Goal: Transaction & Acquisition: Obtain resource

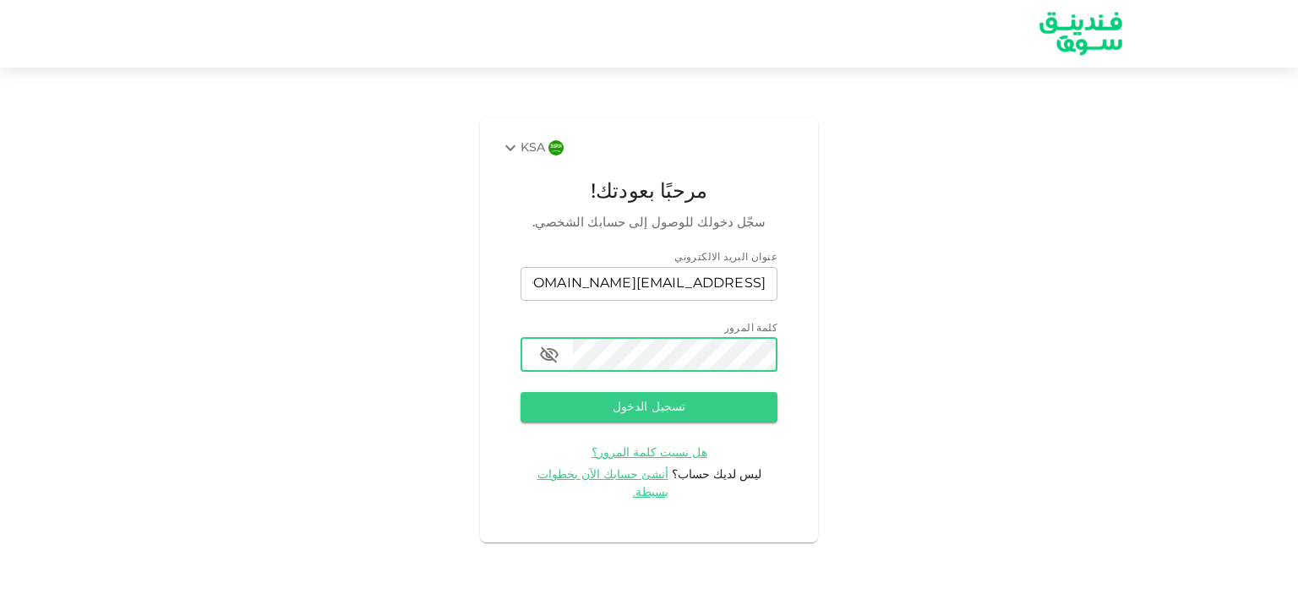
click at [521, 392] on button "تسجيل الدخول" at bounding box center [649, 407] width 257 height 30
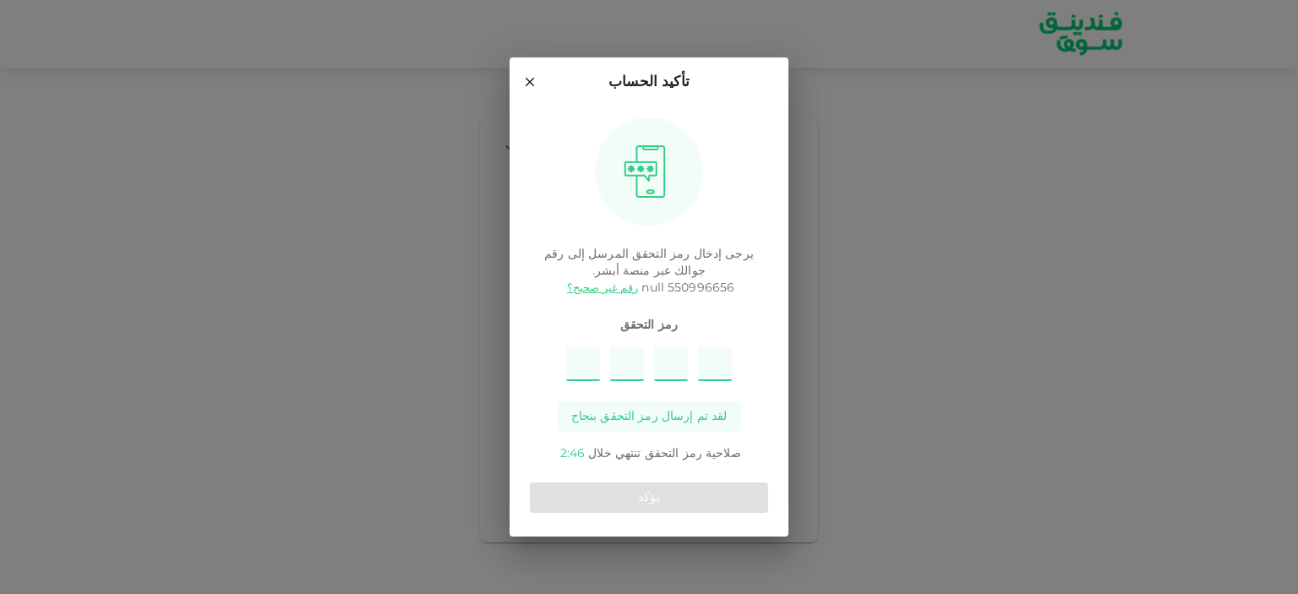
type input "7"
type input "1"
type input "9"
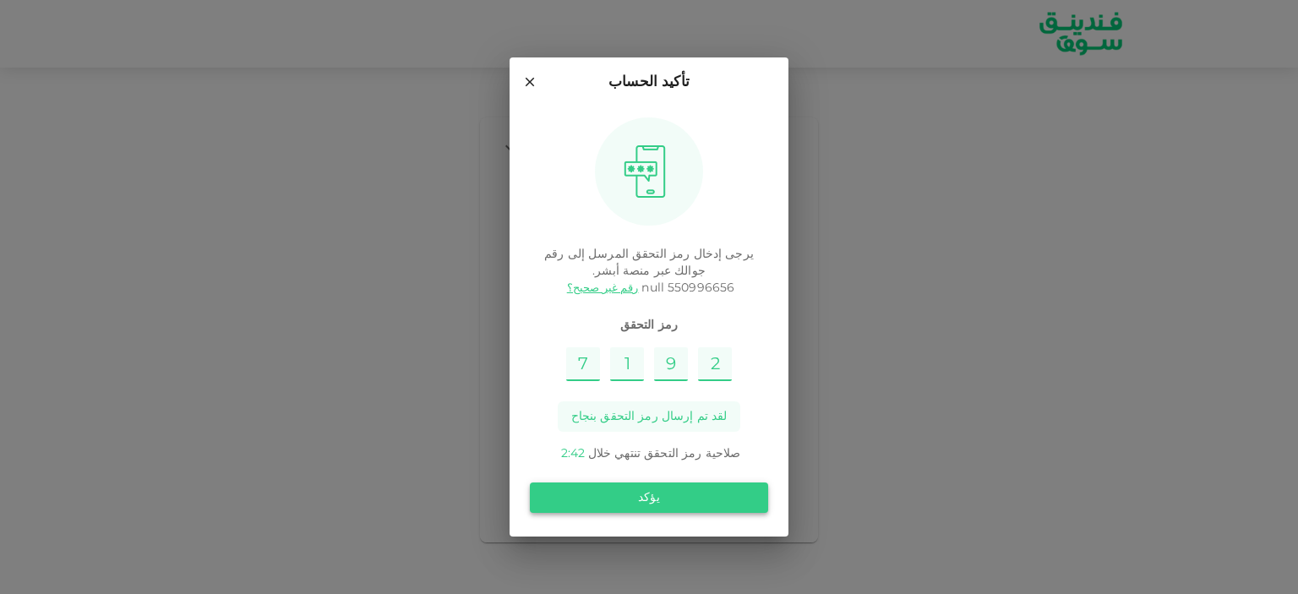
type input "2"
click at [642, 498] on button "يؤكد" at bounding box center [649, 498] width 238 height 30
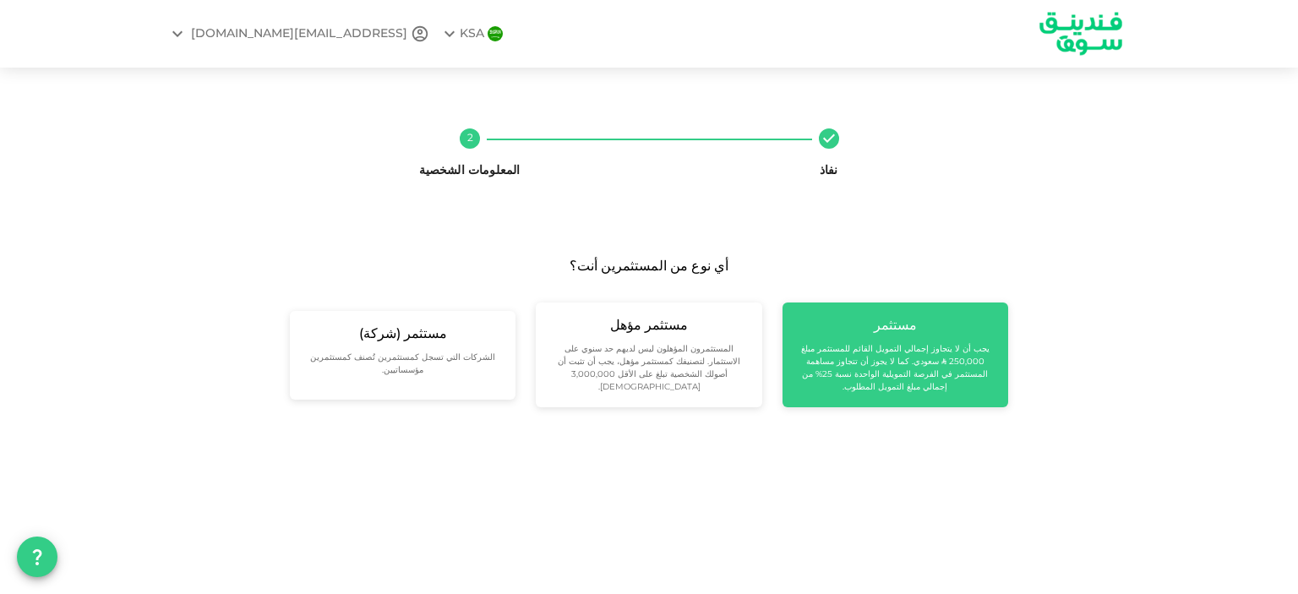
click at [951, 335] on div "مستثمر يجب أن لا يتجاوز إجمالي التمويل القائم للمستثمر مبلغ 250,000 ʢ سعودي. كم…" at bounding box center [895, 355] width 199 height 78
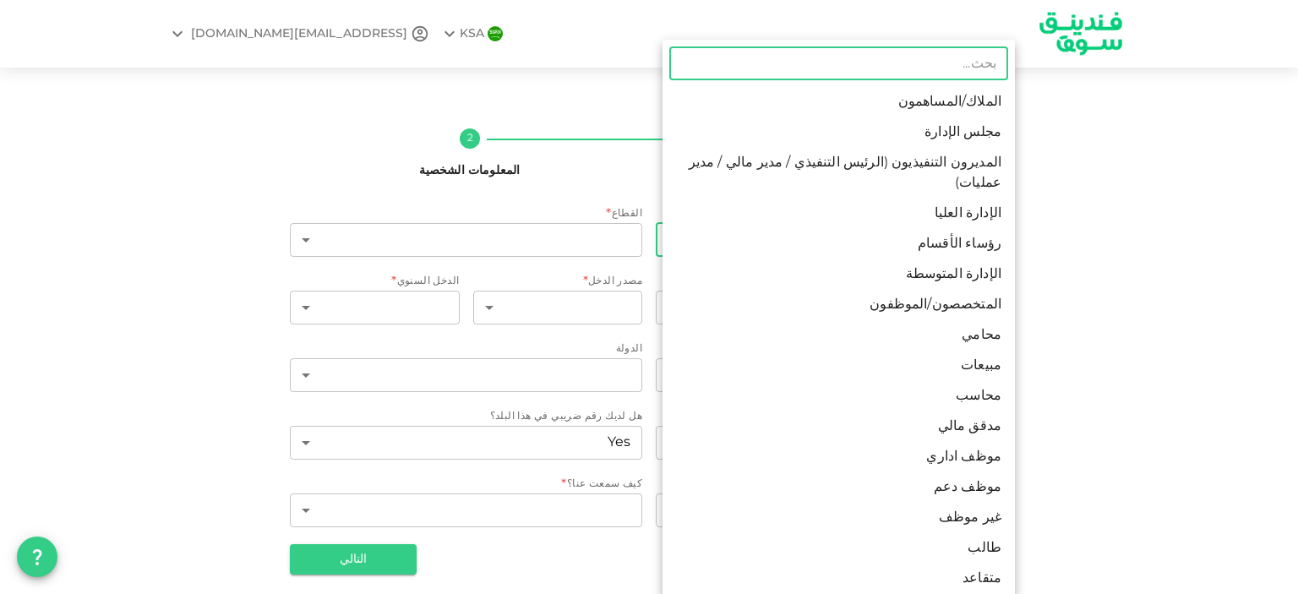
click at [929, 242] on body "KSA A.badahdah666@gmail.com نفاذ 2 المعلومات الشخصية الحالة الوظيفية * ​ ​ القط…" at bounding box center [649, 297] width 1298 height 594
click at [1133, 231] on div at bounding box center [649, 297] width 1298 height 594
click at [674, 240] on body "KSA A.badahdah666@gmail.com نفاذ 2 المعلومات الشخصية الحالة الوظيفية * ​ ​ القط…" at bounding box center [649, 297] width 1298 height 594
click at [751, 290] on li "المتخصصون/الموظفون" at bounding box center [839, 305] width 353 height 30
type input "7"
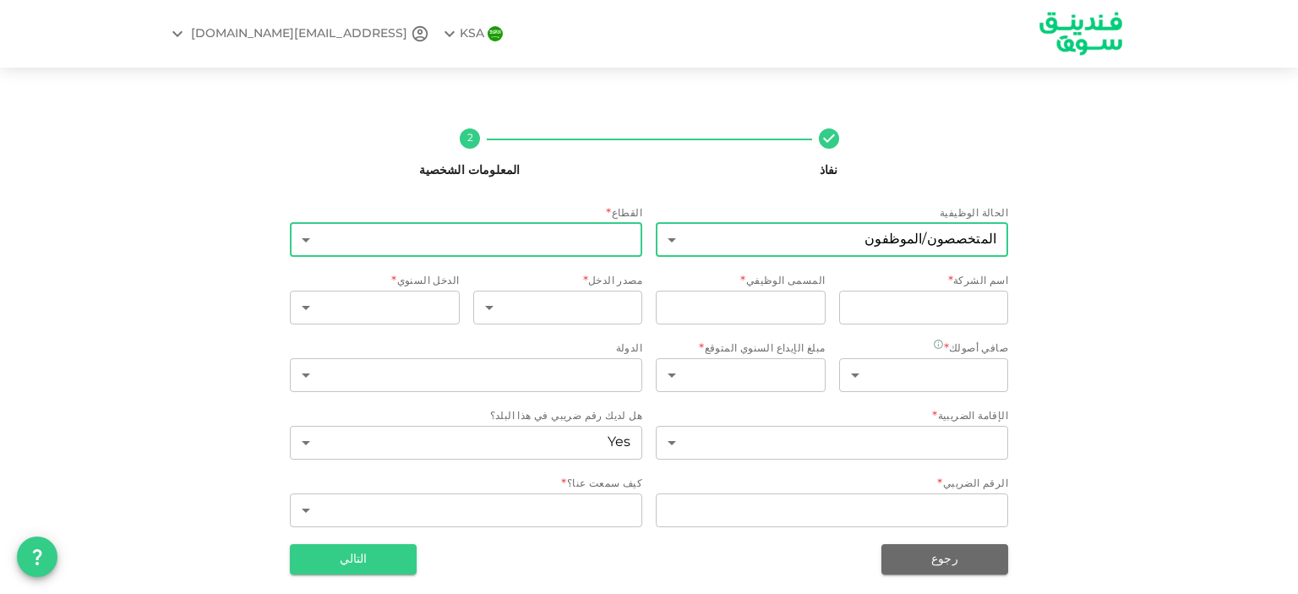
click at [603, 254] on body "KSA A.badahdah666@gmail.com نفاذ 2 المعلومات الشخصية الحالة الوظيفية المتخصصون/…" at bounding box center [649, 297] width 1298 height 594
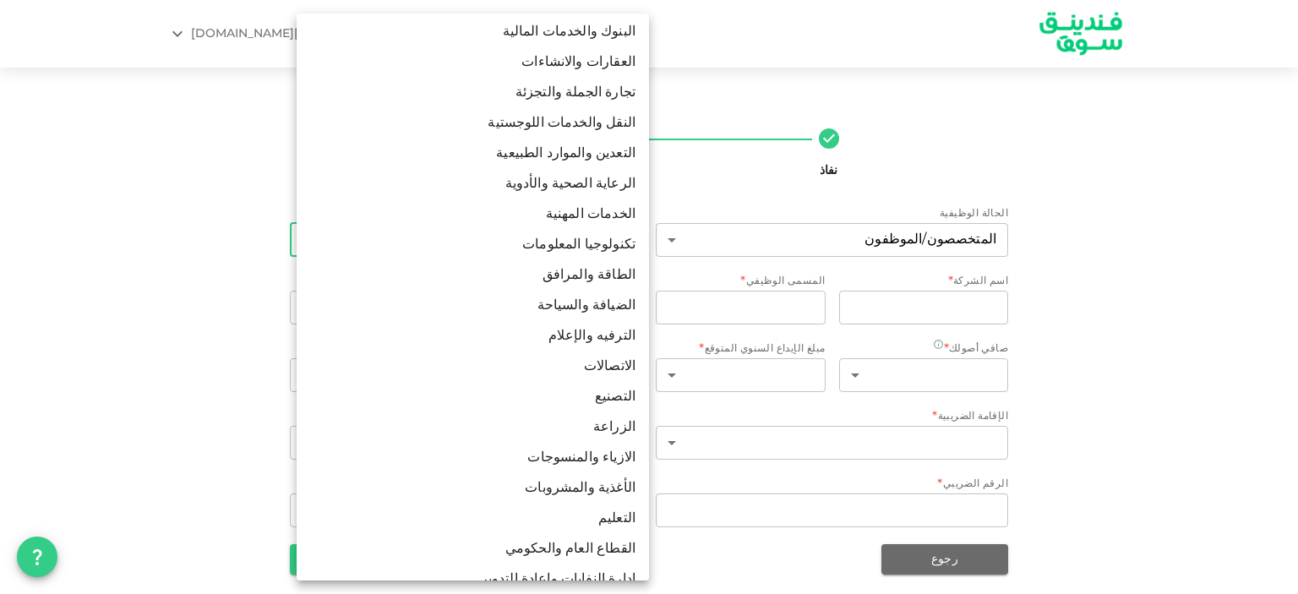
scroll to position [64, 0]
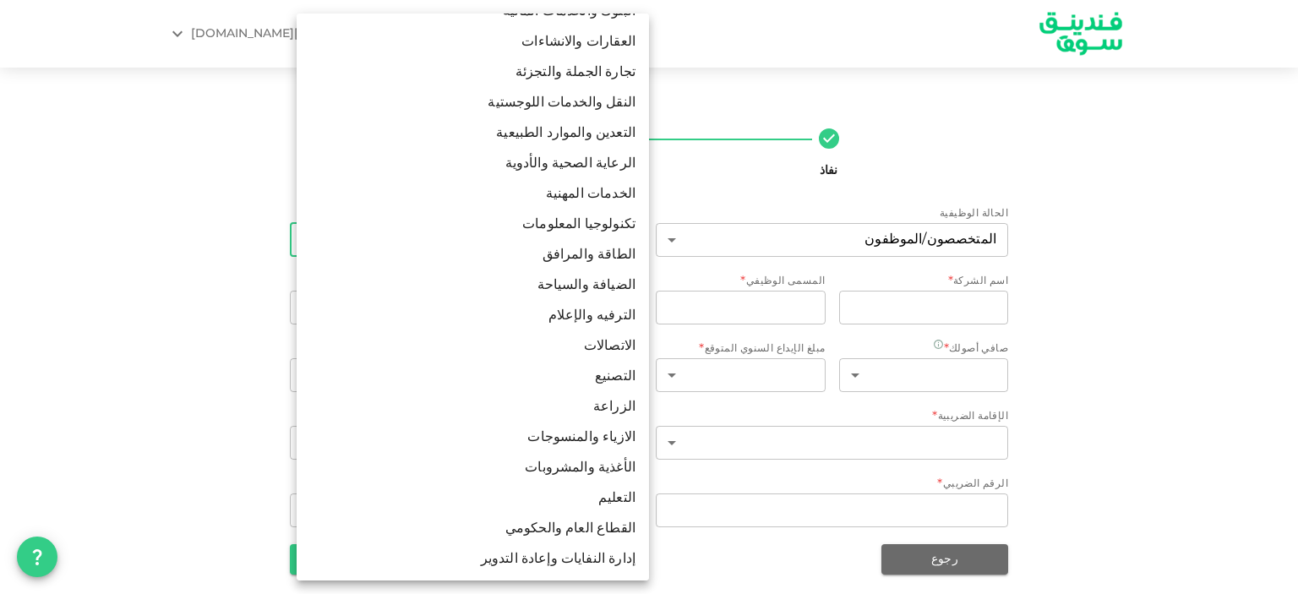
click at [456, 469] on li "الأغذية والمشروبات" at bounding box center [473, 468] width 353 height 30
type input "16"
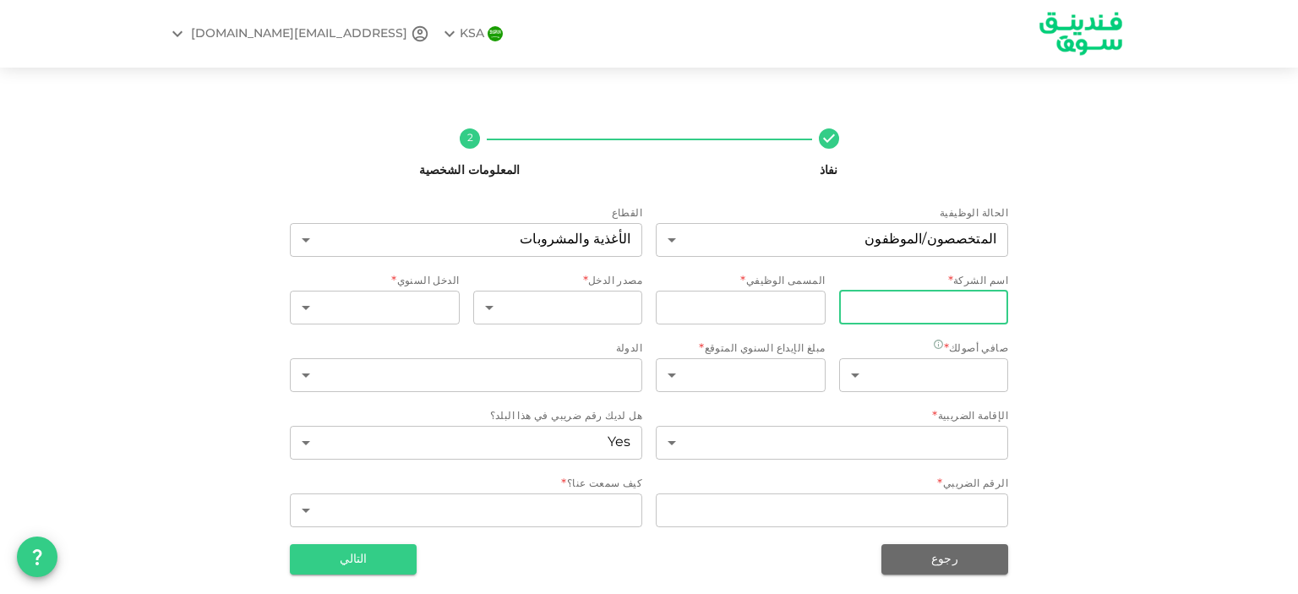
click at [908, 314] on input "companyName" at bounding box center [924, 308] width 170 height 34
type input "h"
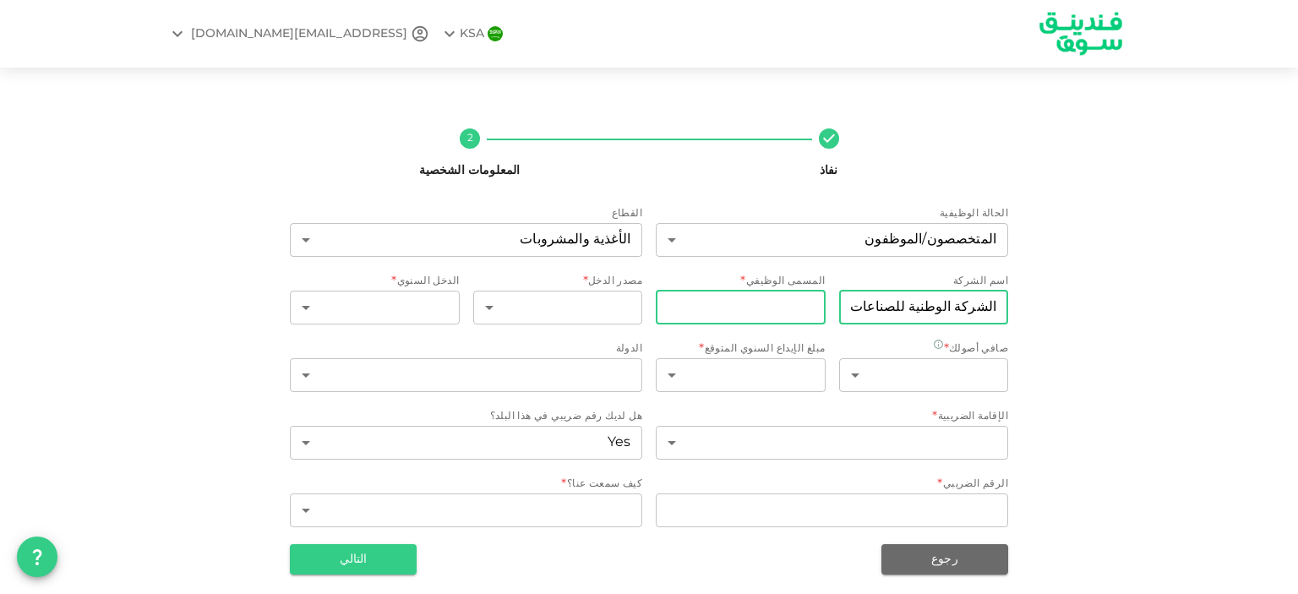
type input "الشركة الوطنية للصناعات الغذائية"
click at [803, 312] on input "jobTitle" at bounding box center [741, 308] width 170 height 34
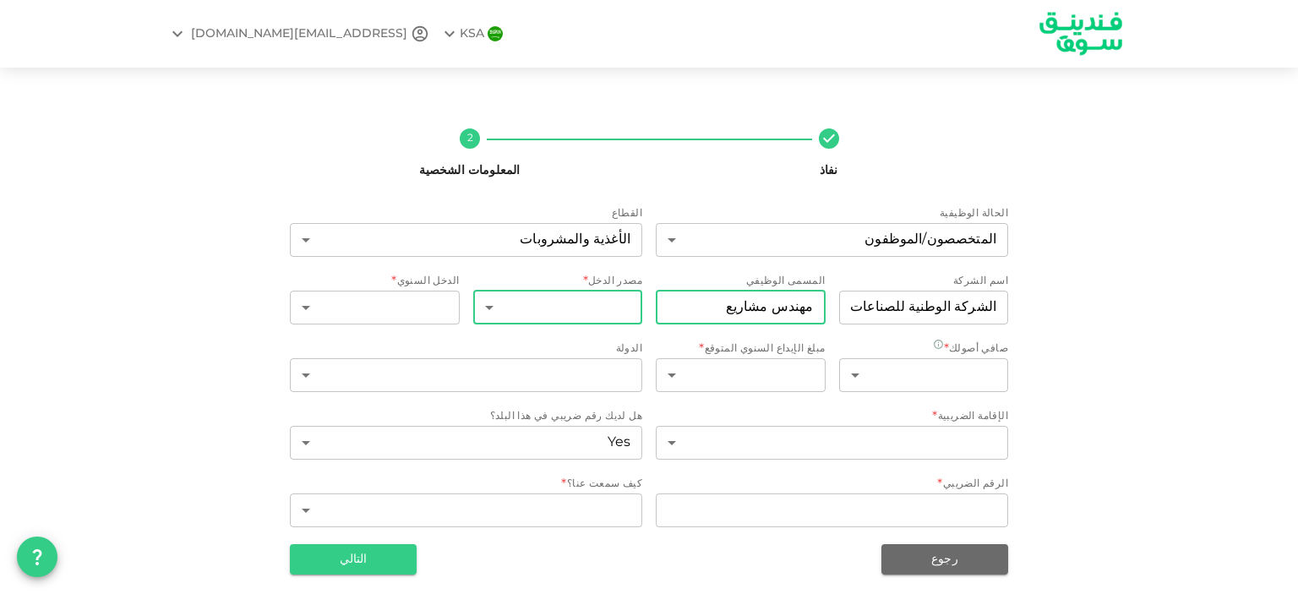
type input "مهندس مشاريع"
click at [599, 301] on body "KSA A.badahdah666@gmail.com نفاذ 2 المعلومات الشخصية الحالة الوظيفية المتخصصون/…" at bounding box center [649, 297] width 1298 height 594
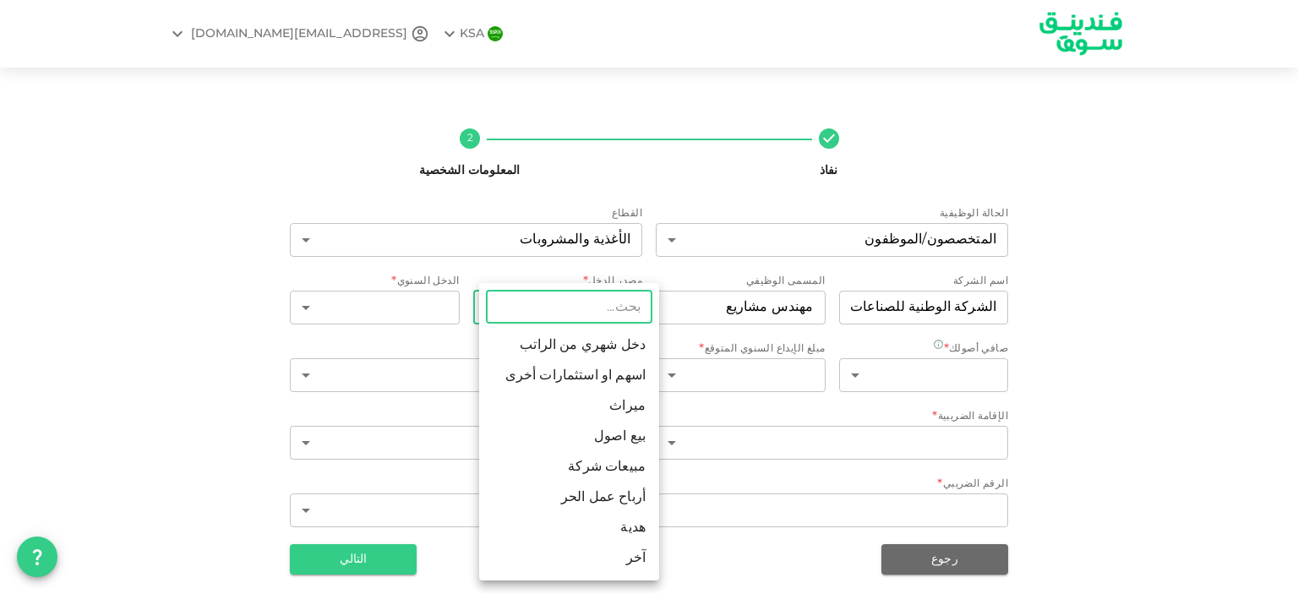
click at [567, 342] on li "دخل شهري من الراتب" at bounding box center [569, 346] width 180 height 30
type input "1"
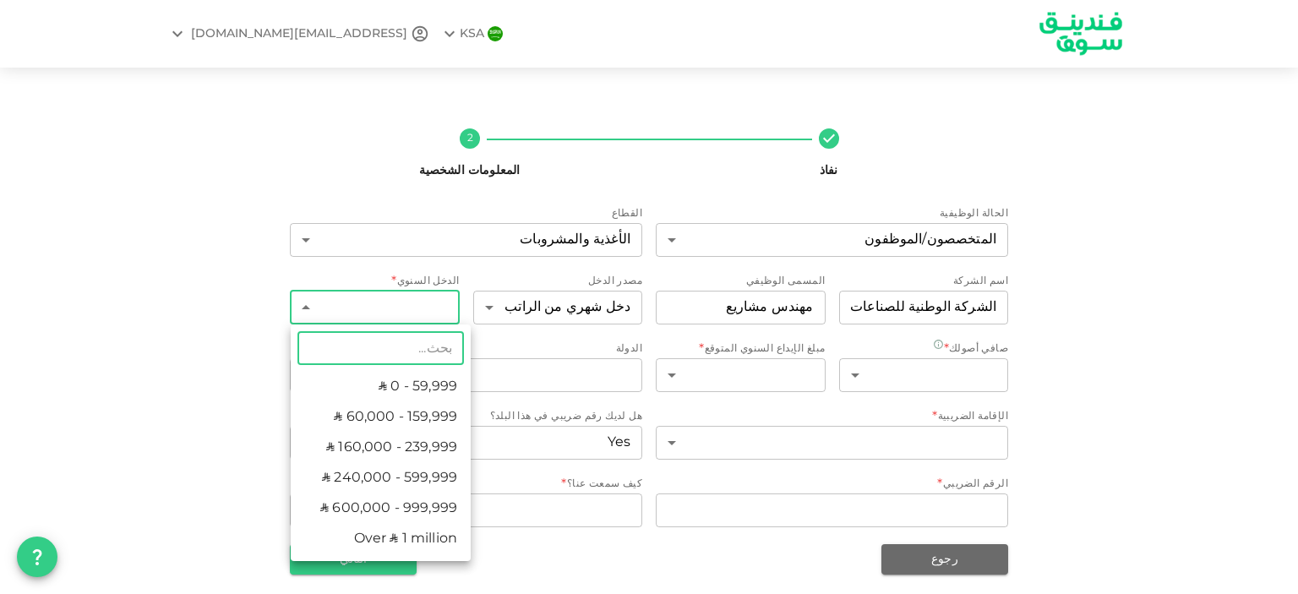
click at [424, 313] on body "KSA A.badahdah666@gmail.com نفاذ 2 المعلومات الشخصية الحالة الوظيفية المتخصصون/…" at bounding box center [649, 297] width 1298 height 594
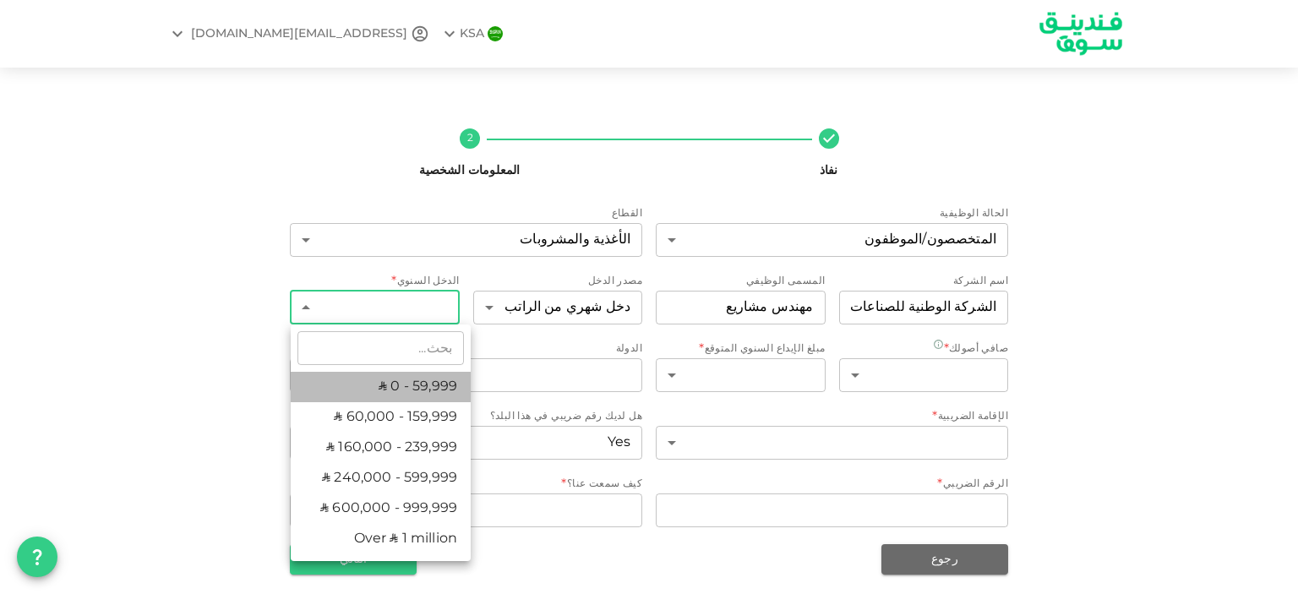
click at [409, 385] on li "ʢ 0 - 59,999" at bounding box center [381, 387] width 180 height 30
type input "1"
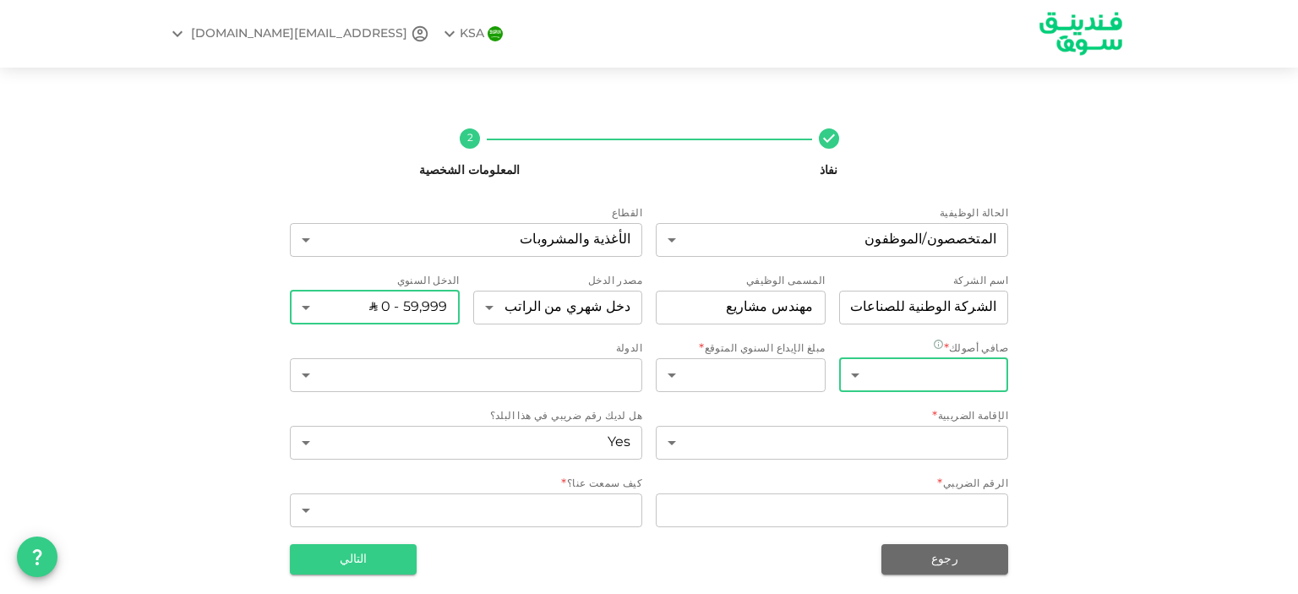
click at [960, 383] on body "KSA A.badahdah666@gmail.com نفاذ 2 المعلومات الشخصية الحالة الوظيفية المتخصصون/…" at bounding box center [649, 297] width 1298 height 594
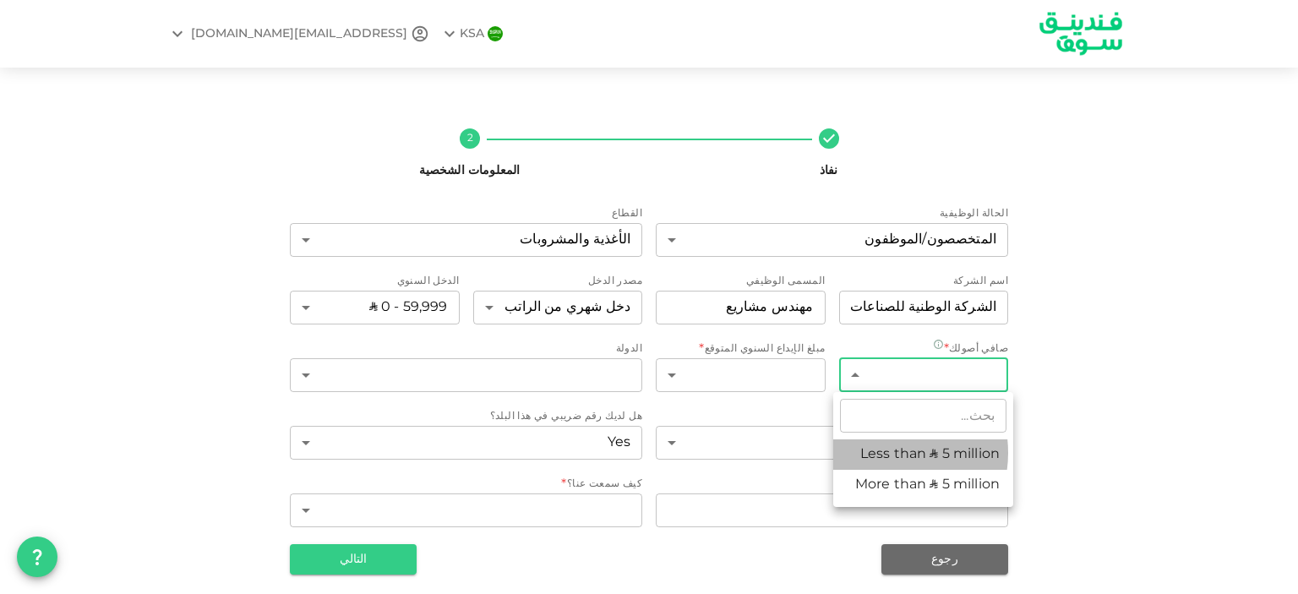
click at [885, 453] on li "Less than ʢ 5 million" at bounding box center [924, 455] width 180 height 30
type input "1"
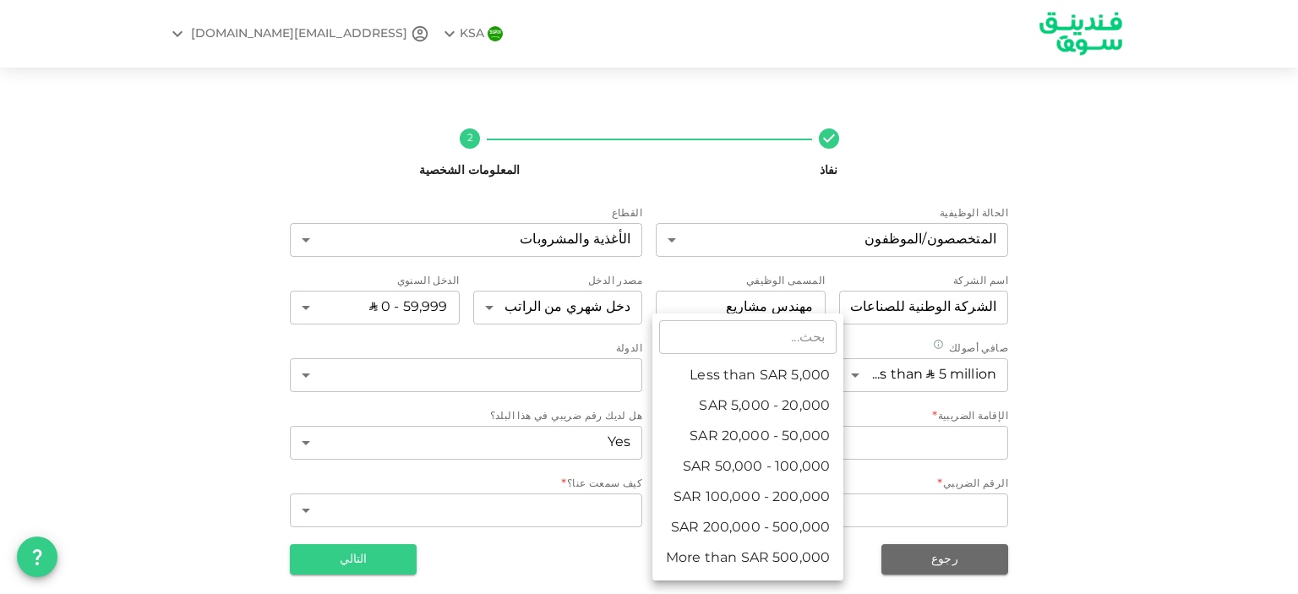
click at [730, 378] on body "KSA A.badahdah666@gmail.com نفاذ 2 المعلومات الشخصية الحالة الوظيفية المتخصصون/…" at bounding box center [649, 297] width 1298 height 594
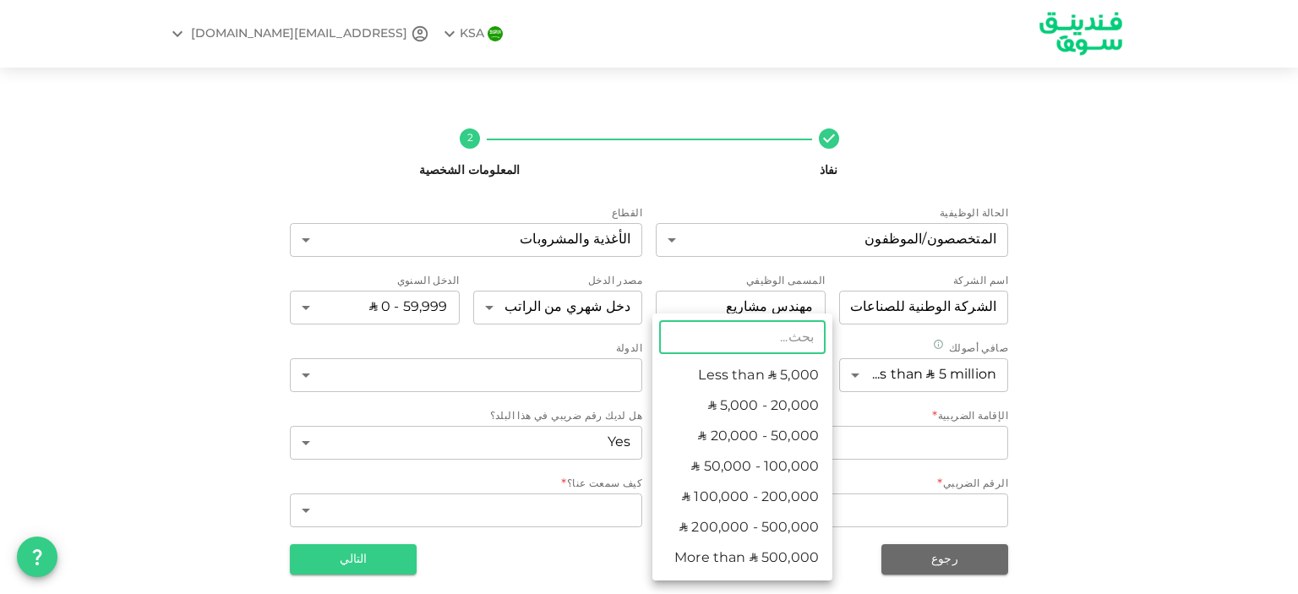
click at [784, 375] on li "Less than ʢ 5,000" at bounding box center [743, 376] width 180 height 30
click at [679, 371] on body "KSA A.badahdah666@gmail.com نفاذ 2 المعلومات الشخصية الحالة الوظيفية المتخصصون/…" at bounding box center [649, 297] width 1298 height 594
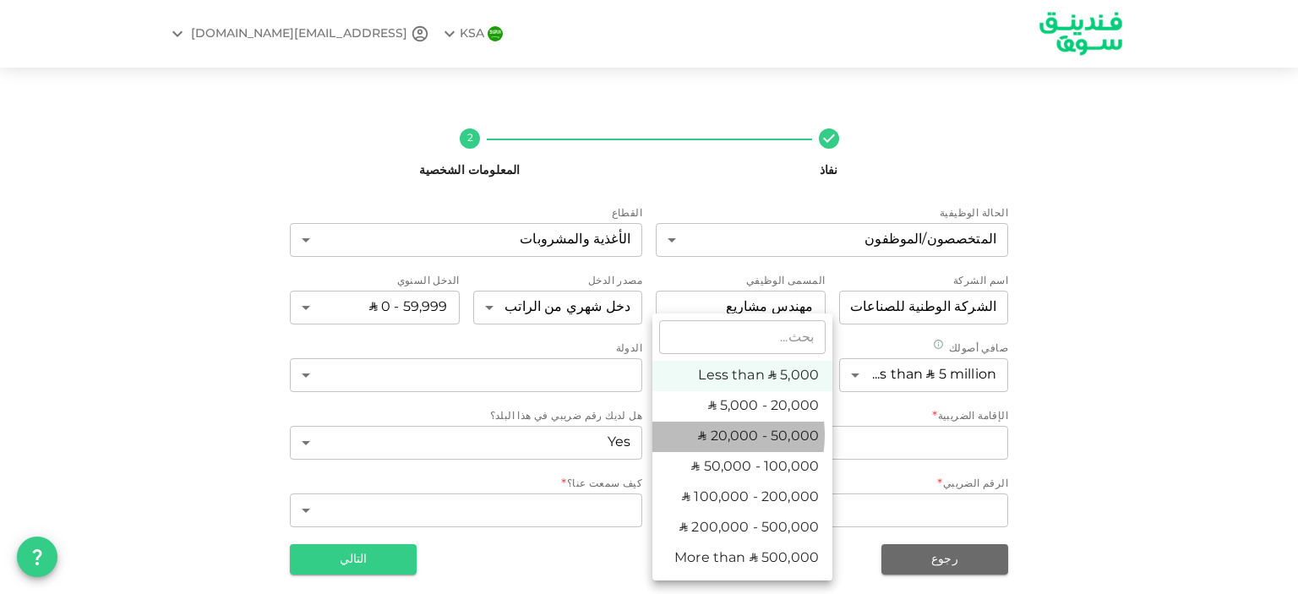
click at [708, 435] on li "ʢ 20,000 - 50,000" at bounding box center [743, 437] width 180 height 30
type input "3"
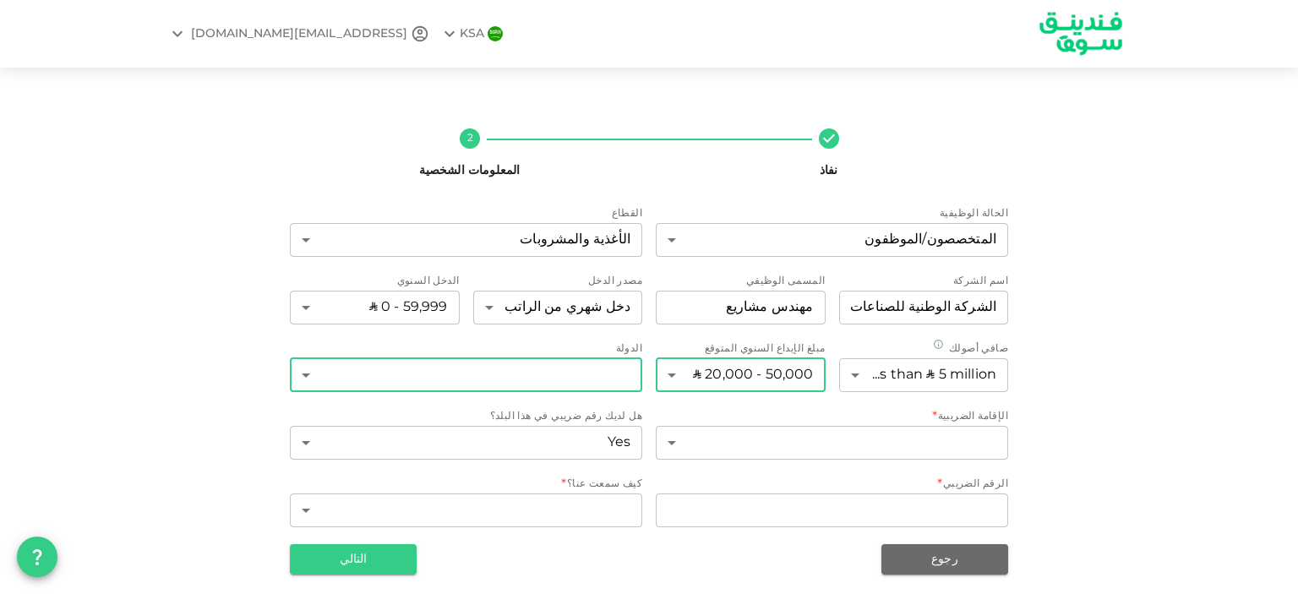
click at [583, 368] on body "KSA A.badahdah666@gmail.com نفاذ 2 المعلومات الشخصية الحالة الوظيفية المتخصصون/…" at bounding box center [649, 297] width 1298 height 594
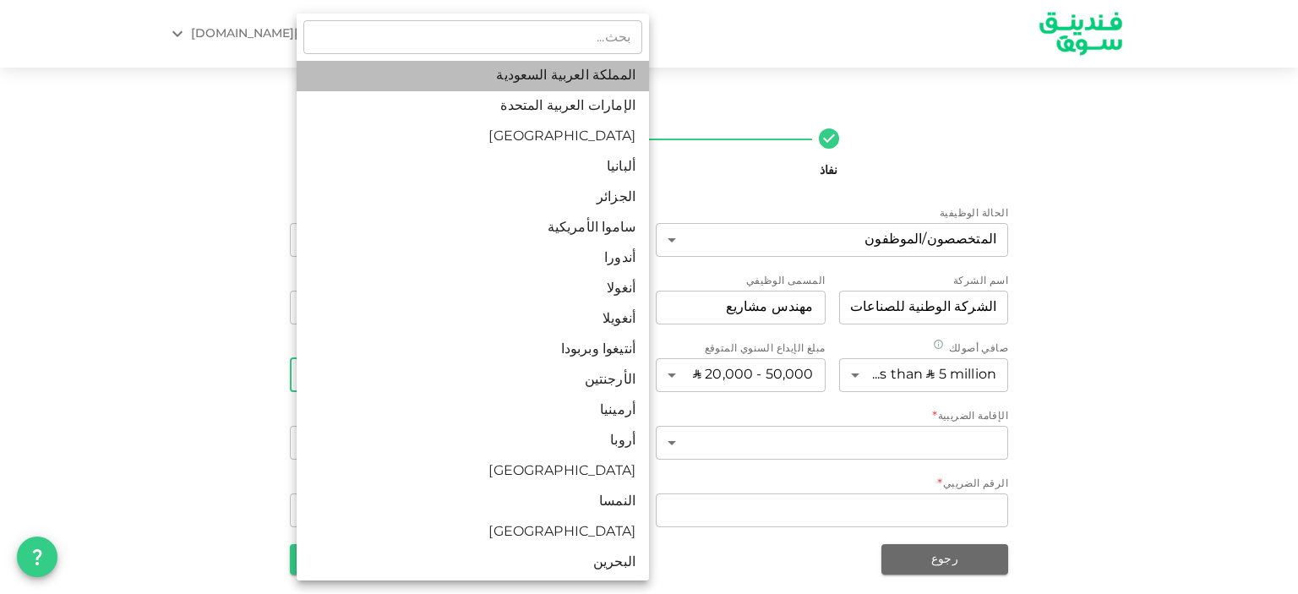
click at [611, 77] on li "المملكة العربية السعودية" at bounding box center [473, 76] width 353 height 30
type input "1"
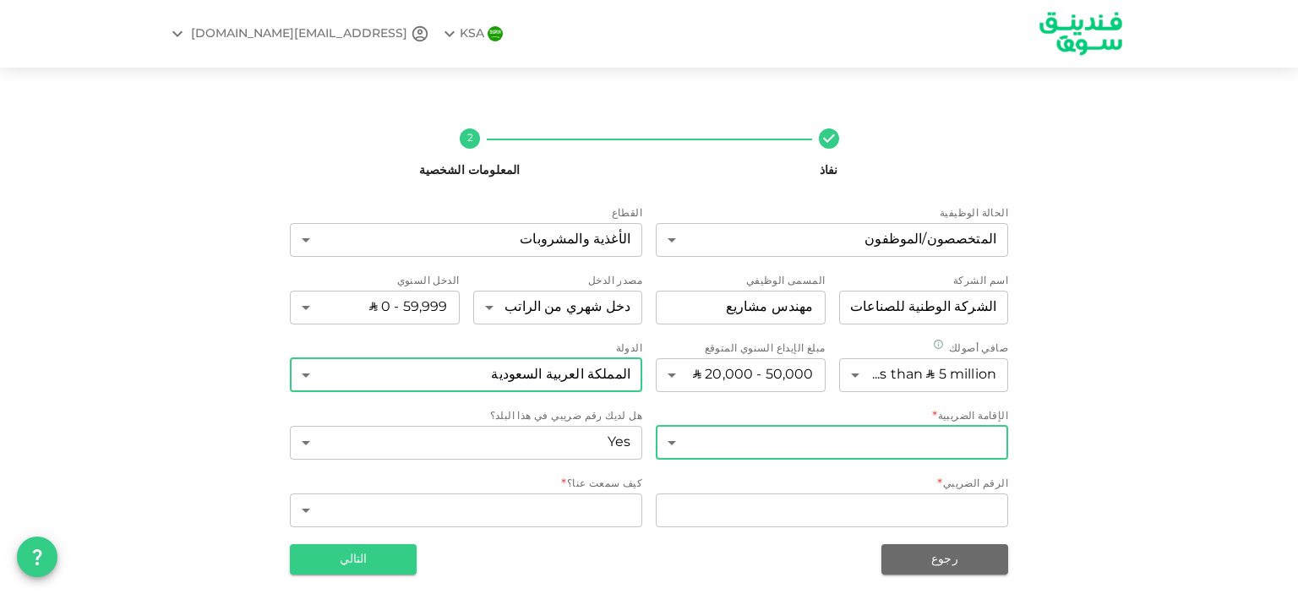
click at [966, 454] on body "KSA A.badahdah666@gmail.com نفاذ 2 المعلومات الشخصية الحالة الوظيفية المتخصصون/…" at bounding box center [649, 297] width 1298 height 594
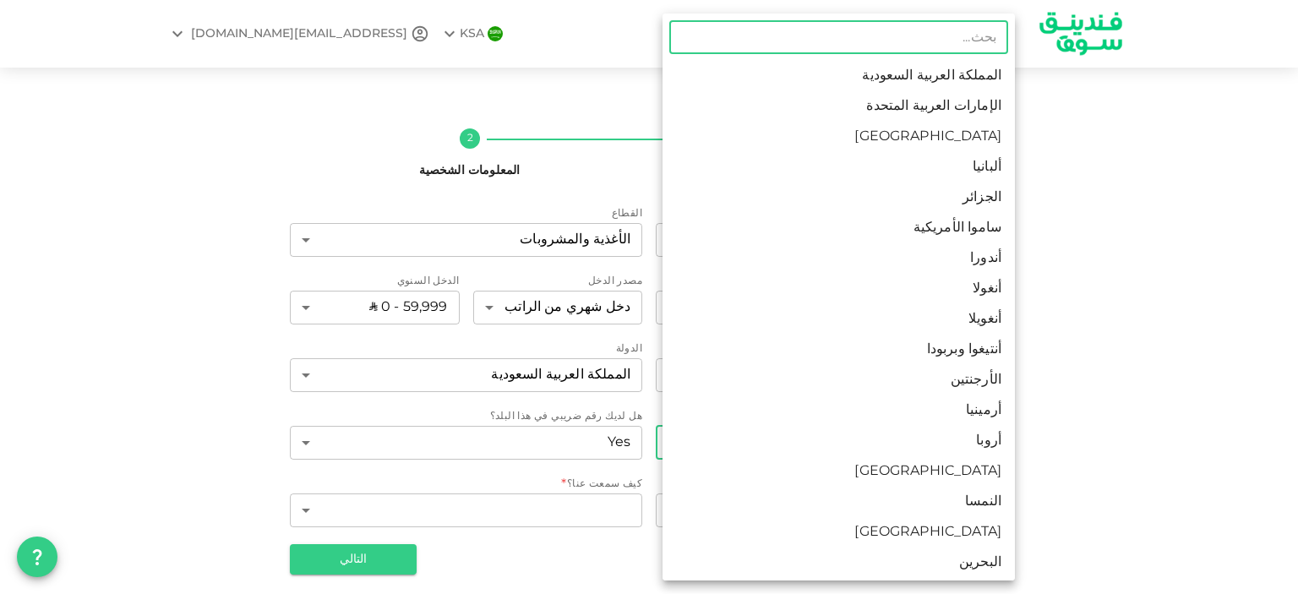
click at [914, 76] on li "المملكة العربية السعودية" at bounding box center [839, 76] width 353 height 30
type input "1"
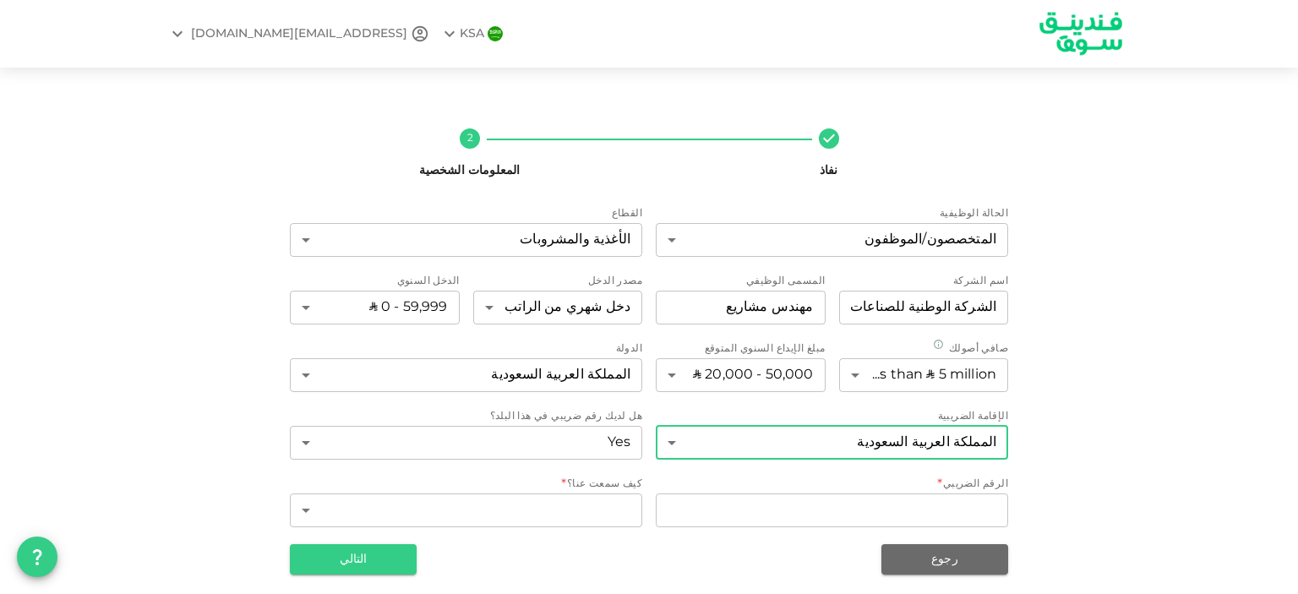
scroll to position [0, 0]
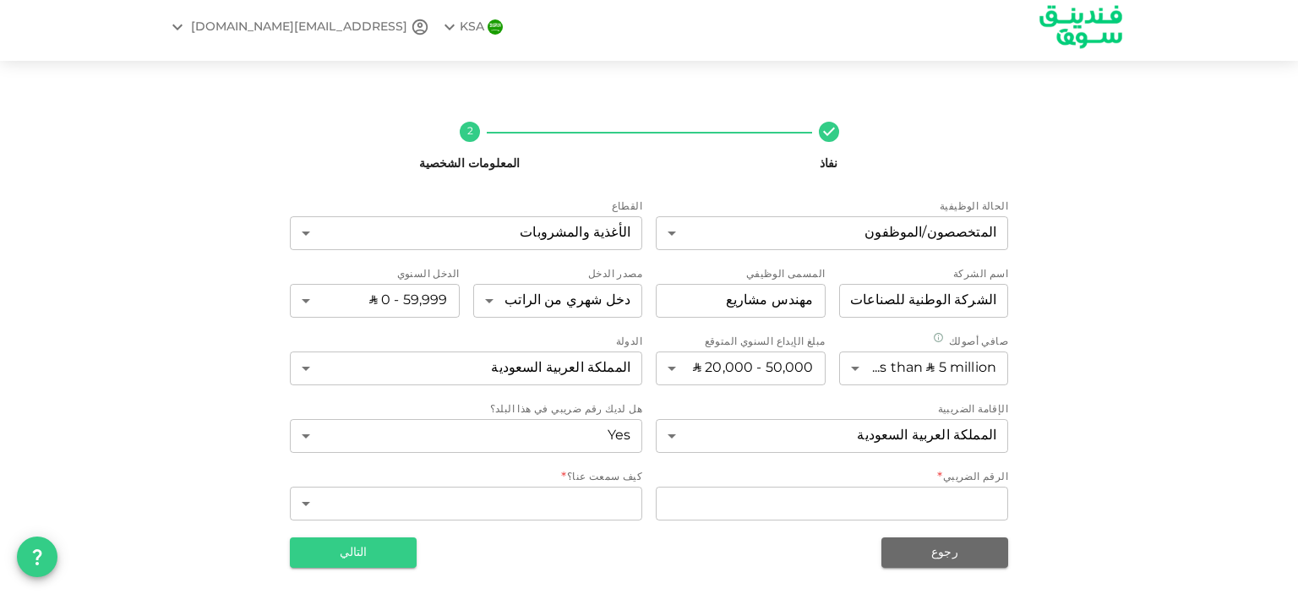
drag, startPoint x: 206, startPoint y: 412, endPoint x: 208, endPoint y: 474, distance: 62.6
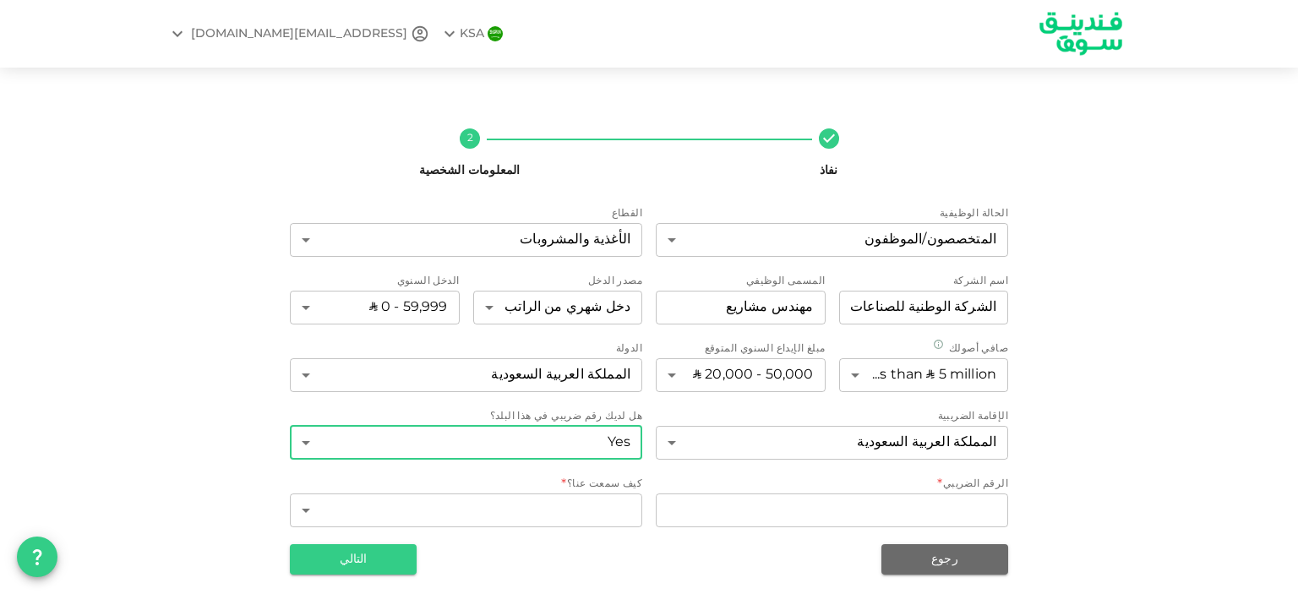
scroll to position [7, 0]
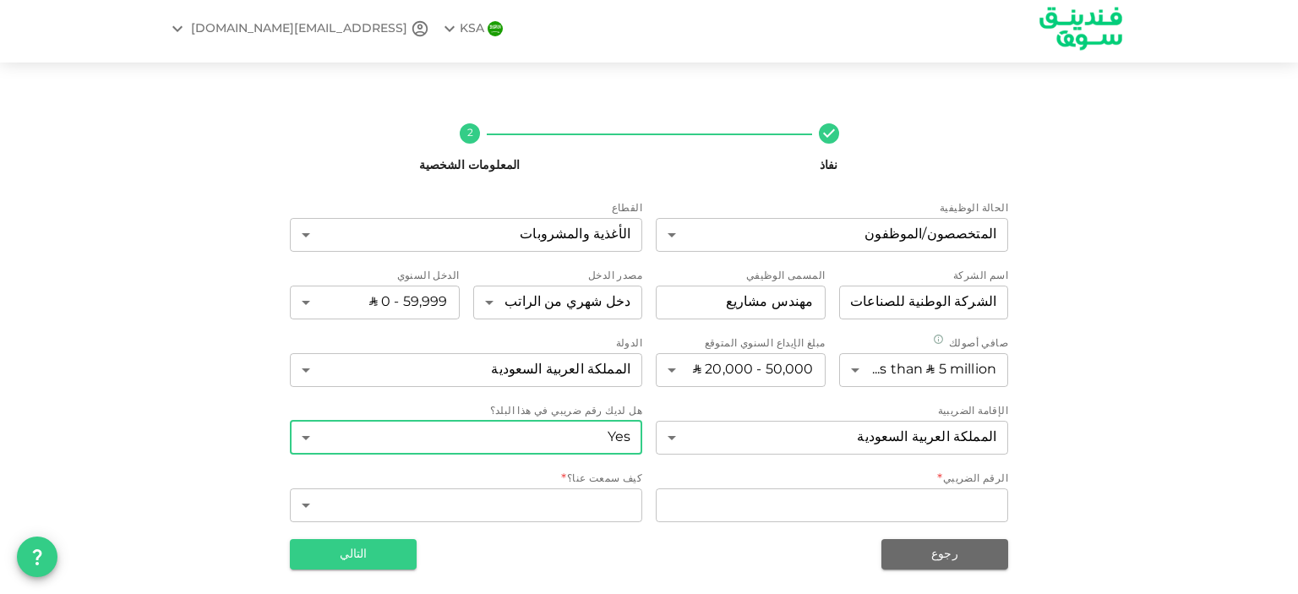
click at [312, 435] on body "KSA A.badahdah666@gmail.com نفاذ 2 المعلومات الشخصية الحالة الوظيفية المتخصصون/…" at bounding box center [649, 297] width 1298 height 594
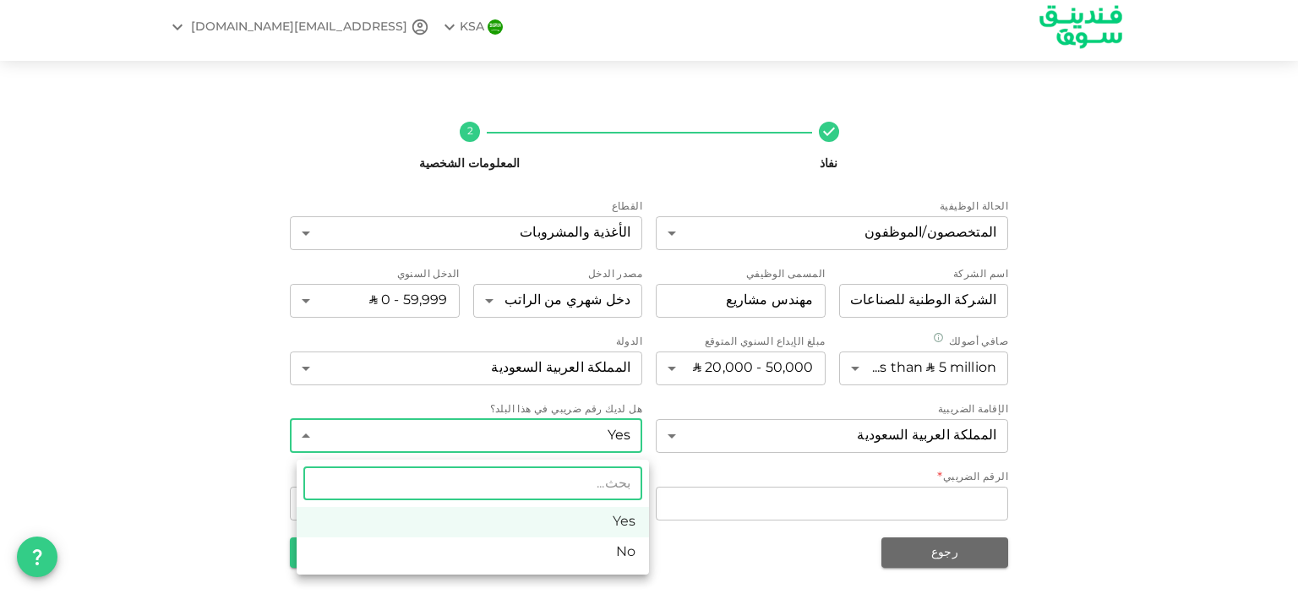
click at [352, 557] on li "No" at bounding box center [473, 553] width 353 height 30
type input "false"
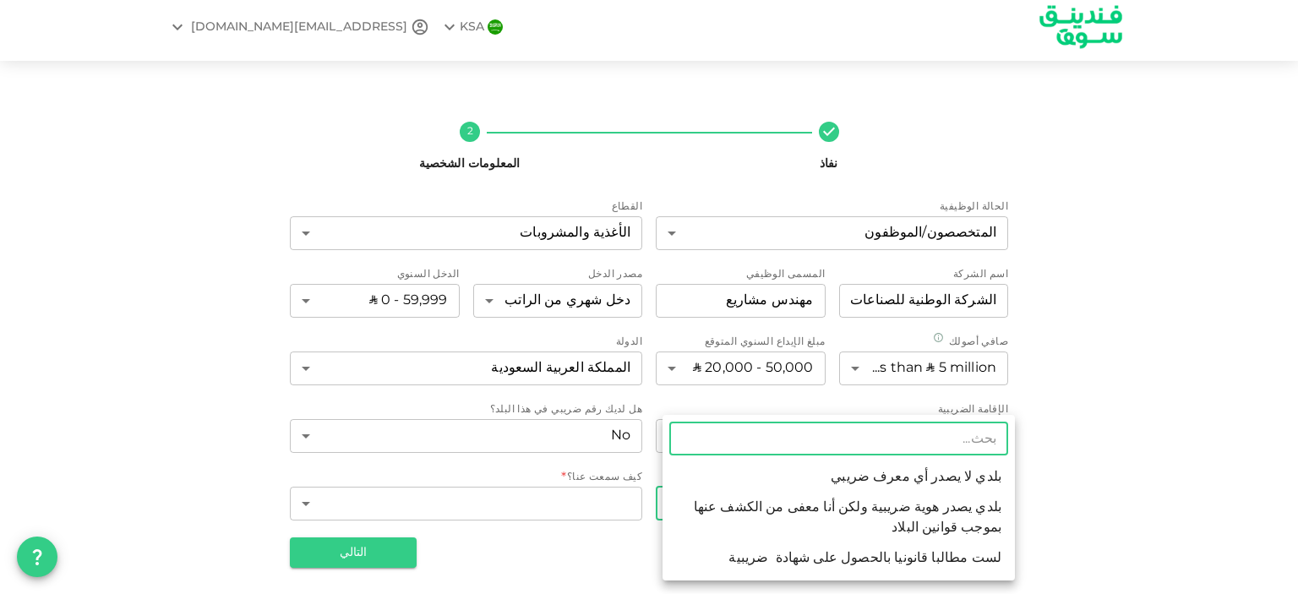
click at [698, 505] on body "KSA A.badahdah666@gmail.com نفاذ 2 المعلومات الشخصية الحالة الوظيفية المتخصصون/…" at bounding box center [649, 297] width 1298 height 594
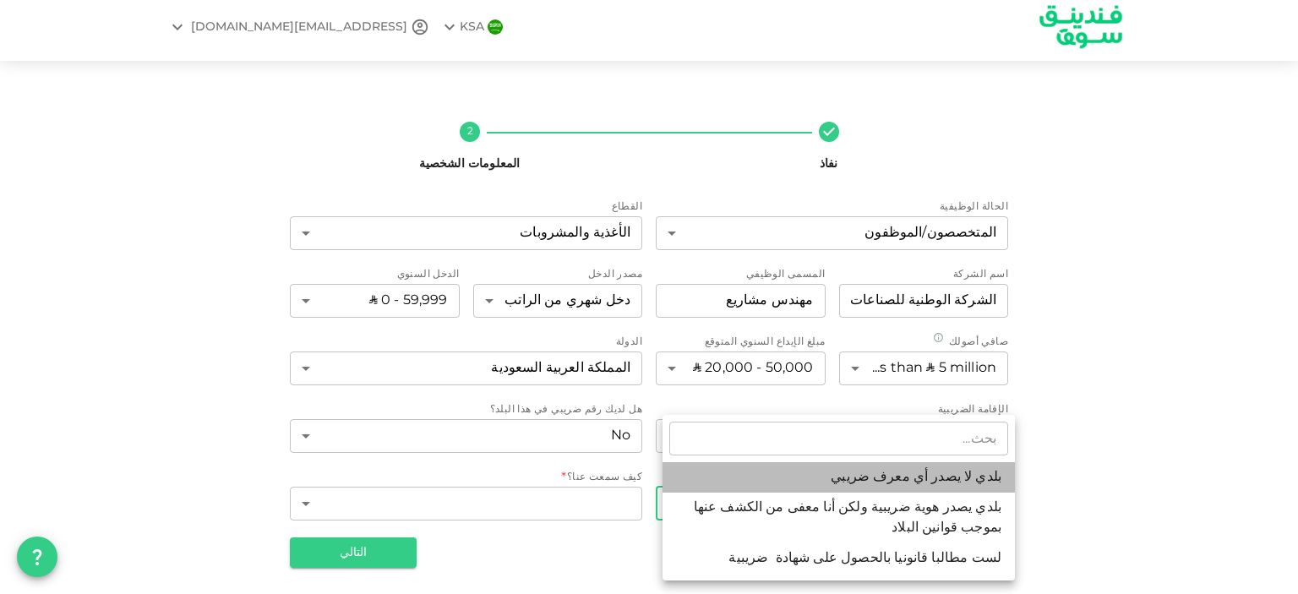
click at [782, 479] on li "بلدي لا يصدر أي معرف ضريبي" at bounding box center [839, 477] width 353 height 30
type input "1"
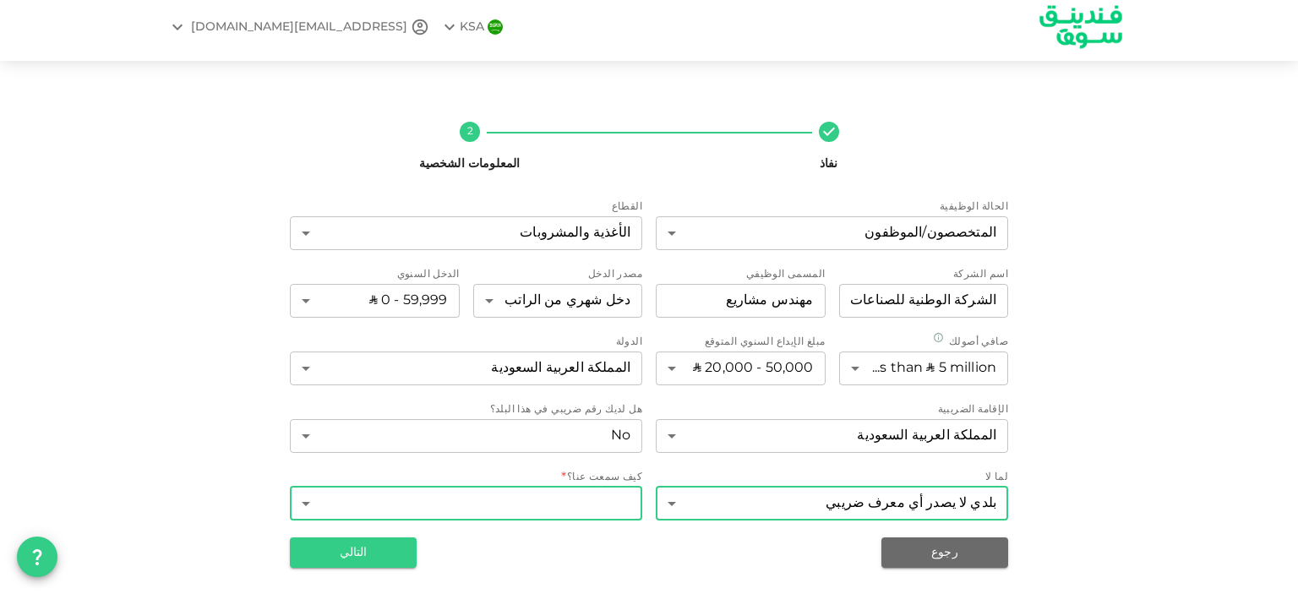
scroll to position [1, 0]
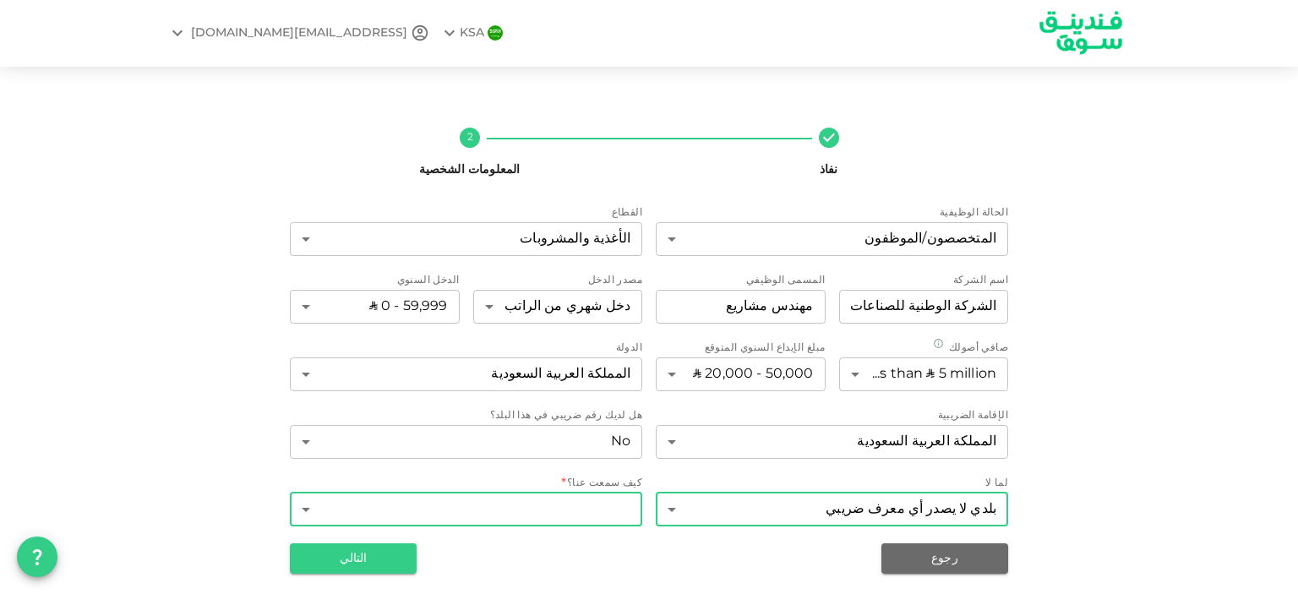
click at [560, 505] on body "KSA A.badahdah666@gmail.com نفاذ 2 المعلومات الشخصية الحالة الوظيفية المتخصصون/…" at bounding box center [649, 297] width 1298 height 594
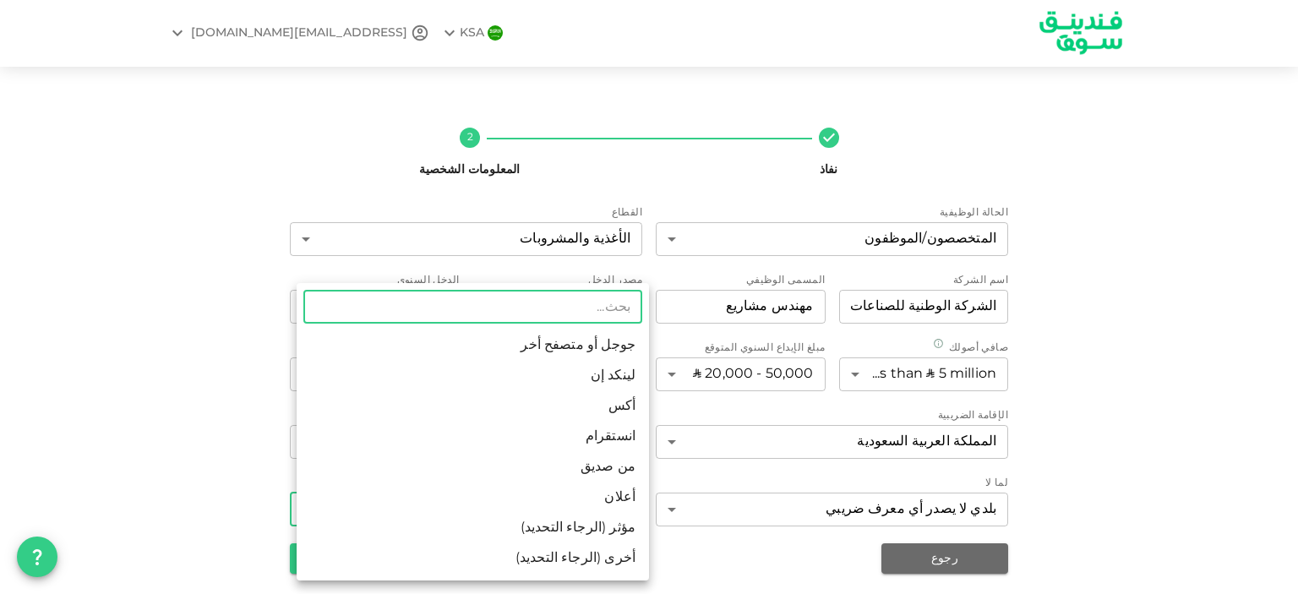
scroll to position [0, 0]
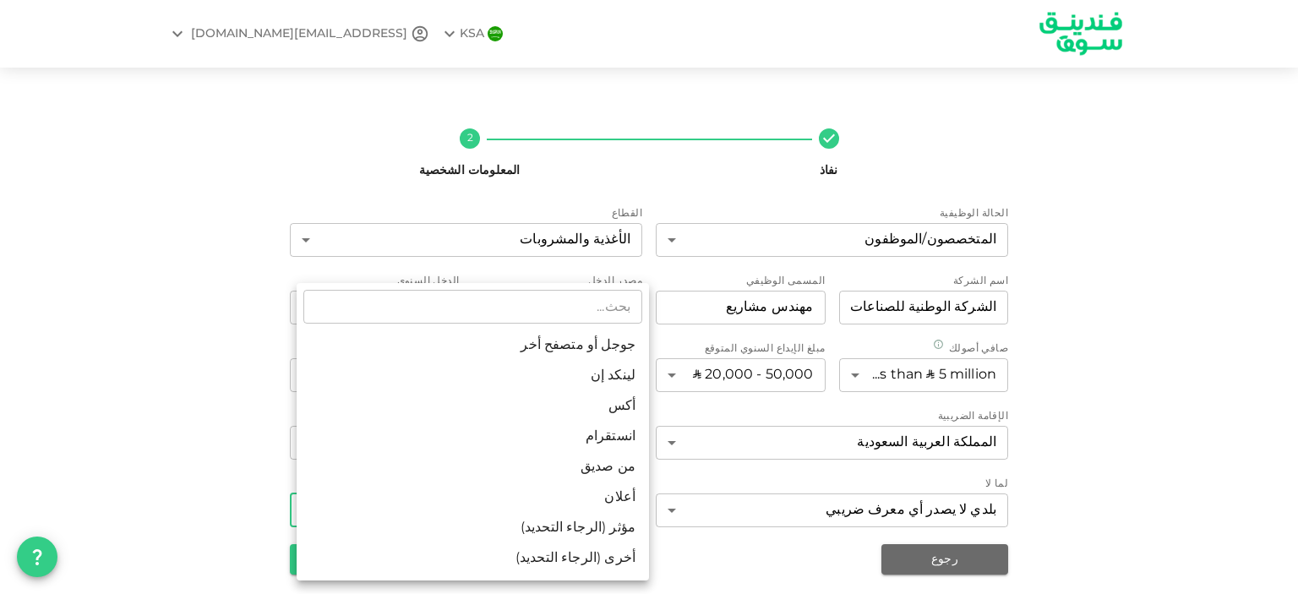
click at [249, 440] on div at bounding box center [649, 297] width 1298 height 594
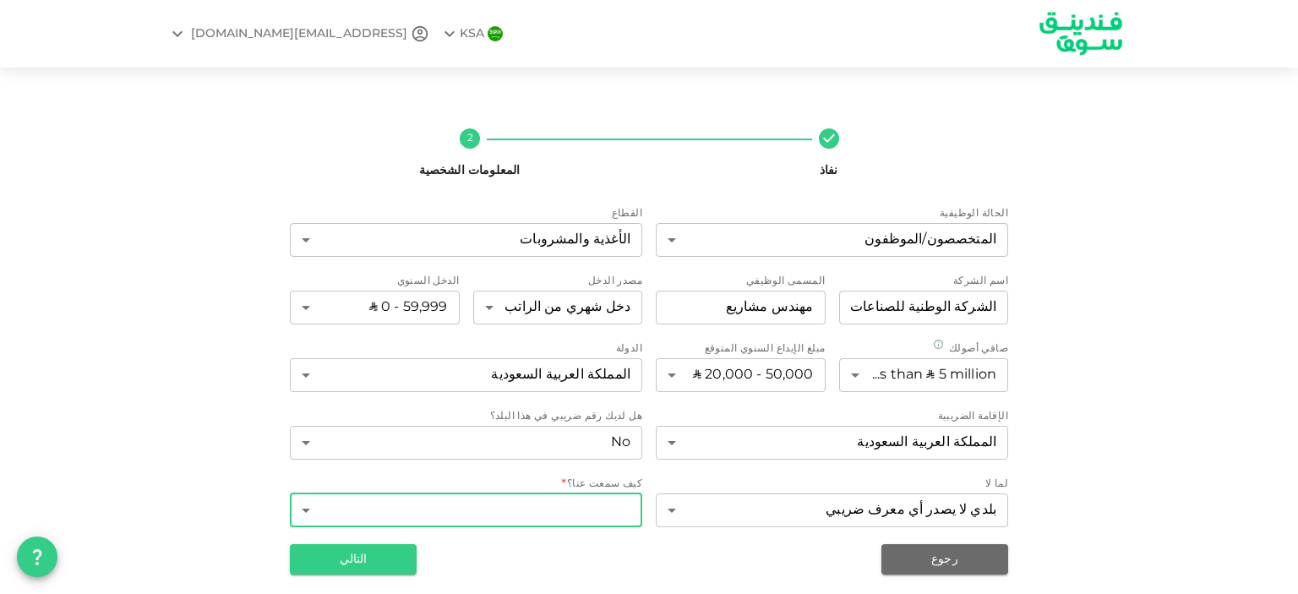
click at [445, 504] on body "KSA A.badahdah666@gmail.com نفاذ 2 المعلومات الشخصية الحالة الوظيفية المتخصصون/…" at bounding box center [649, 297] width 1298 height 594
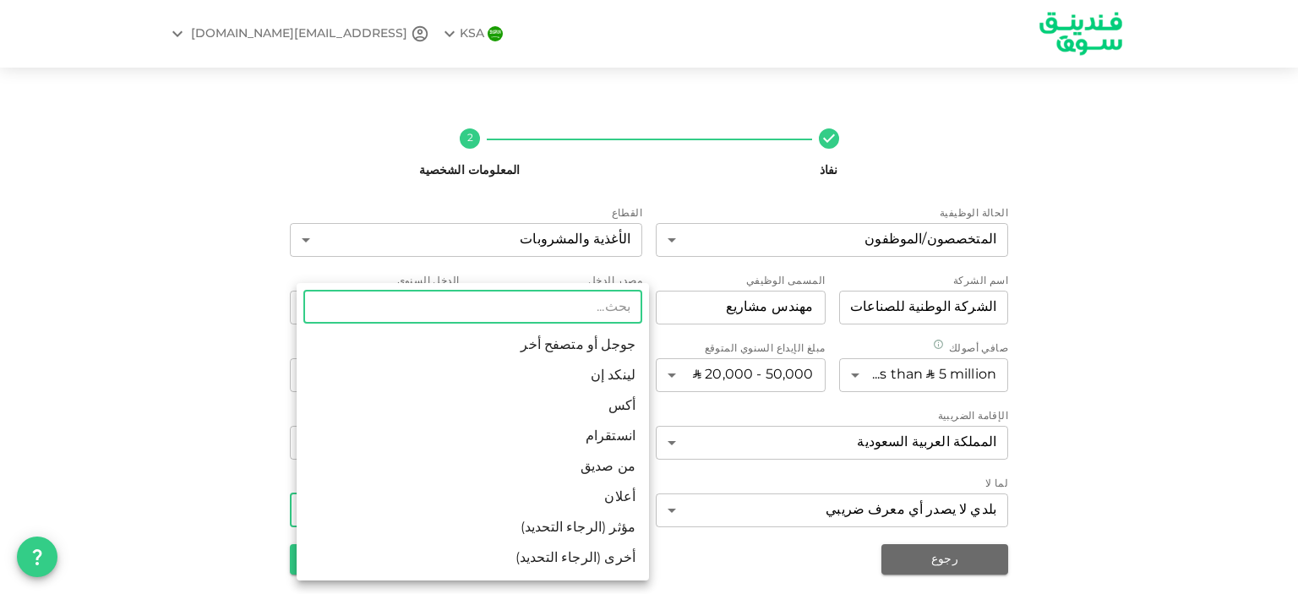
click at [1221, 411] on div at bounding box center [649, 297] width 1298 height 594
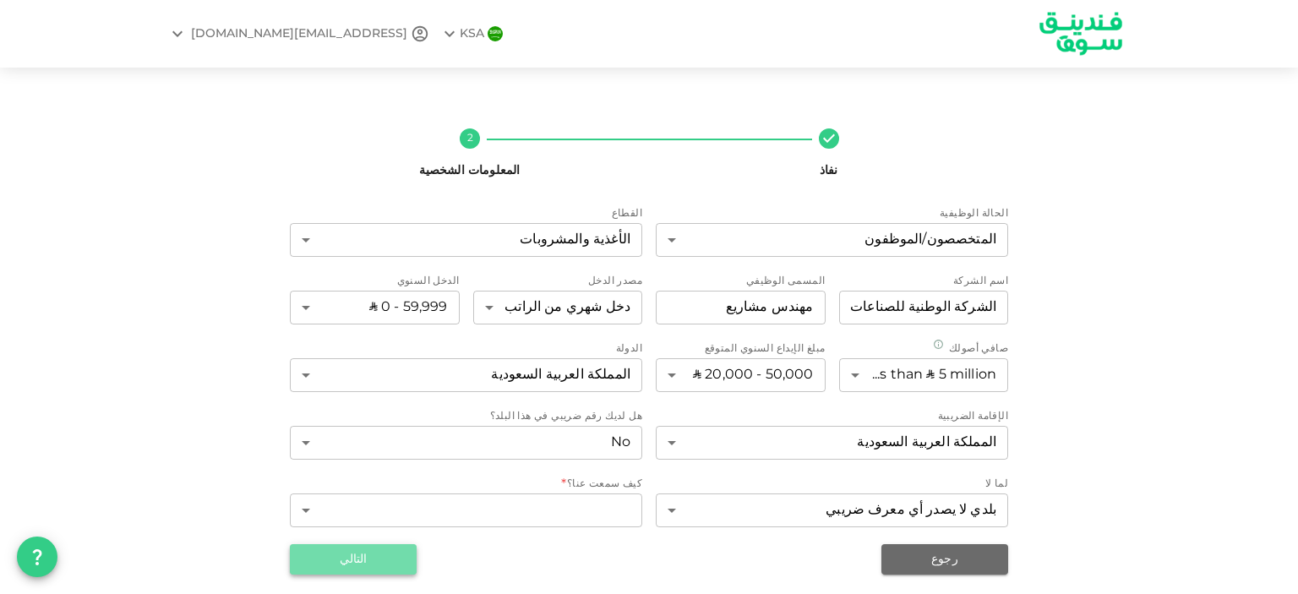
click at [401, 560] on button "التالي" at bounding box center [353, 559] width 127 height 30
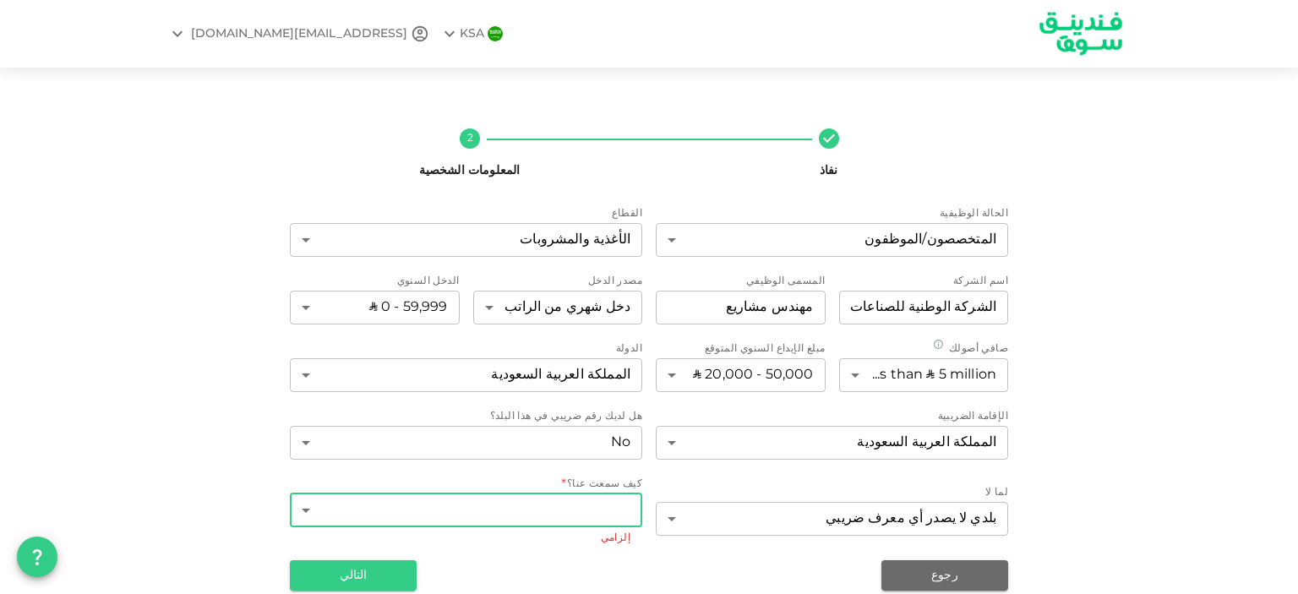
click at [446, 517] on body "KSA A.badahdah666@gmail.com نفاذ 2 المعلومات الشخصية الحالة الوظيفية المتخصصون/…" at bounding box center [649, 297] width 1298 height 594
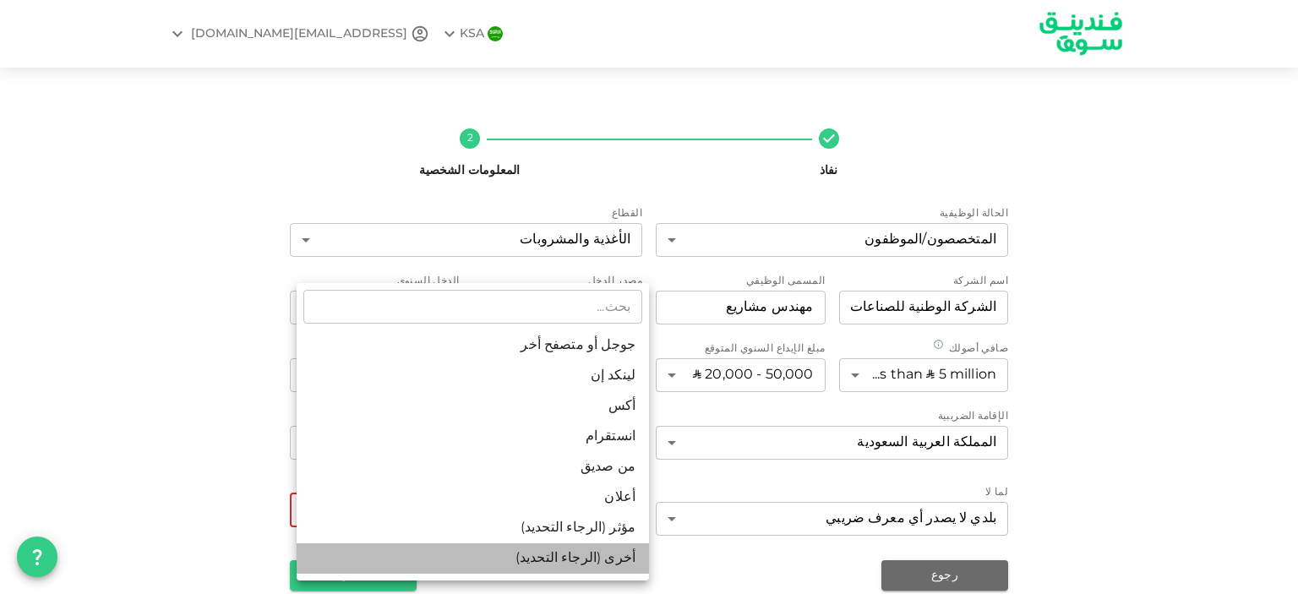
click at [519, 565] on li "أخرى (الرجاء التحديد)" at bounding box center [473, 559] width 353 height 30
type input "8"
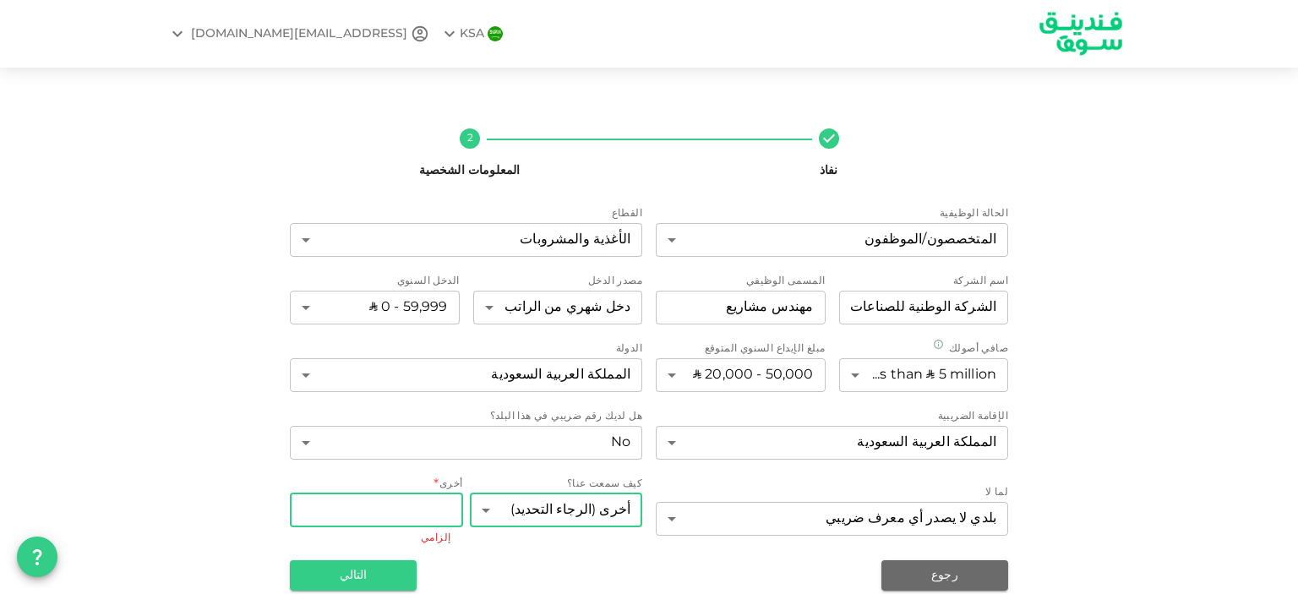
click at [355, 511] on input "أخرى" at bounding box center [376, 511] width 173 height 34
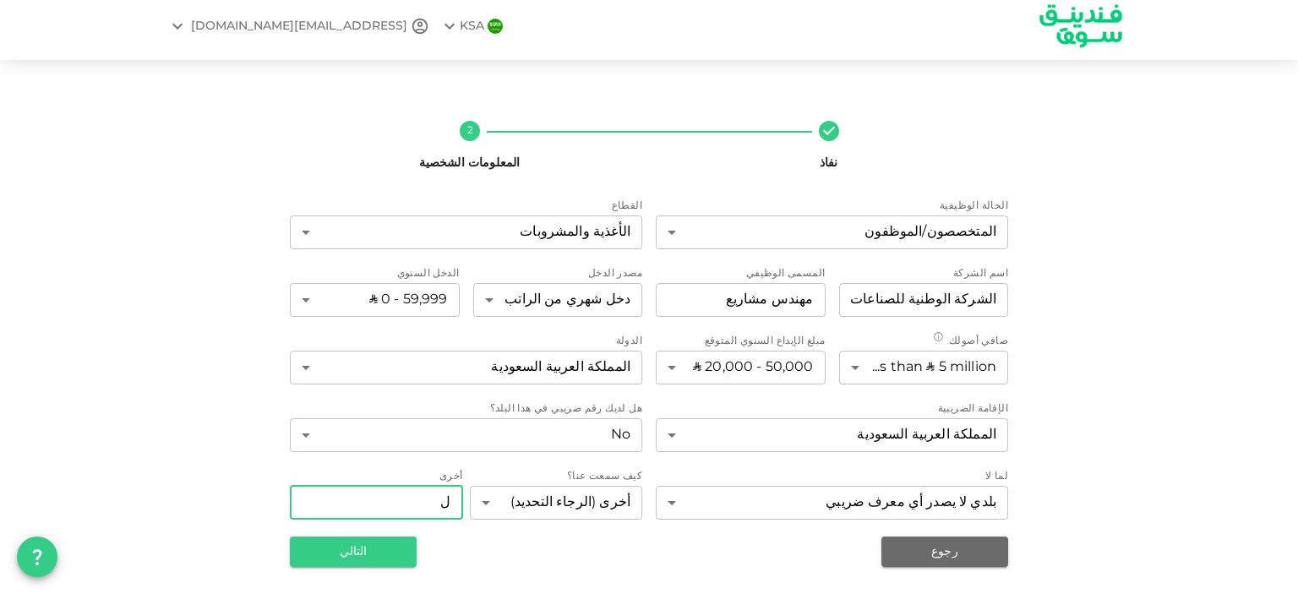
scroll to position [7, 0]
type input "لا للمواطنين رقم ضريبي"
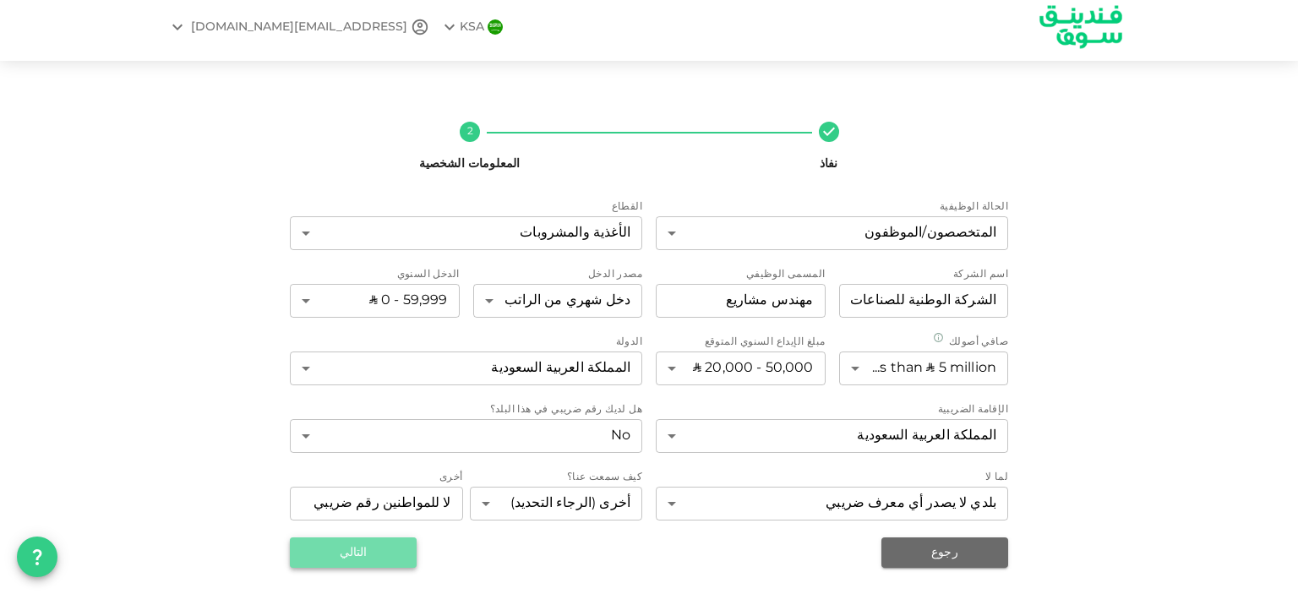
click at [365, 556] on button "التالي" at bounding box center [353, 553] width 127 height 30
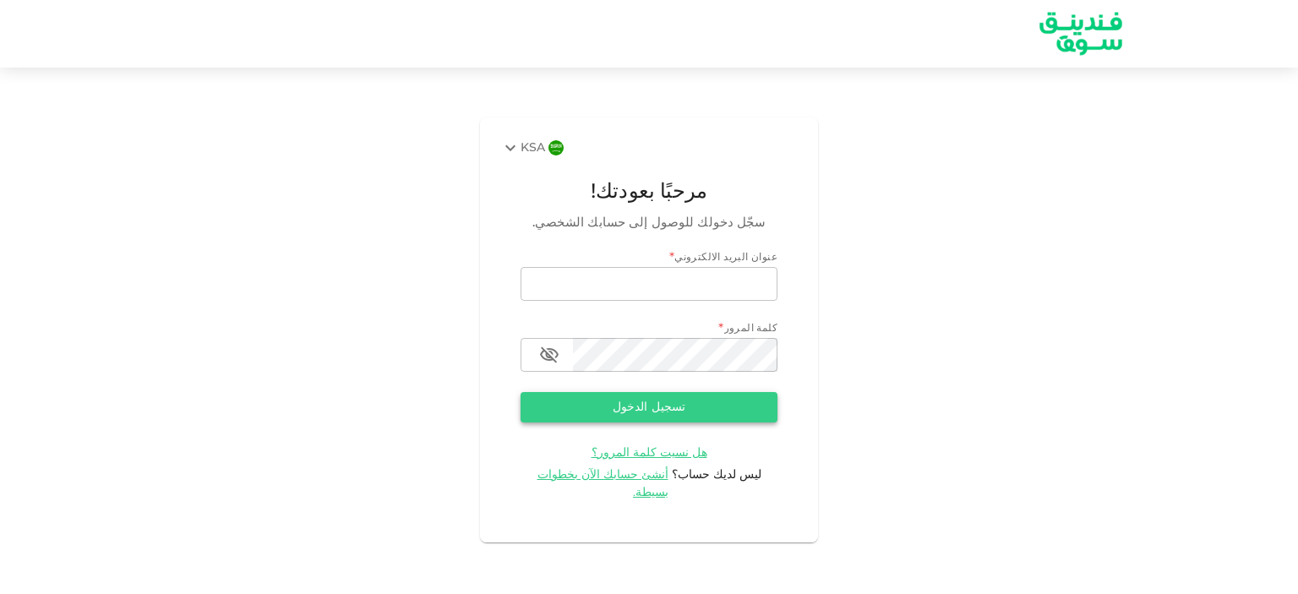
type input "[EMAIL_ADDRESS][DOMAIN_NAME]"
click at [764, 420] on button "تسجيل الدخول" at bounding box center [649, 407] width 257 height 30
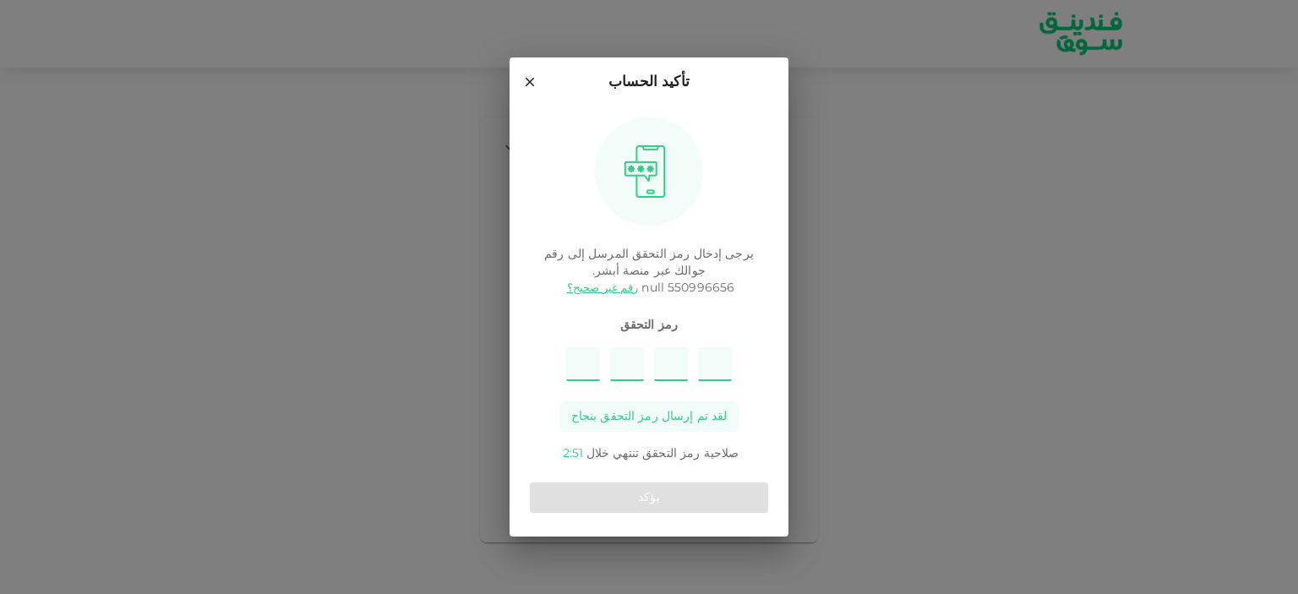
type input "2"
type input "9"
type input "6"
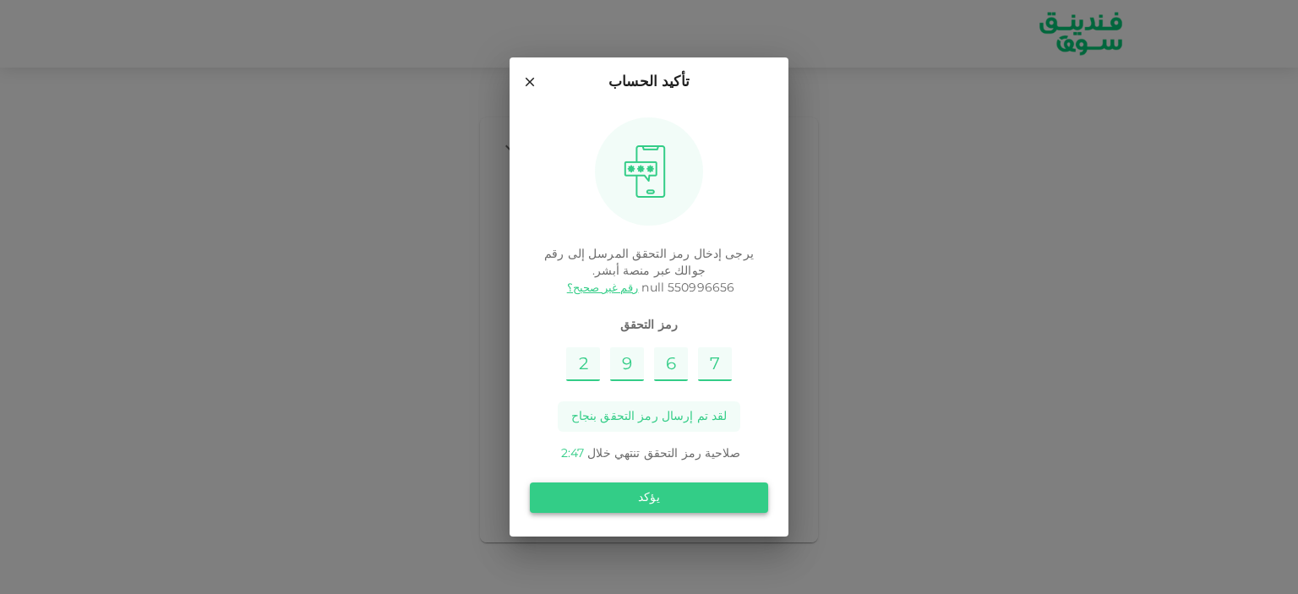
type input "7"
click at [693, 484] on button "يؤكد" at bounding box center [649, 498] width 238 height 30
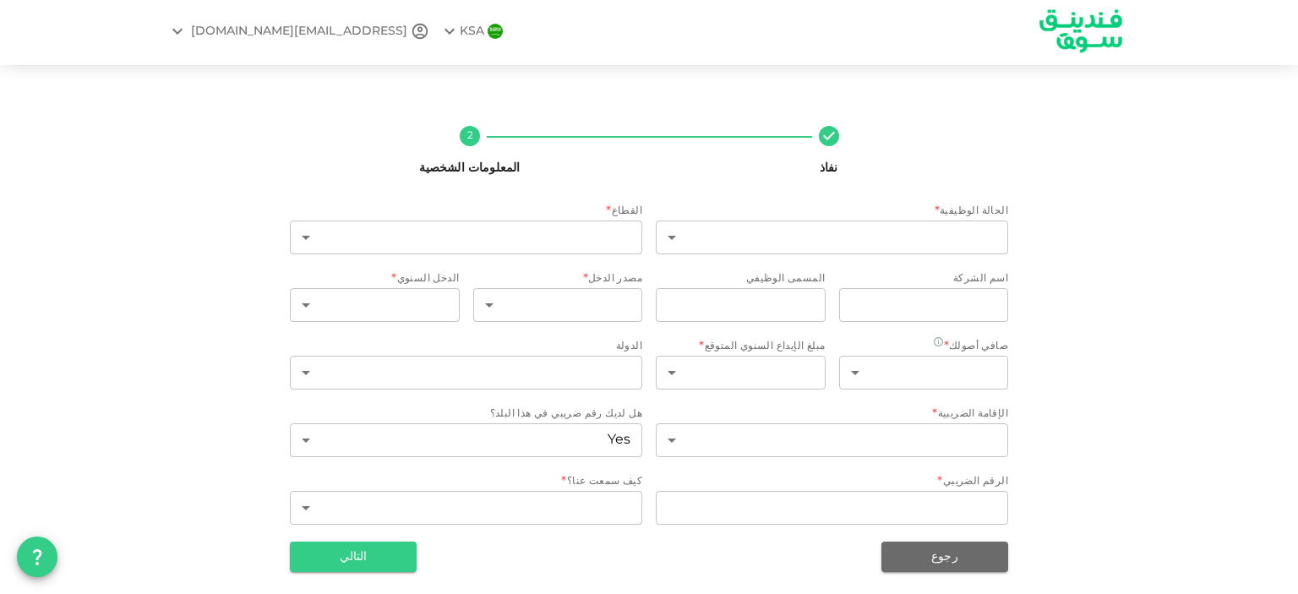
scroll to position [7, 0]
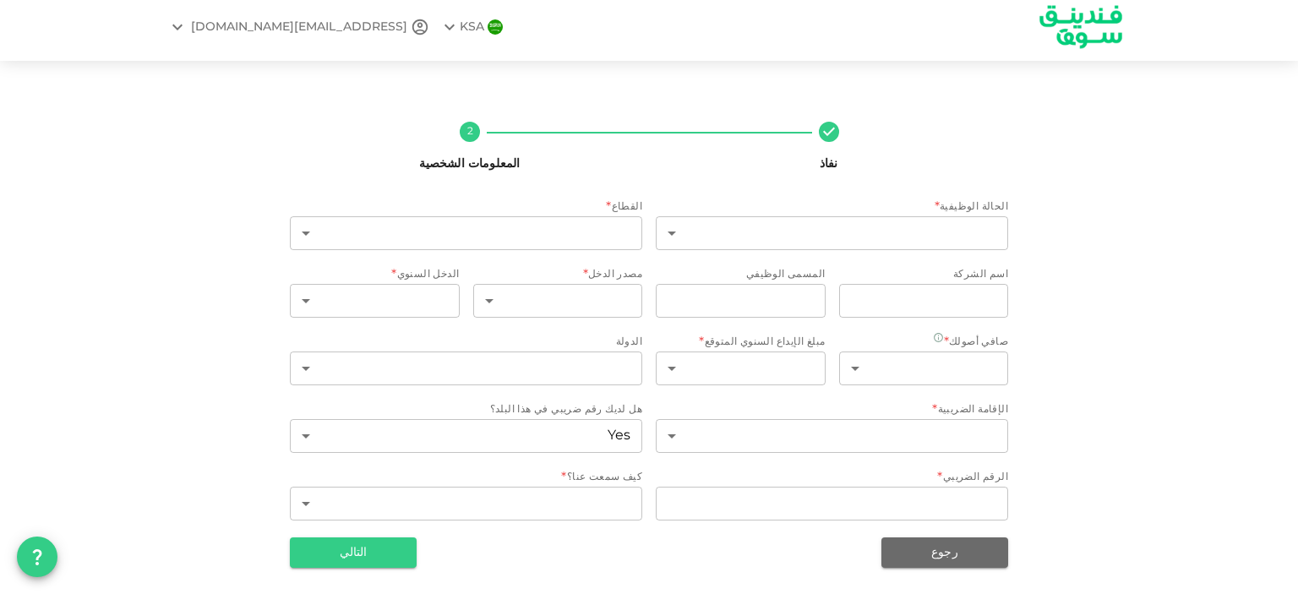
drag, startPoint x: 1079, startPoint y: 300, endPoint x: 1116, endPoint y: 483, distance: 186.3
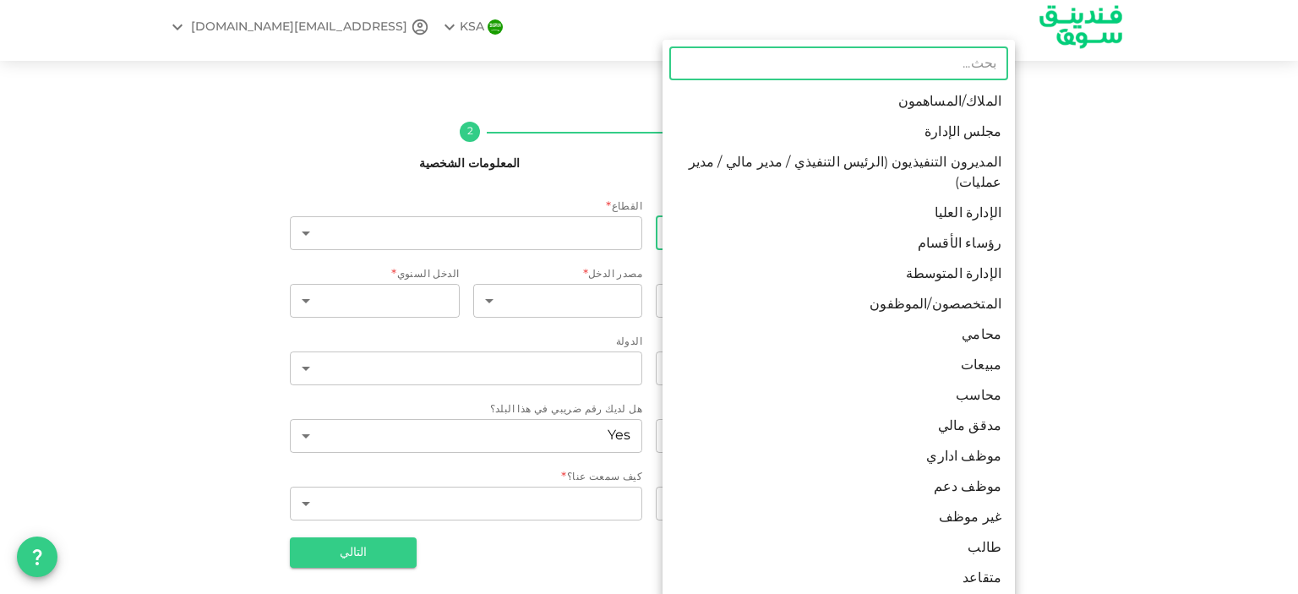
scroll to position [0, 0]
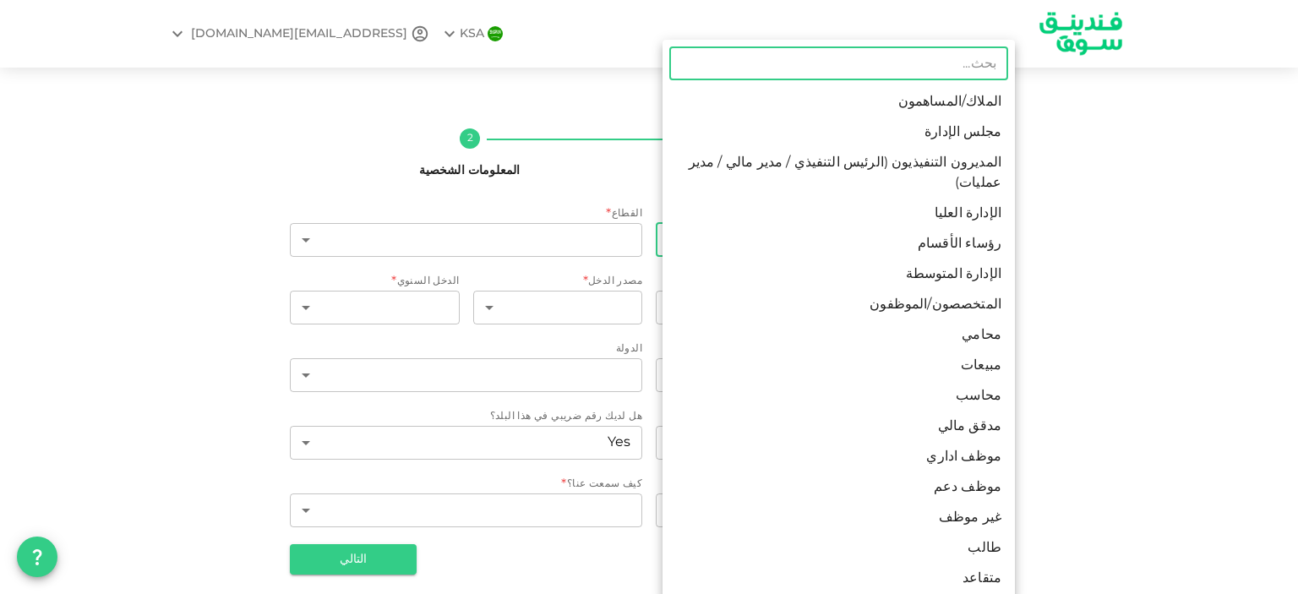
click at [672, 228] on body "KSA A.badahdah666@gmail.com نفاذ 2 المعلومات الشخصية الحالة الوظيفية * ​ ​ القط…" at bounding box center [649, 297] width 1298 height 594
click at [693, 290] on li "المتخصصون/الموظفون" at bounding box center [839, 305] width 353 height 30
type input "7"
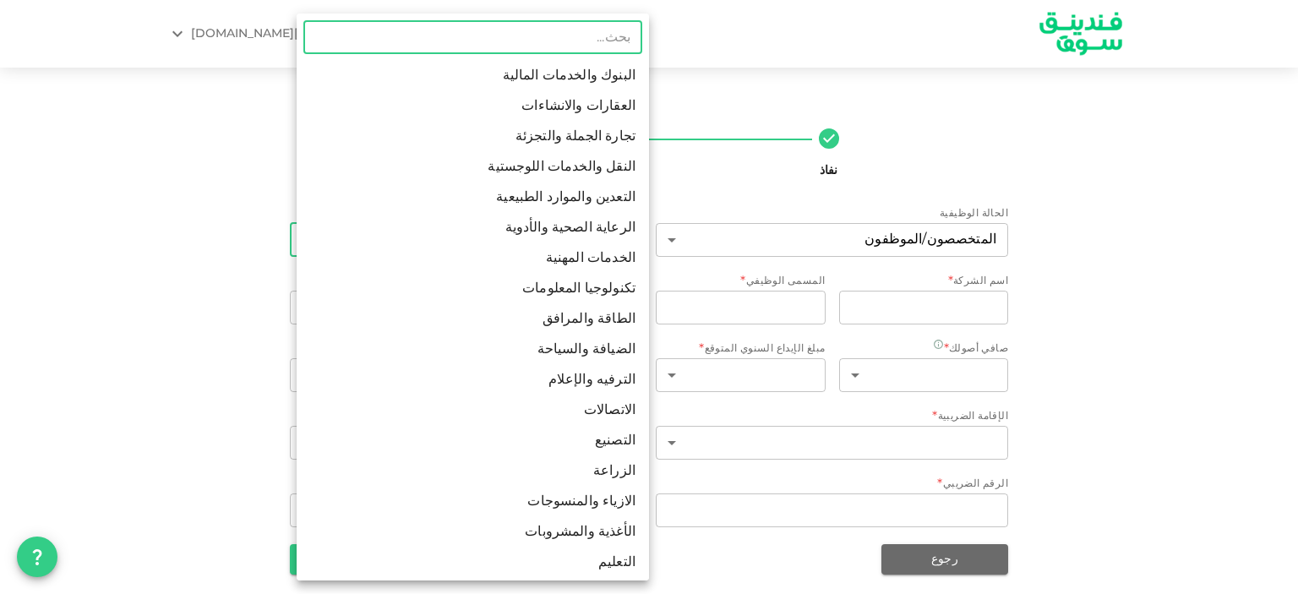
click at [610, 256] on body "KSA A.badahdah666@gmail.com نفاذ 2 المعلومات الشخصية الحالة الوظيفية المتخصصون/…" at bounding box center [649, 297] width 1298 height 594
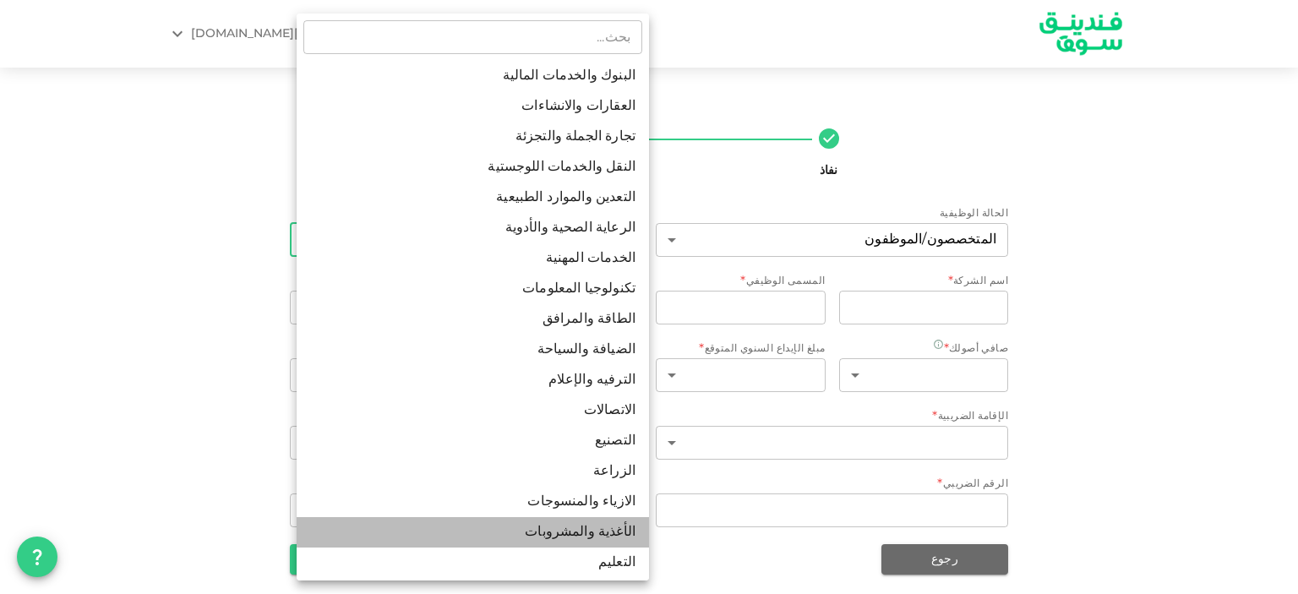
click at [486, 531] on li "الأغذية والمشروبات" at bounding box center [473, 532] width 353 height 30
type input "16"
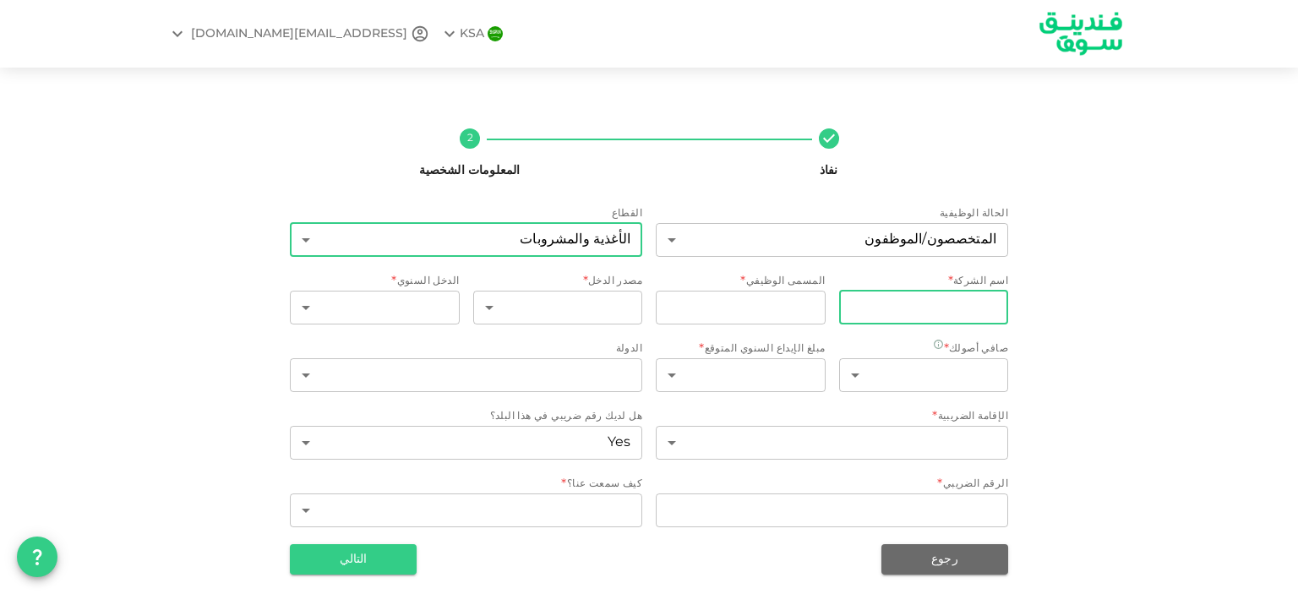
click at [906, 301] on input "companyName" at bounding box center [924, 308] width 170 height 34
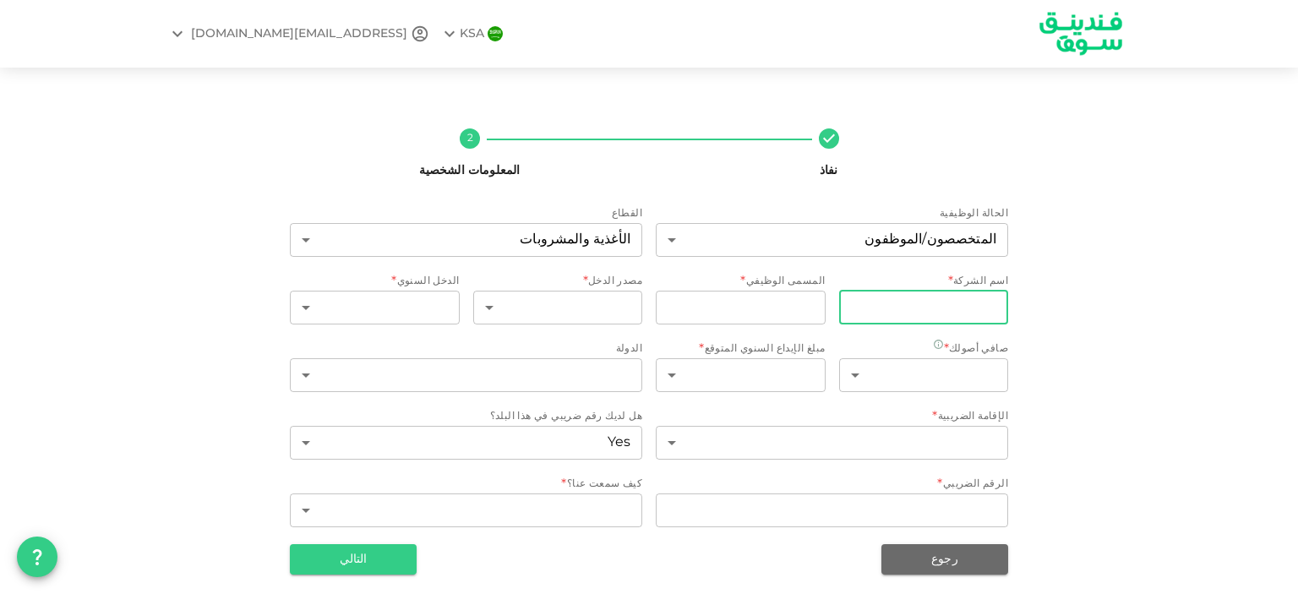
type input "الشركة الوطنية للصناعات الغذائية"
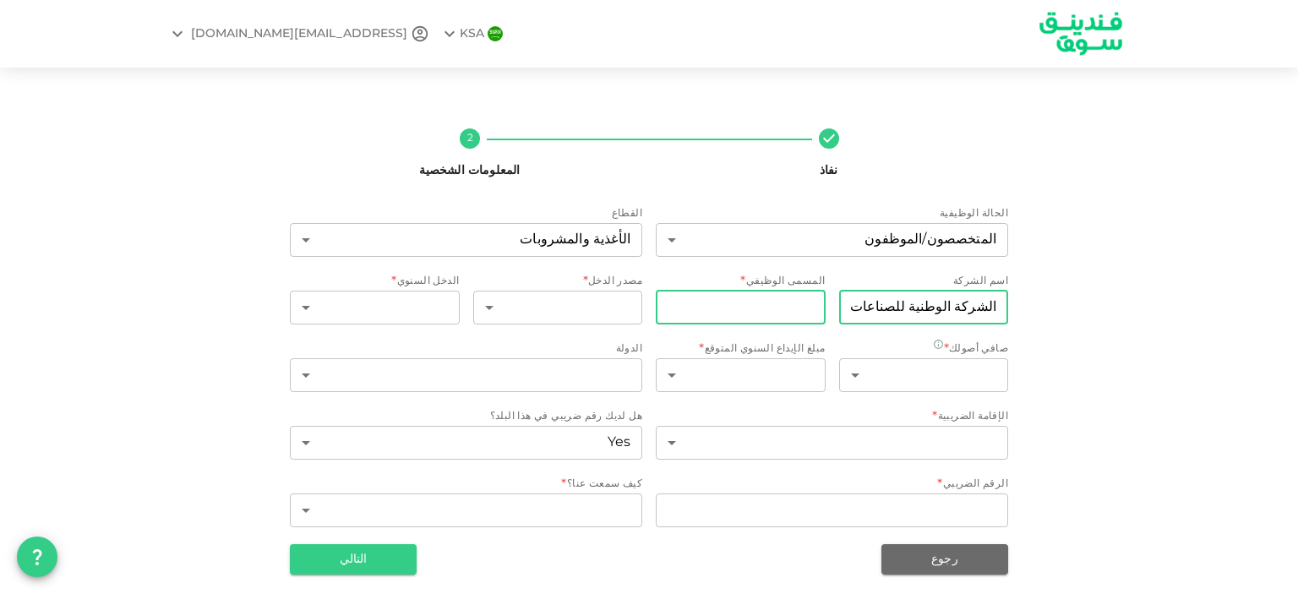
click at [781, 318] on input "jobTitle" at bounding box center [741, 308] width 170 height 34
type input "مهندس مشاريع"
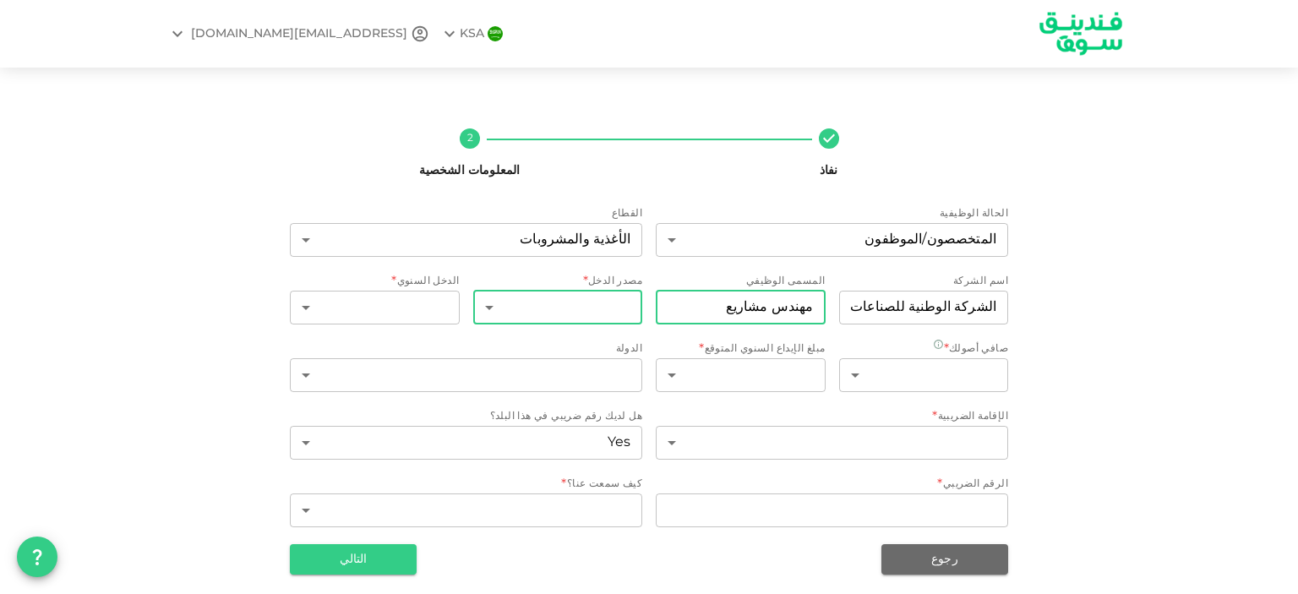
click at [554, 314] on body "KSA A.badahdah666@gmail.com نفاذ 2 المعلومات الشخصية الحالة الوظيفية المتخصصون/…" at bounding box center [649, 297] width 1298 height 594
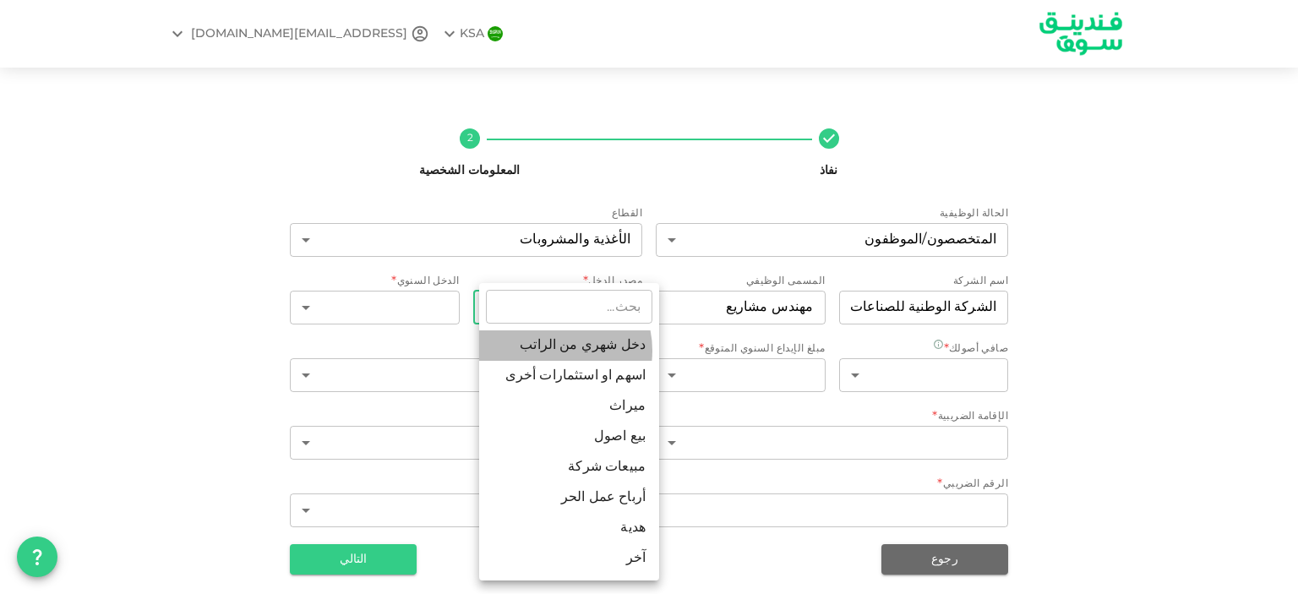
click at [551, 351] on li "دخل شهري من الراتب" at bounding box center [569, 346] width 180 height 30
type input "1"
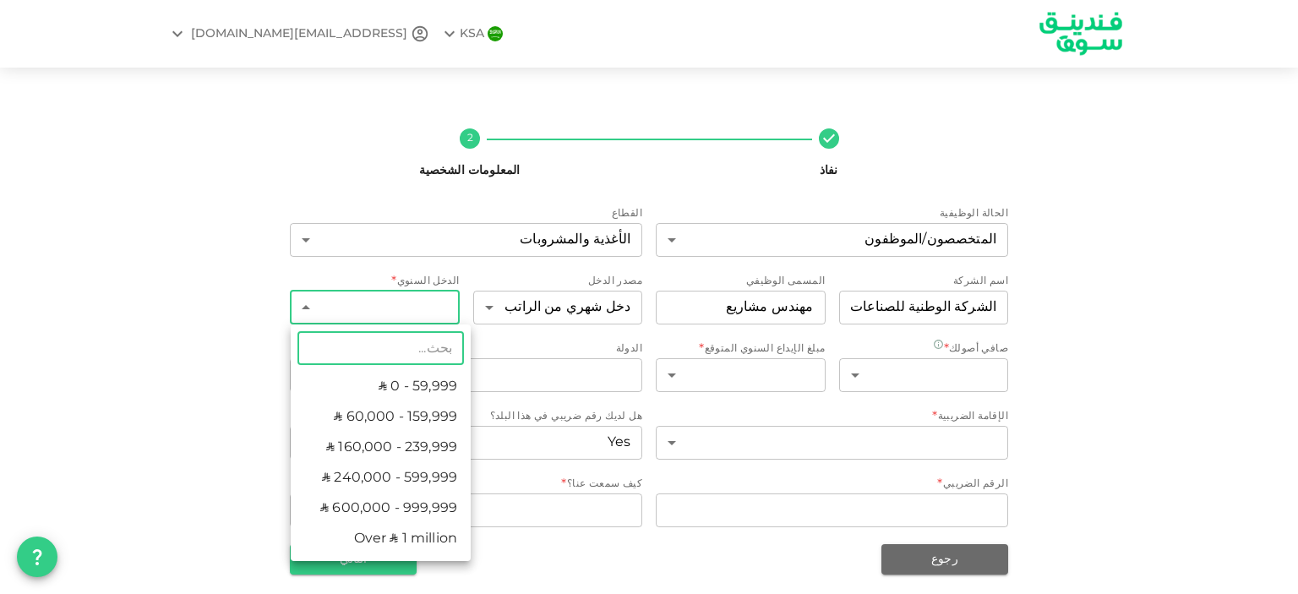
click at [450, 308] on body "KSA A.badahdah666@gmail.com نفاذ 2 المعلومات الشخصية الحالة الوظيفية المتخصصون/…" at bounding box center [649, 297] width 1298 height 594
click at [428, 383] on li "ʢ 0 - 59,999" at bounding box center [381, 387] width 180 height 30
type input "1"
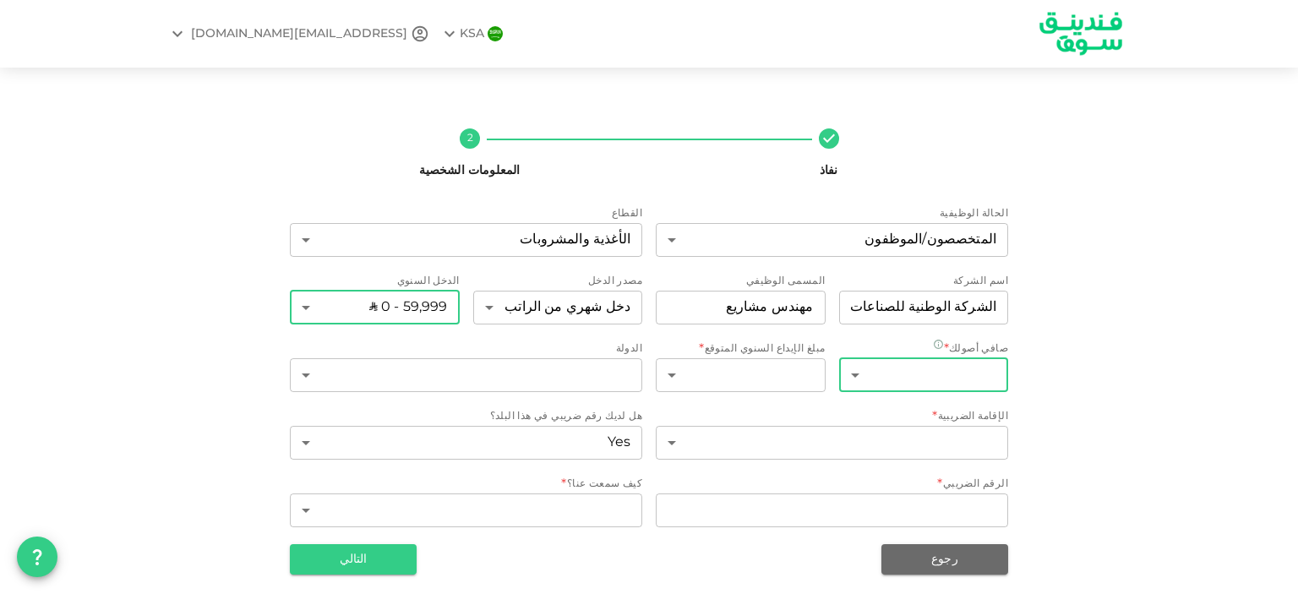
click at [874, 381] on body "KSA A.badahdah666@gmail.com نفاذ 2 المعلومات الشخصية الحالة الوظيفية المتخصصون/…" at bounding box center [649, 297] width 1298 height 594
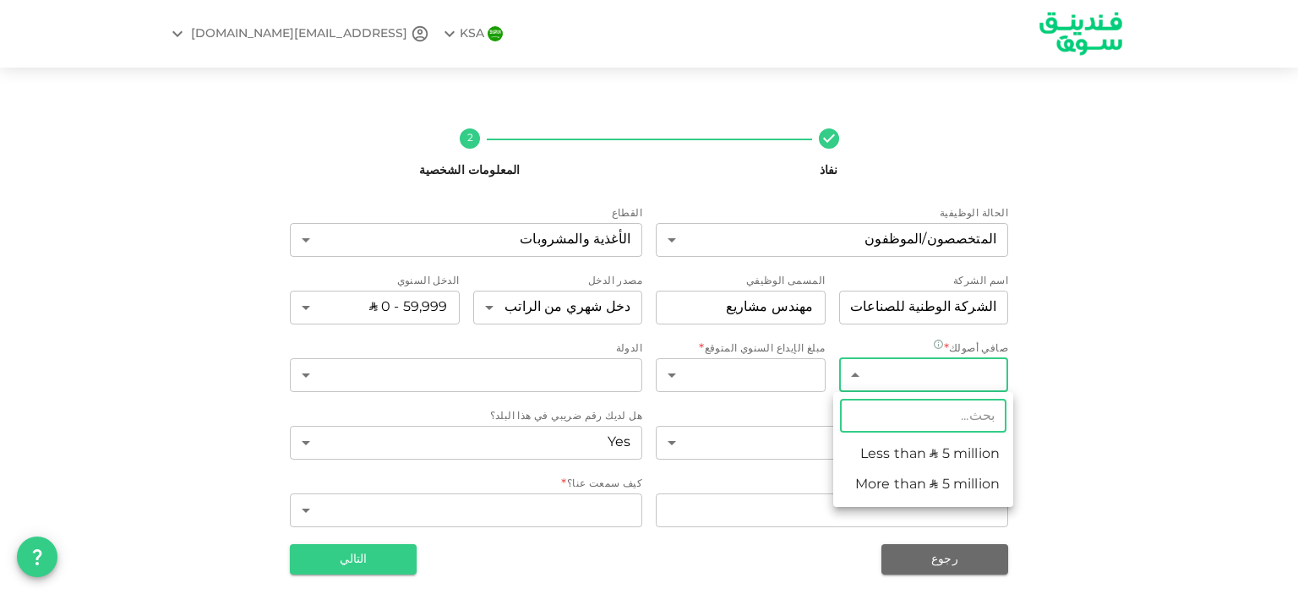
click at [873, 462] on li "Less than ʢ 5 million" at bounding box center [924, 455] width 180 height 30
type input "1"
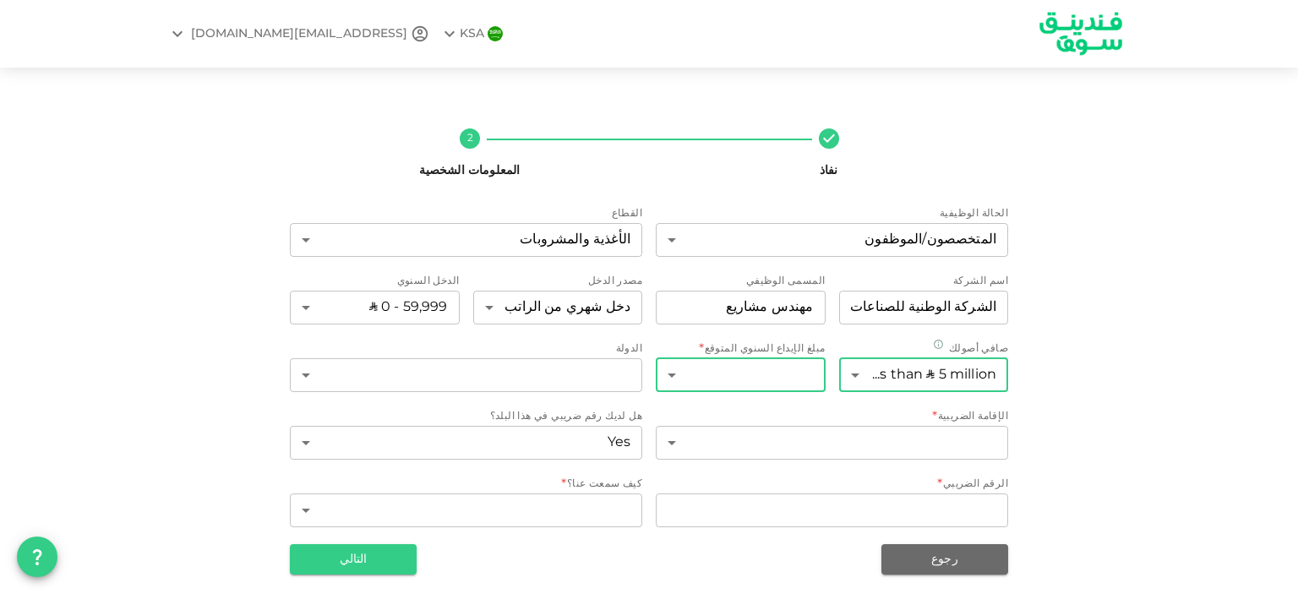
click at [751, 381] on body "KSA A.badahdah666@gmail.com نفاذ 2 المعلومات الشخصية الحالة الوظيفية المتخصصون/…" at bounding box center [649, 297] width 1298 height 594
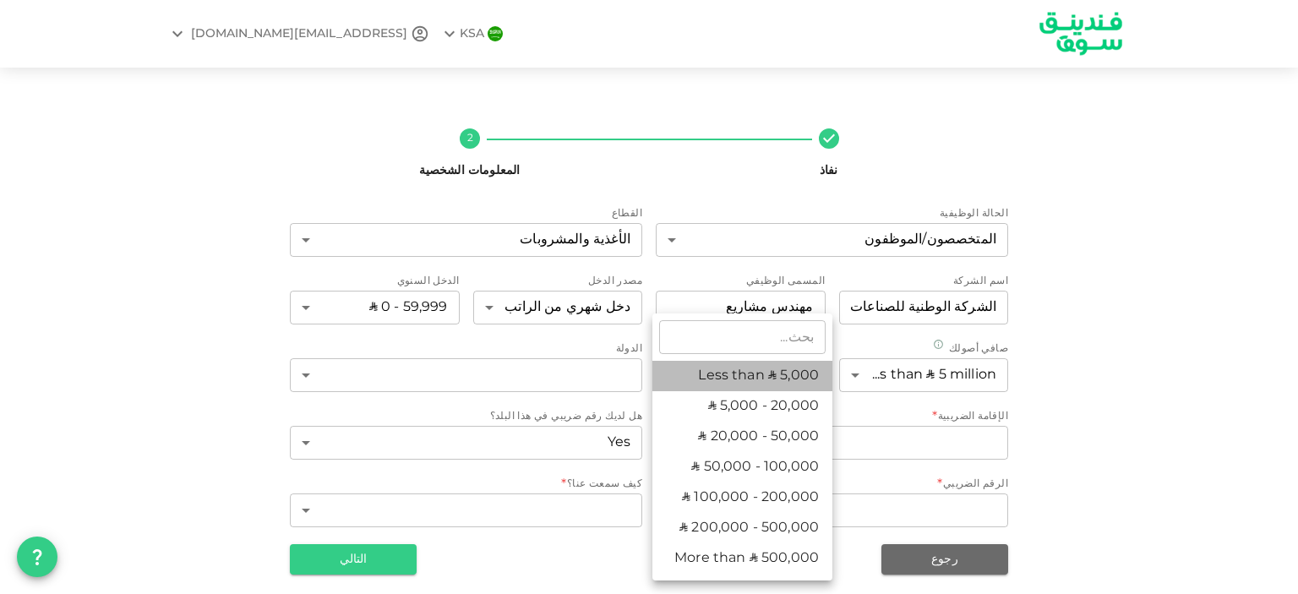
click at [756, 381] on li "Less than ʢ 5,000" at bounding box center [743, 376] width 180 height 30
type input "1"
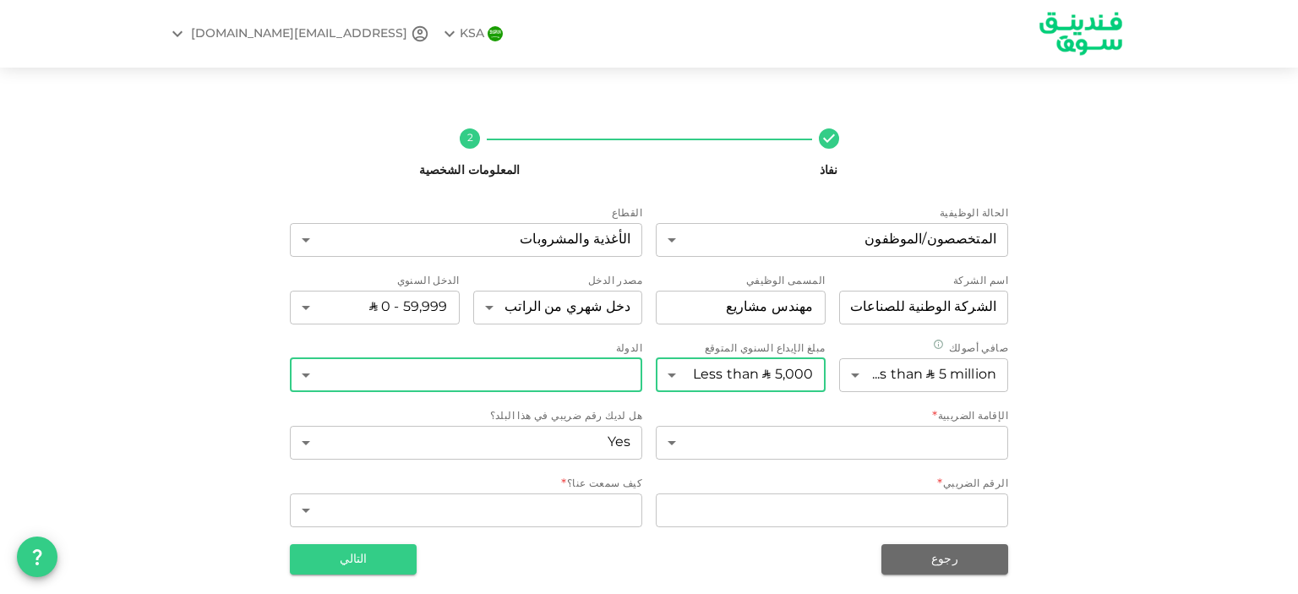
click at [580, 368] on body "KSA A.badahdah666@gmail.com نفاذ 2 المعلومات الشخصية الحالة الوظيفية المتخصصون/…" at bounding box center [649, 297] width 1298 height 594
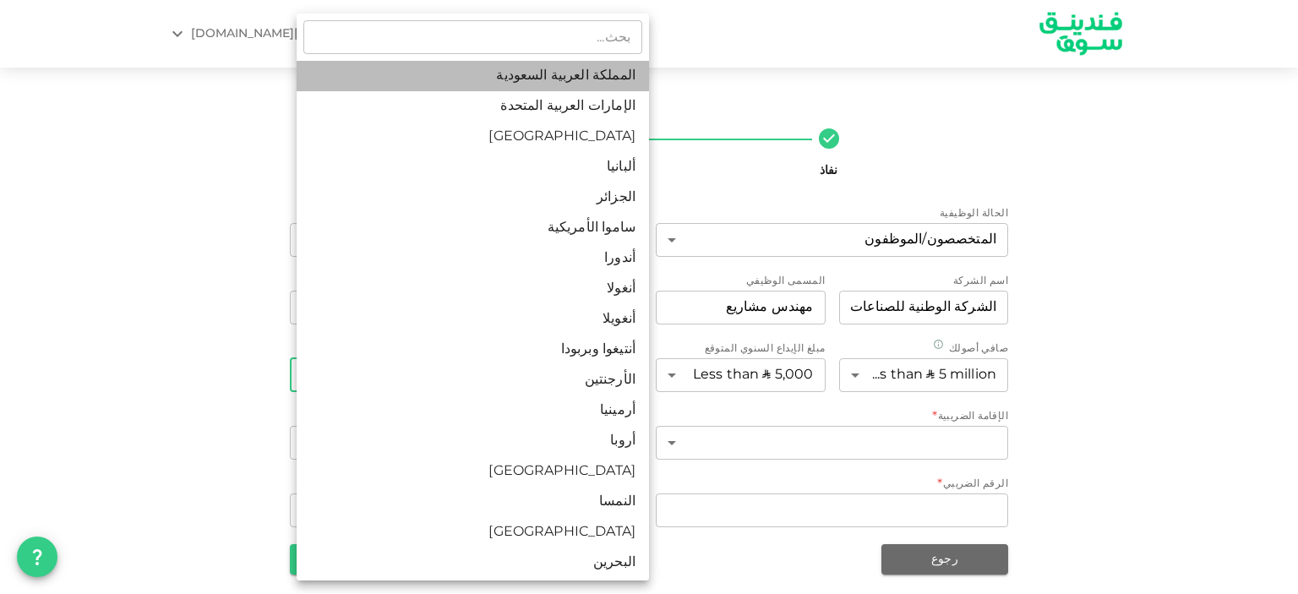
click at [588, 82] on li "المملكة العربية السعودية" at bounding box center [473, 76] width 353 height 30
type input "1"
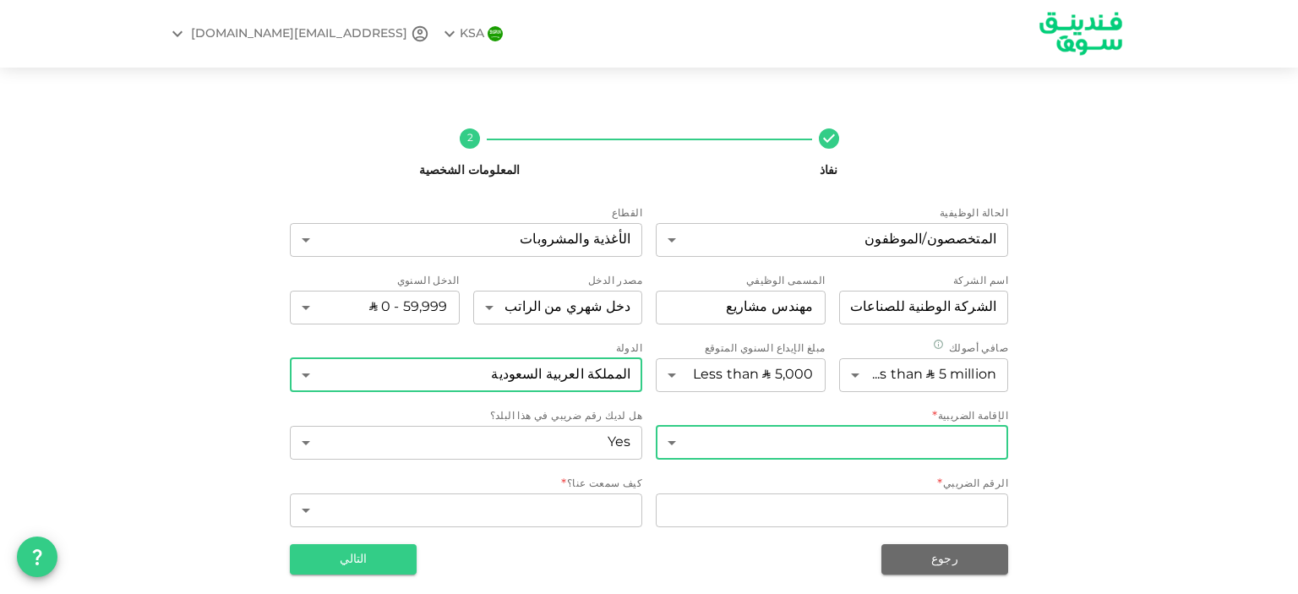
click at [840, 449] on body "KSA A.badahdah666@gmail.com نفاذ 2 المعلومات الشخصية الحالة الوظيفية المتخصصون/…" at bounding box center [649, 297] width 1298 height 594
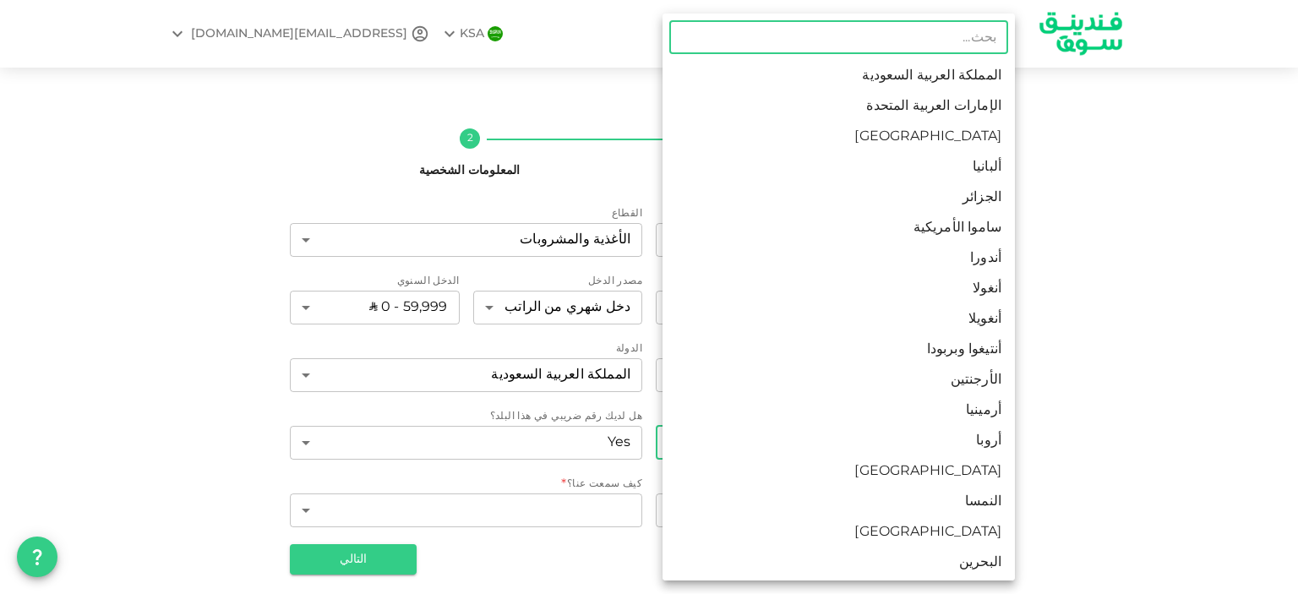
click at [895, 85] on li "المملكة العربية السعودية" at bounding box center [839, 76] width 353 height 30
type input "1"
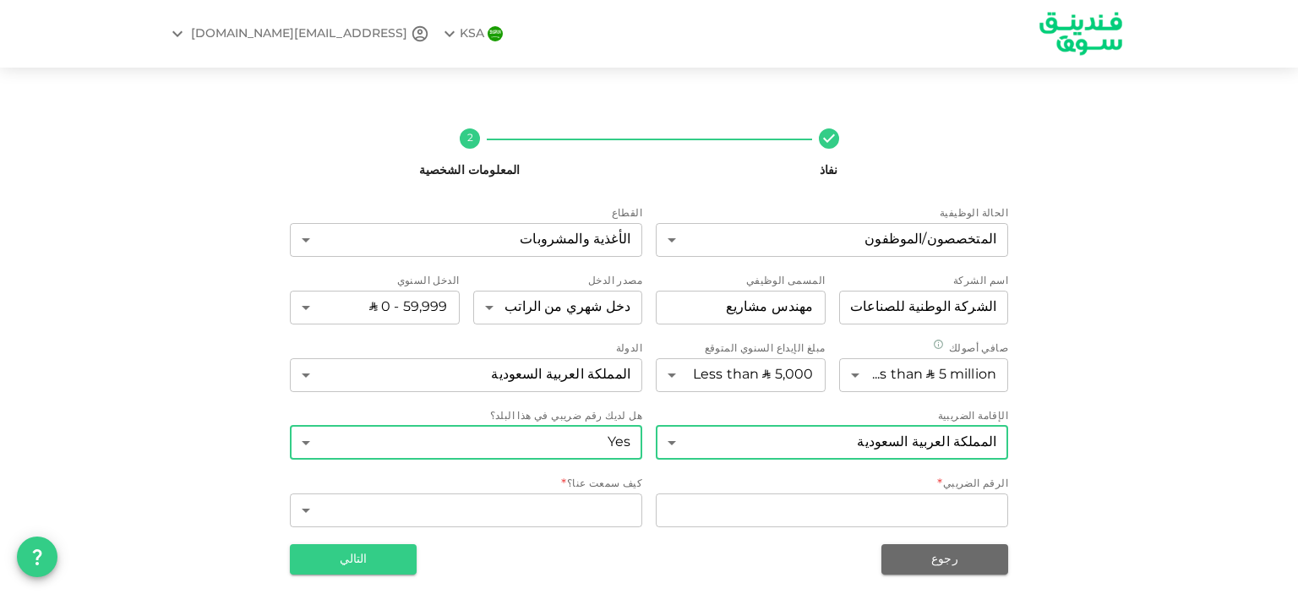
click at [526, 448] on body "KSA A.badahdah666@gmail.com نفاذ 2 المعلومات الشخصية الحالة الوظيفية المتخصصون/…" at bounding box center [649, 297] width 1298 height 594
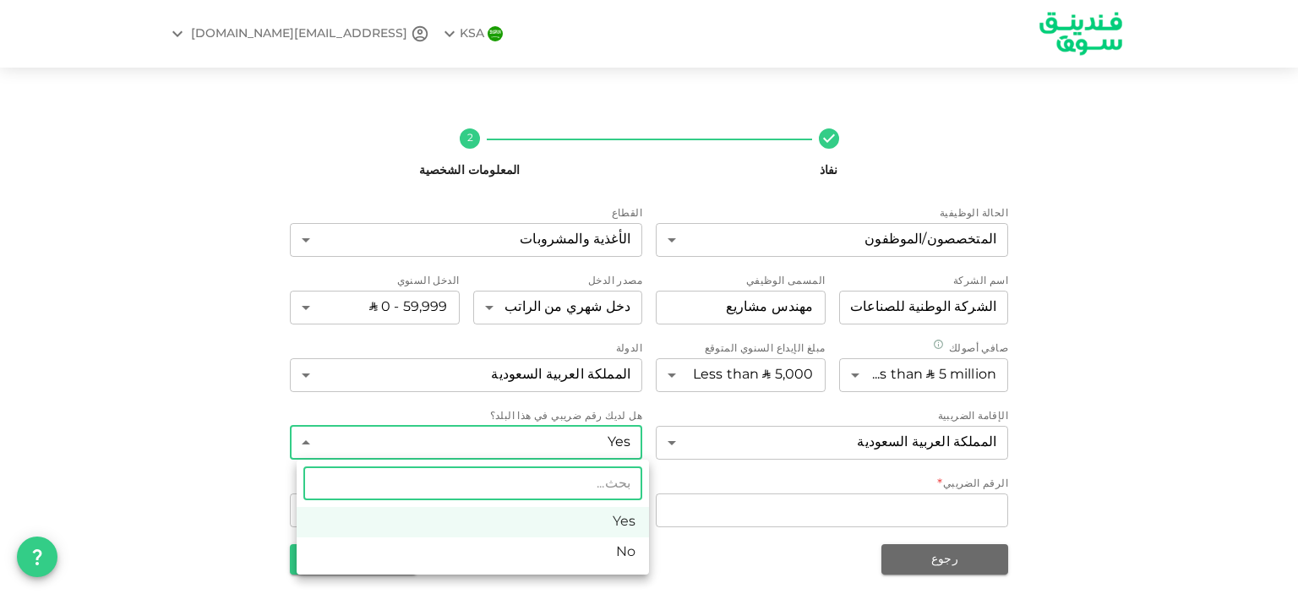
click at [566, 553] on li "No" at bounding box center [473, 553] width 353 height 30
type input "false"
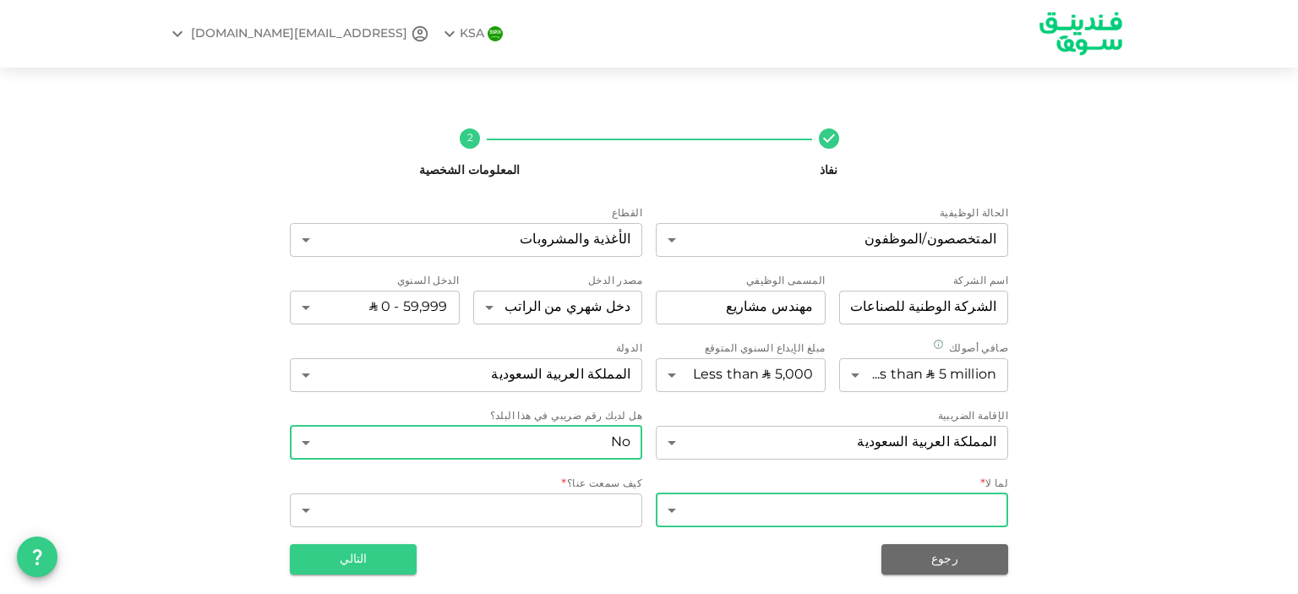
click at [808, 510] on body "KSA A.badahdah666@gmail.com نفاذ 2 المعلومات الشخصية الحالة الوظيفية المتخصصون/…" at bounding box center [649, 297] width 1298 height 594
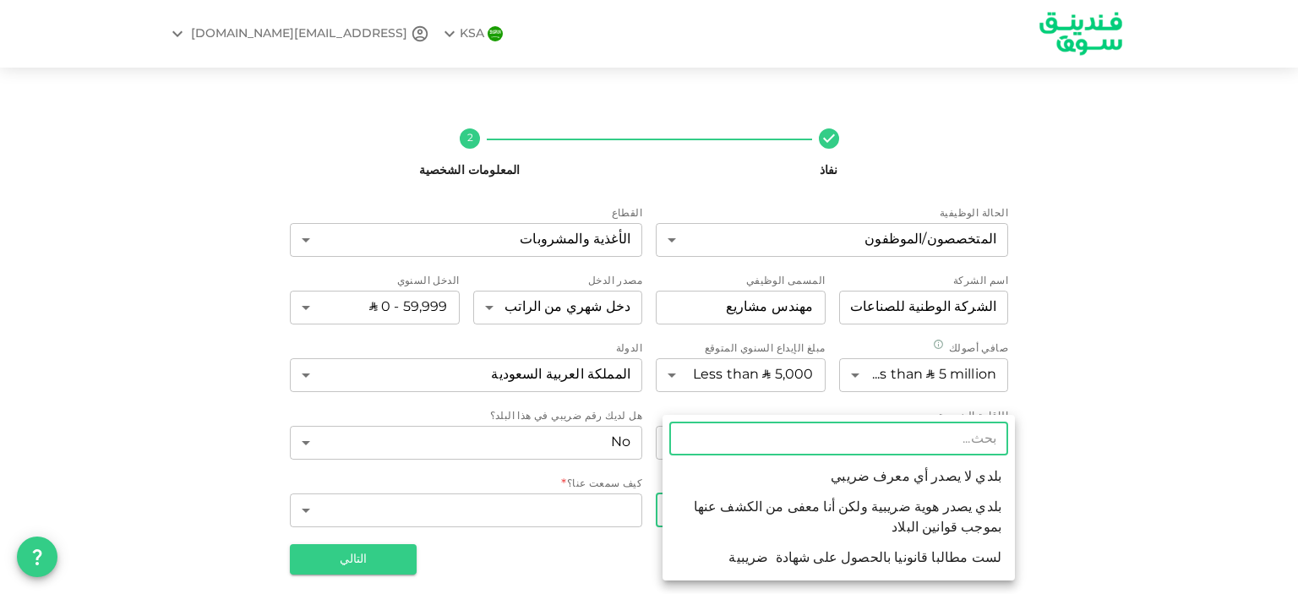
click at [745, 560] on li "لست مطالبا قانونيا بالحصول على شهادة ضريبية" at bounding box center [839, 559] width 353 height 30
type input "3"
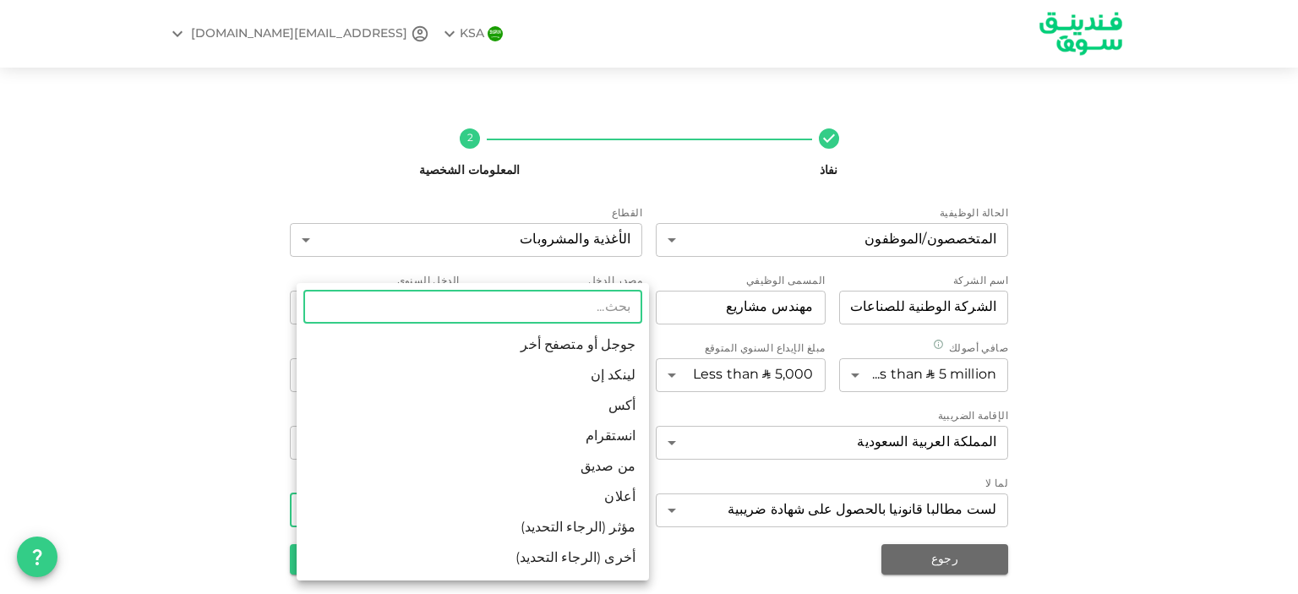
click at [612, 519] on body "KSA A.badahdah666@gmail.com نفاذ 2 المعلومات الشخصية الحالة الوظيفية المتخصصون/…" at bounding box center [649, 297] width 1298 height 594
click at [216, 429] on div at bounding box center [649, 297] width 1298 height 594
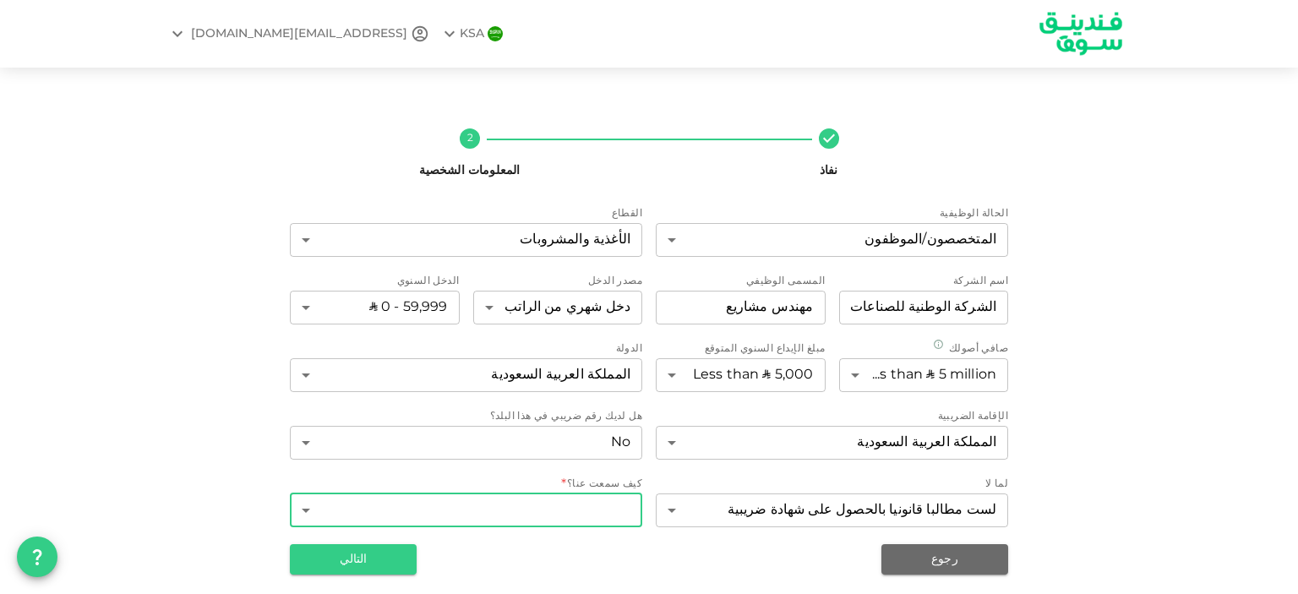
click at [349, 508] on body "KSA A.badahdah666@gmail.com نفاذ 2 المعلومات الشخصية الحالة الوظيفية المتخصصون/…" at bounding box center [649, 297] width 1298 height 594
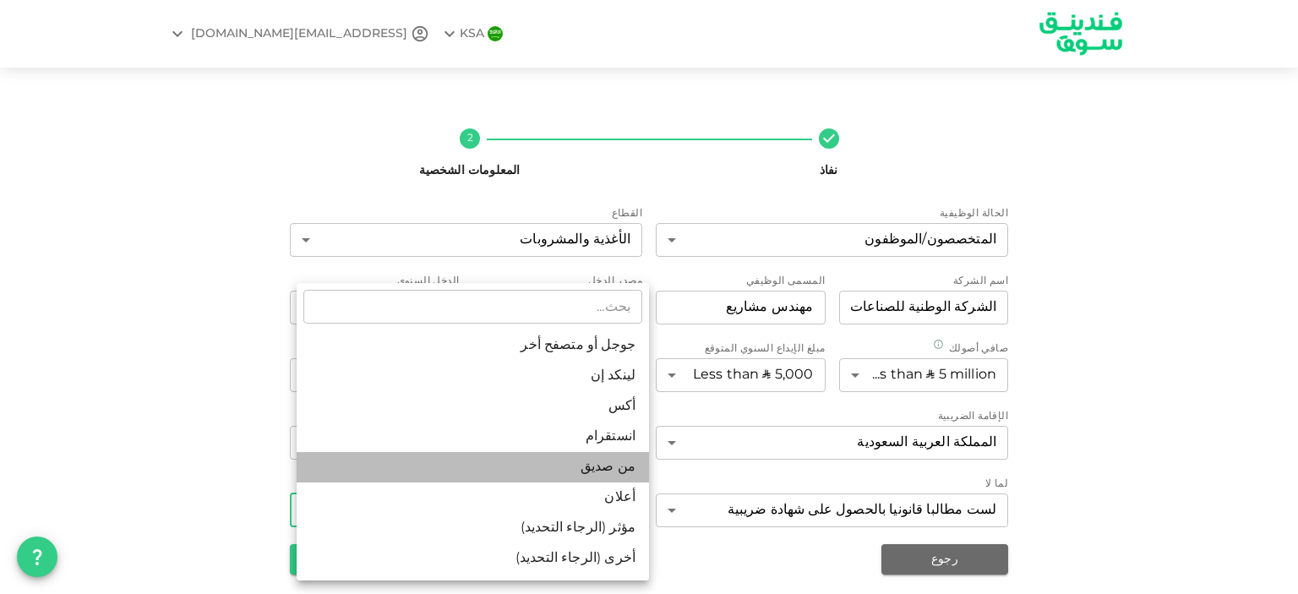
click at [385, 466] on li "من صديق" at bounding box center [473, 467] width 353 height 30
type input "10"
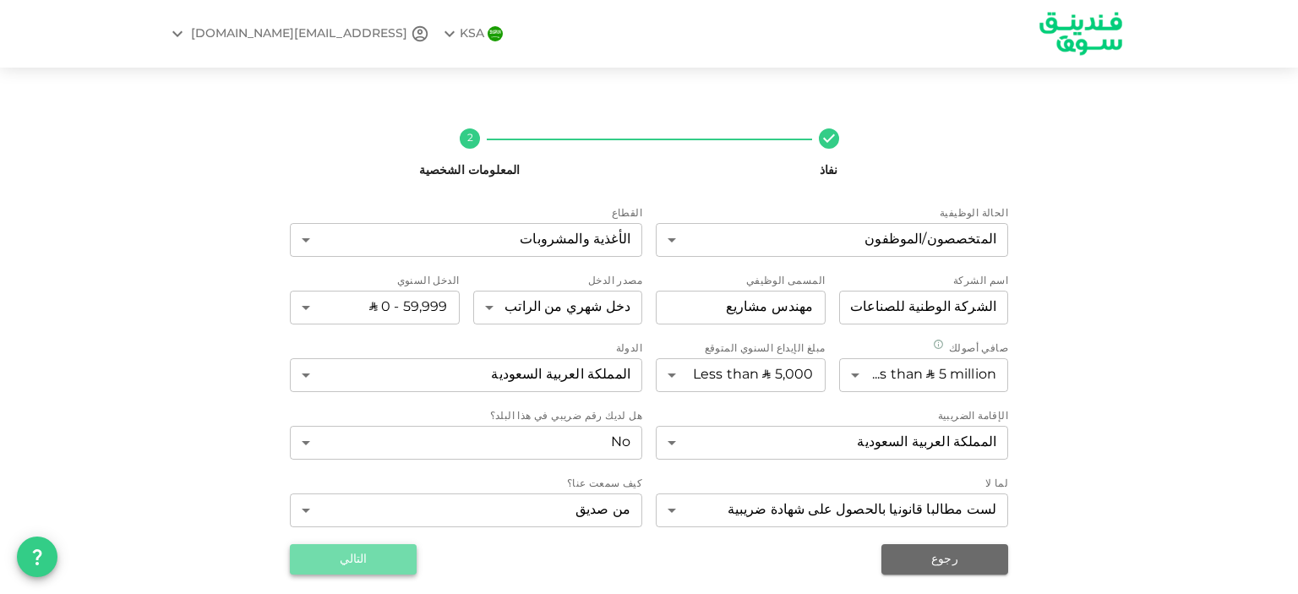
click at [358, 563] on button "التالي" at bounding box center [353, 559] width 127 height 30
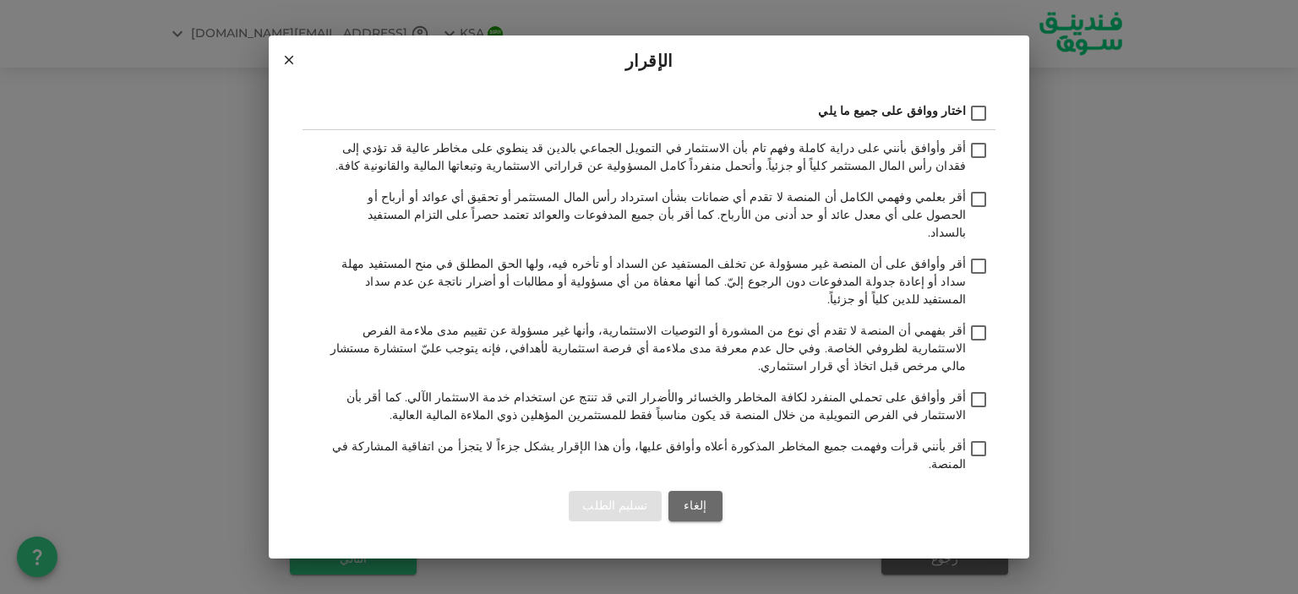
click at [982, 126] on input "اختار ووافق على جميع ما يلي" at bounding box center [978, 114] width 25 height 23
checkbox input "true"
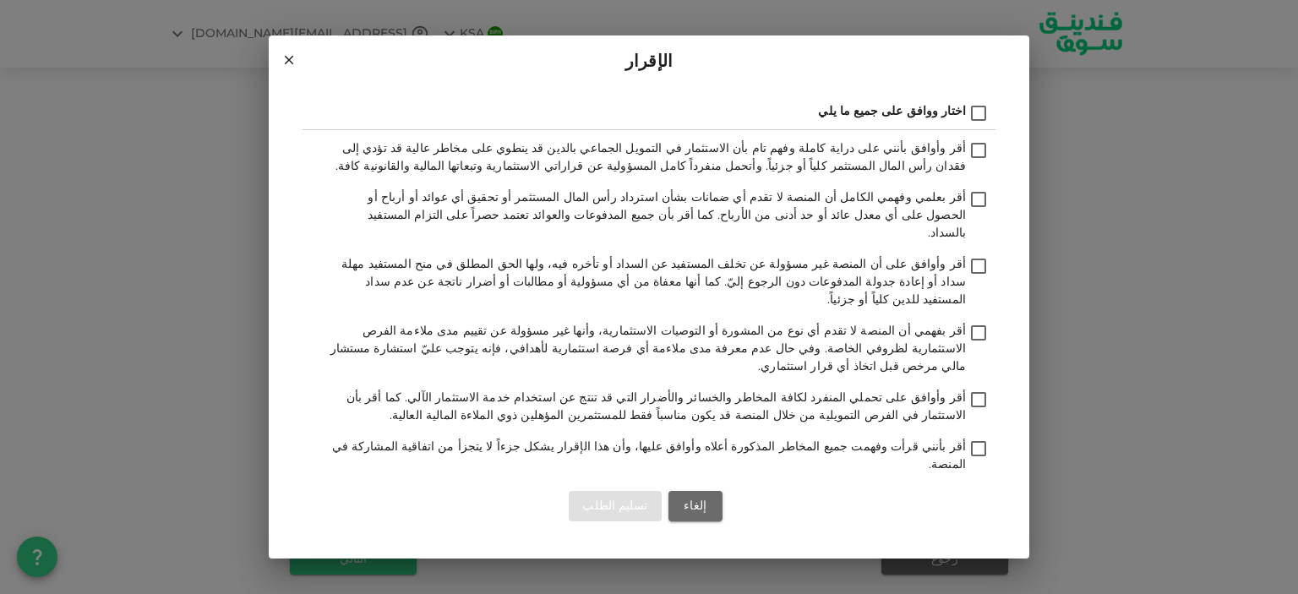
checkbox input "true"
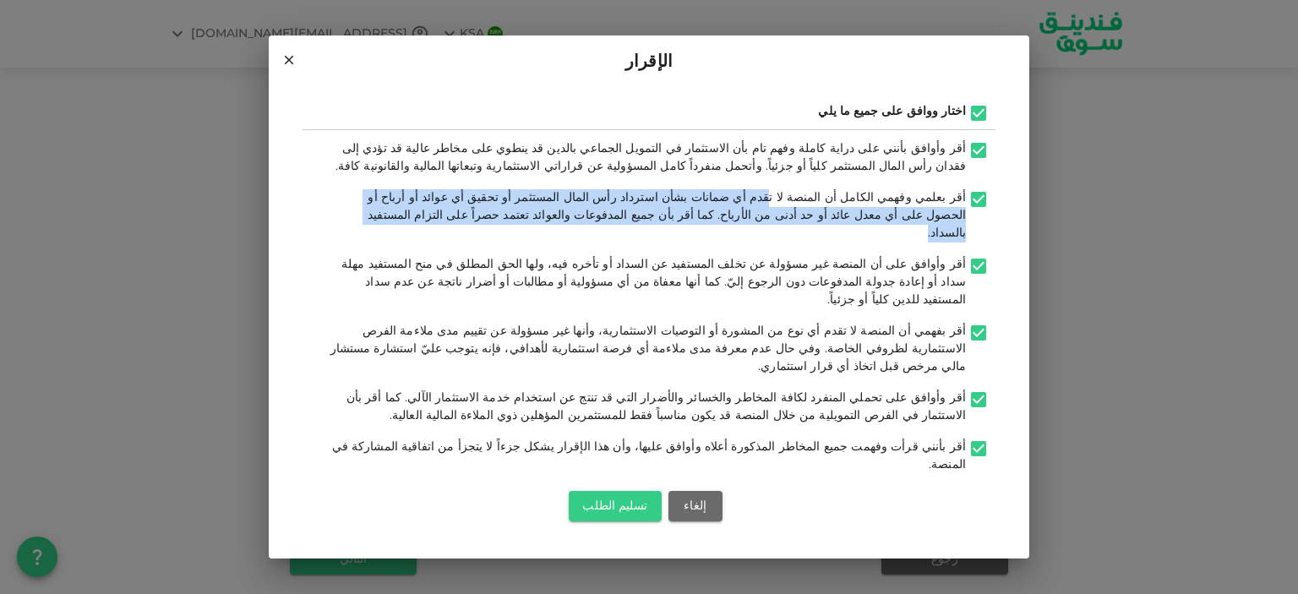
drag, startPoint x: 817, startPoint y: 236, endPoint x: 325, endPoint y: 244, distance: 492.1
click at [325, 244] on div "أقر وأوافق بأنني على دراية كاملة وفهم تام بأن الاستثمار في التمويل الجماعي بالد…" at bounding box center [649, 331] width 693 height 402
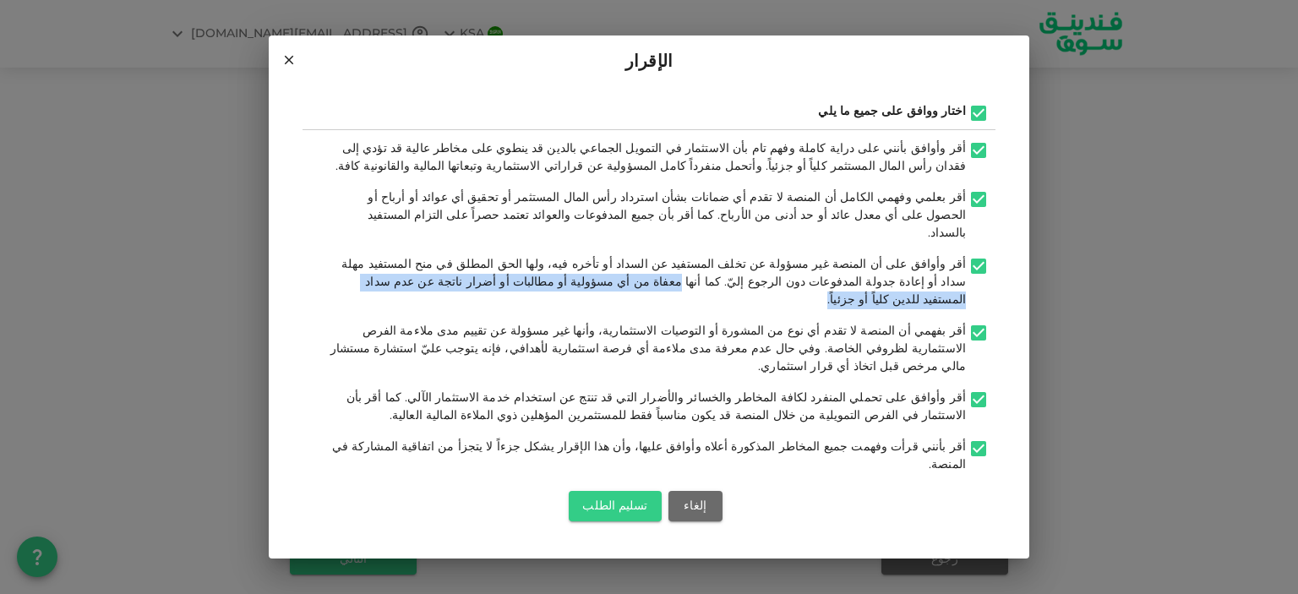
drag, startPoint x: 918, startPoint y: 292, endPoint x: 523, endPoint y: 294, distance: 394.8
click at [523, 294] on span "أقر وأوافق على أن المنصة غير مسؤولة عن تخلف المستفيد عن السداد أو تأخره فيه، ول…" at bounding box center [648, 282] width 637 height 53
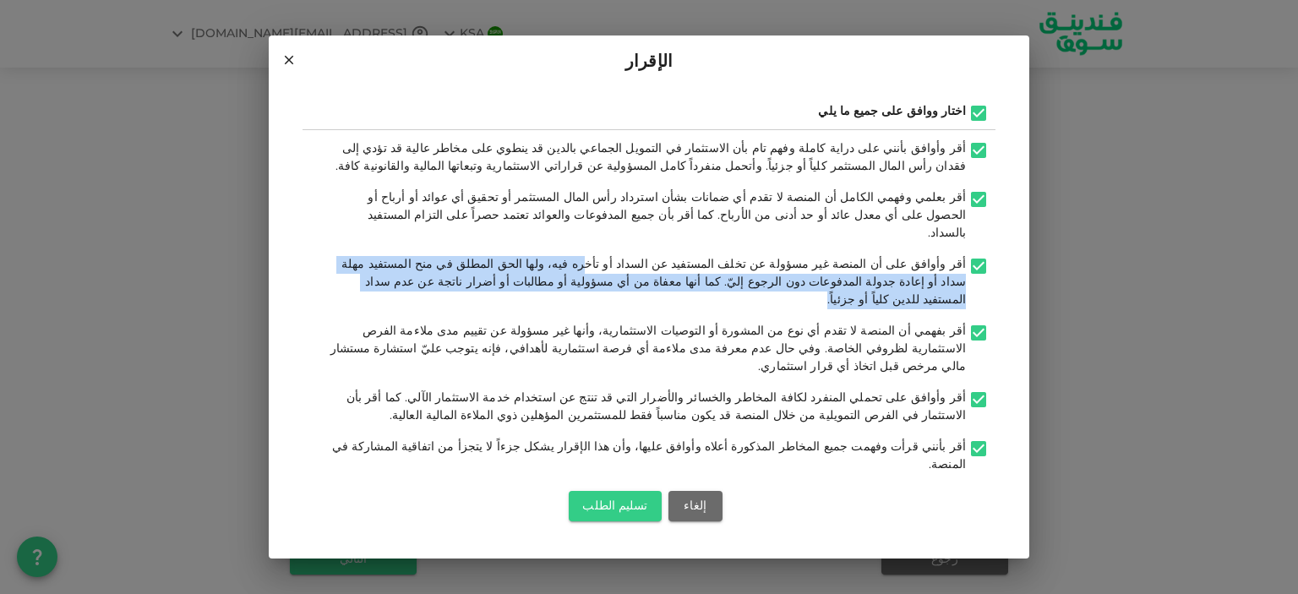
drag, startPoint x: 681, startPoint y: 280, endPoint x: 521, endPoint y: 311, distance: 162.8
click at [521, 311] on div "أقر وأوافق بأنني على دراية كاملة وفهم تام بأن الاستثمار في التمويل الجماعي بالد…" at bounding box center [649, 331] width 693 height 402
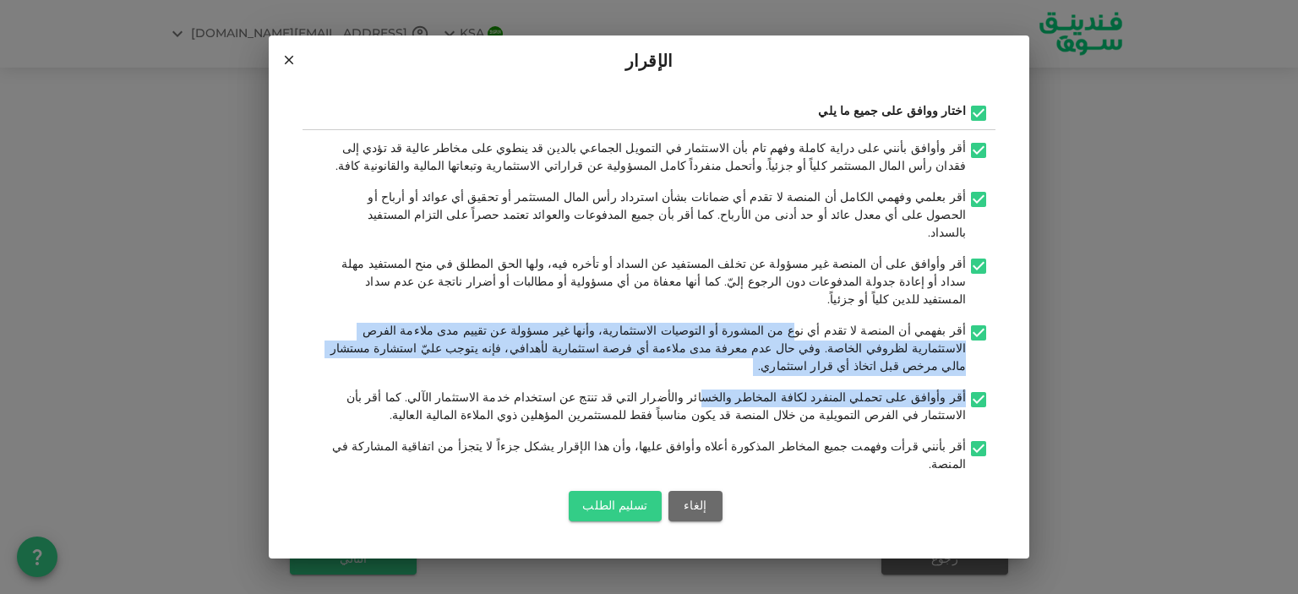
drag, startPoint x: 839, startPoint y: 334, endPoint x: 774, endPoint y: 366, distance: 72.6
click at [774, 366] on div "أقر وأوافق بأنني على دراية كاملة وفهم تام بأن الاستثمار في التمويل الجماعي بالد…" at bounding box center [649, 331] width 693 height 402
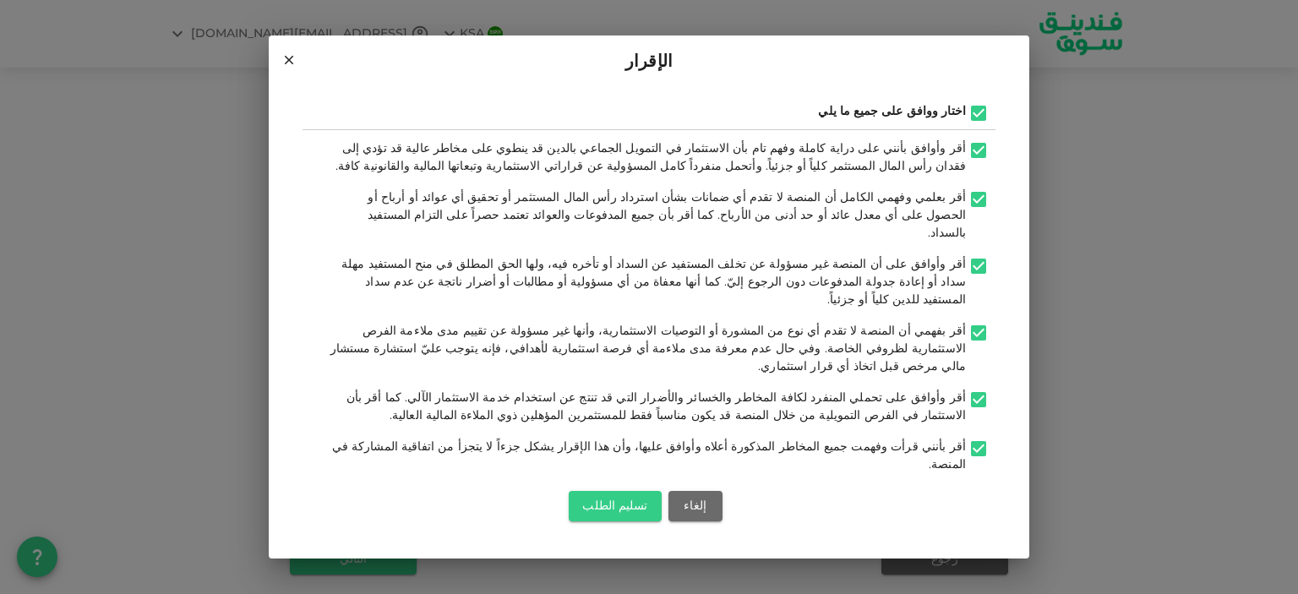
click at [823, 300] on span "أقر وأوافق على أن المنصة غير مسؤولة عن تخلف المستفيد عن السداد أو تأخره فيه، ول…" at bounding box center [654, 282] width 625 height 47
click at [966, 279] on input "أقر وأوافق على أن المنصة غير مسؤولة عن تخلف المستفيد عن السداد أو تأخره فيه، ول…" at bounding box center [978, 267] width 25 height 23
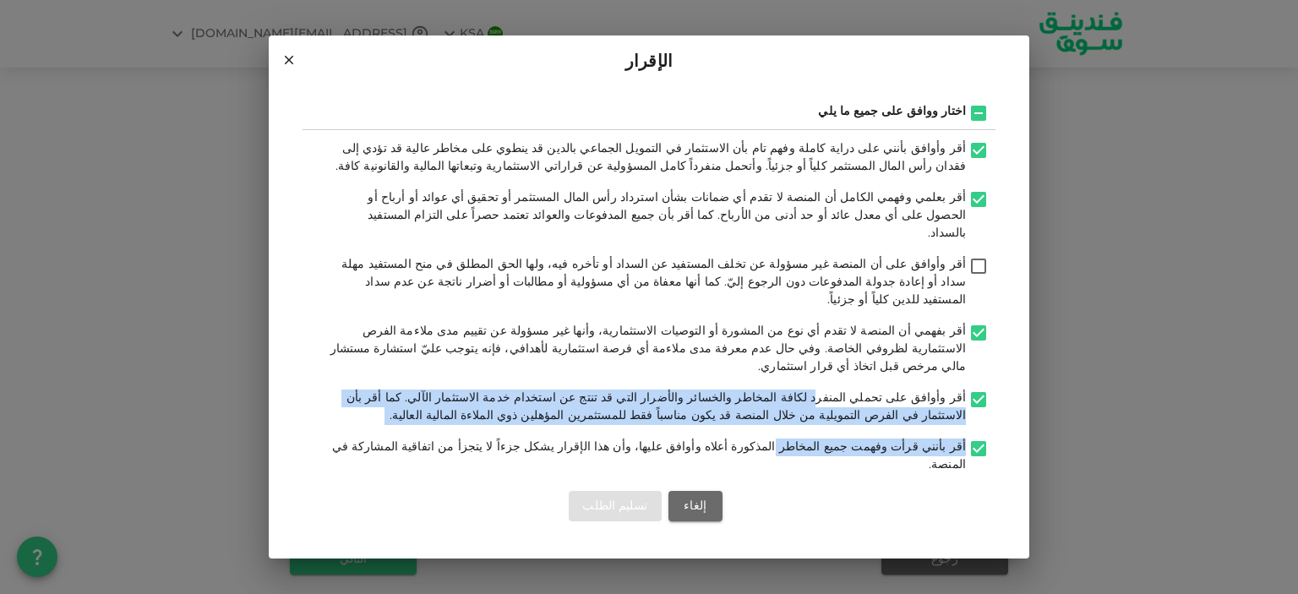
drag, startPoint x: 859, startPoint y: 378, endPoint x: 822, endPoint y: 413, distance: 51.4
click at [822, 413] on div "أقر وأوافق بأنني على دراية كاملة وفهم تام بأن الاستثمار في التمويل الجماعي بالد…" at bounding box center [649, 331] width 693 height 402
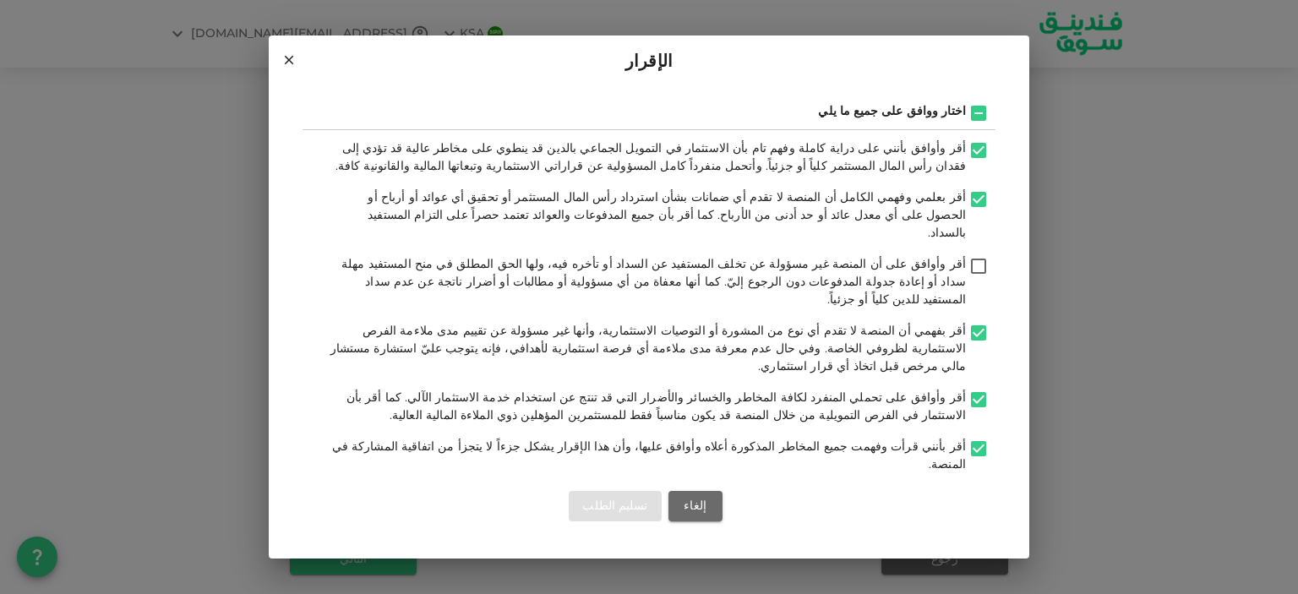
click at [813, 447] on div "أقر وأوافق بأنني على دراية كاملة وفهم تام بأن الاستثمار في التمويل الجماعي بالد…" at bounding box center [649, 331] width 693 height 402
click at [973, 279] on input "أقر وأوافق على أن المنصة غير مسؤولة عن تخلف المستفيد عن السداد أو تأخره فيه، ول…" at bounding box center [978, 267] width 25 height 23
checkbox input "true"
click at [599, 491] on button "تسليم الطلب" at bounding box center [615, 506] width 92 height 30
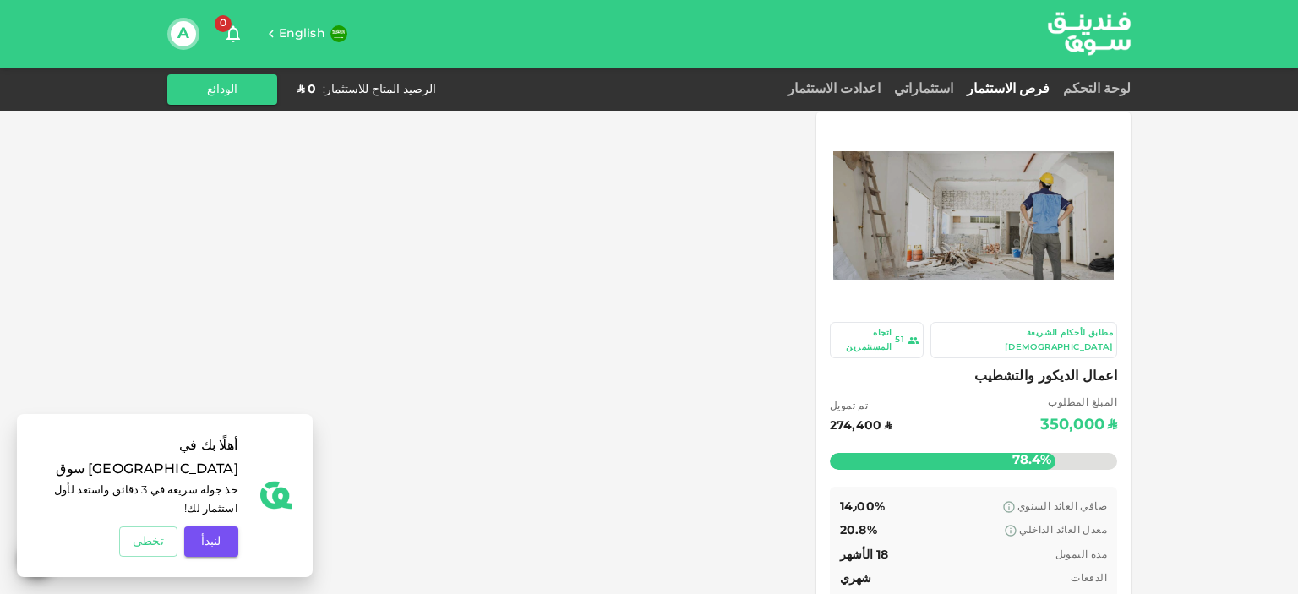
scroll to position [1, 0]
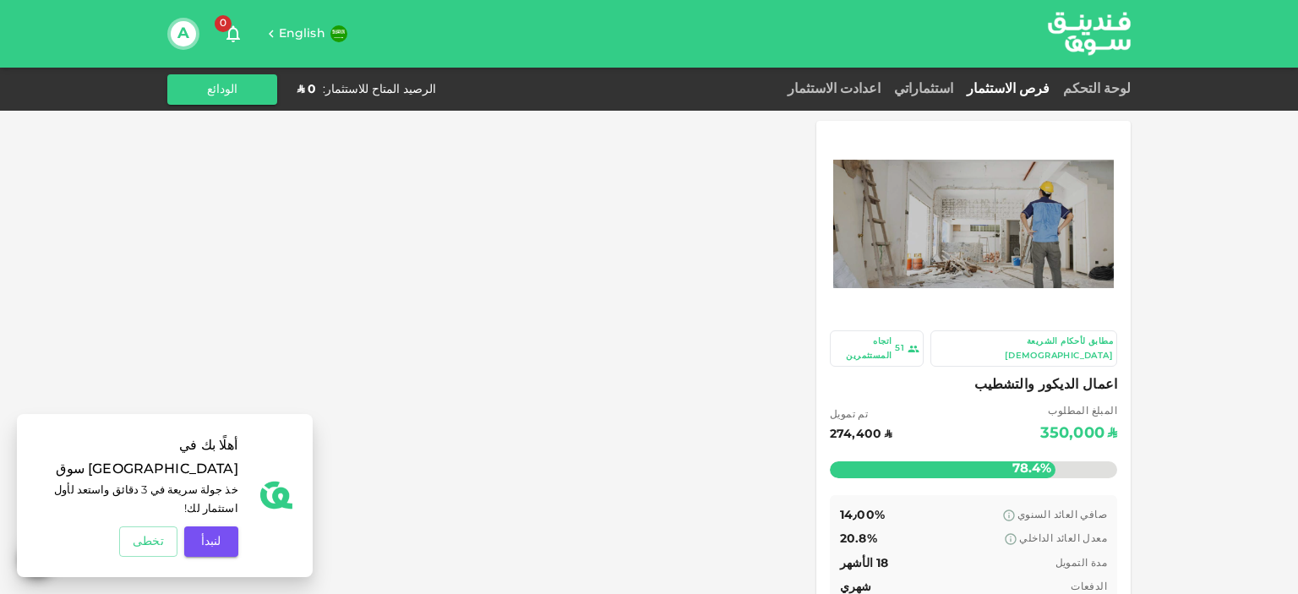
click at [463, 334] on div "مطابق لأحكام الشريعة الإسلامية 51 اتجاه المستثمرين اعمال الديكور والتشطيب المبل…" at bounding box center [649, 393] width 964 height 545
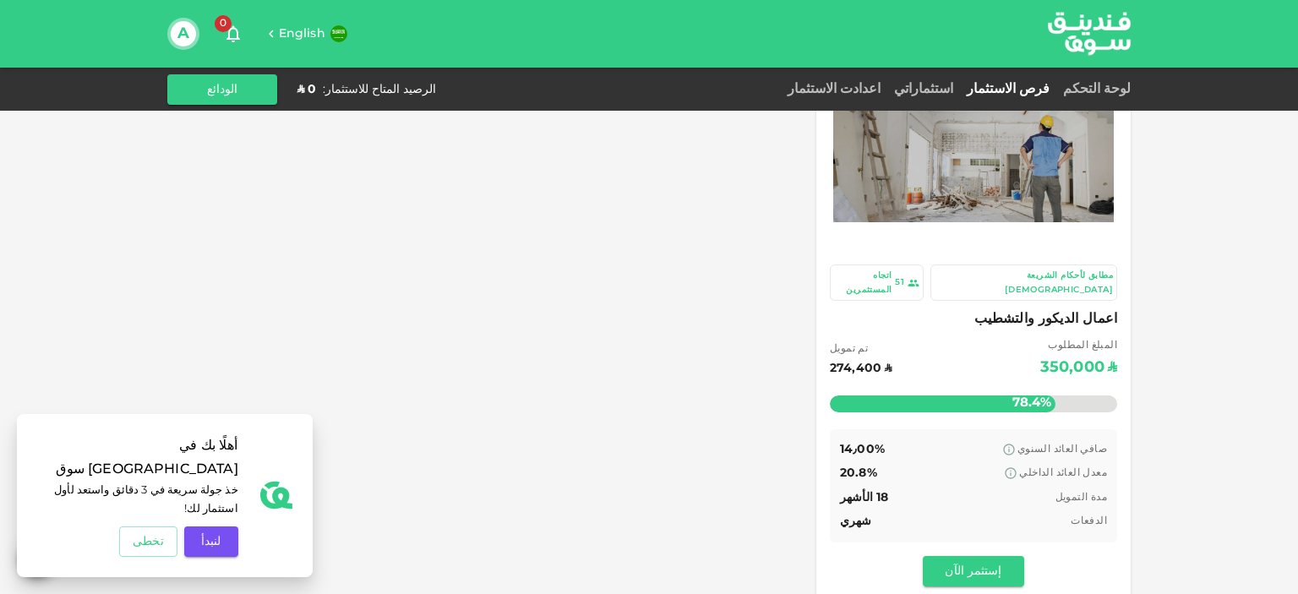
scroll to position [0, 0]
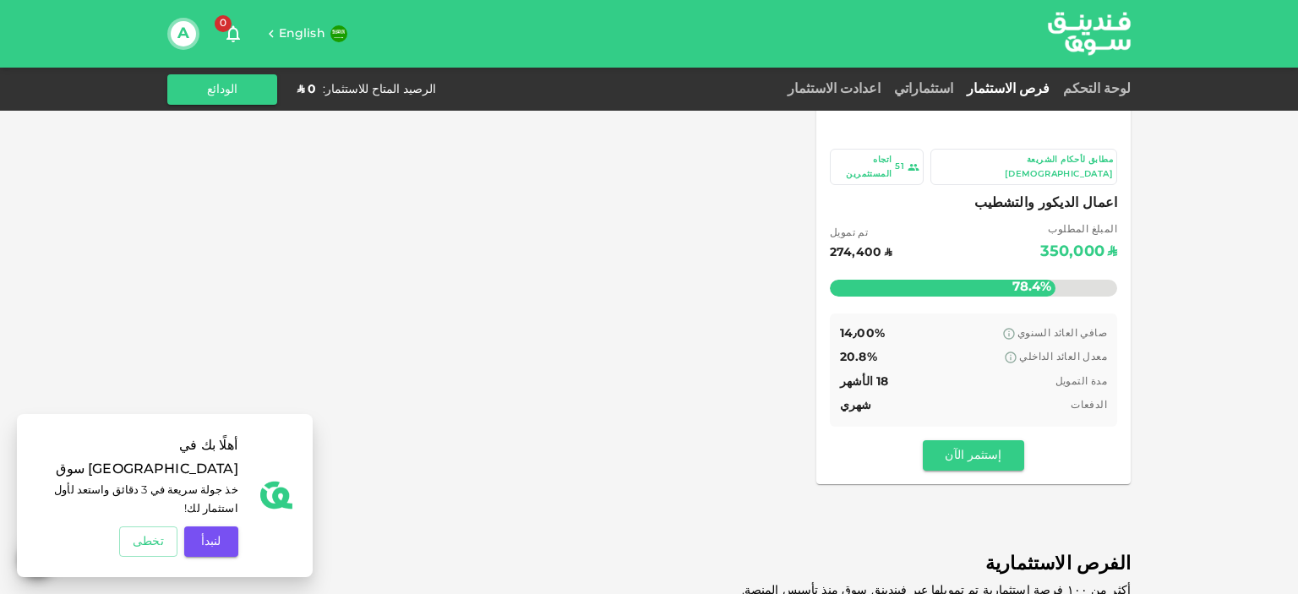
drag, startPoint x: 769, startPoint y: 320, endPoint x: 769, endPoint y: 373, distance: 53.3
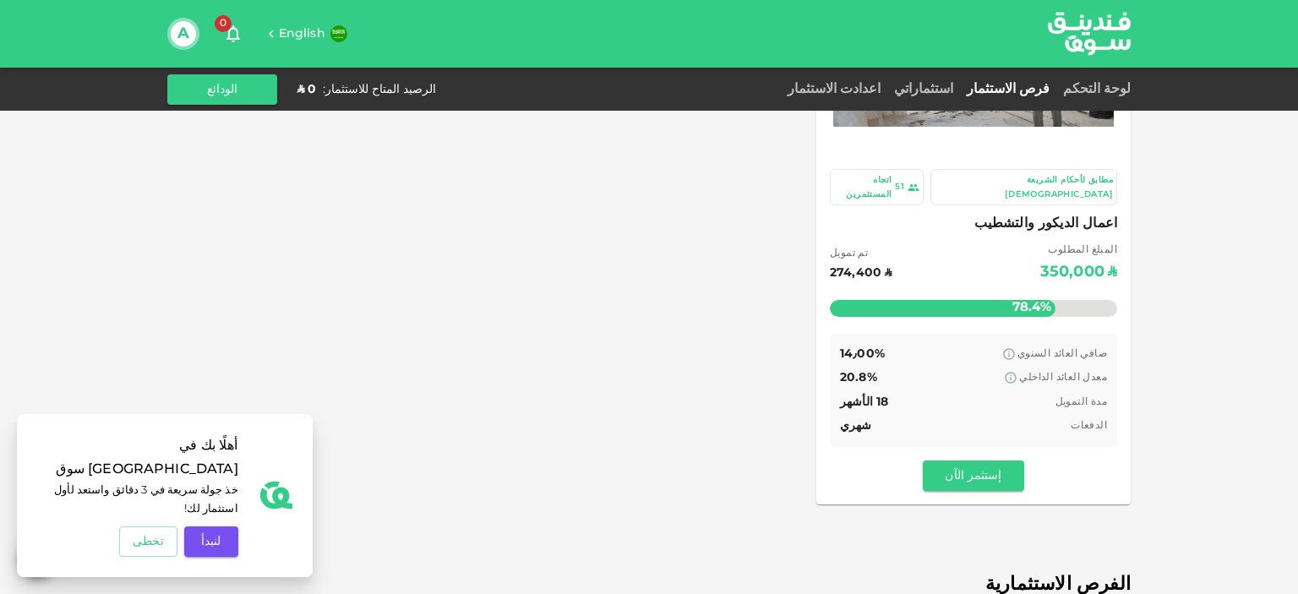
drag, startPoint x: 769, startPoint y: 373, endPoint x: 771, endPoint y: 422, distance: 49.1
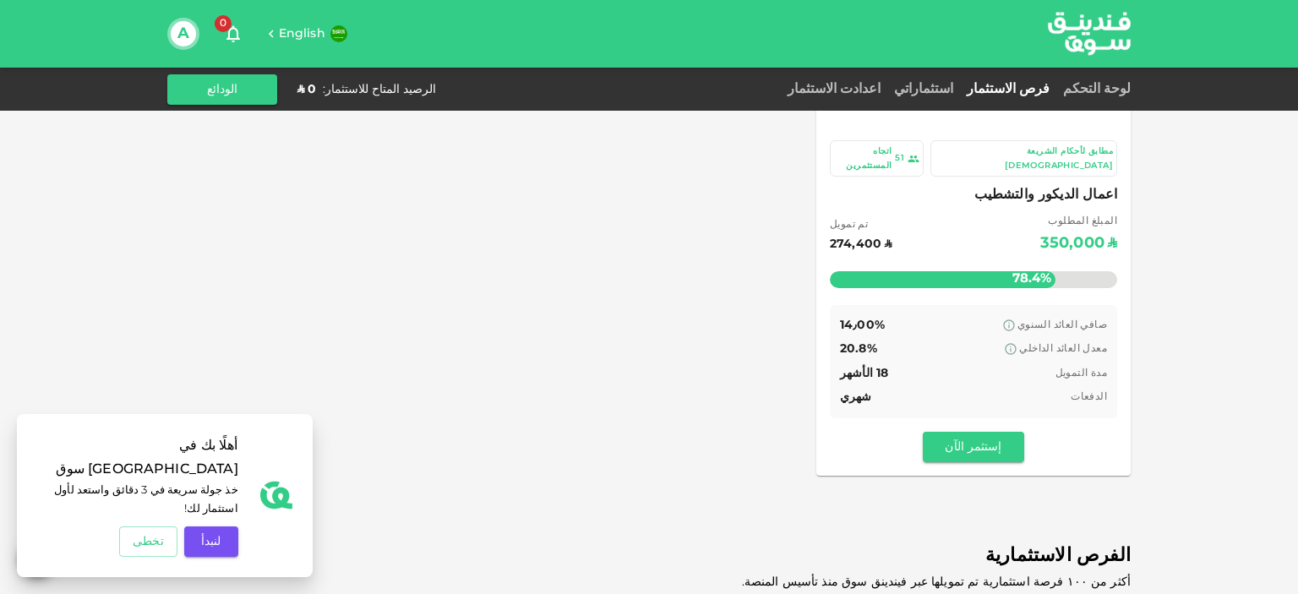
scroll to position [172, 0]
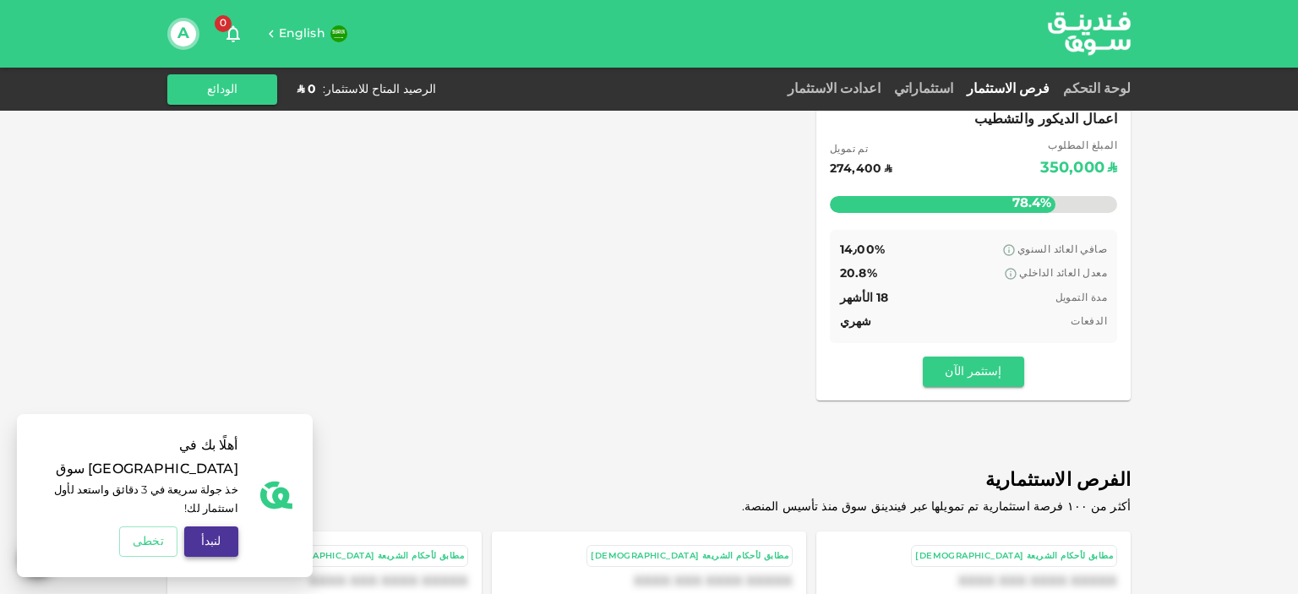
click at [194, 538] on button "لنبدأ" at bounding box center [211, 542] width 54 height 30
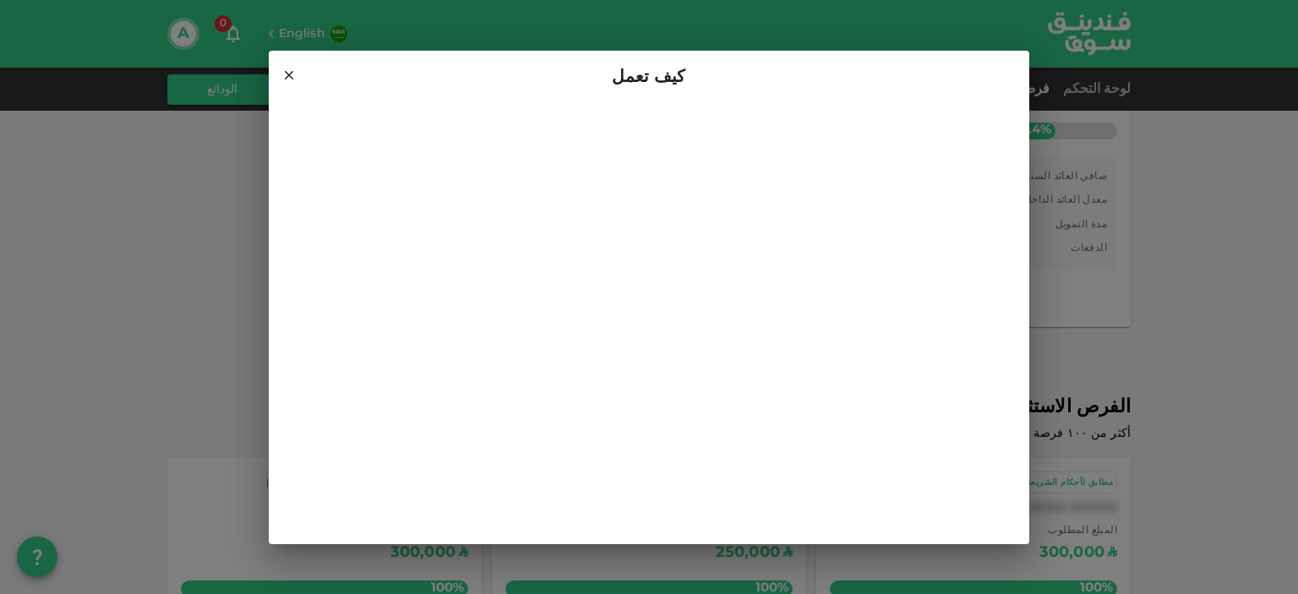
scroll to position [392, 0]
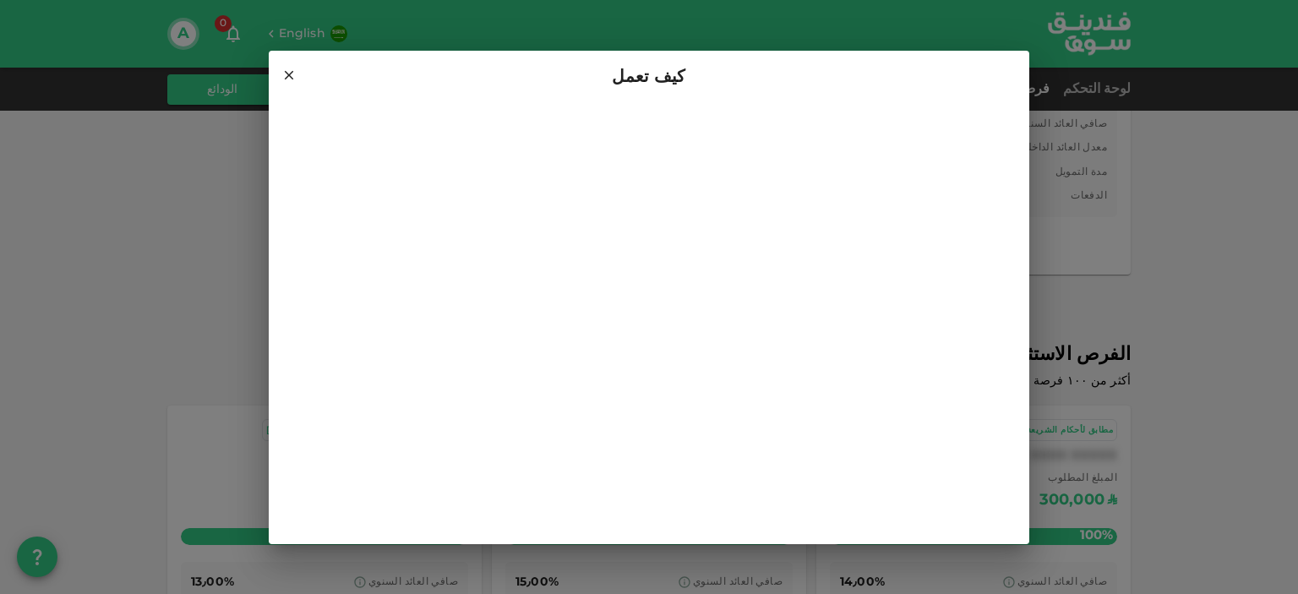
click at [287, 76] on icon at bounding box center [289, 74] width 9 height 9
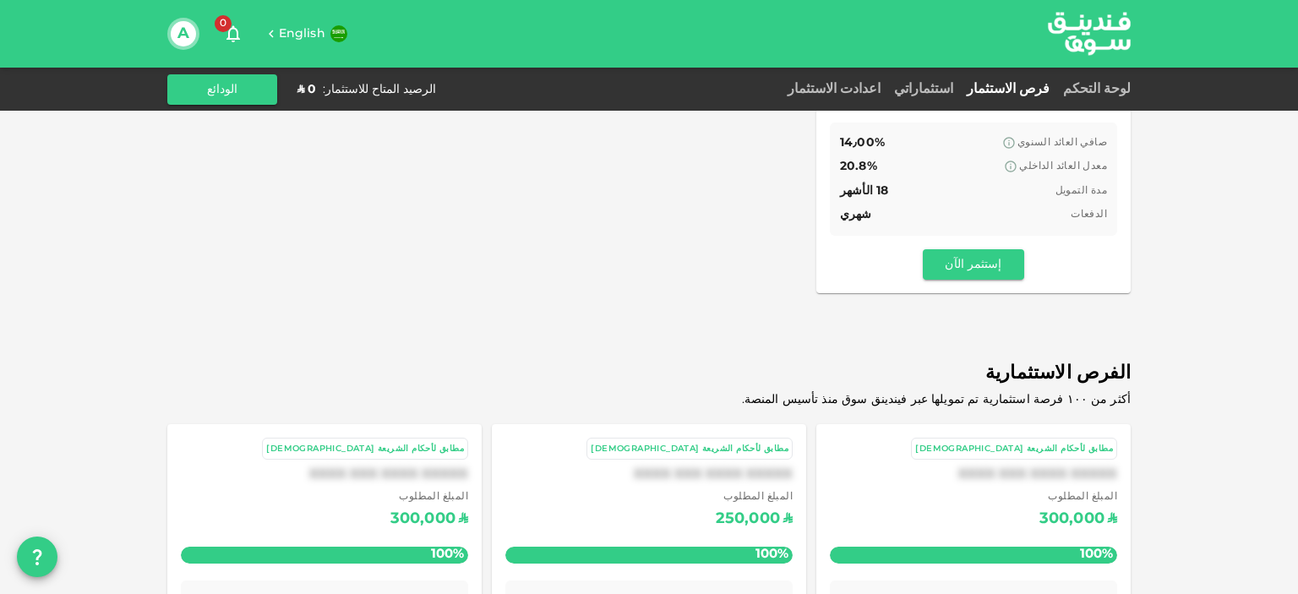
scroll to position [528, 0]
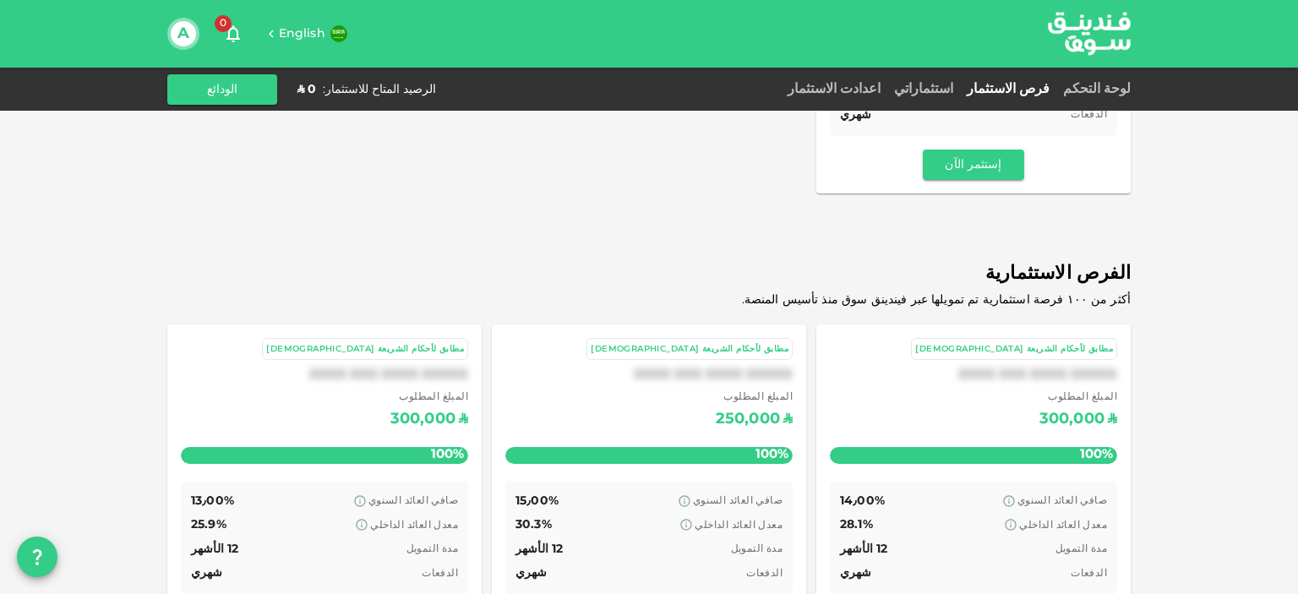
drag, startPoint x: 751, startPoint y: 246, endPoint x: 779, endPoint y: 205, distance: 49.2
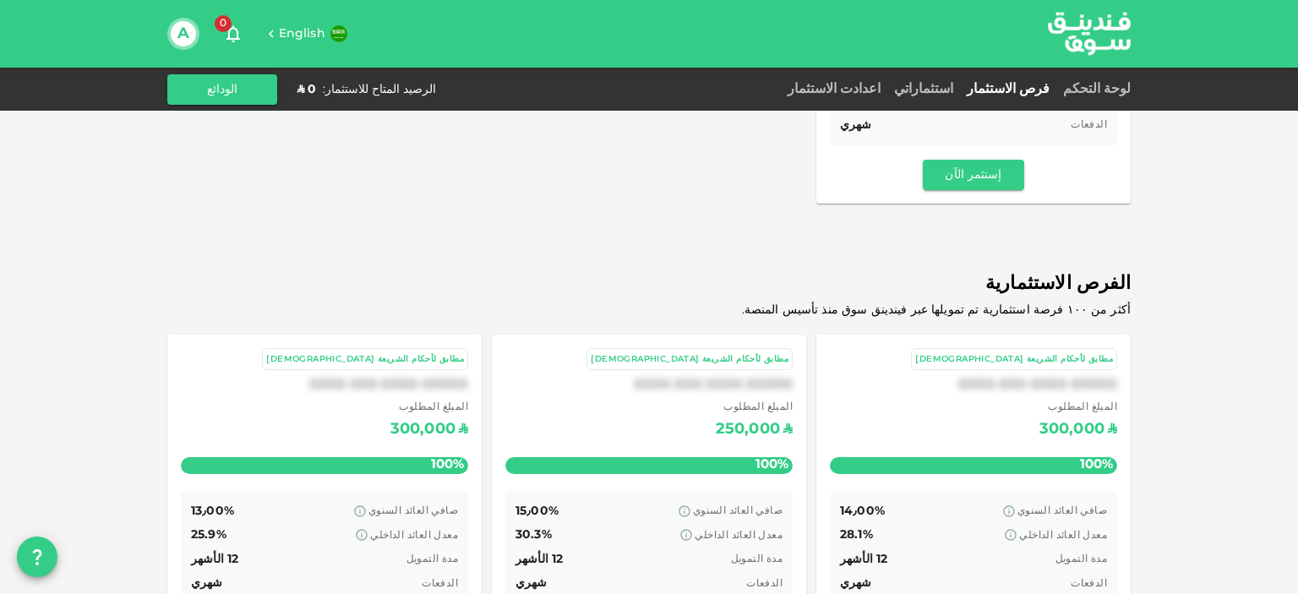
click at [793, 494] on div "صافي العائد السنوي 15٫00% معدل العائد الداخلي 30.3% مدة التمويل 12 الأشهر الدفع…" at bounding box center [649, 547] width 287 height 113
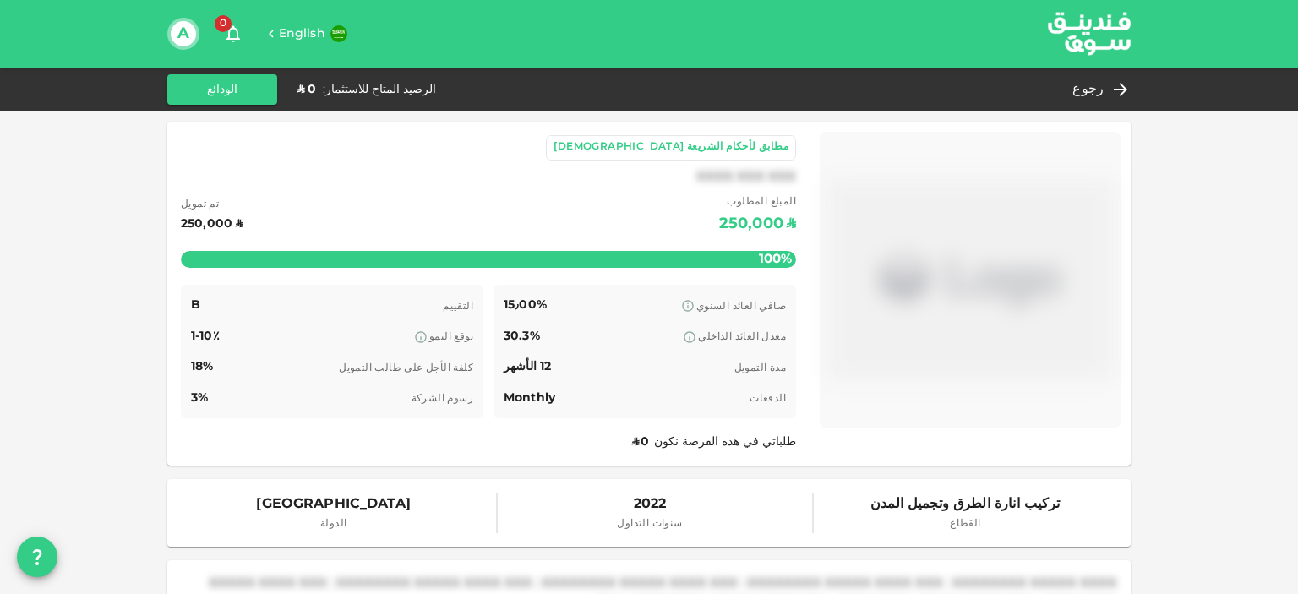
drag, startPoint x: 225, startPoint y: 6, endPoint x: 44, endPoint y: 266, distance: 317.1
click at [1112, 90] on div "رجوع" at bounding box center [1098, 90] width 65 height 24
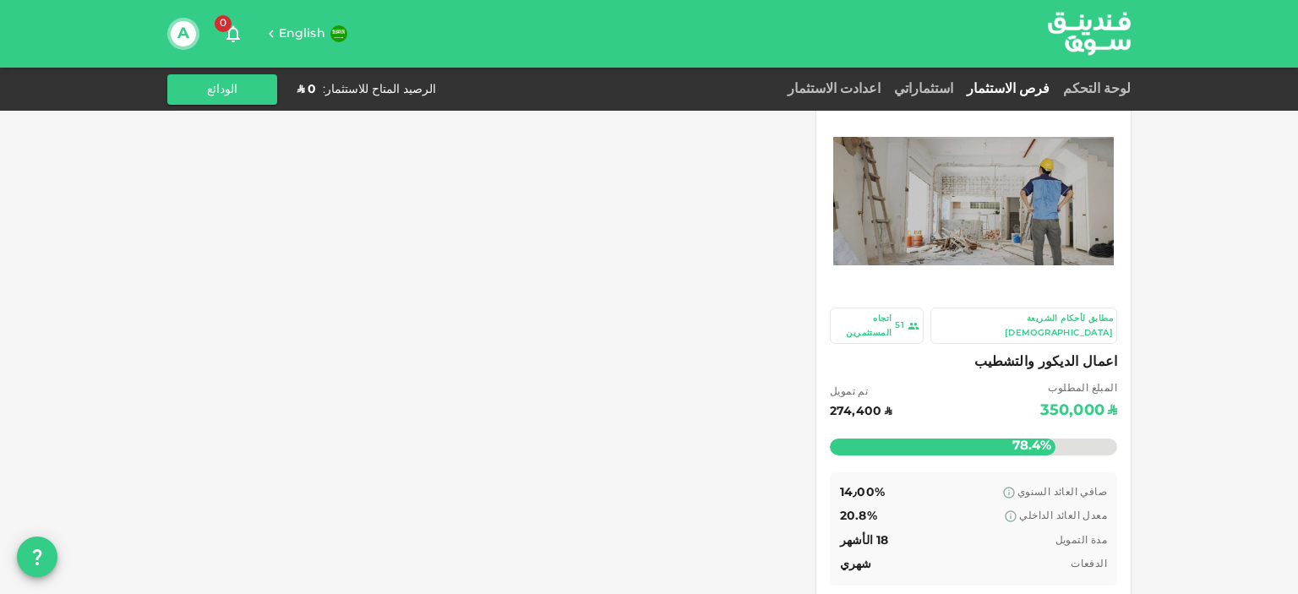
drag, startPoint x: 392, startPoint y: 270, endPoint x: 397, endPoint y: 306, distance: 36.7
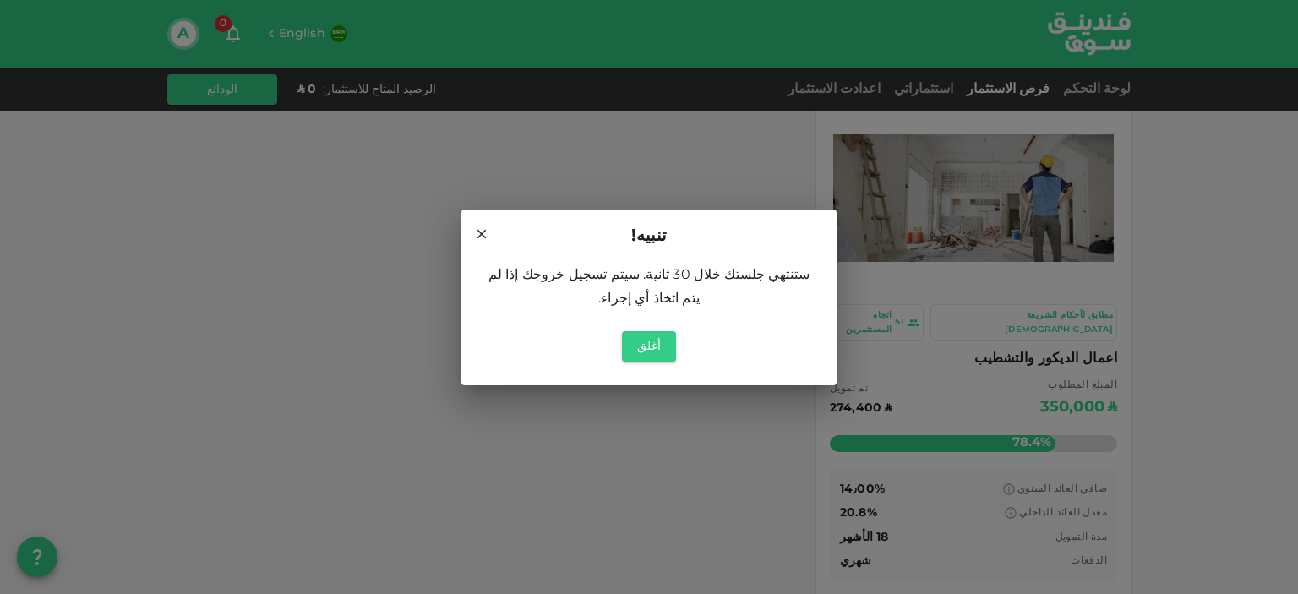
click at [484, 240] on icon at bounding box center [481, 234] width 15 height 15
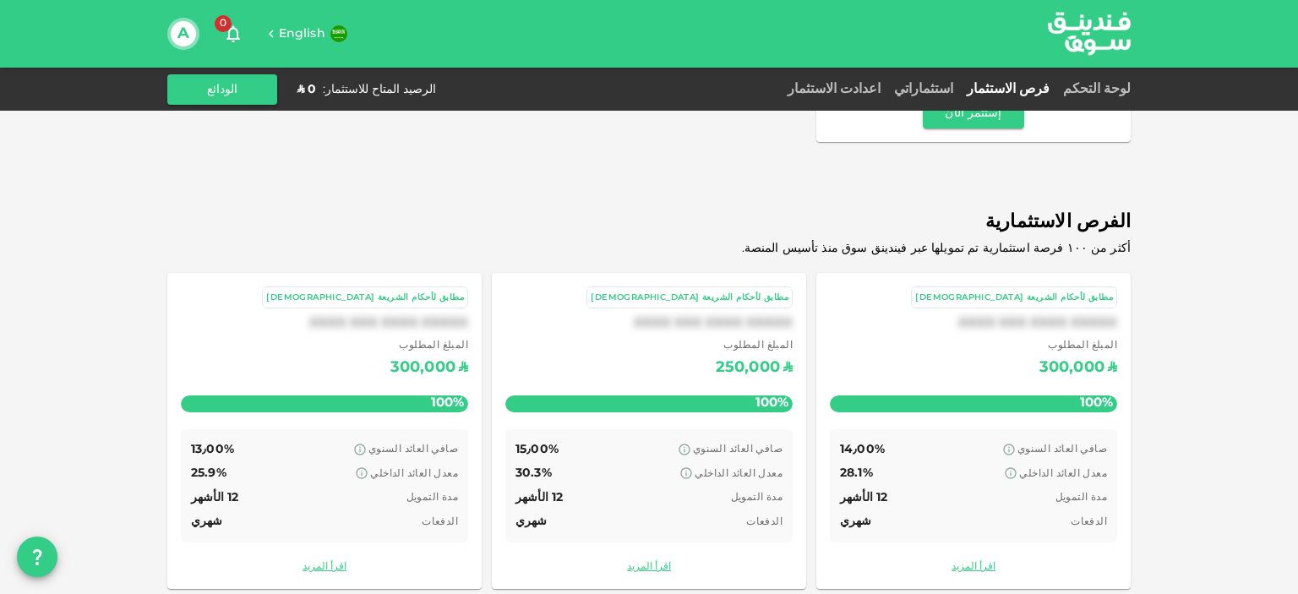
scroll to position [522, 0]
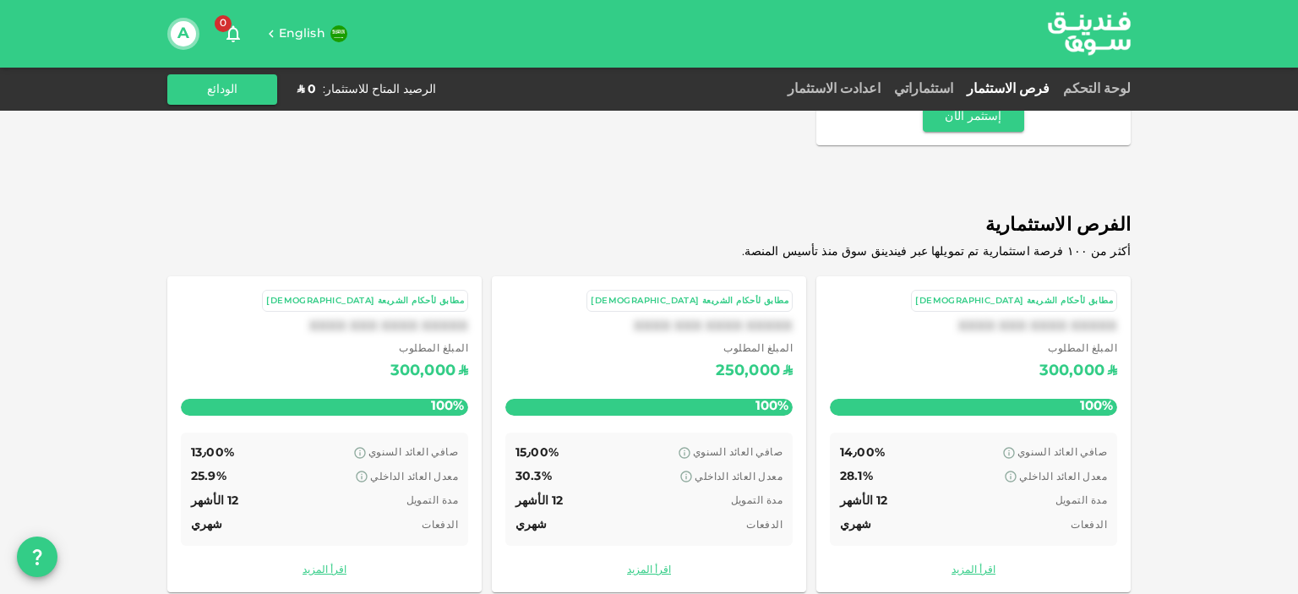
drag, startPoint x: 783, startPoint y: 291, endPoint x: 765, endPoint y: 270, distance: 27.6
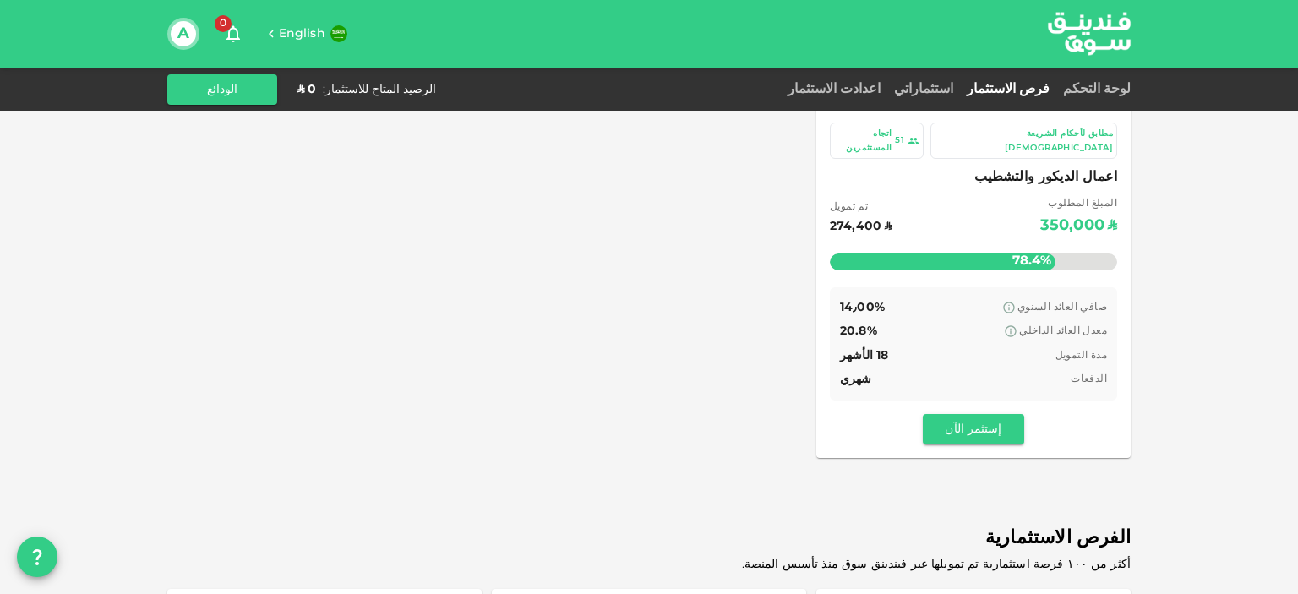
scroll to position [162, 0]
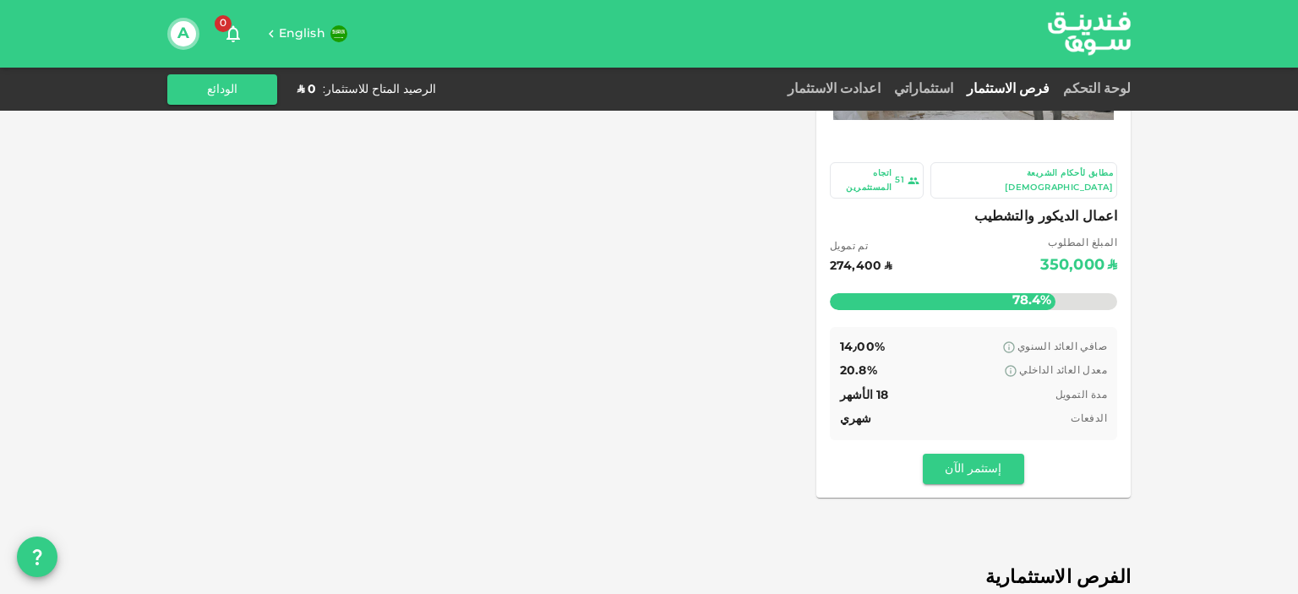
drag, startPoint x: 467, startPoint y: 227, endPoint x: 459, endPoint y: 163, distance: 63.9
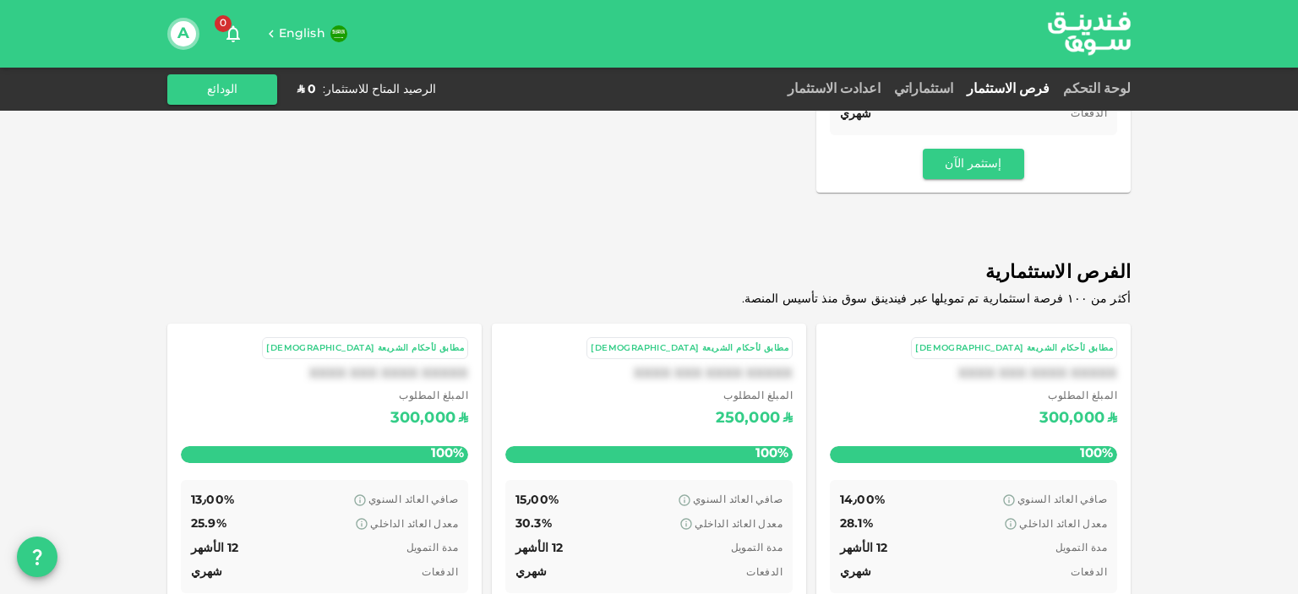
scroll to position [528, 0]
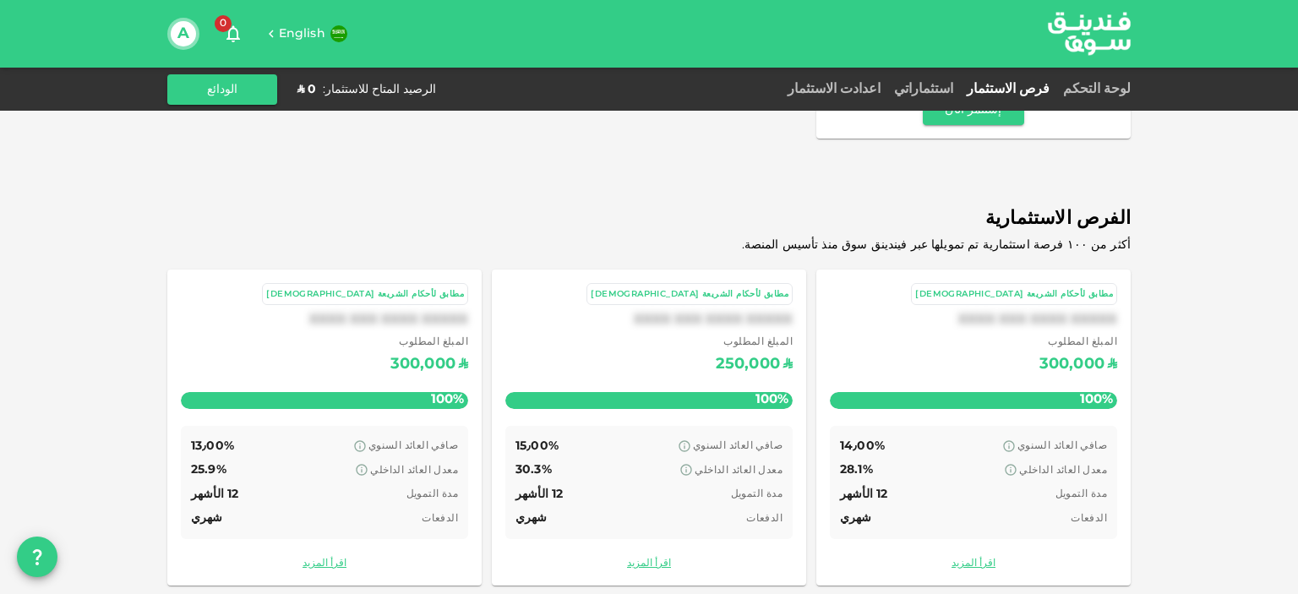
drag, startPoint x: 1253, startPoint y: 189, endPoint x: 1252, endPoint y: 342, distance: 153.9
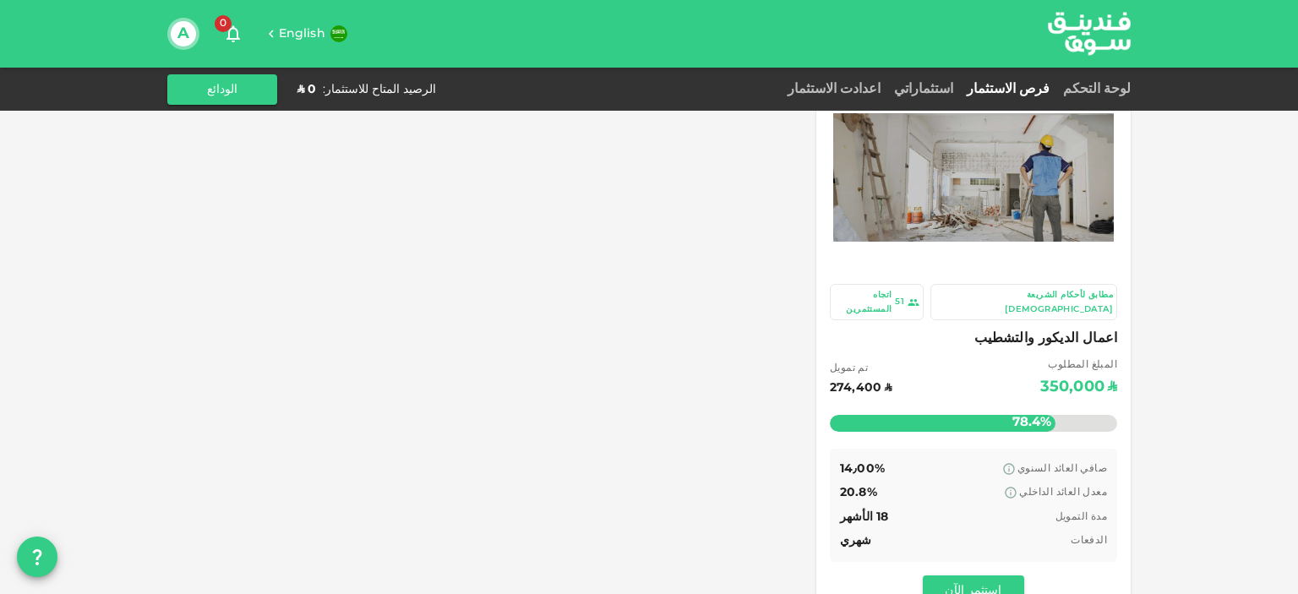
scroll to position [0, 0]
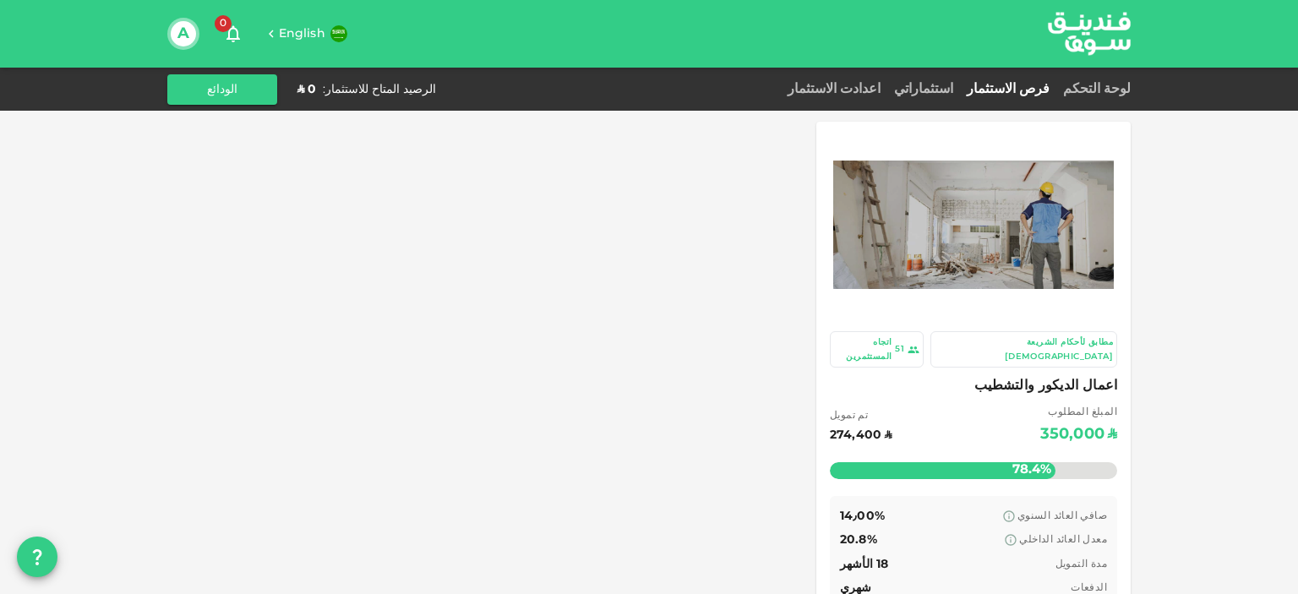
drag, startPoint x: 1221, startPoint y: 370, endPoint x: 1208, endPoint y: 256, distance: 114.8
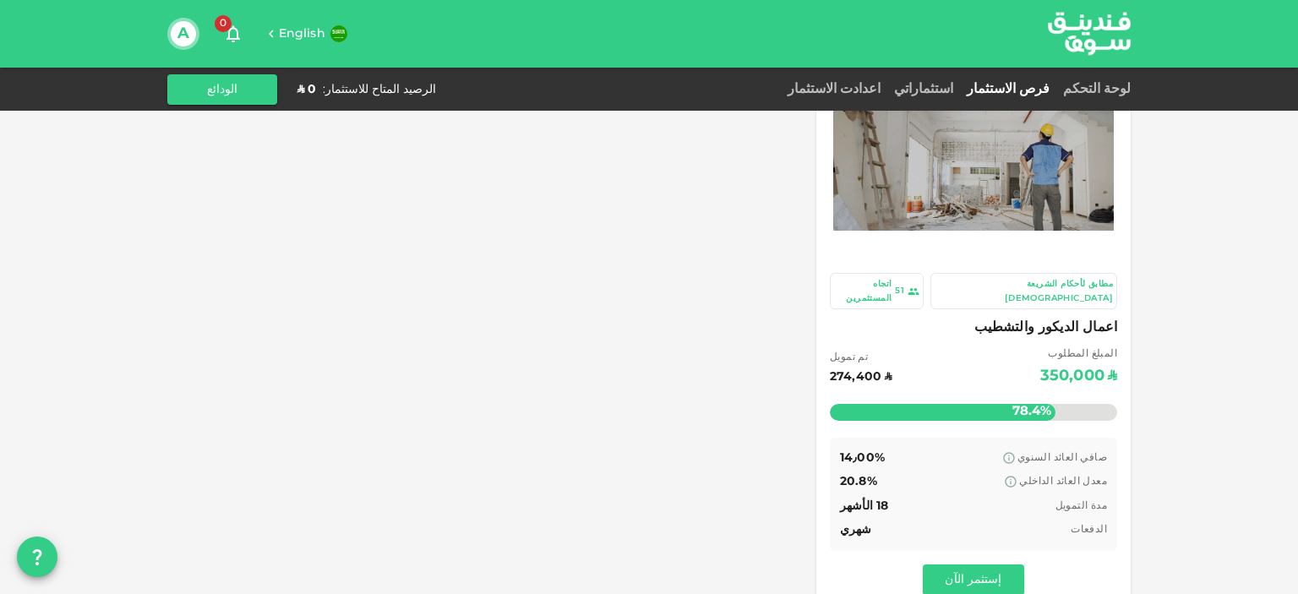
drag, startPoint x: 1208, startPoint y: 256, endPoint x: 1205, endPoint y: 293, distance: 37.3
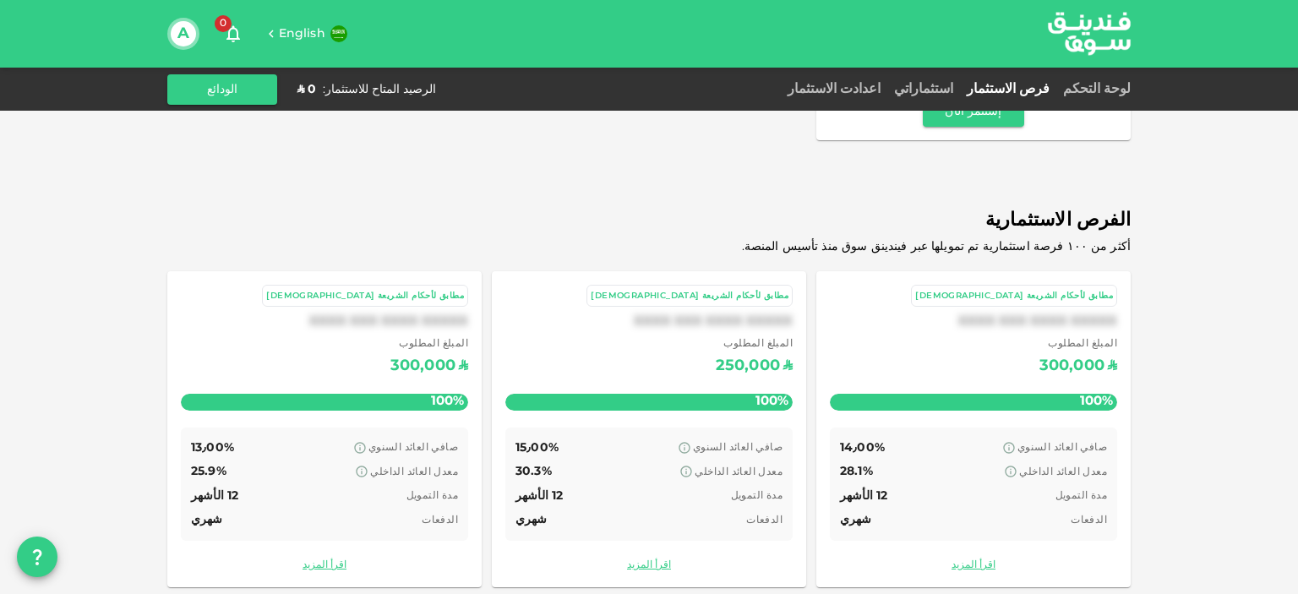
scroll to position [528, 0]
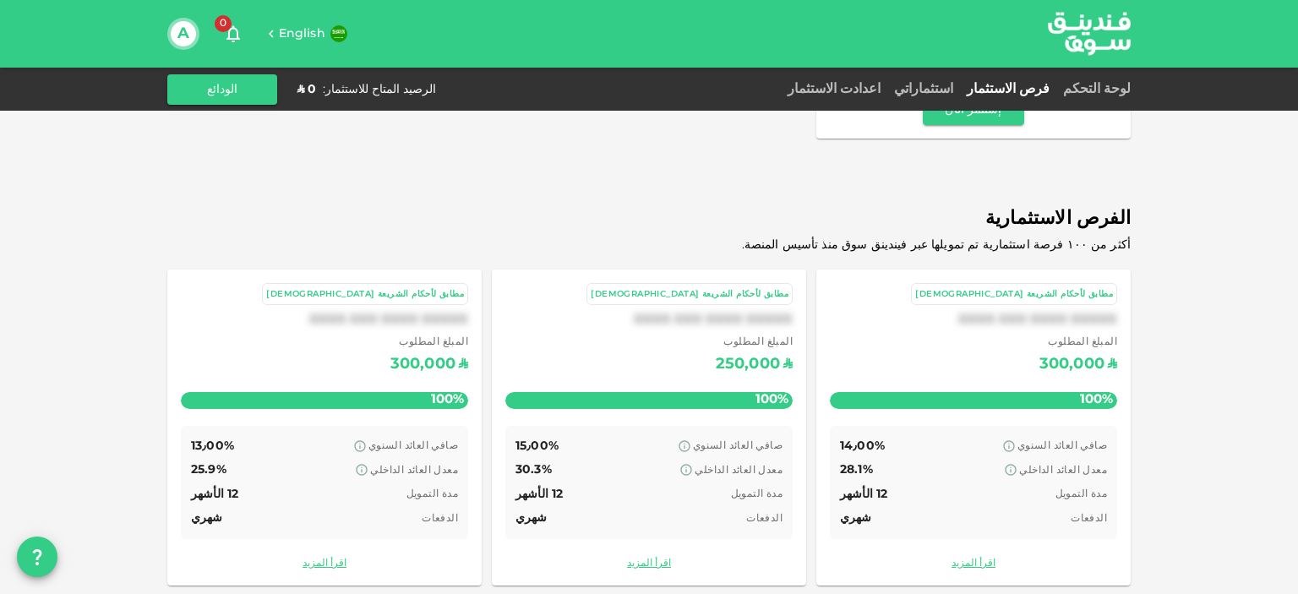
drag, startPoint x: 1205, startPoint y: 293, endPoint x: 1210, endPoint y: 393, distance: 99.9
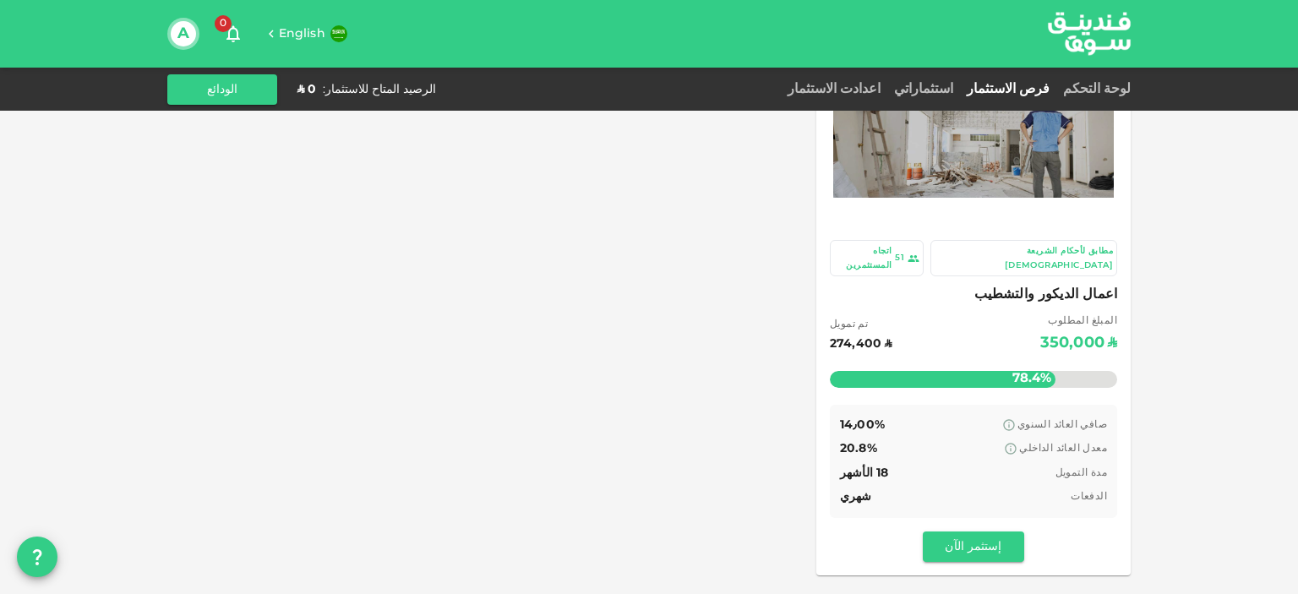
scroll to position [0, 0]
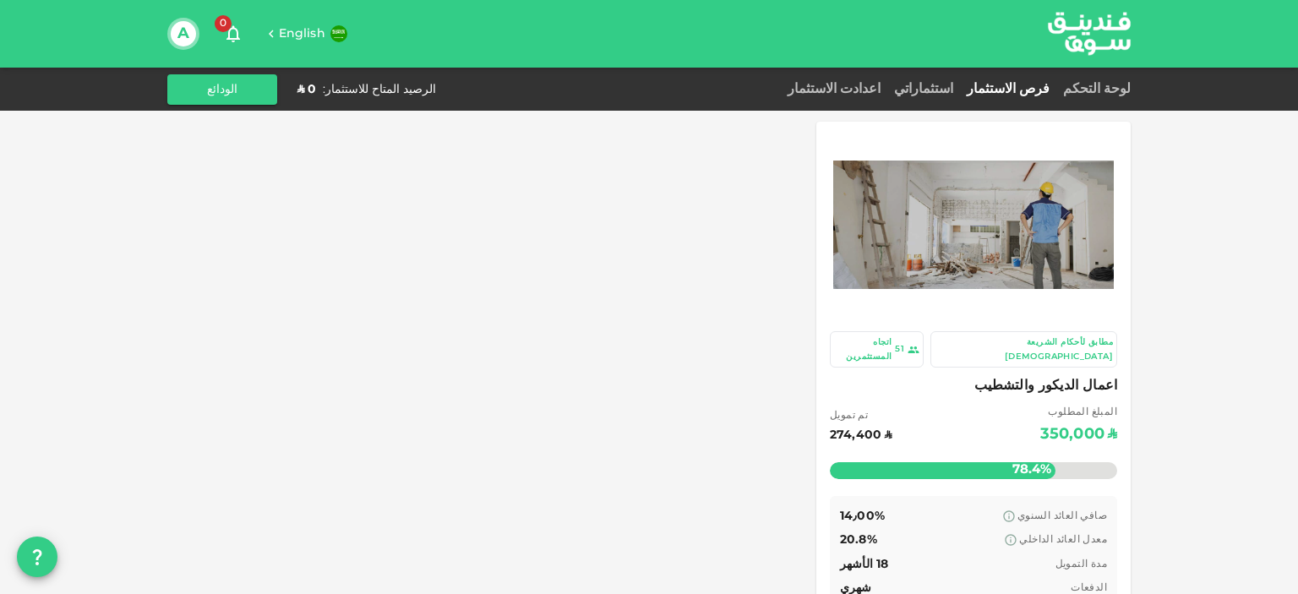
drag, startPoint x: 1210, startPoint y: 393, endPoint x: 1194, endPoint y: 226, distance: 168.2
click at [885, 90] on link "اعدادت الاستثمار" at bounding box center [834, 89] width 107 height 13
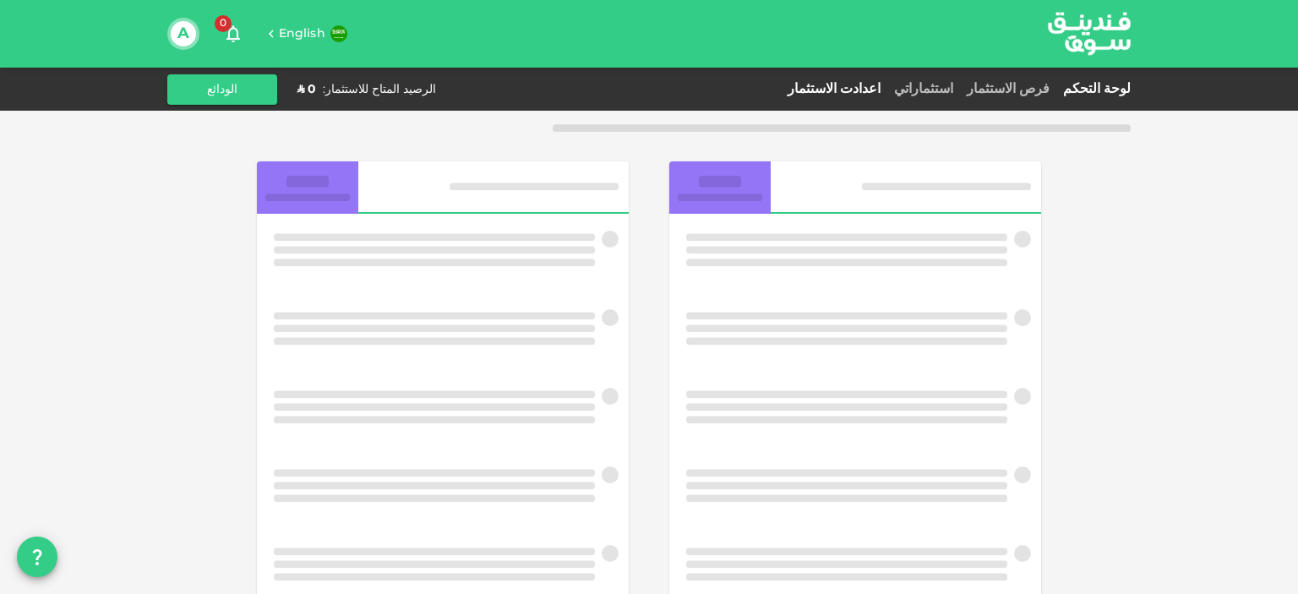
click at [1102, 90] on link "لوحة التحكم" at bounding box center [1094, 89] width 74 height 13
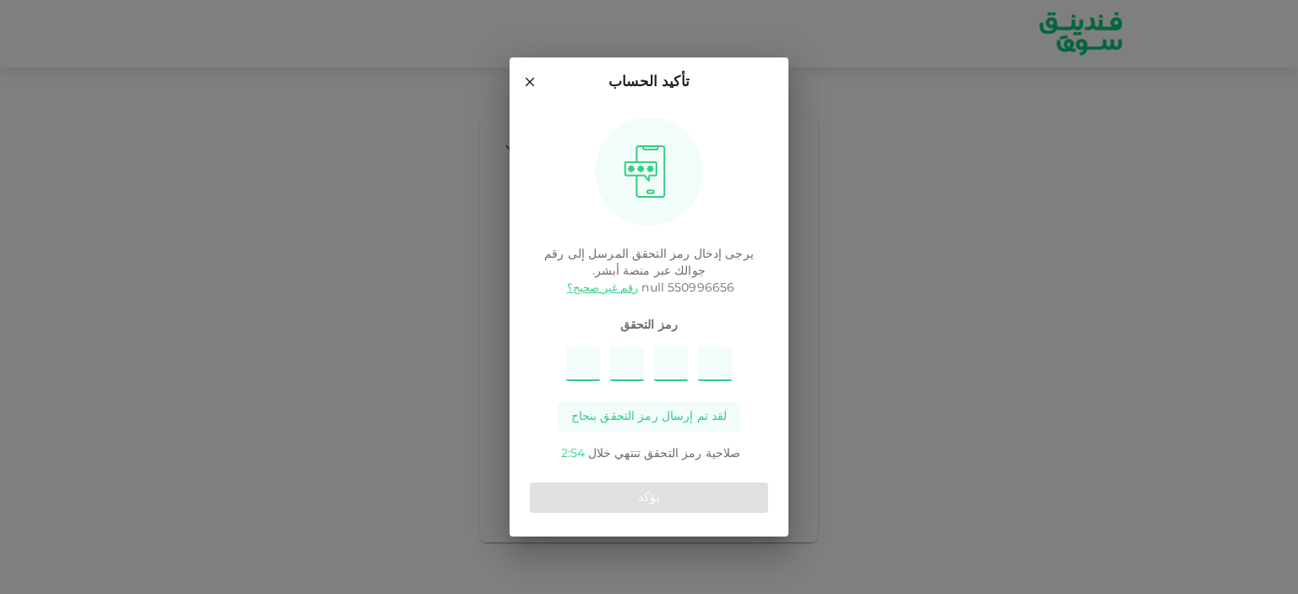
type input "5"
type input "4"
type input "1"
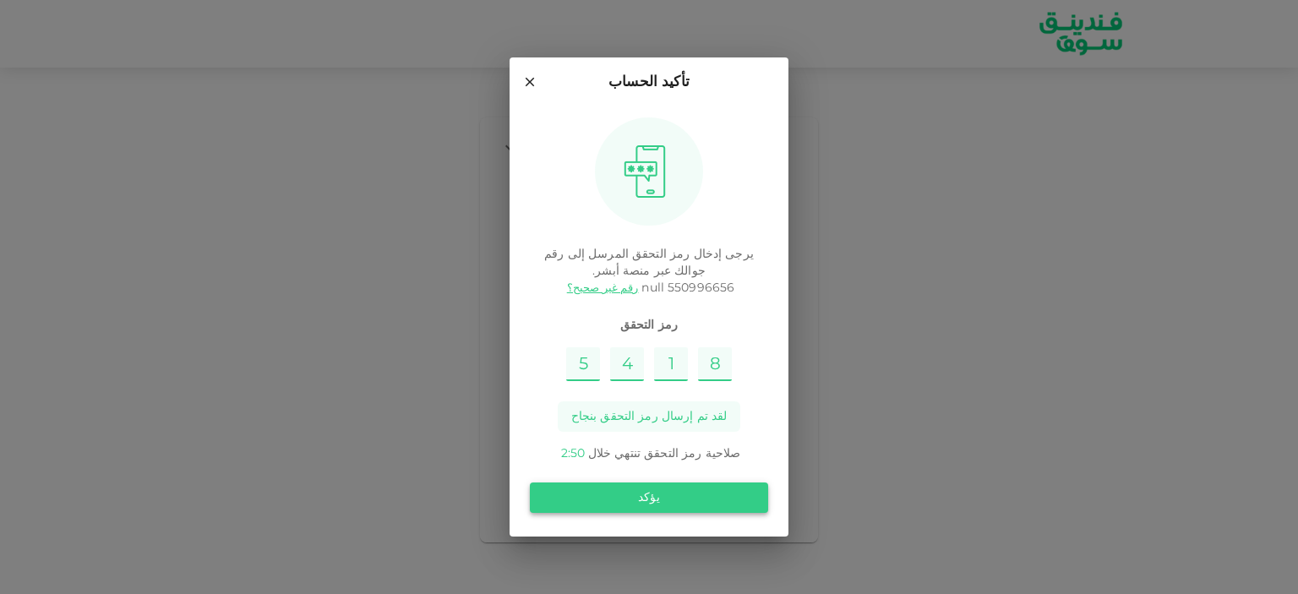
type input "8"
click at [743, 498] on button "يؤكد" at bounding box center [649, 498] width 238 height 30
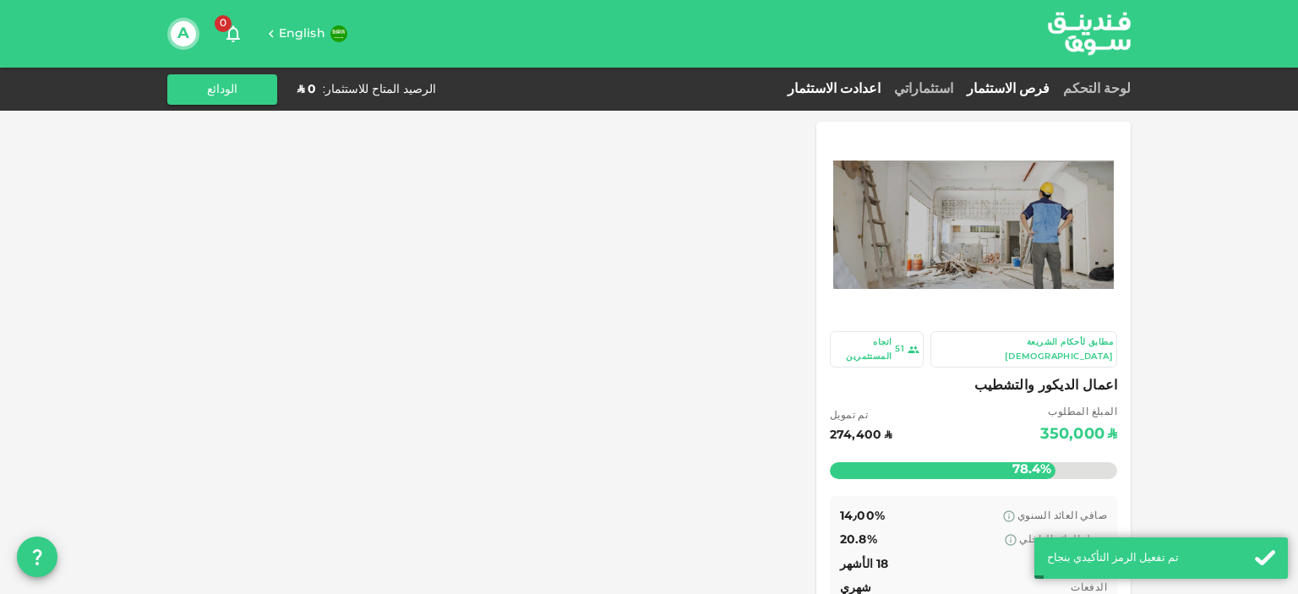
click at [868, 89] on link "اعدادت الاستثمار" at bounding box center [834, 89] width 107 height 13
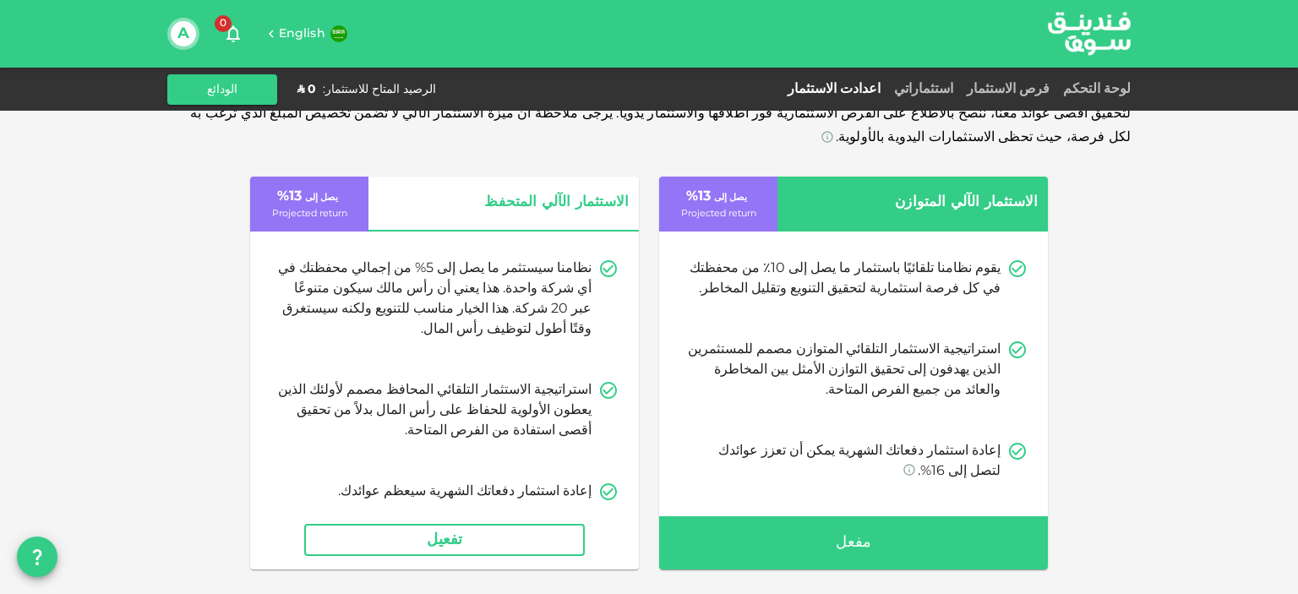
drag, startPoint x: 1096, startPoint y: 298, endPoint x: 1102, endPoint y: 339, distance: 41.0
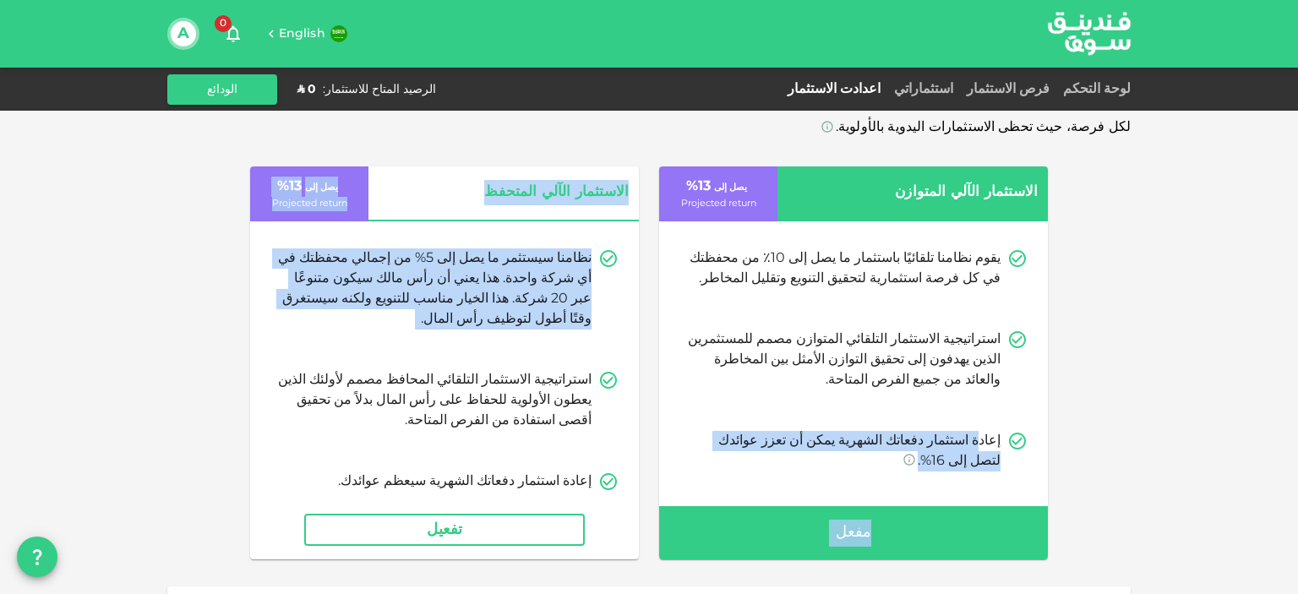
drag, startPoint x: 991, startPoint y: 417, endPoint x: 629, endPoint y: 386, distance: 363.1
click at [629, 386] on div "الاستثمار الآلي المتوازن يصل إلى 13 % Projected return يقوم نظامنا تلقائيًا باس…" at bounding box center [649, 363] width 798 height 393
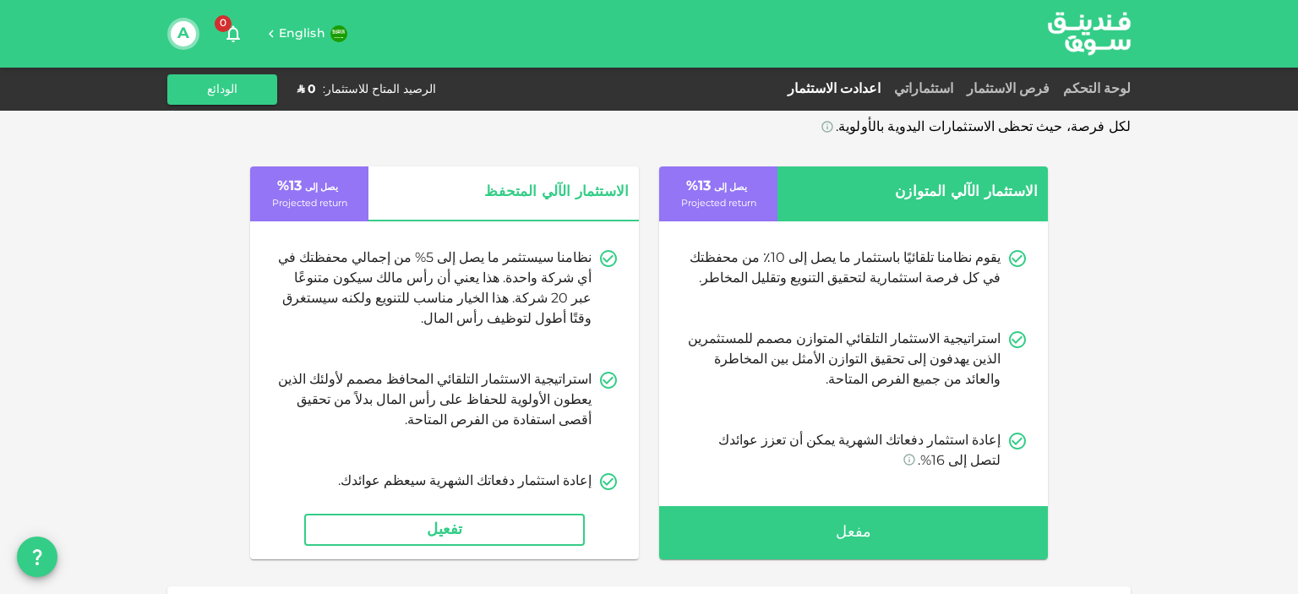
click at [1210, 357] on div "لتحقيق أقصى عوائد معنا، ننصح بالاطلاع على الفرص الاستثمارية فور اطلاقها والاستث…" at bounding box center [649, 367] width 1298 height 795
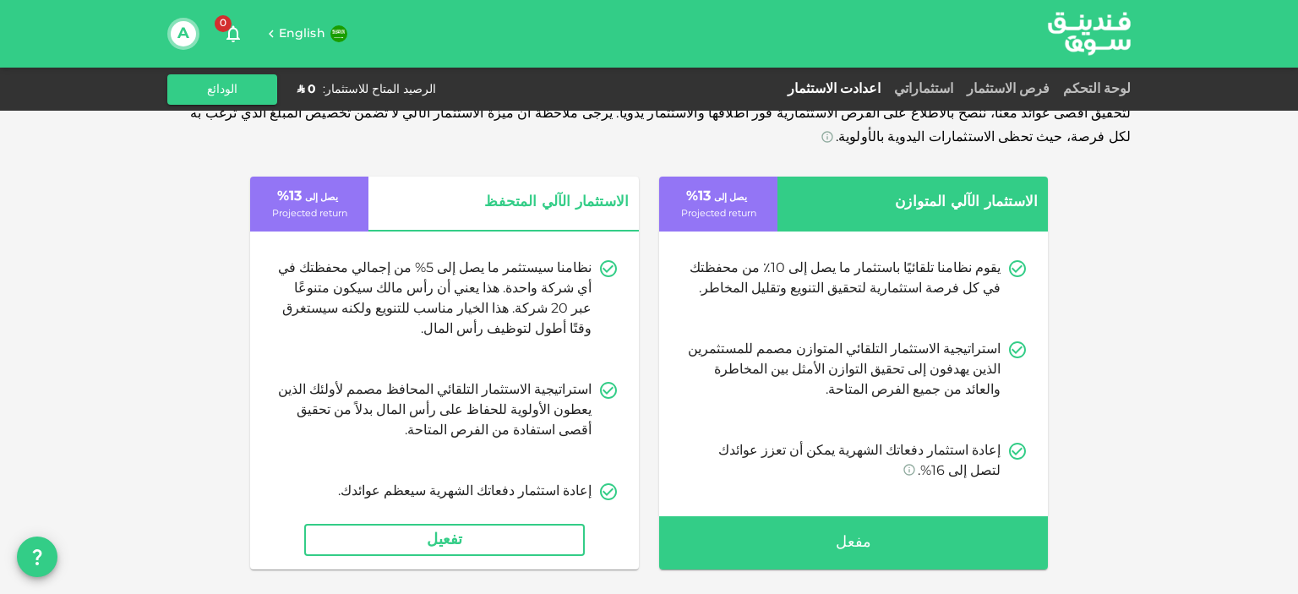
scroll to position [0, 0]
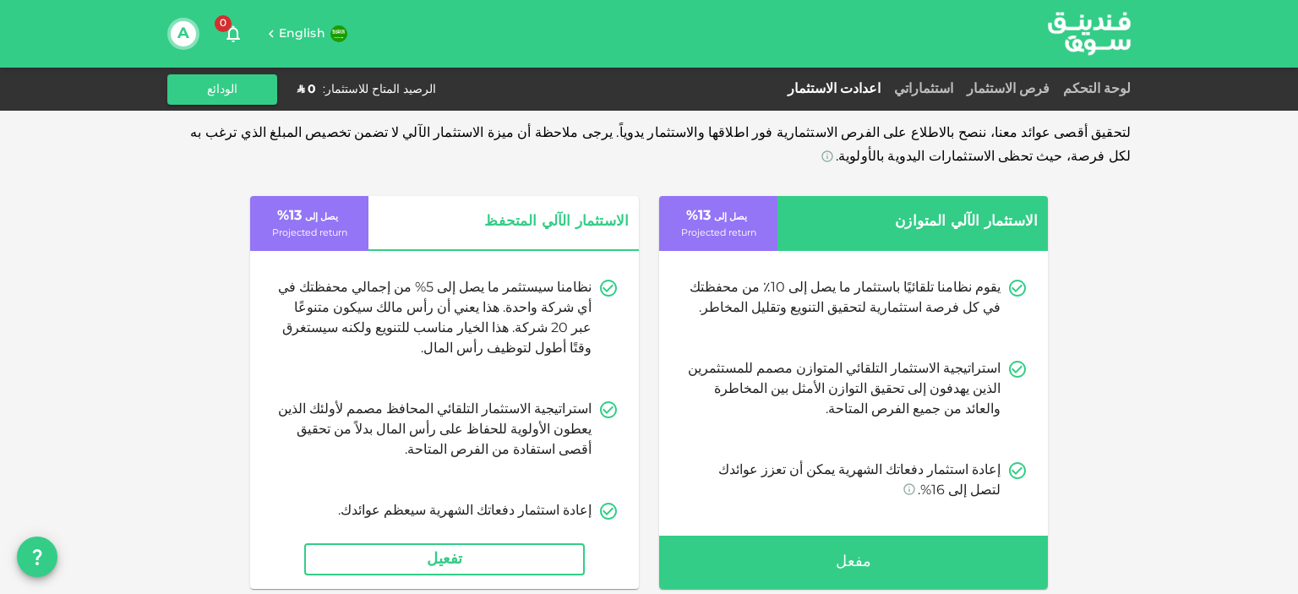
drag, startPoint x: 1110, startPoint y: 277, endPoint x: 1118, endPoint y: 202, distance: 75.6
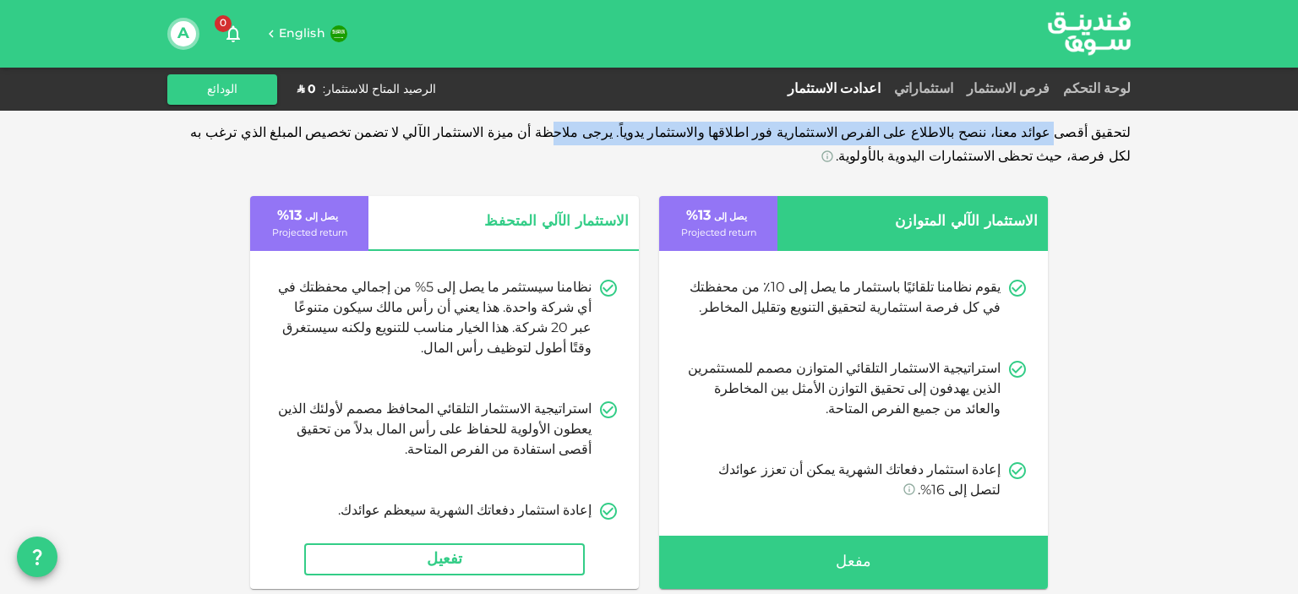
drag, startPoint x: 1082, startPoint y: 128, endPoint x: 670, endPoint y: 135, distance: 412.6
click at [670, 135] on div "لتحقيق أقصى عوائد معنا، ننصح بالاطلاع على الفرص الاستثمارية فور اطلاقها والاستث…" at bounding box center [649, 145] width 964 height 47
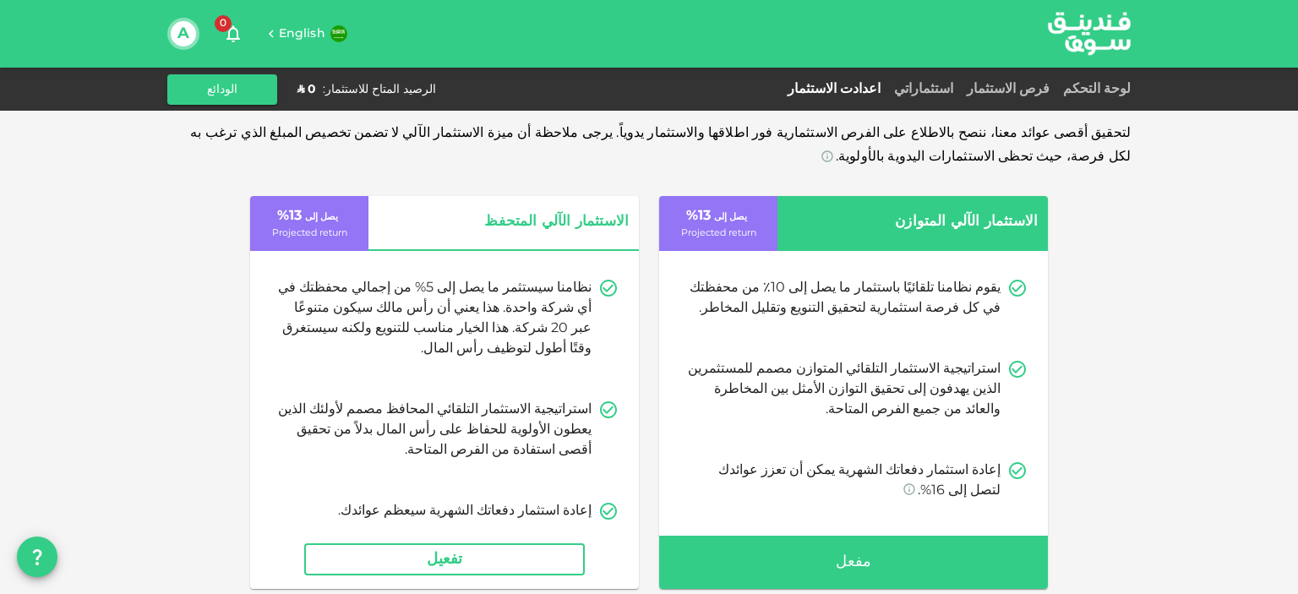
click at [926, 170] on div "لتحقيق أقصى عوائد معنا، ننصح بالاطلاع على الفرص الاستثمارية فور اطلاقها والاستث…" at bounding box center [649, 454] width 964 height 664
drag, startPoint x: 1031, startPoint y: 142, endPoint x: 702, endPoint y: 139, distance: 328.0
click at [702, 139] on div "لتحقيق أقصى عوائد معنا، ننصح بالاطلاع على الفرص الاستثمارية فور اطلاقها والاستث…" at bounding box center [649, 145] width 964 height 47
click at [652, 154] on div "لتحقيق أقصى عوائد معنا، ننصح بالاطلاع على الفرص الاستثمارية فور اطلاقها والاستث…" at bounding box center [649, 145] width 964 height 47
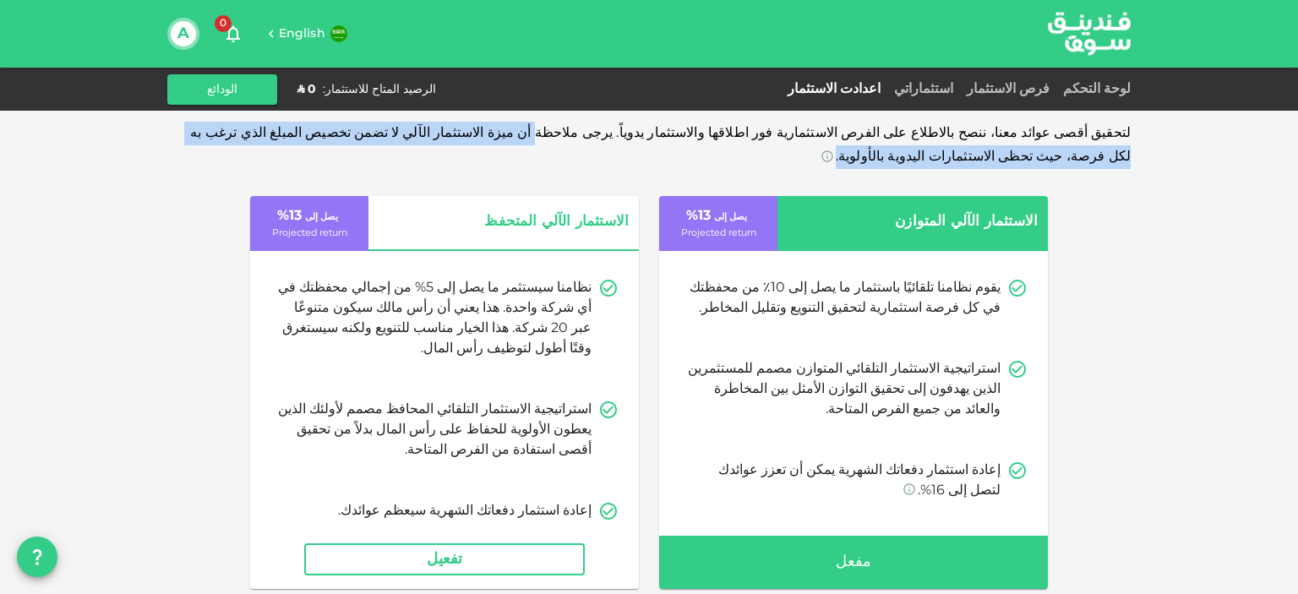
drag, startPoint x: 658, startPoint y: 130, endPoint x: 155, endPoint y: 161, distance: 504.0
click at [155, 161] on div "لتحقيق أقصى عوائد معنا، ننصح بالاطلاع على الفرص الاستثمارية فور اطلاقها والاستث…" at bounding box center [649, 397] width 1298 height 795
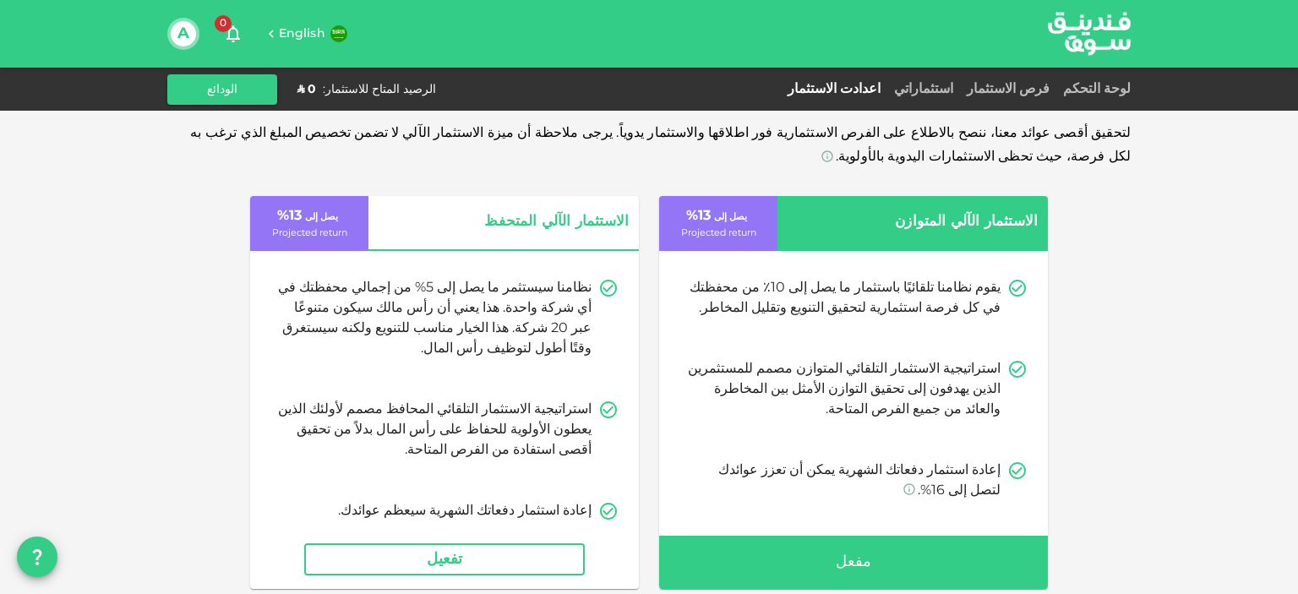
click at [1129, 211] on div "الاستثمار الآلي المتوازن يصل إلى 13 % Projected return يقوم نظامنا تلقائيًا باس…" at bounding box center [649, 392] width 964 height 393
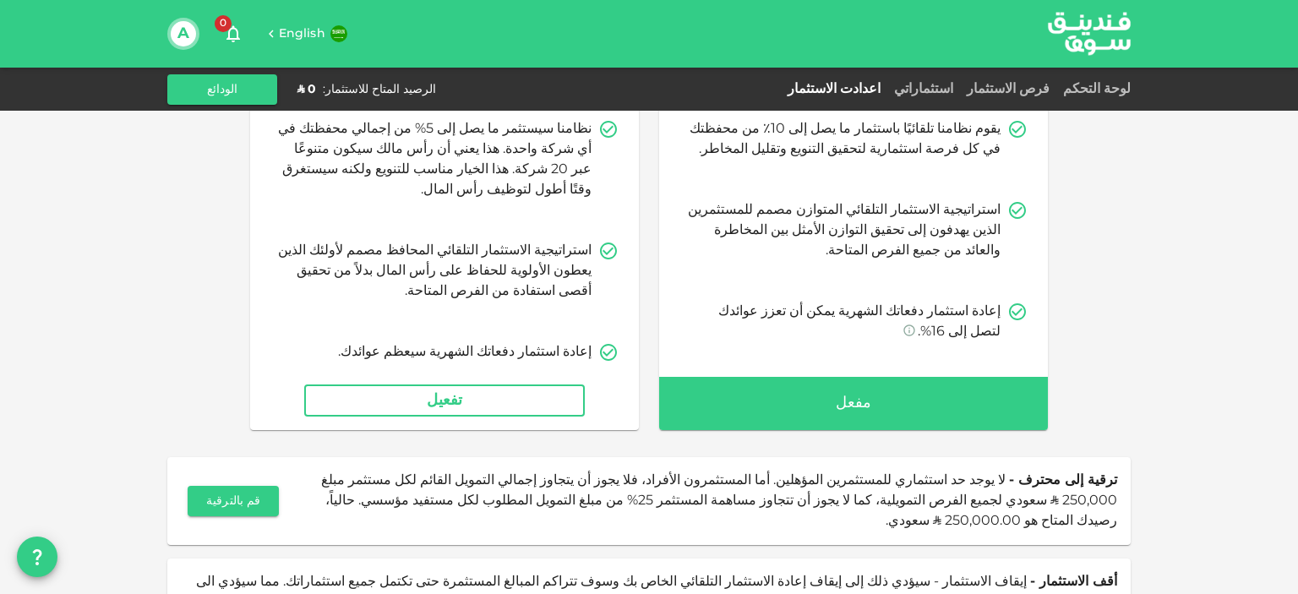
scroll to position [160, 0]
drag, startPoint x: 1123, startPoint y: 214, endPoint x: 1116, endPoint y: 280, distance: 66.4
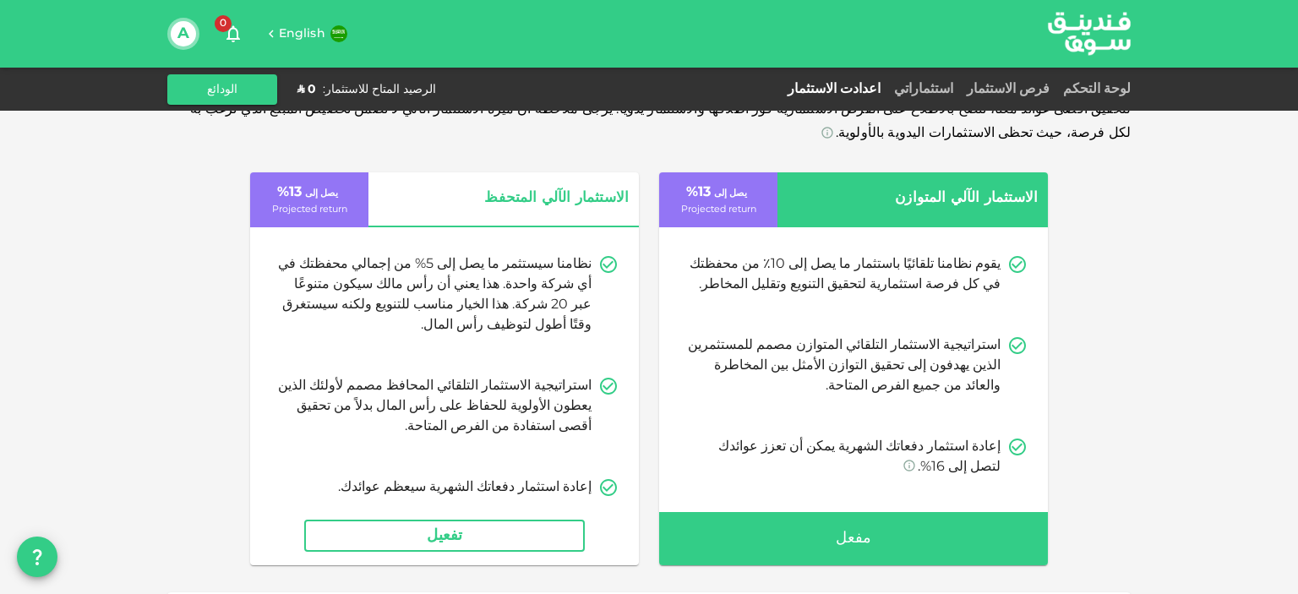
scroll to position [0, 0]
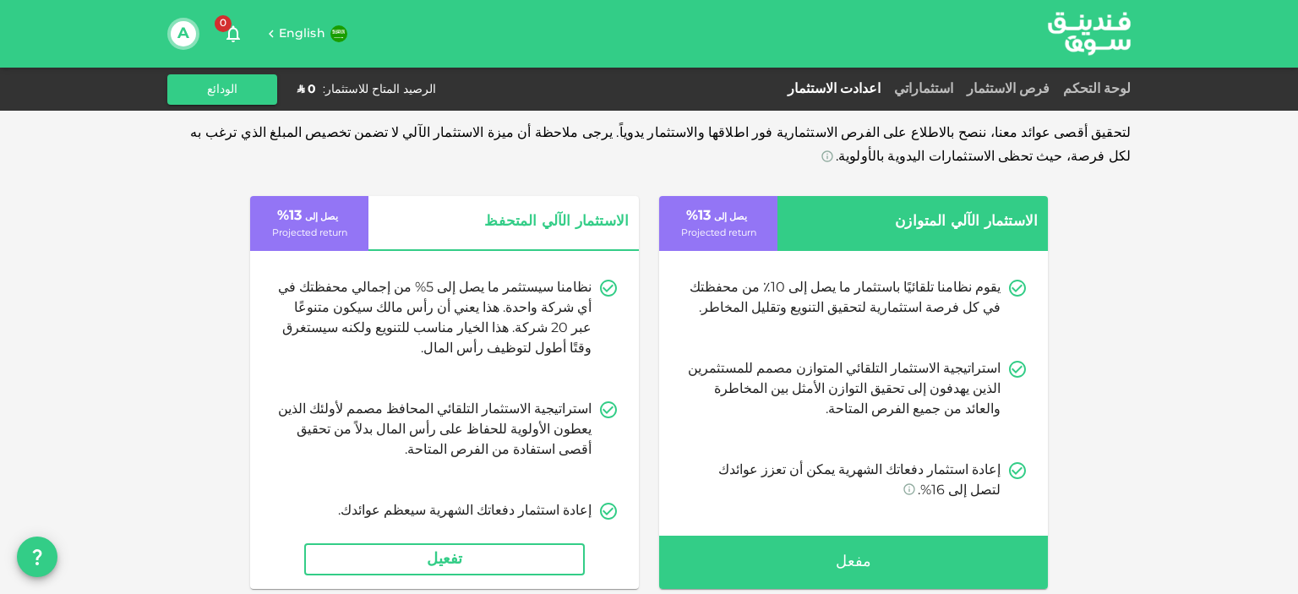
drag, startPoint x: 1195, startPoint y: 489, endPoint x: 1195, endPoint y: 364, distance: 124.3
click at [1111, 89] on link "لوحة التحكم" at bounding box center [1094, 89] width 74 height 13
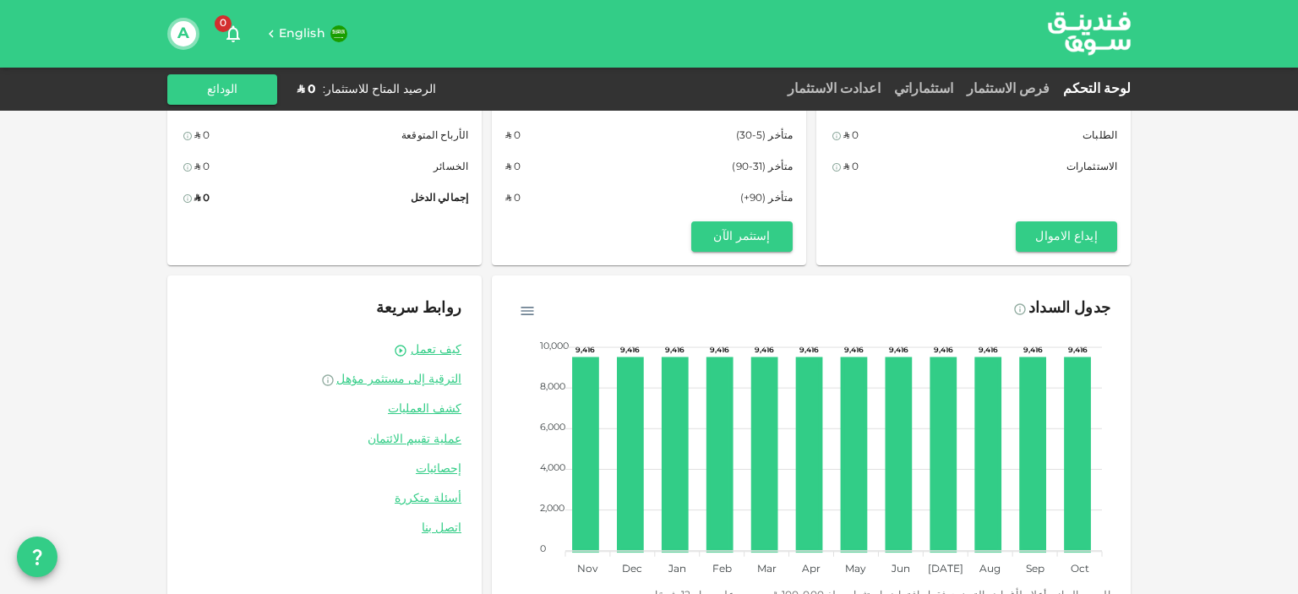
scroll to position [122, 0]
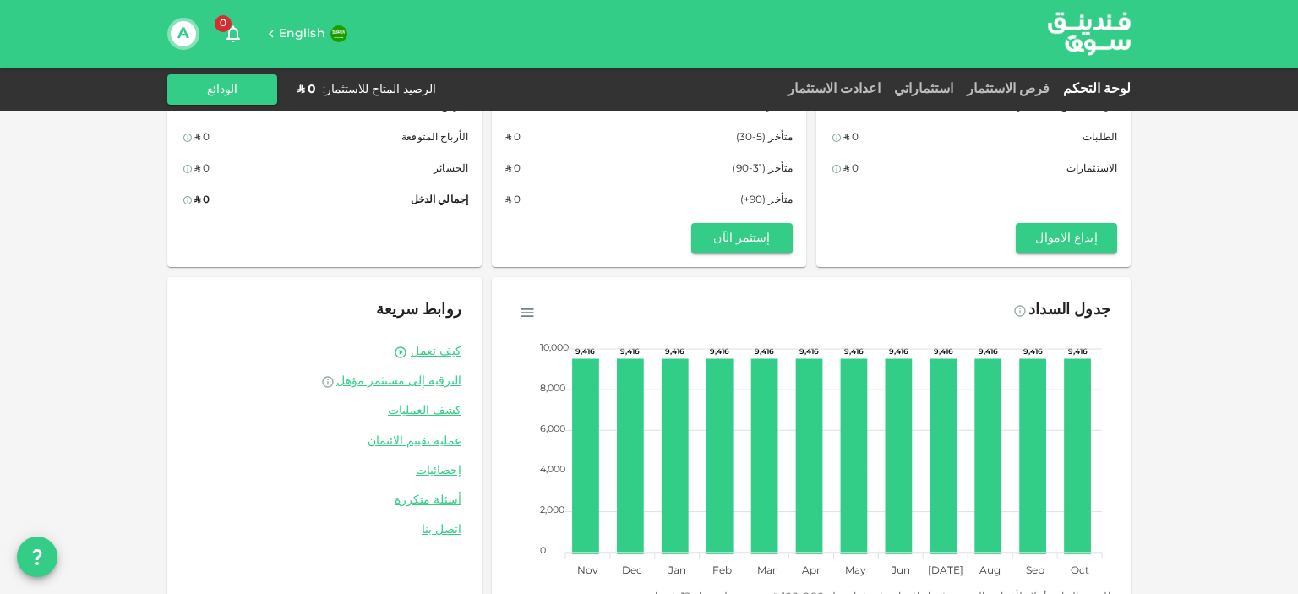
drag, startPoint x: 1167, startPoint y: 186, endPoint x: 1171, endPoint y: 112, distance: 73.7
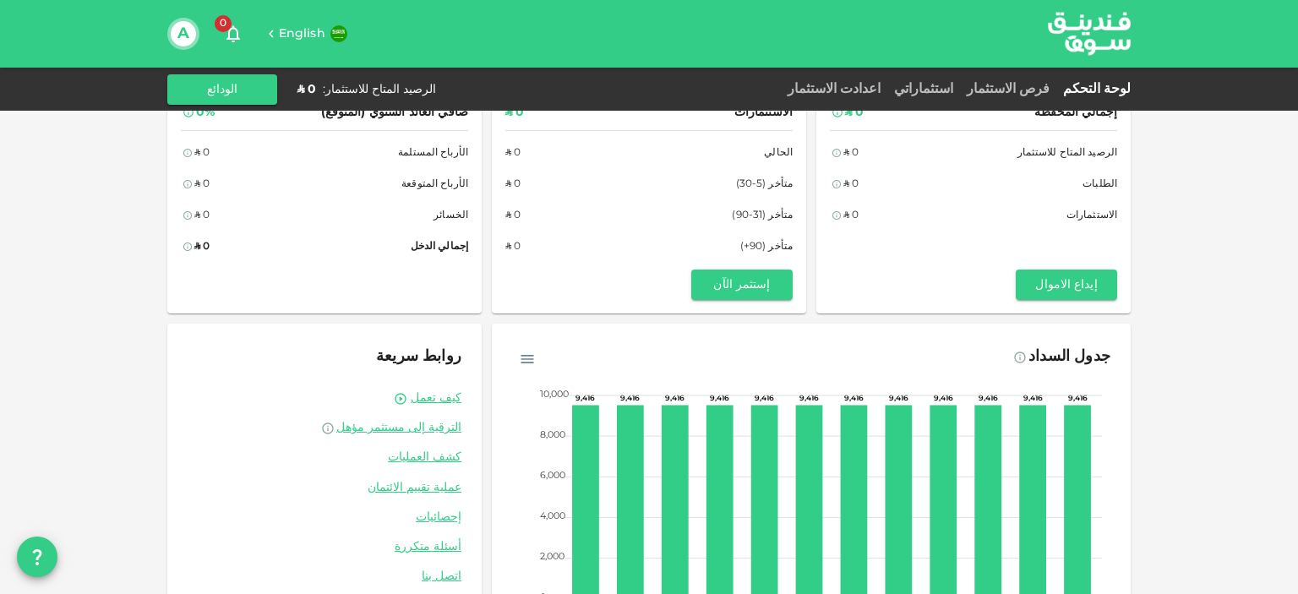
scroll to position [0, 0]
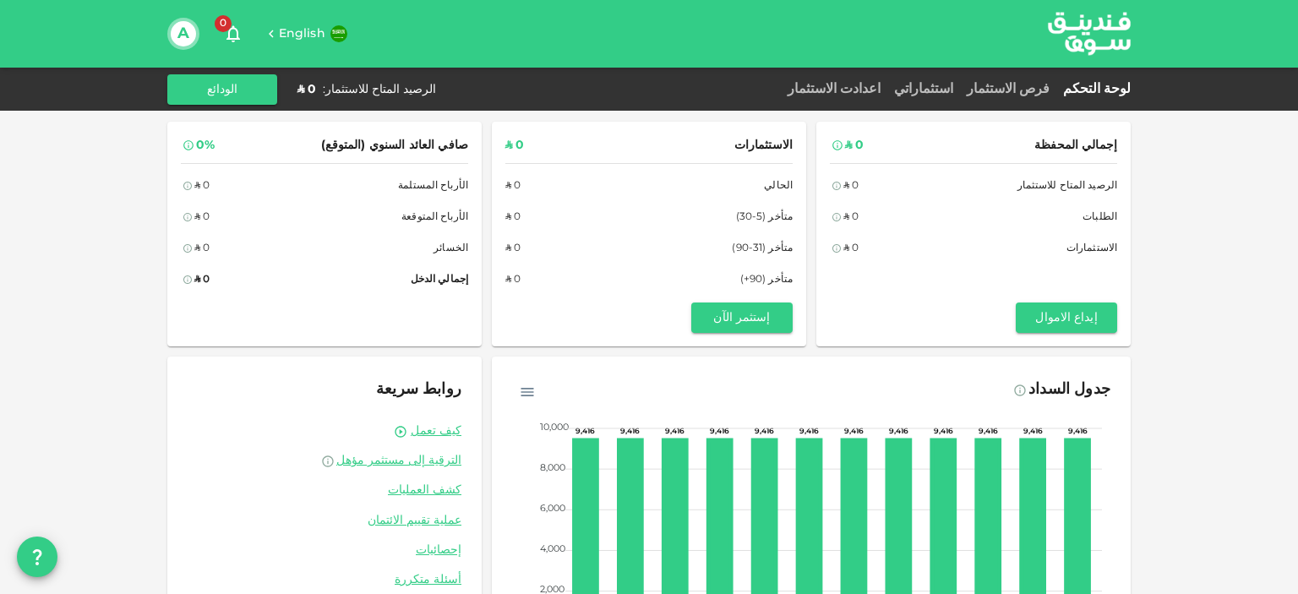
drag, startPoint x: 1181, startPoint y: 238, endPoint x: 1184, endPoint y: 127, distance: 110.8
click at [1018, 85] on link "فرص الاستثمار" at bounding box center [1008, 89] width 96 height 13
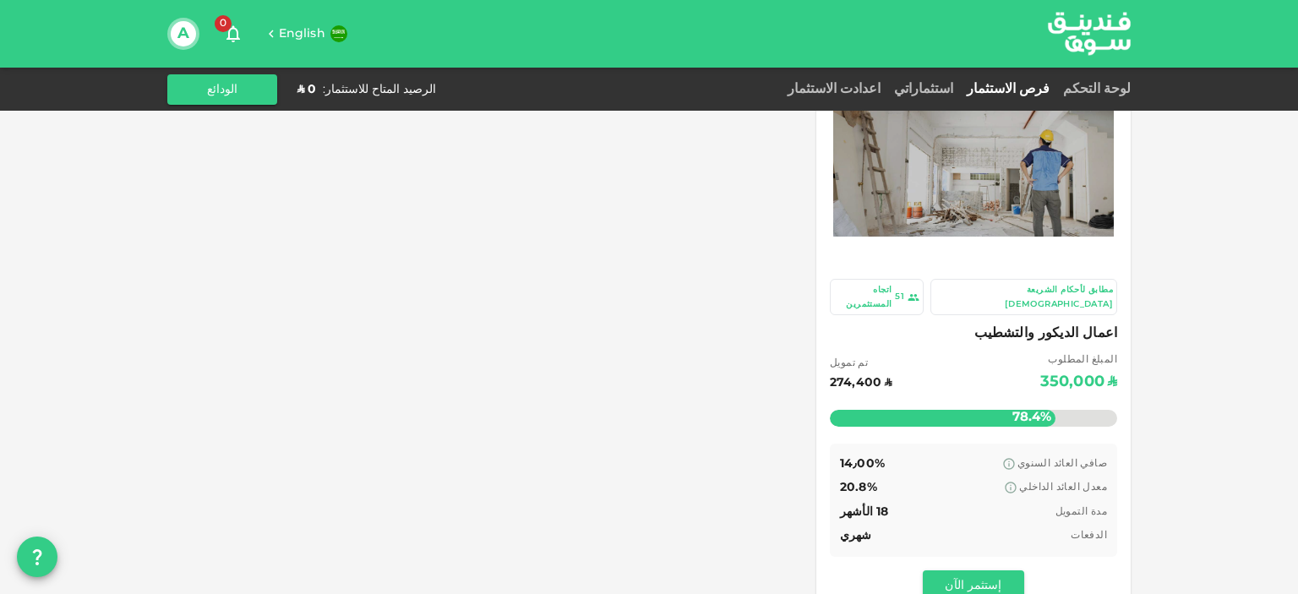
scroll to position [98, 0]
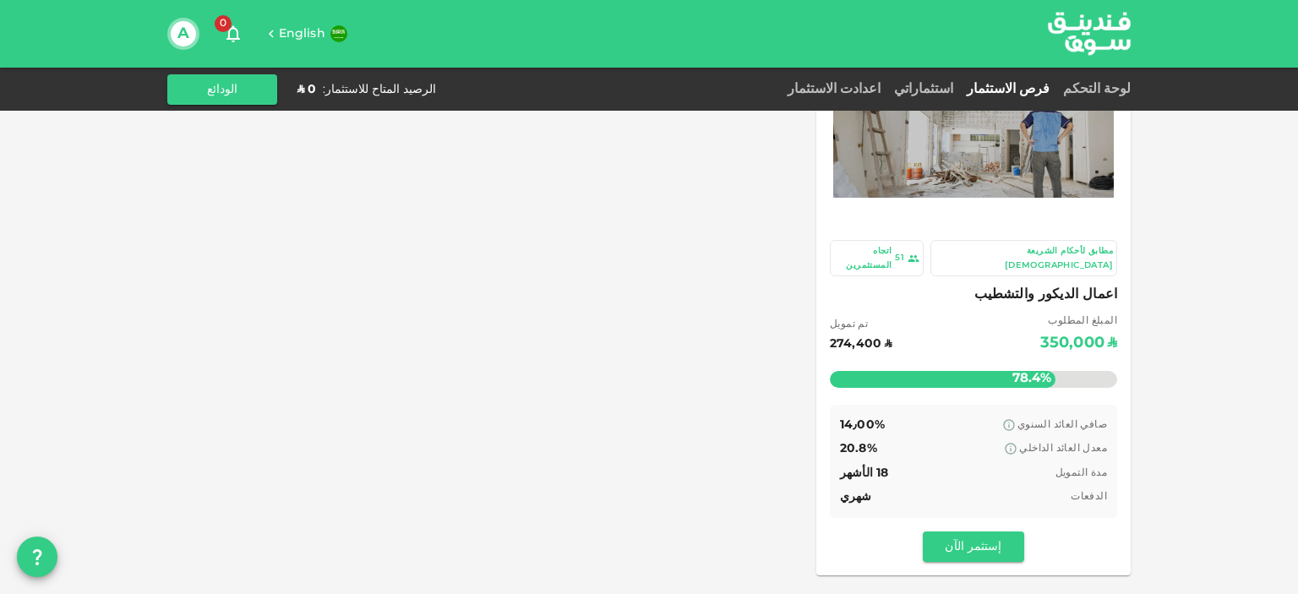
drag, startPoint x: 1235, startPoint y: 297, endPoint x: 1240, endPoint y: 361, distance: 64.4
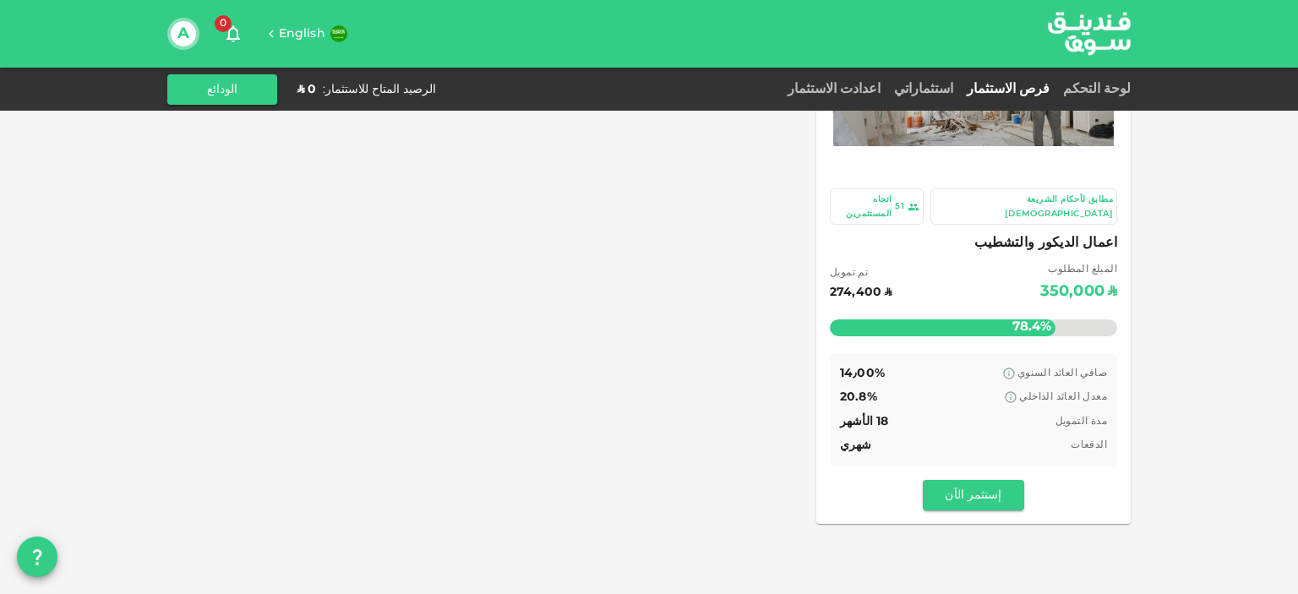
drag, startPoint x: 1240, startPoint y: 361, endPoint x: 1243, endPoint y: 389, distance: 28.0
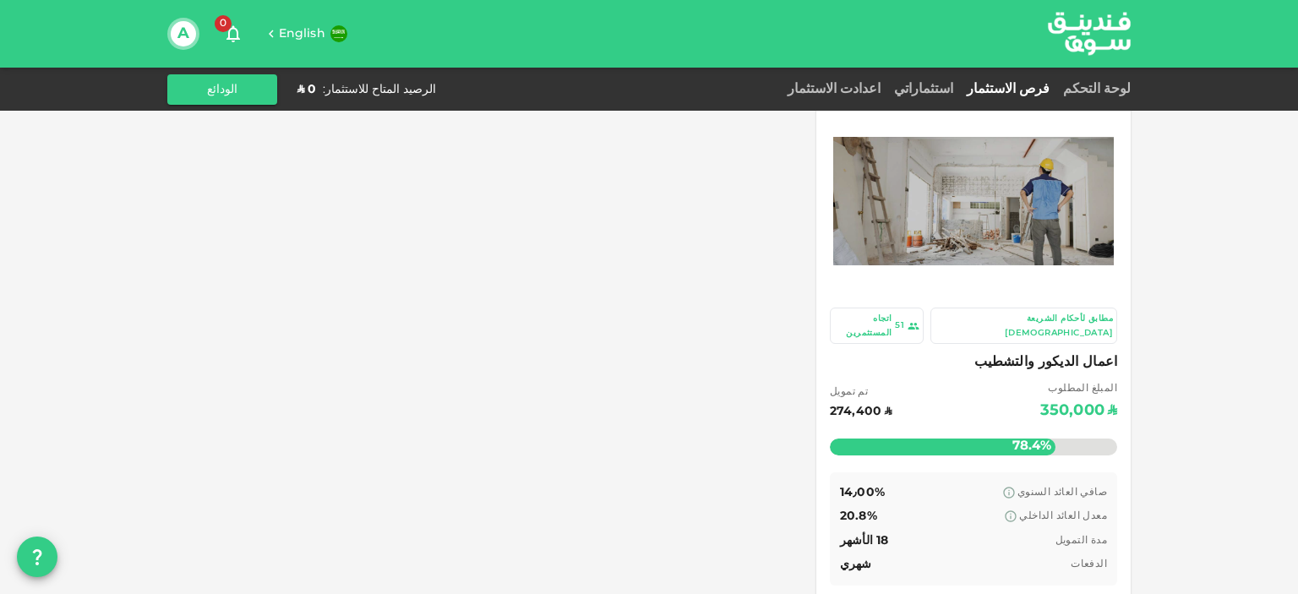
drag, startPoint x: 1238, startPoint y: 337, endPoint x: 1236, endPoint y: 308, distance: 29.6
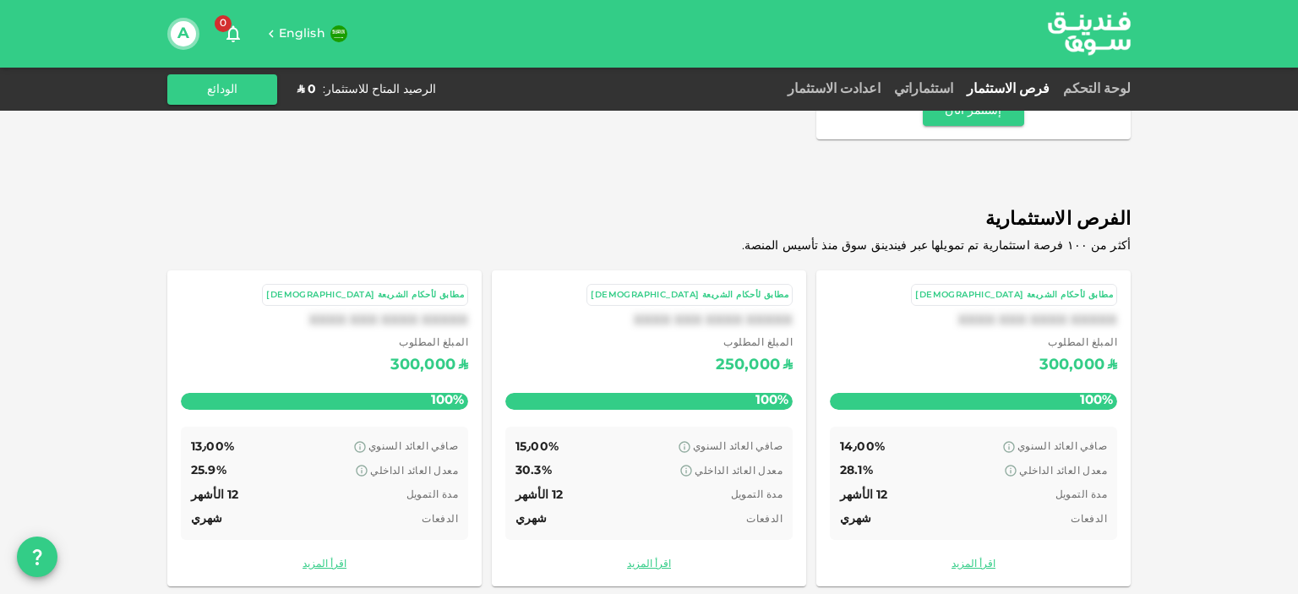
scroll to position [528, 0]
drag, startPoint x: 1236, startPoint y: 308, endPoint x: 1217, endPoint y: 331, distance: 29.4
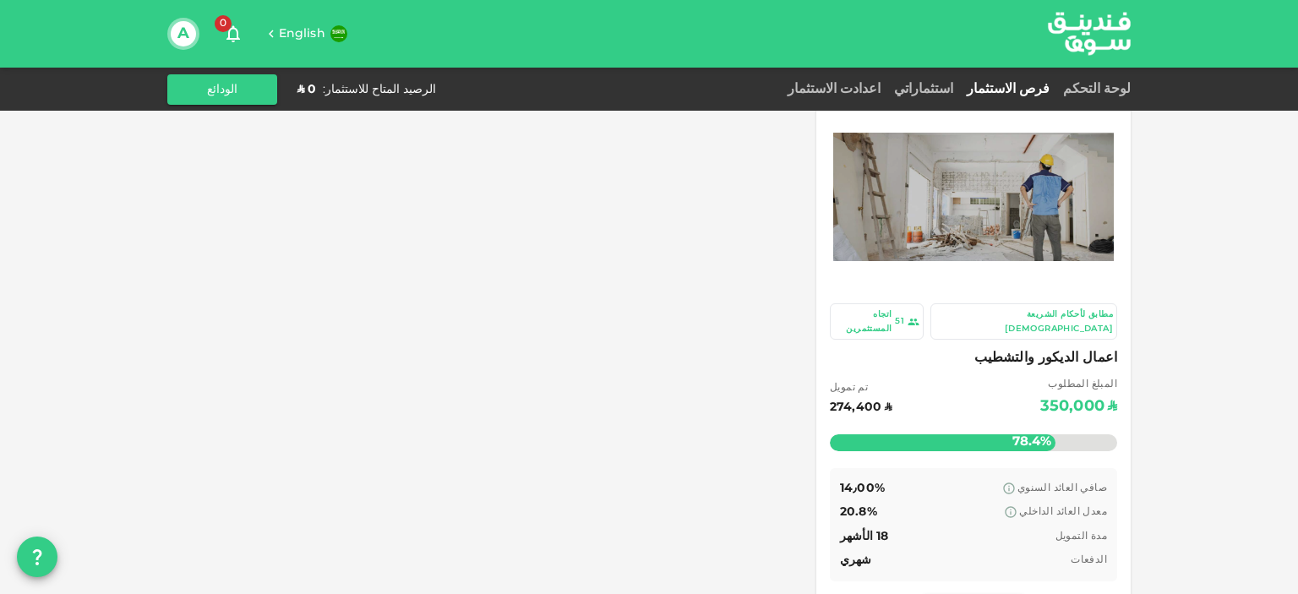
scroll to position [0, 0]
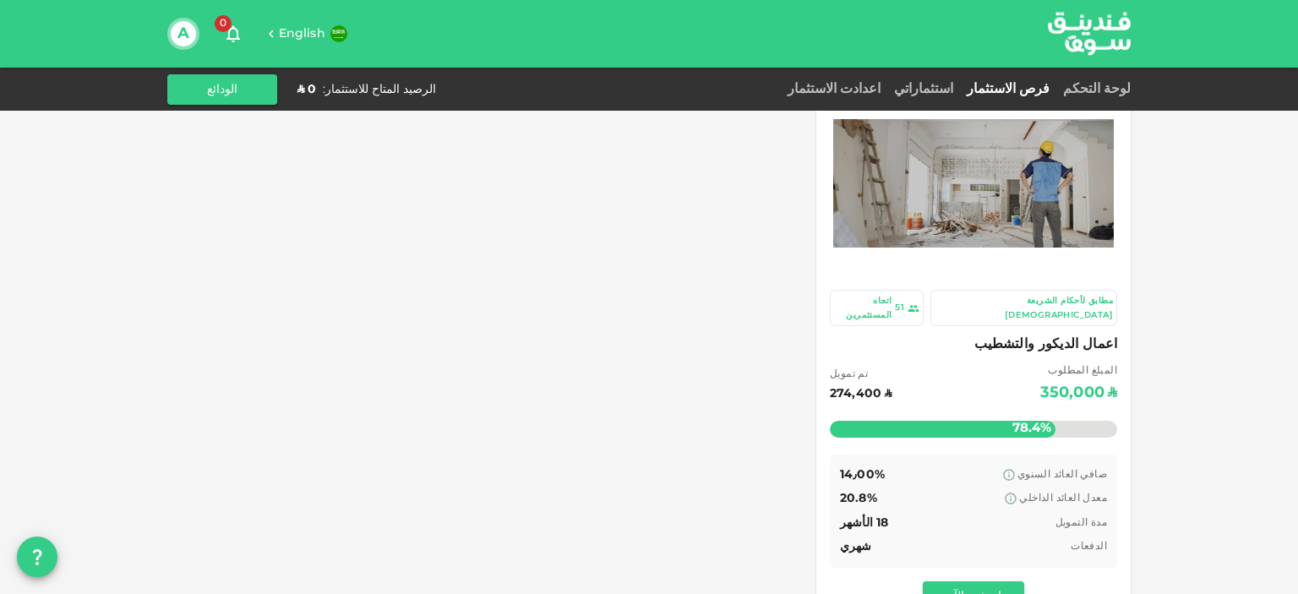
drag, startPoint x: 1233, startPoint y: 446, endPoint x: 1204, endPoint y: 495, distance: 57.6
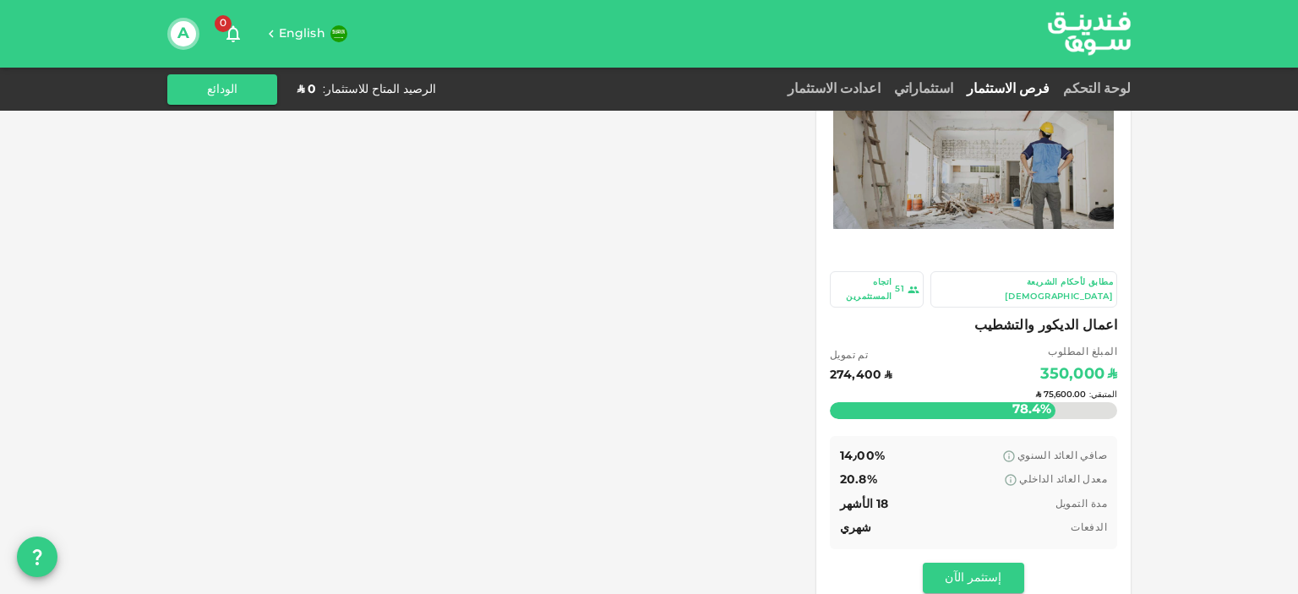
click at [1014, 362] on div "المتبقي : ʢ 75,600.00" at bounding box center [973, 395] width 287 height 67
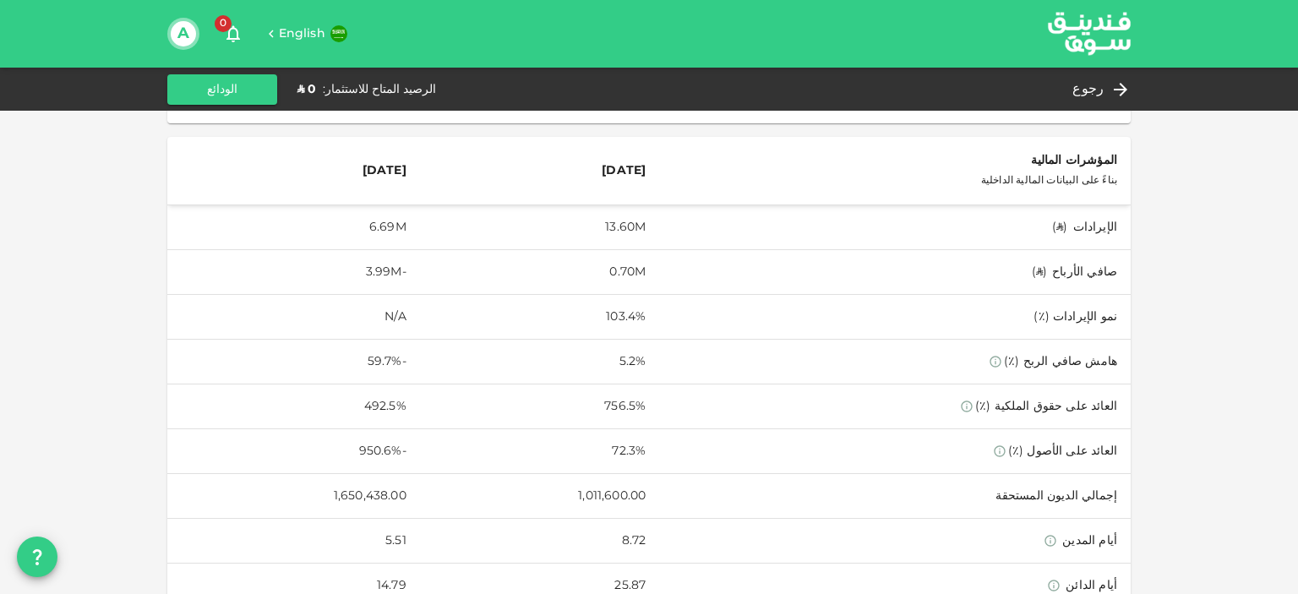
scroll to position [790, 0]
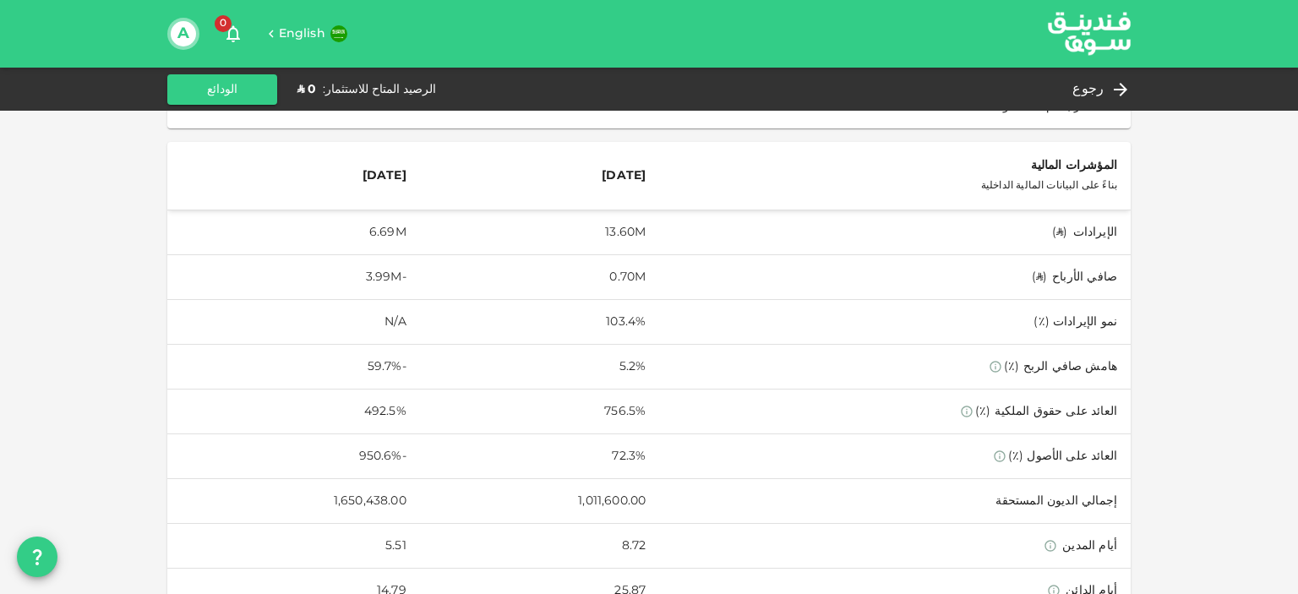
drag, startPoint x: 1196, startPoint y: 283, endPoint x: 1153, endPoint y: 289, distance: 43.5
click at [1122, 90] on icon at bounding box center [1125, 89] width 20 height 20
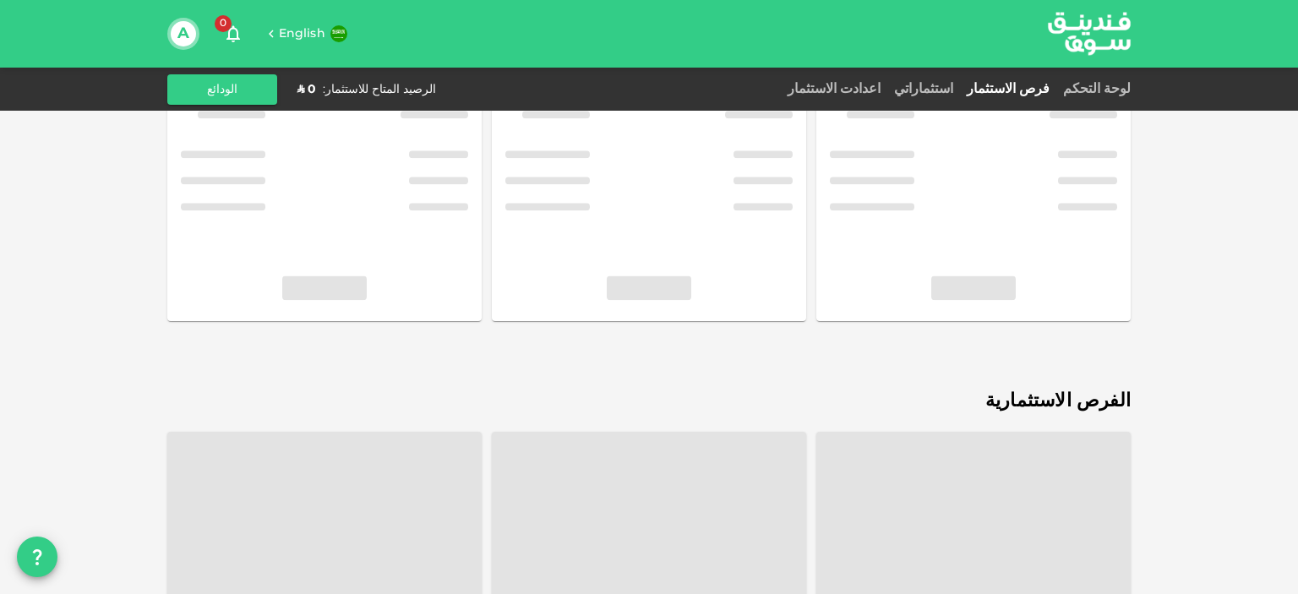
scroll to position [528, 0]
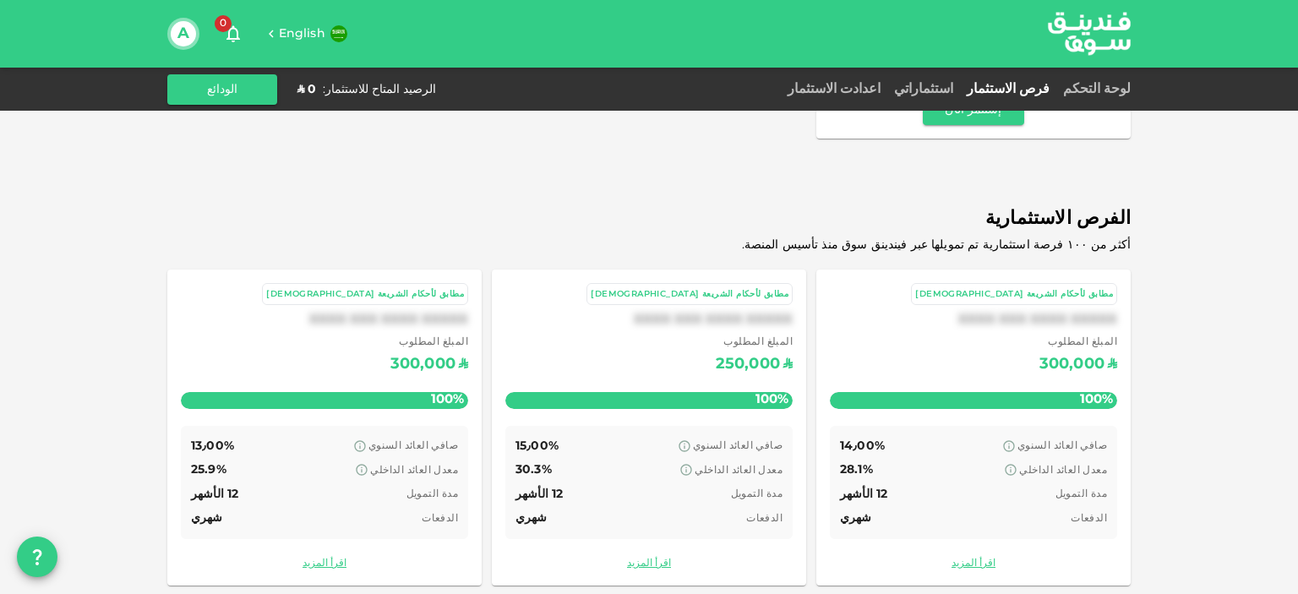
click at [631, 360] on div "المبلغ المطلوب ʢ 250,000" at bounding box center [649, 356] width 287 height 43
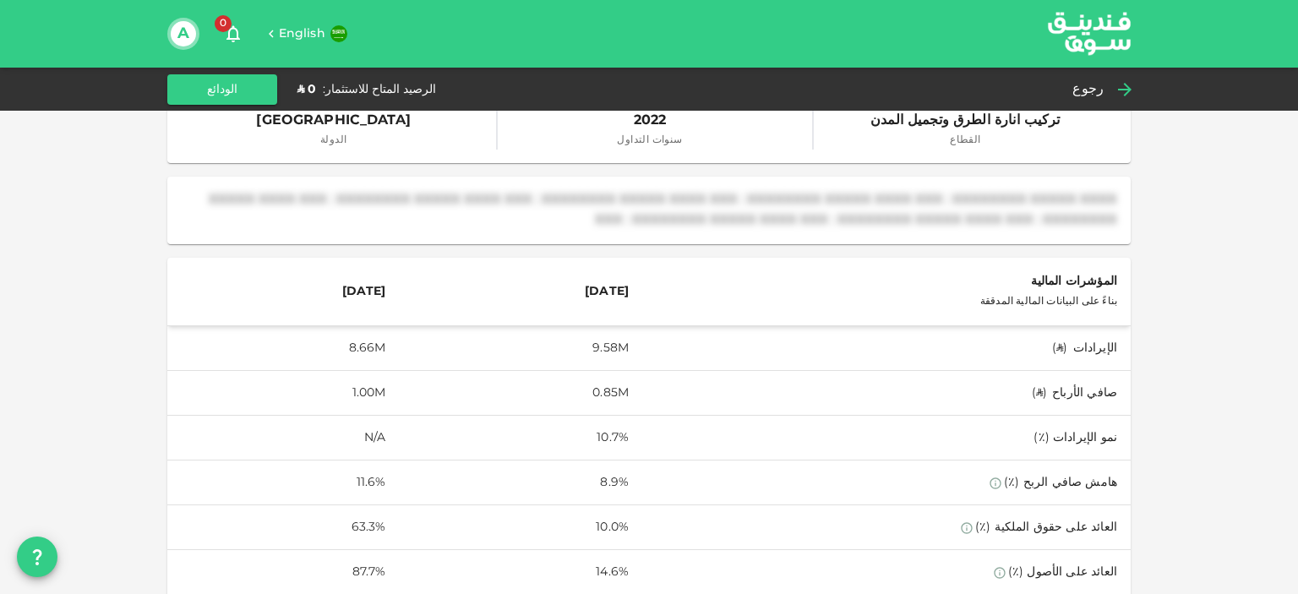
scroll to position [386, 0]
drag, startPoint x: 1151, startPoint y: 233, endPoint x: 1170, endPoint y: 253, distance: 26.9
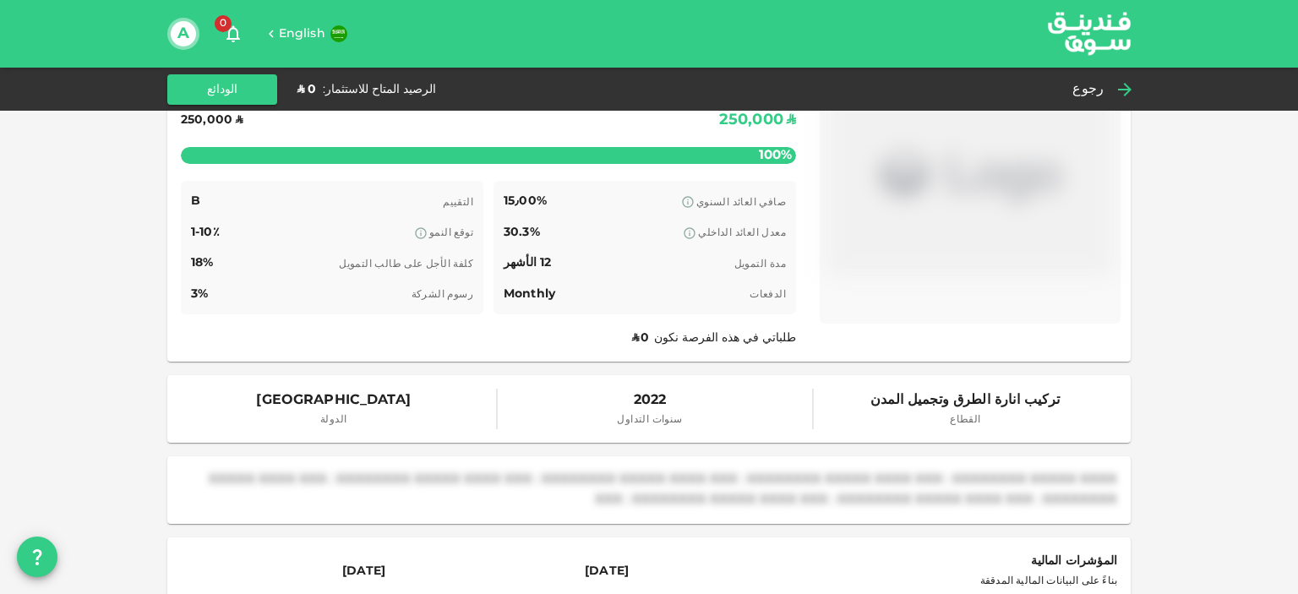
scroll to position [34, 0]
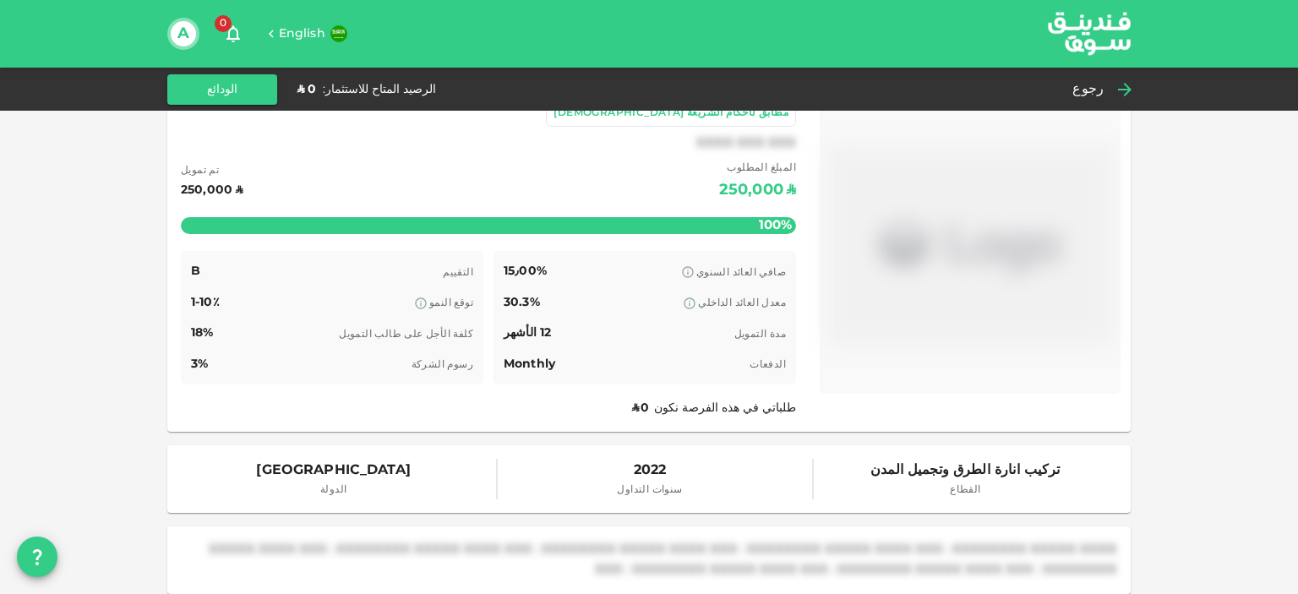
drag, startPoint x: 1170, startPoint y: 253, endPoint x: 1185, endPoint y: 156, distance: 98.4
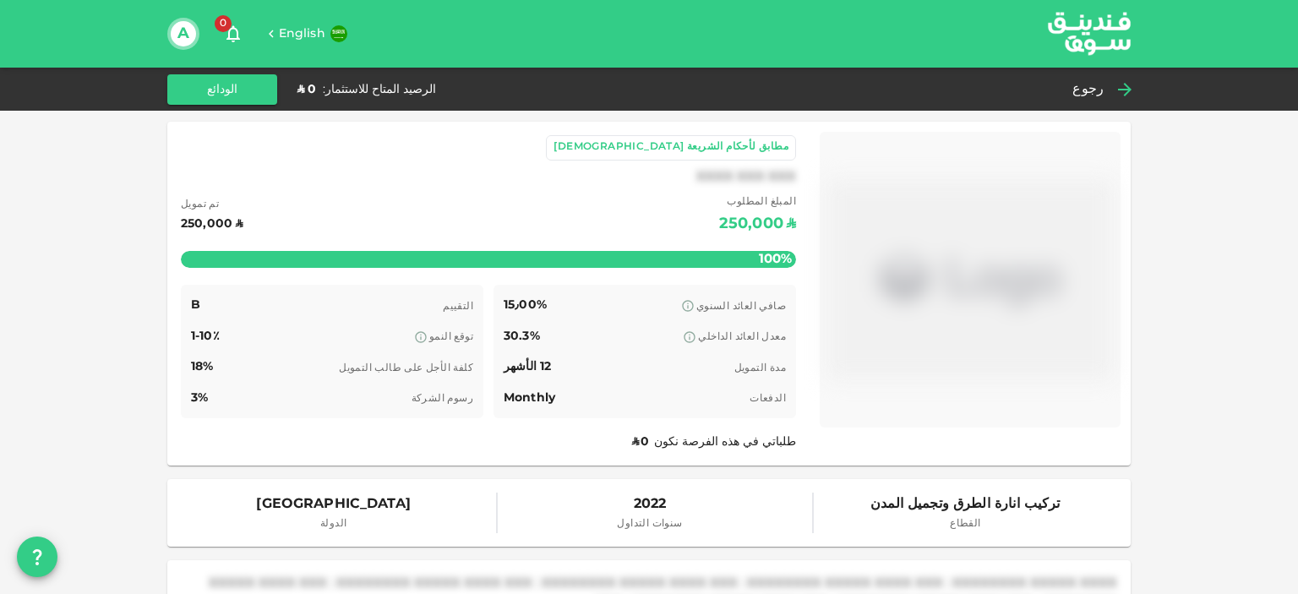
click at [1119, 96] on icon at bounding box center [1125, 89] width 20 height 20
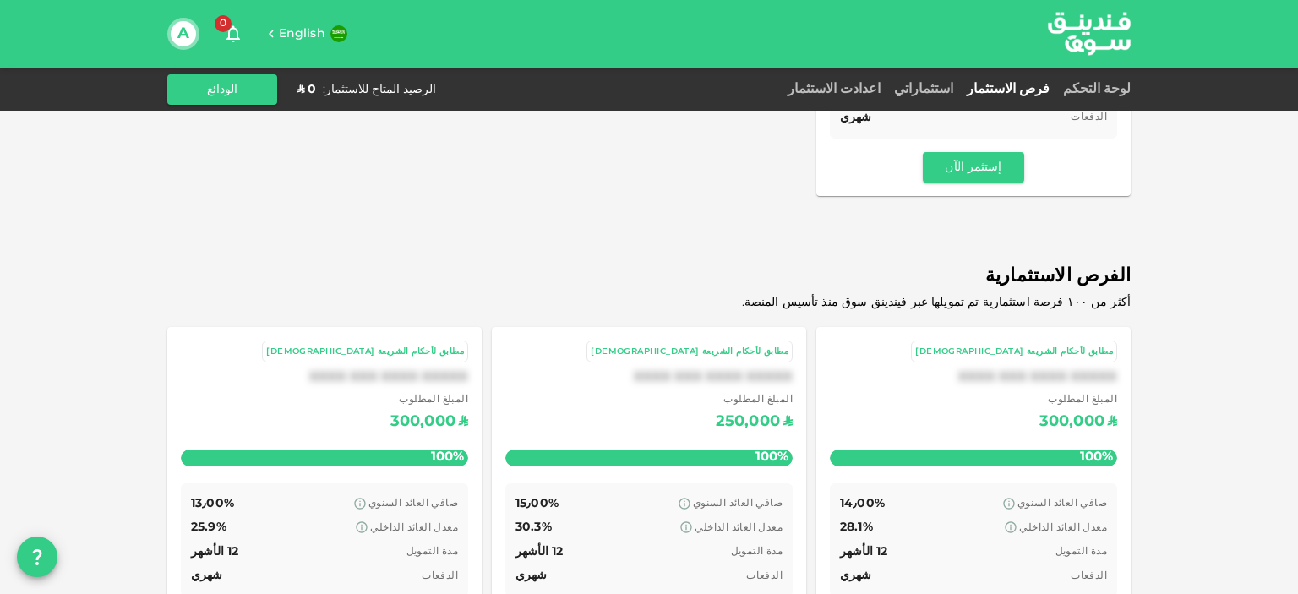
drag, startPoint x: 1220, startPoint y: 273, endPoint x: 1234, endPoint y: 395, distance: 122.6
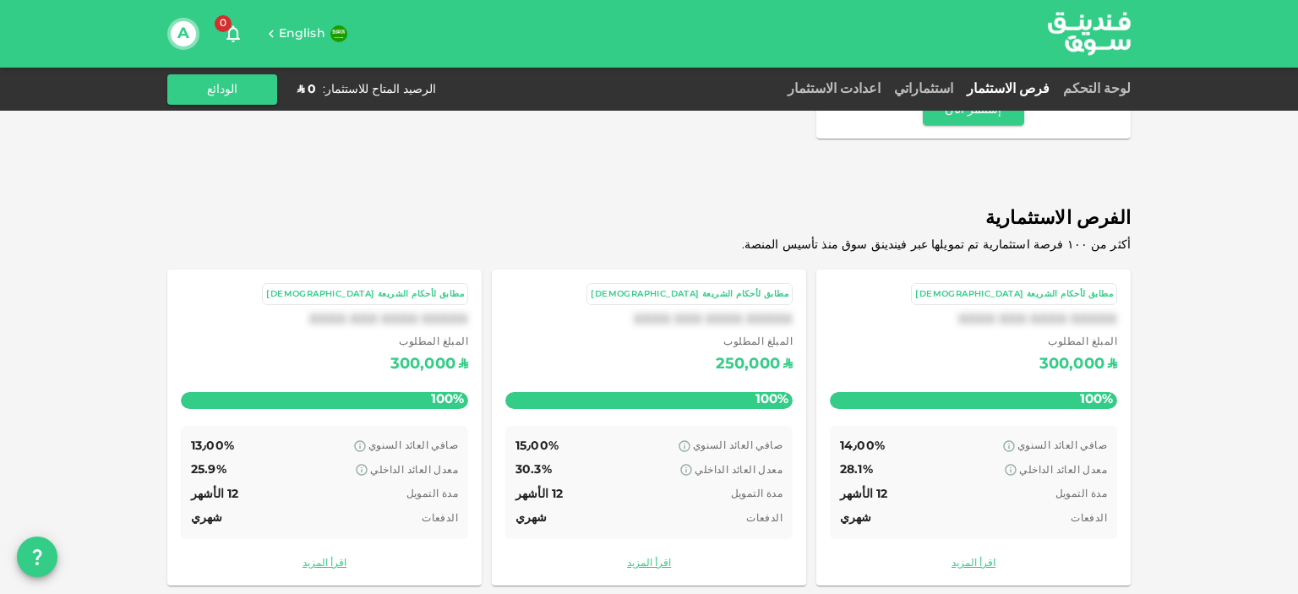
click at [906, 362] on div "المبلغ المطلوب ʢ 300,000" at bounding box center [973, 356] width 287 height 43
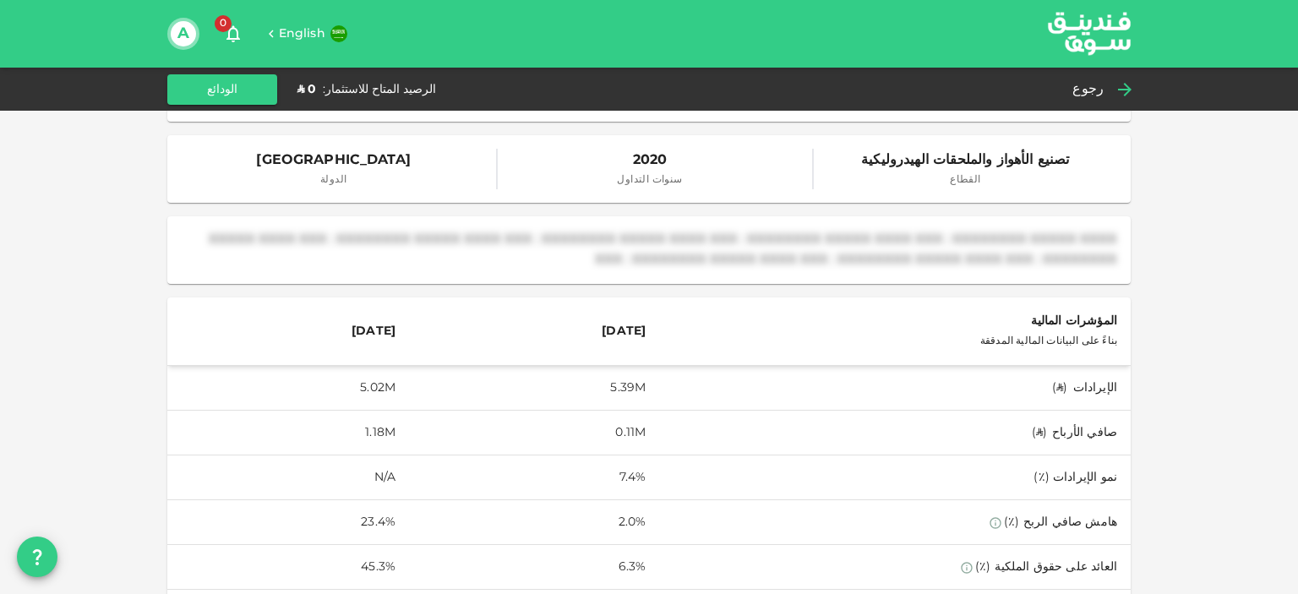
drag, startPoint x: 1184, startPoint y: 227, endPoint x: 1173, endPoint y: 300, distance: 74.4
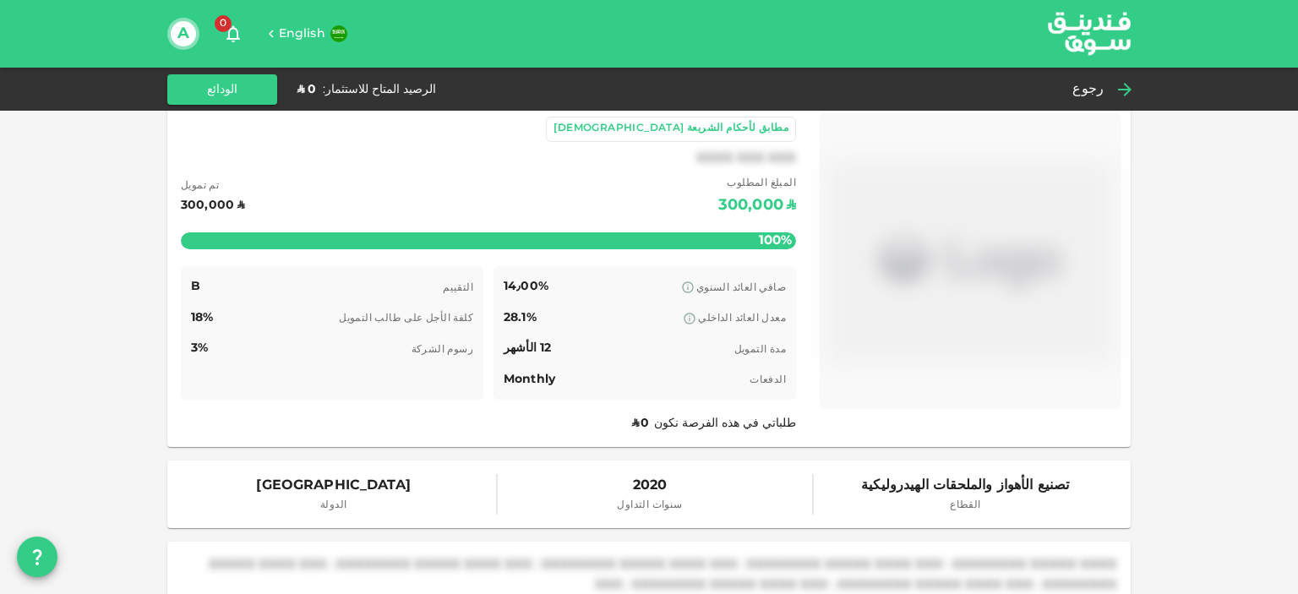
scroll to position [21, 0]
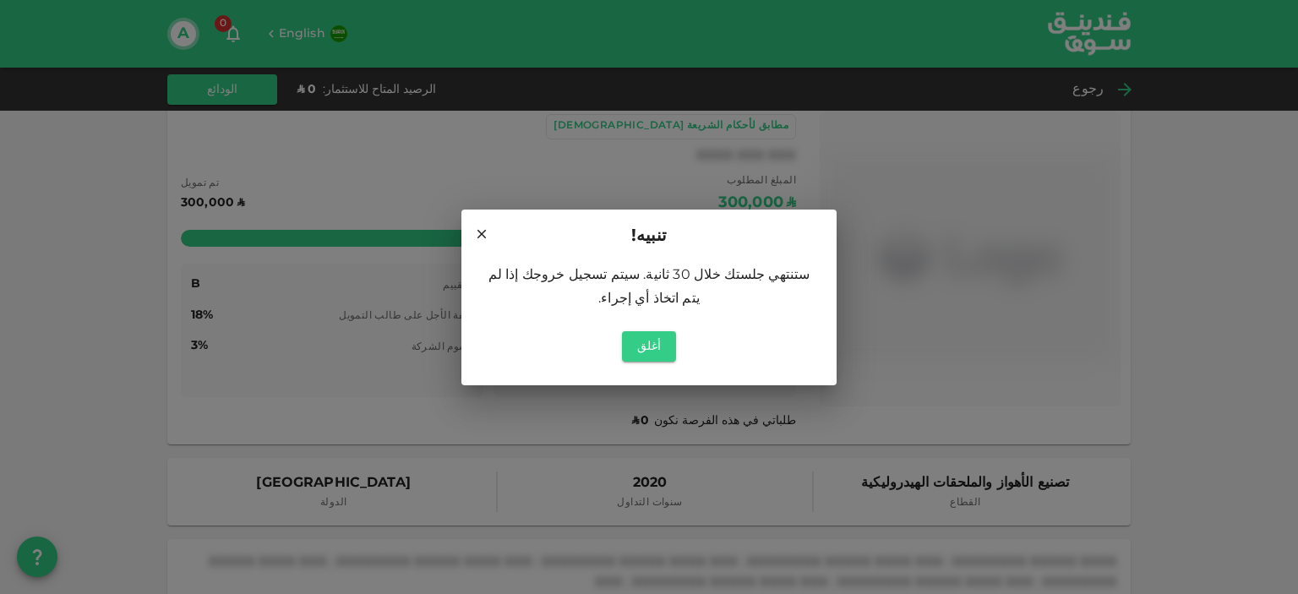
drag, startPoint x: 1173, startPoint y: 300, endPoint x: 1180, endPoint y: 310, distance: 12.2
click at [479, 239] on icon at bounding box center [481, 234] width 15 height 15
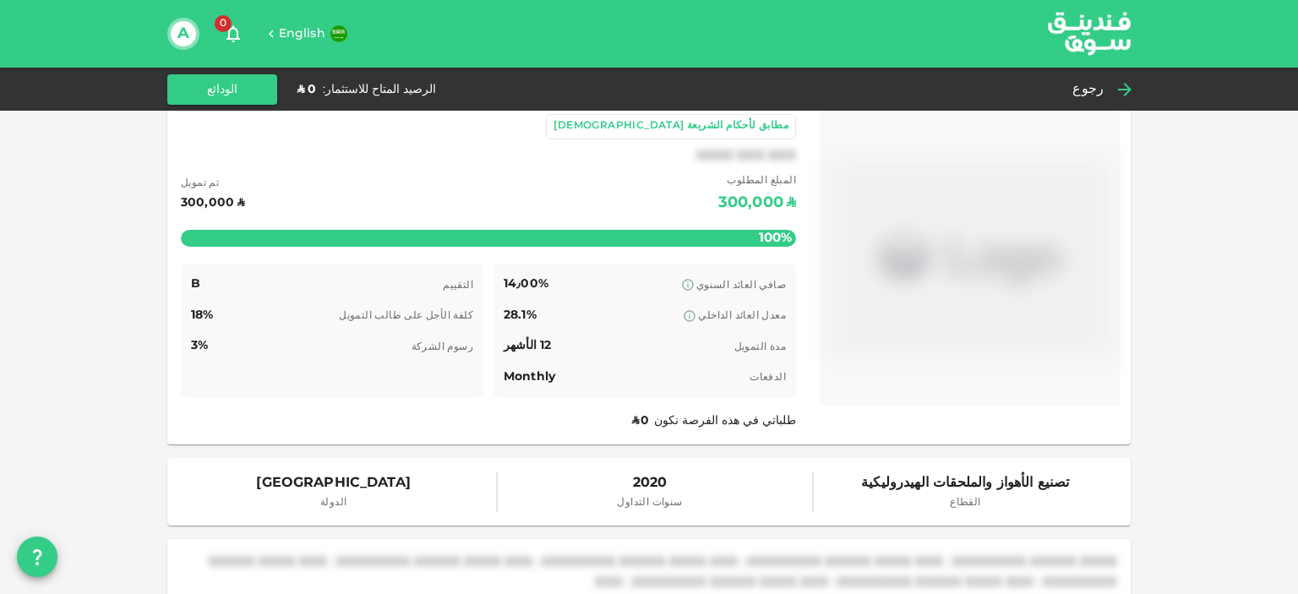
click at [1122, 84] on icon at bounding box center [1125, 89] width 20 height 20
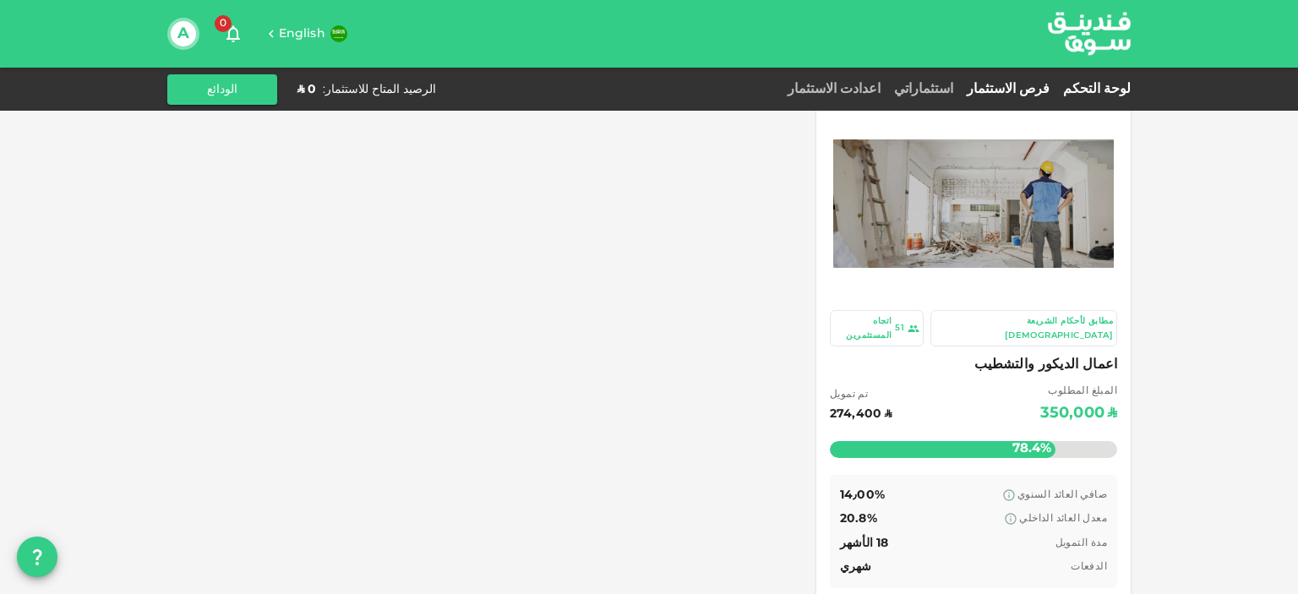
click at [1106, 84] on div "لوحة التحكم" at bounding box center [1094, 89] width 74 height 20
click at [1099, 87] on link "لوحة التحكم" at bounding box center [1094, 89] width 74 height 13
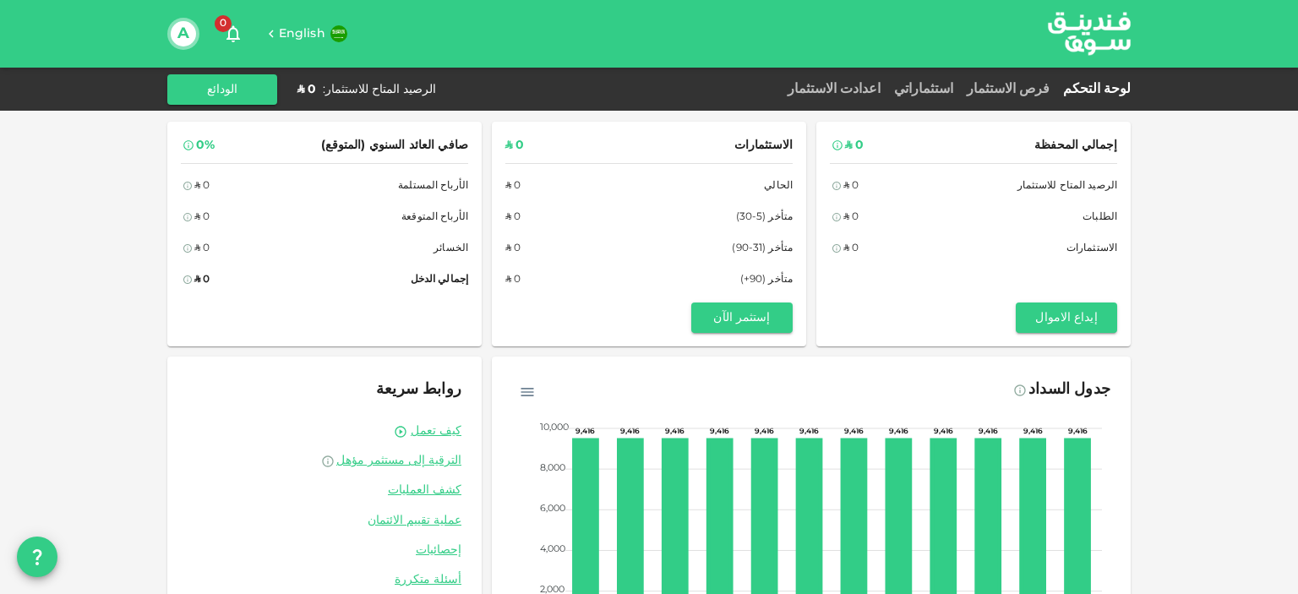
drag, startPoint x: 1188, startPoint y: 210, endPoint x: 1180, endPoint y: 147, distance: 63.0
click at [1028, 91] on link "فرص الاستثمار" at bounding box center [1008, 89] width 96 height 13
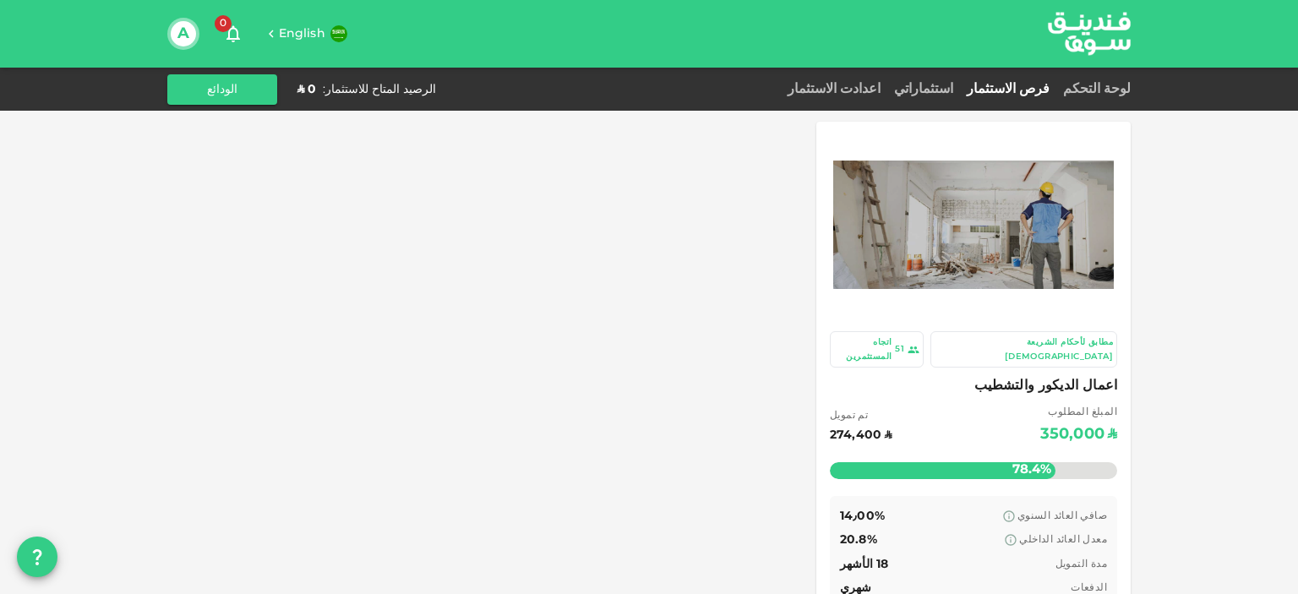
click at [932, 377] on span "اعمال الديكور والتشطيب" at bounding box center [973, 386] width 287 height 24
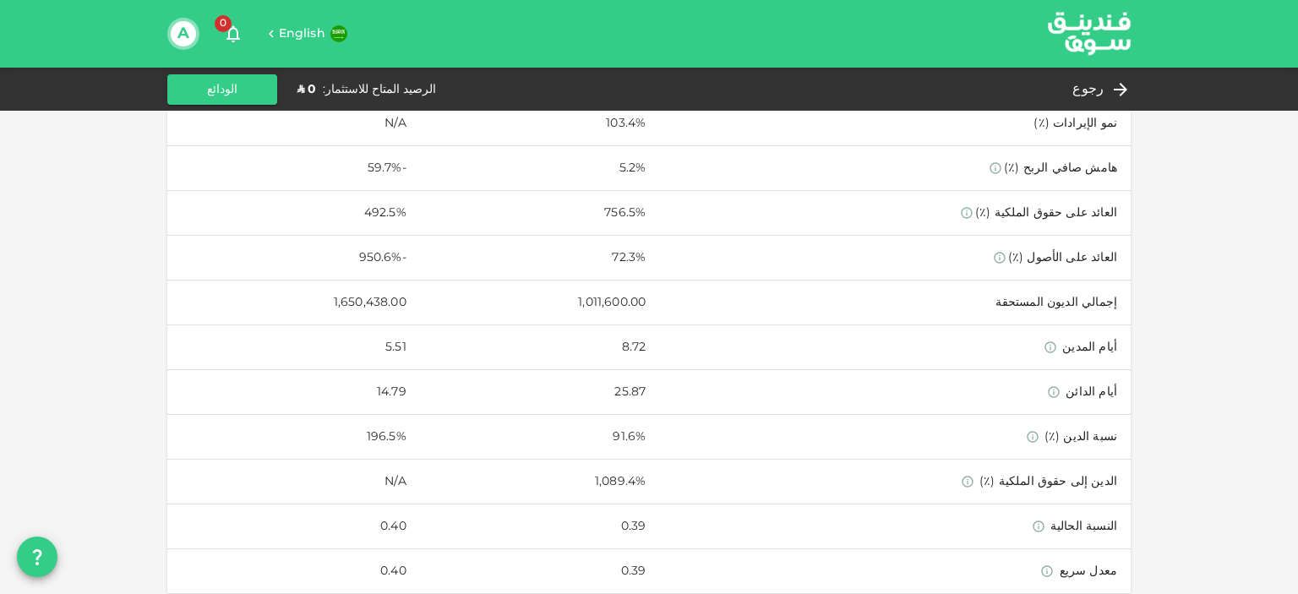
scroll to position [1085, 0]
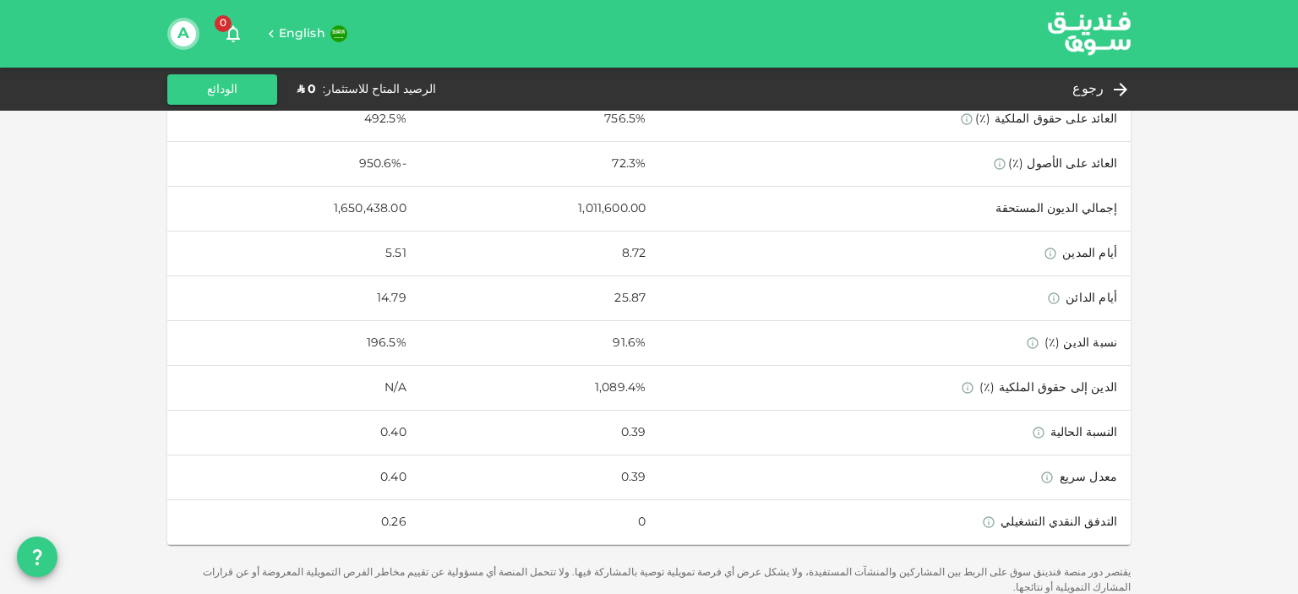
drag, startPoint x: 1178, startPoint y: 242, endPoint x: 1185, endPoint y: 225, distance: 18.5
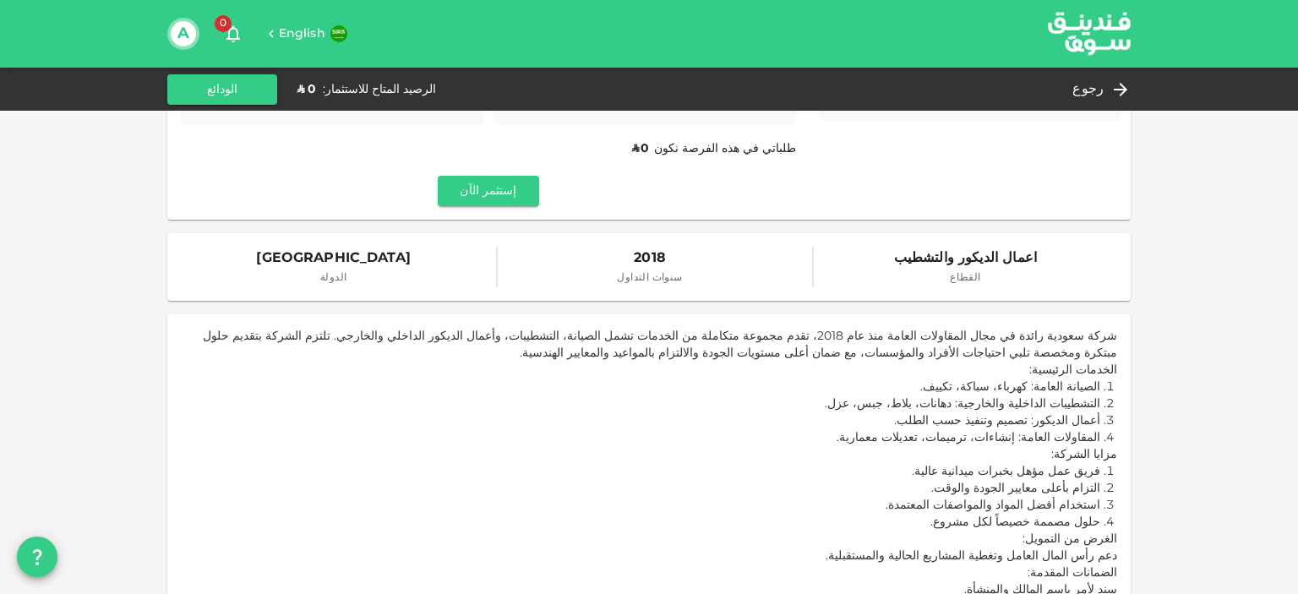
scroll to position [338, 0]
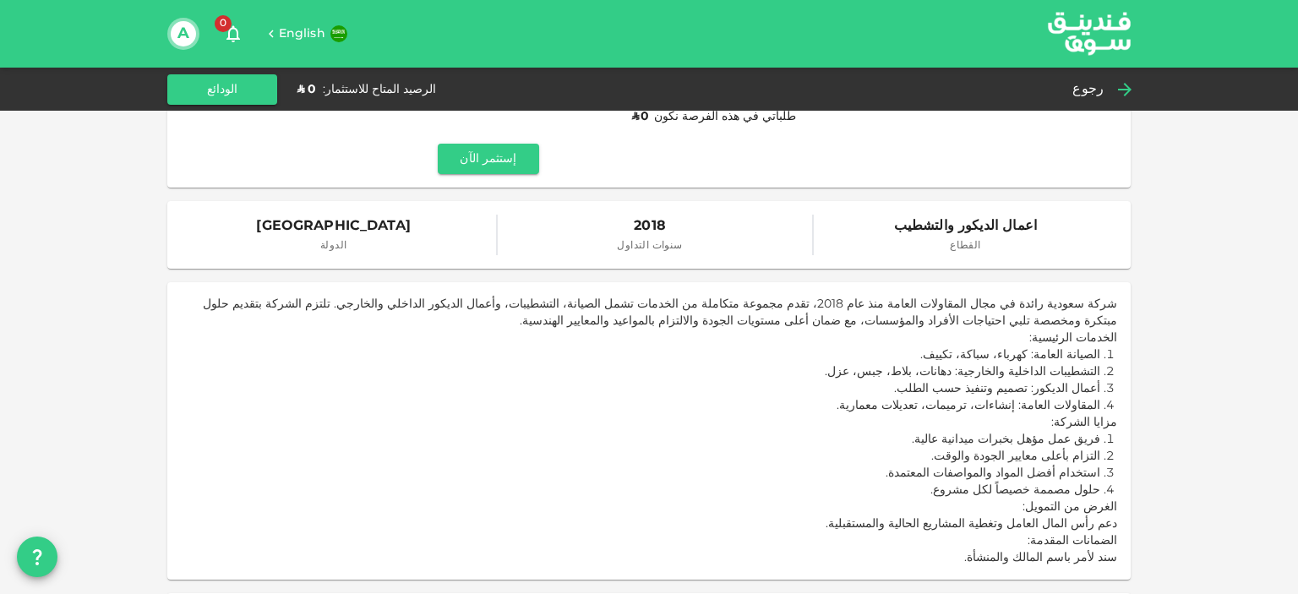
click at [1120, 90] on icon at bounding box center [1125, 89] width 20 height 20
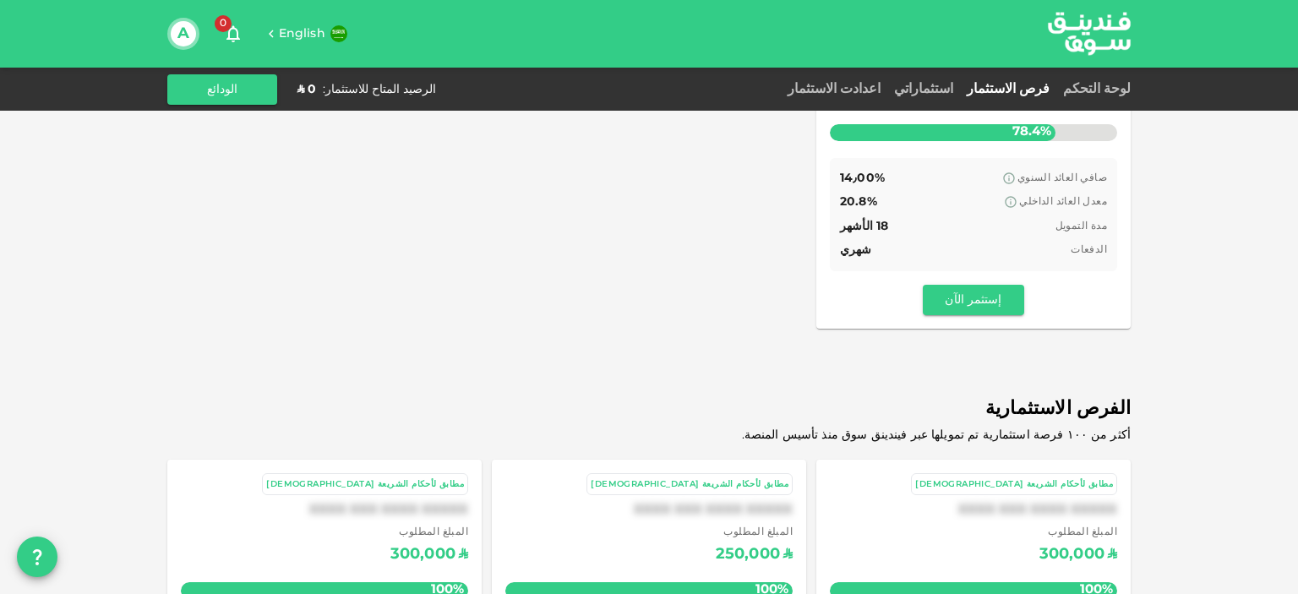
click at [984, 192] on div "معدل العائد الداخلي 20.8%" at bounding box center [973, 202] width 267 height 21
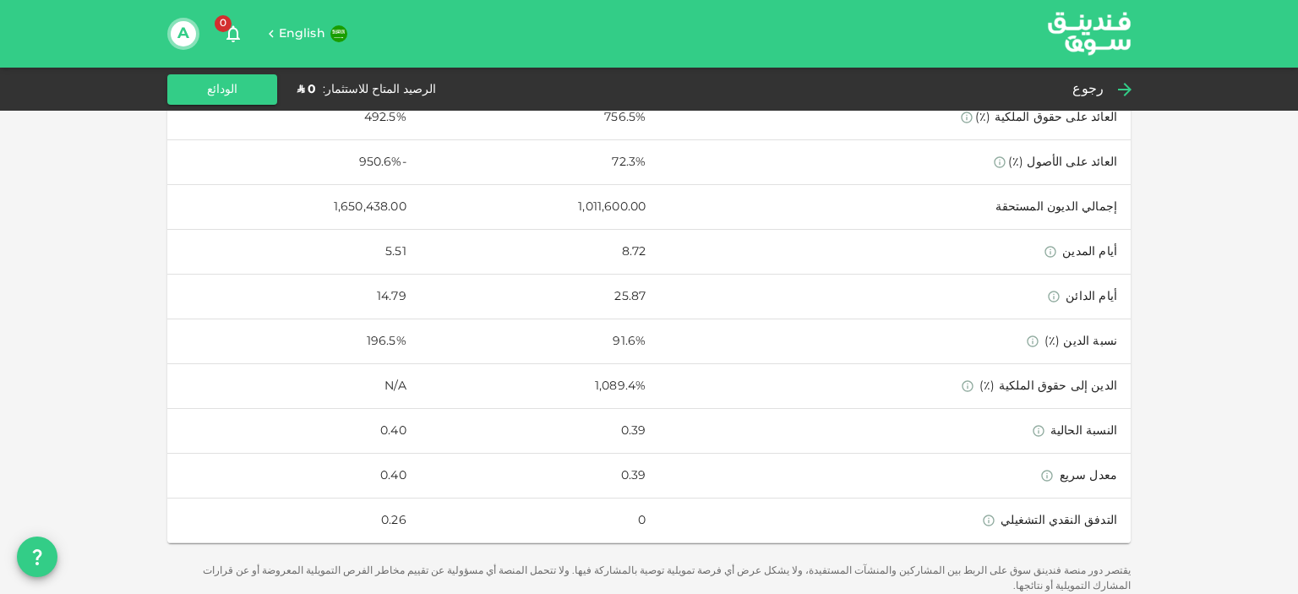
scroll to position [1085, 0]
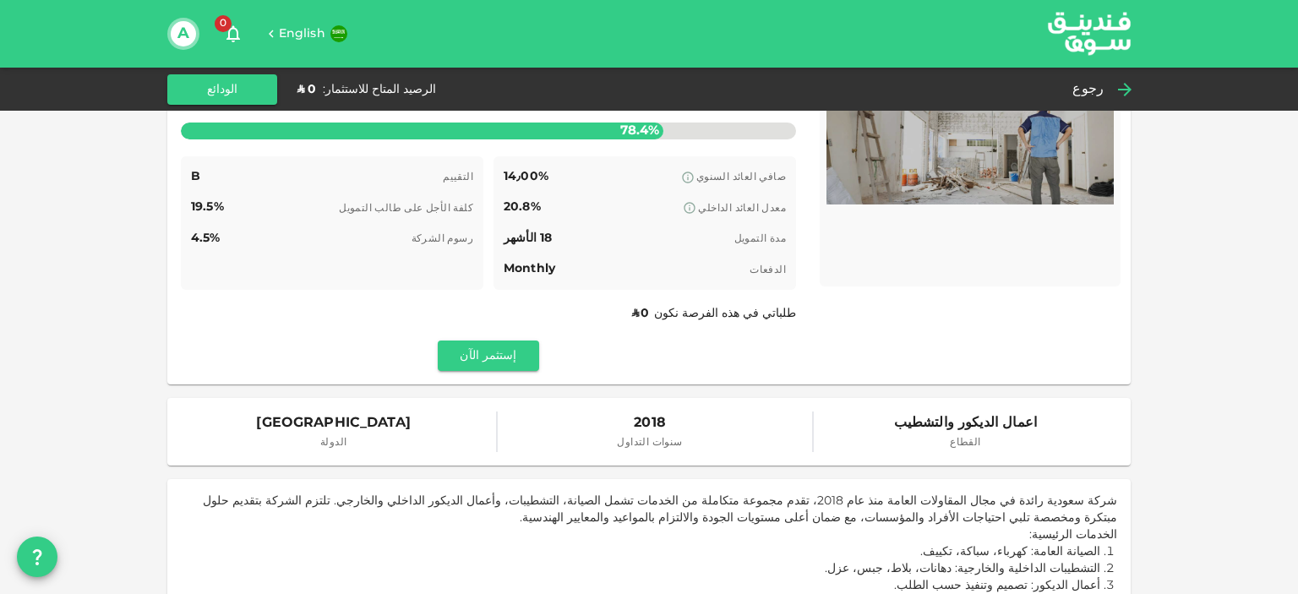
drag, startPoint x: 1217, startPoint y: 203, endPoint x: 1178, endPoint y: 124, distance: 88.1
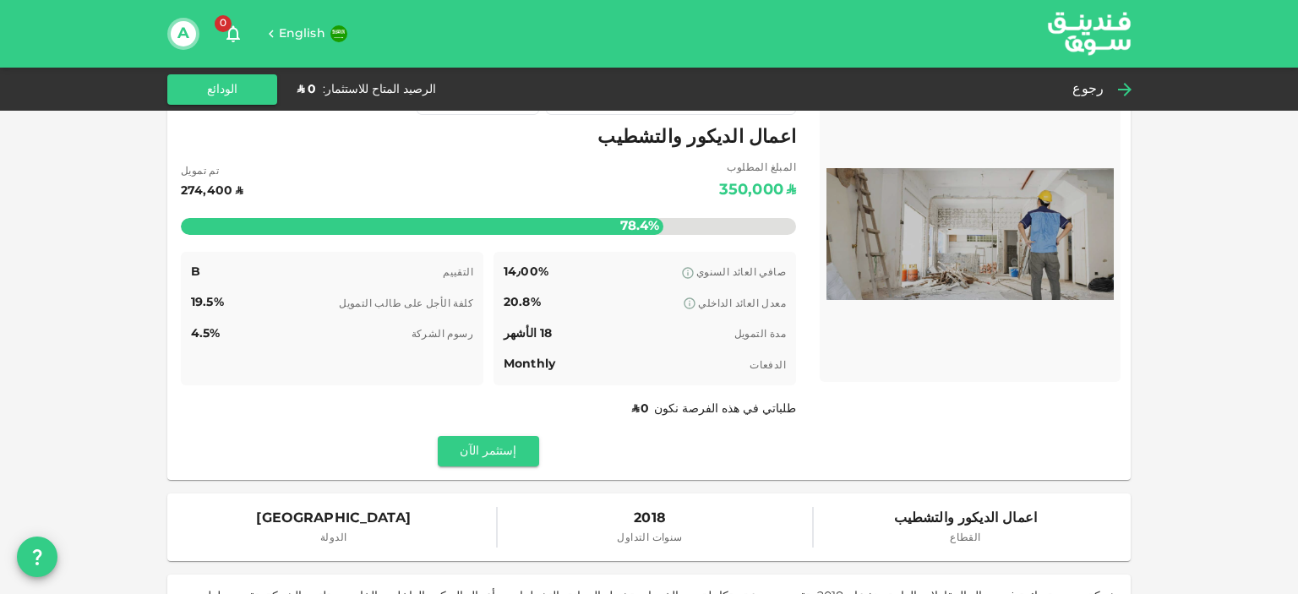
scroll to position [0, 0]
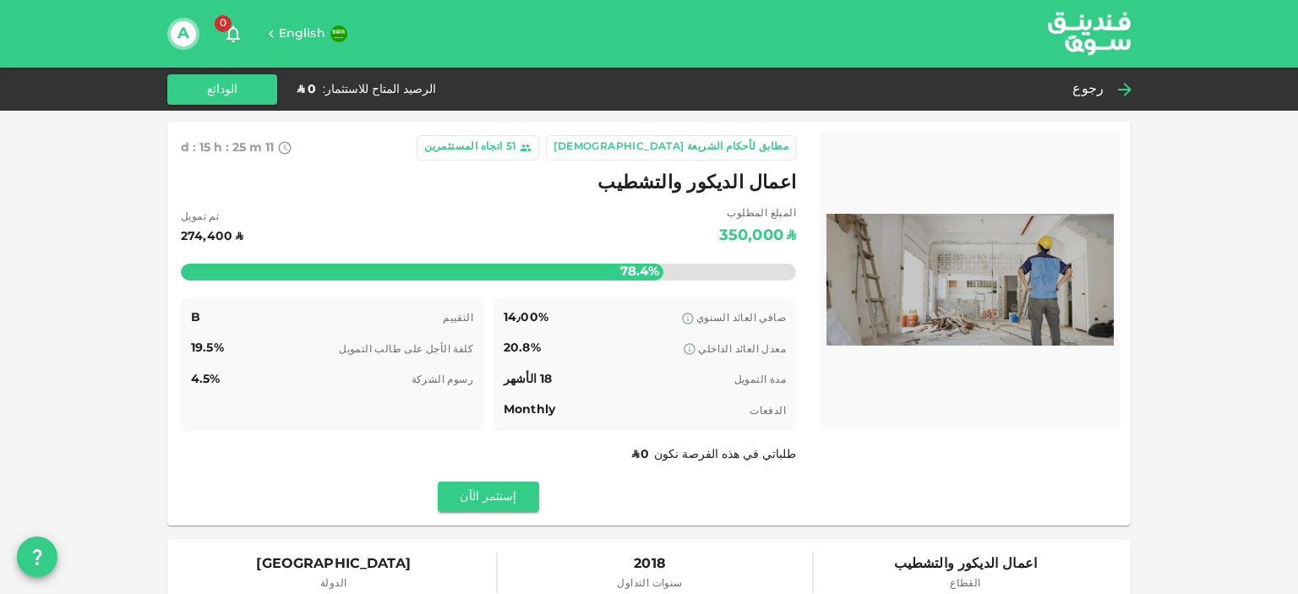
drag, startPoint x: 1200, startPoint y: 255, endPoint x: 1177, endPoint y: 167, distance: 90.8
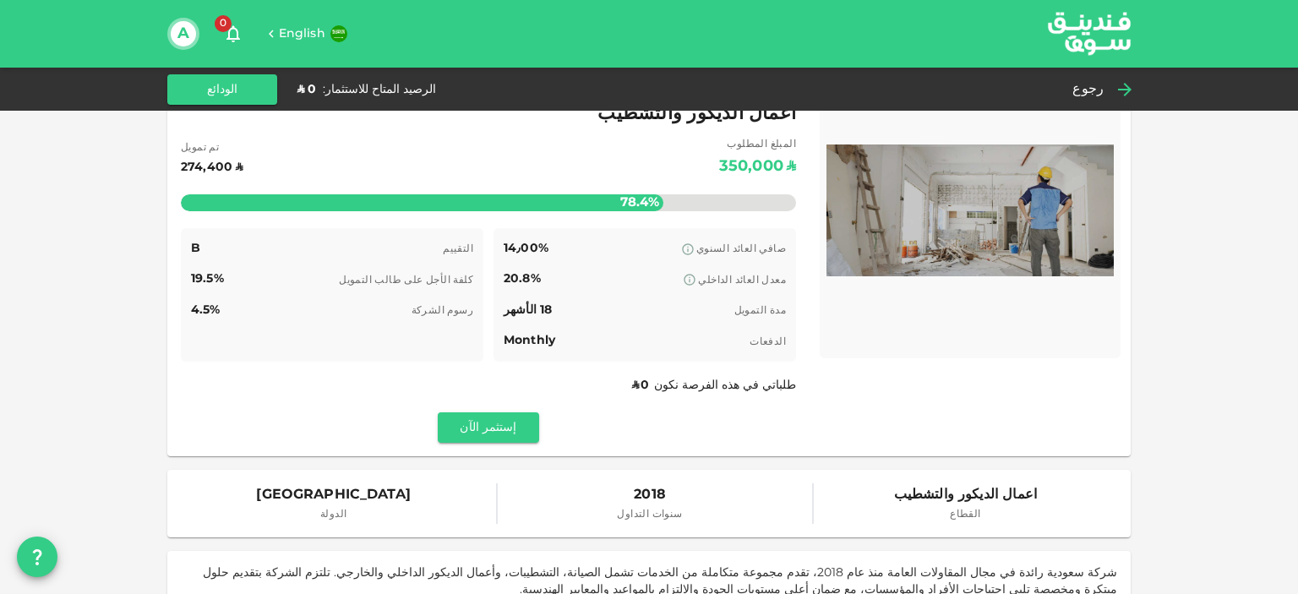
drag, startPoint x: 1123, startPoint y: 264, endPoint x: 1129, endPoint y: 293, distance: 30.4
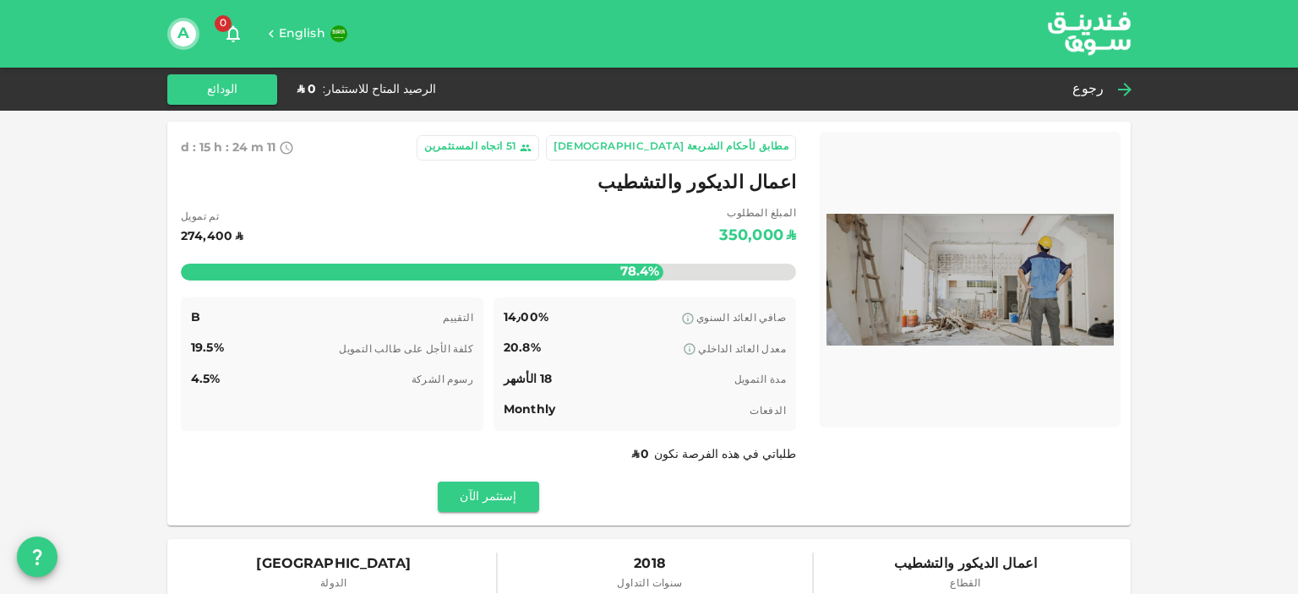
drag, startPoint x: 1177, startPoint y: 256, endPoint x: 1183, endPoint y: 159, distance: 97.4
click at [1118, 87] on icon at bounding box center [1125, 89] width 20 height 20
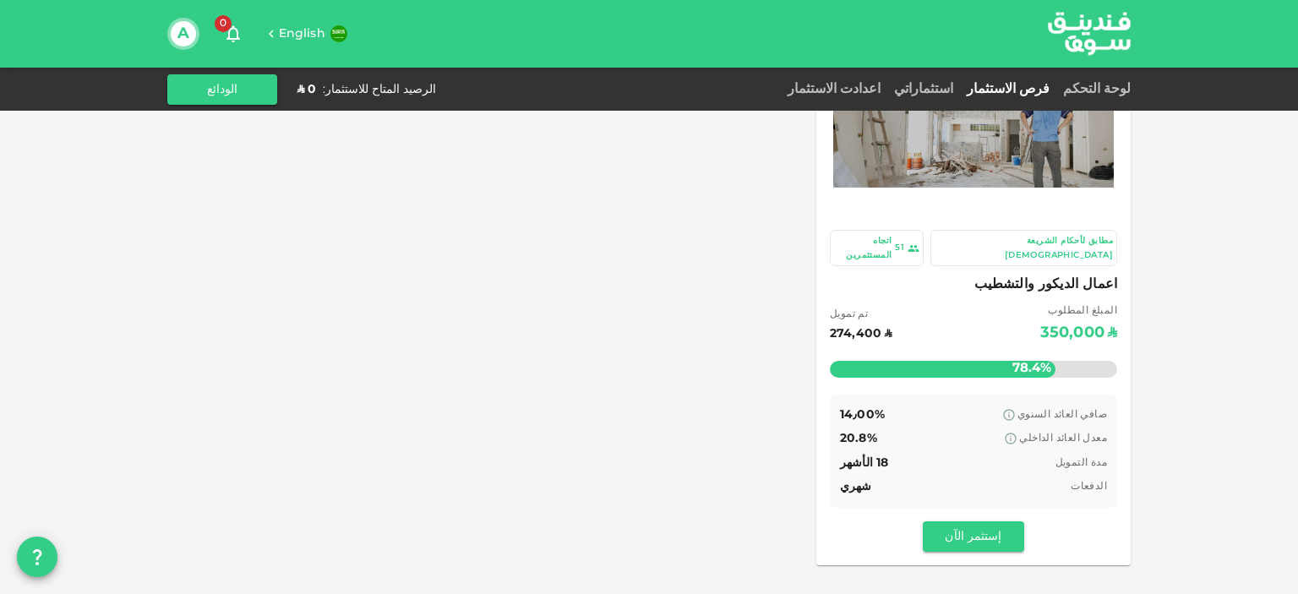
scroll to position [105, 0]
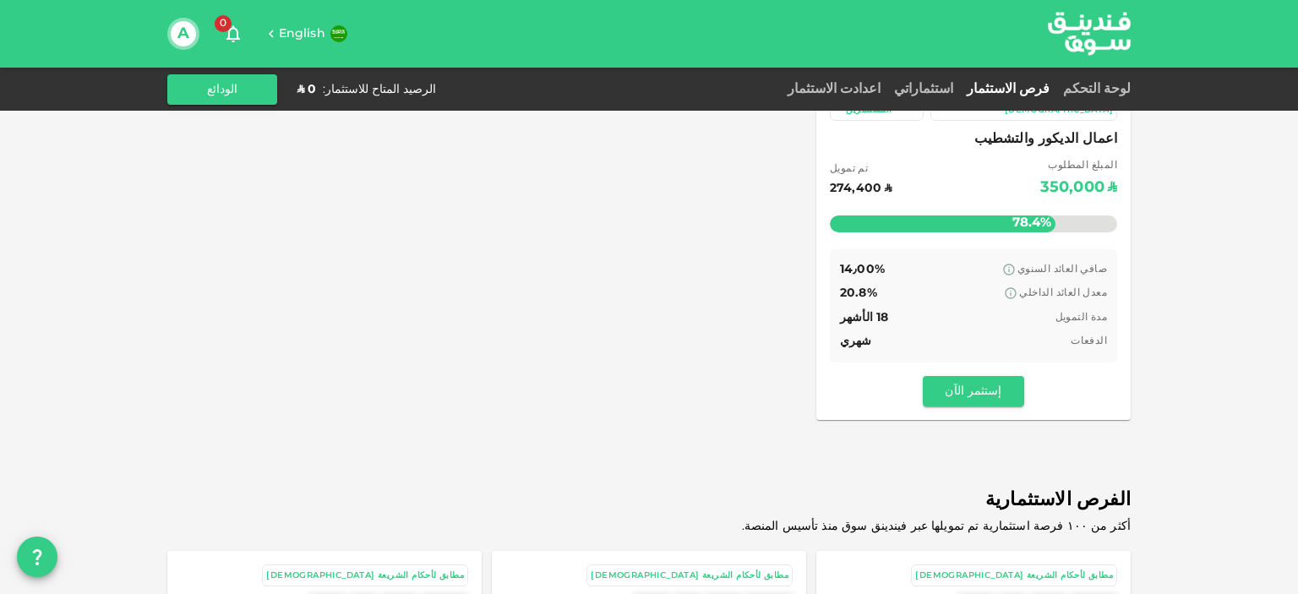
drag, startPoint x: 1186, startPoint y: 273, endPoint x: 1189, endPoint y: 303, distance: 30.5
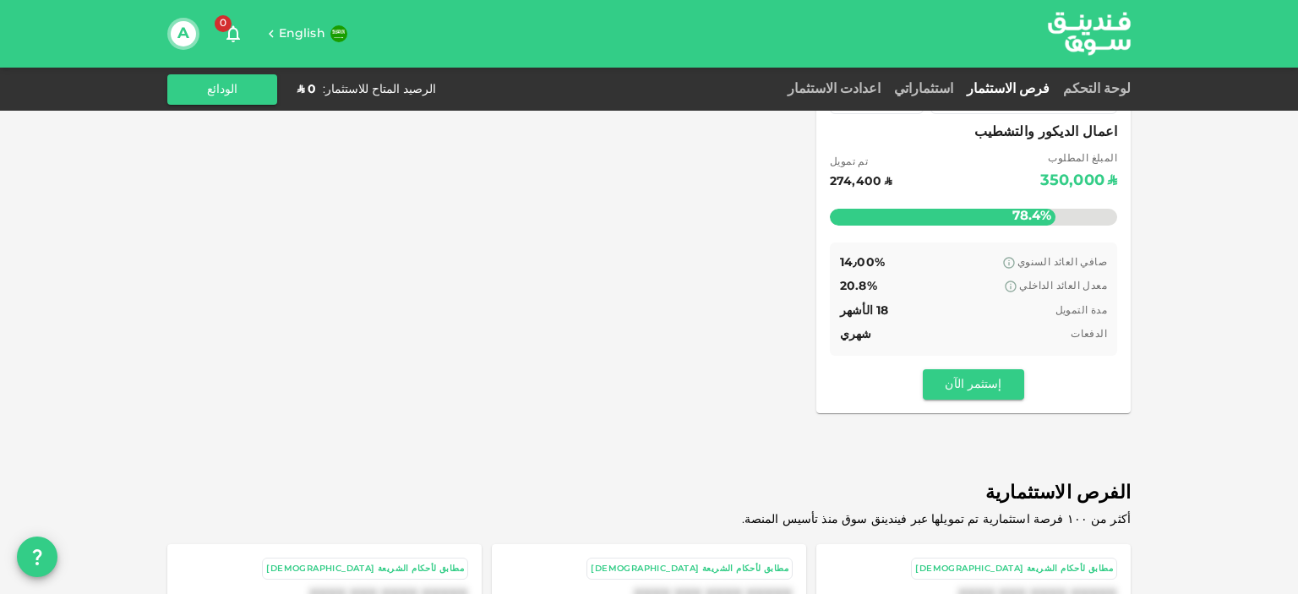
click at [970, 301] on div "مدة التمويل 18 الأشهر" at bounding box center [973, 311] width 267 height 21
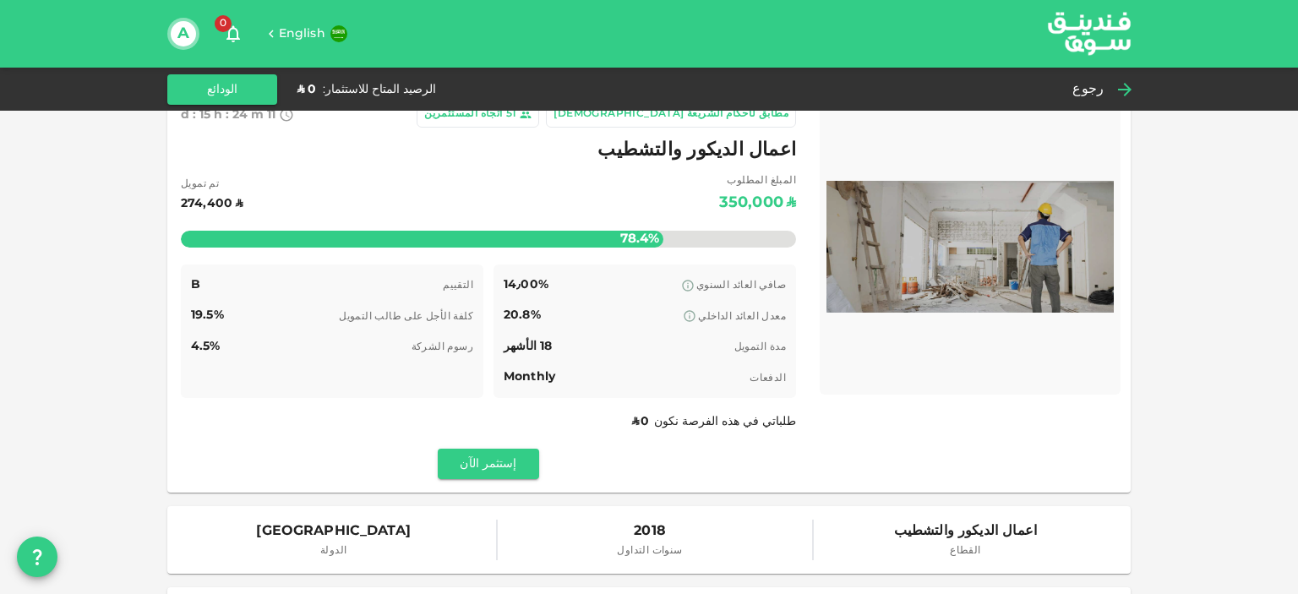
scroll to position [30, 0]
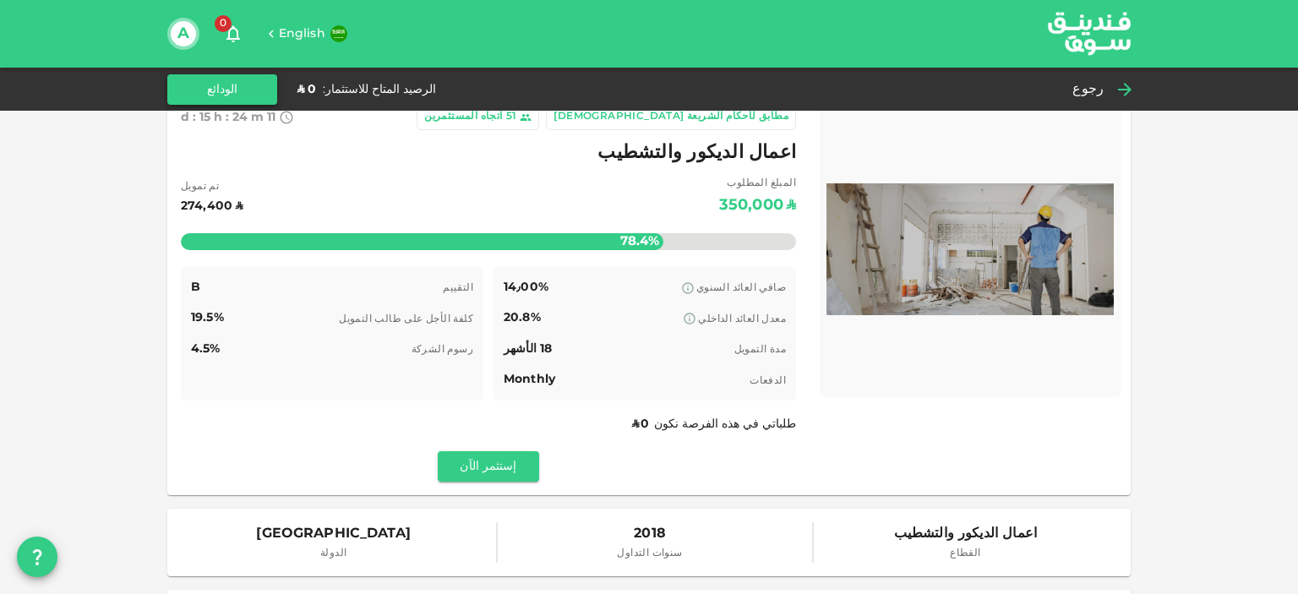
click at [220, 87] on button "الودائع" at bounding box center [222, 89] width 110 height 30
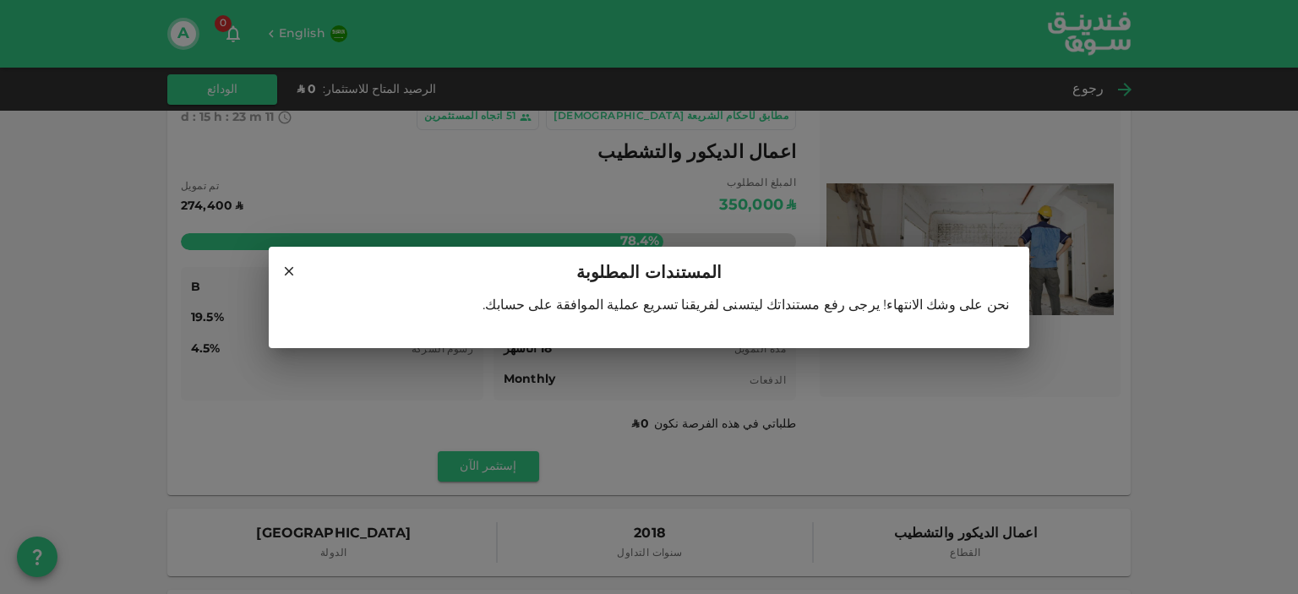
click at [290, 265] on icon at bounding box center [289, 271] width 15 height 15
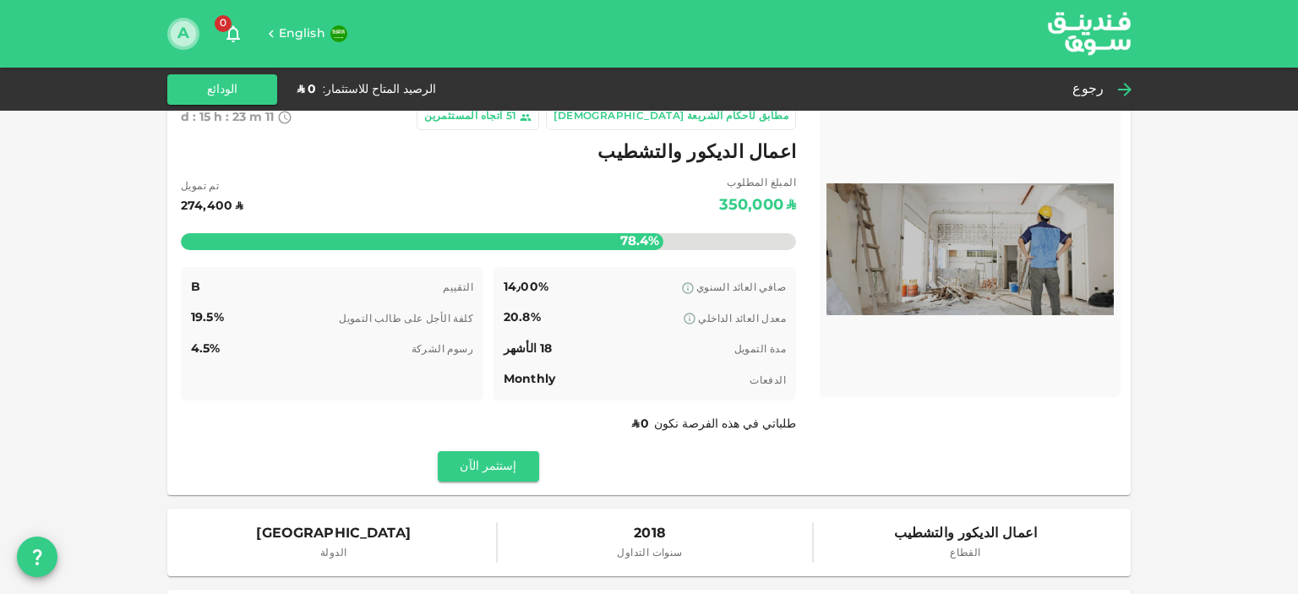
click at [187, 42] on button "A" at bounding box center [183, 33] width 25 height 25
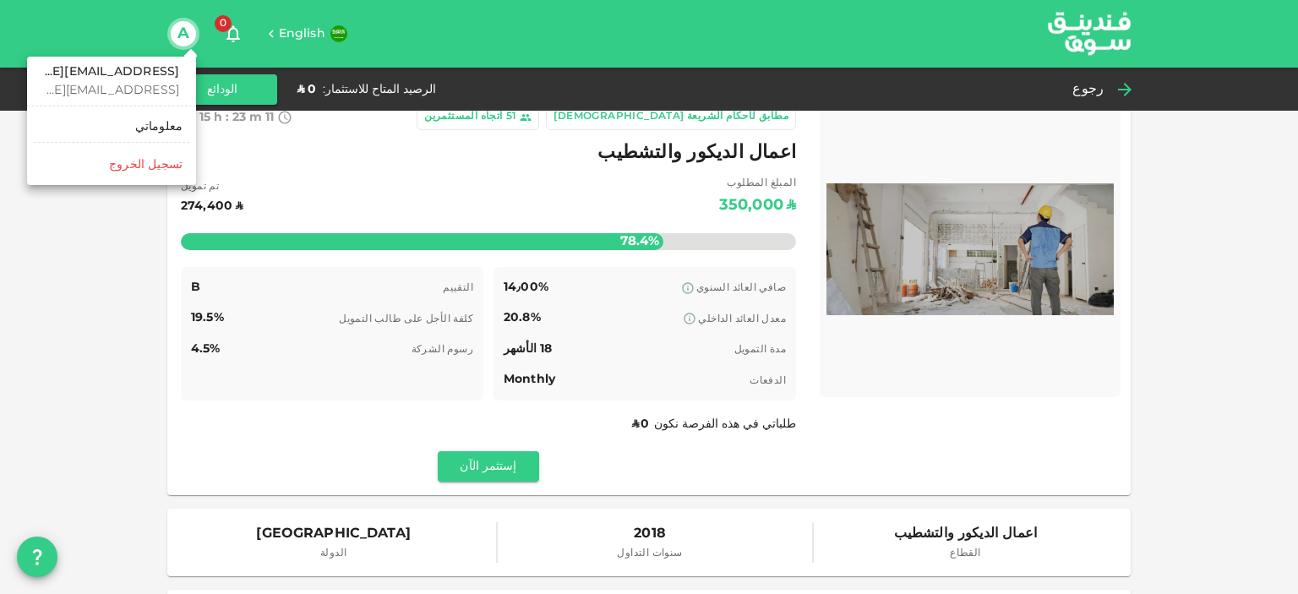
click at [173, 134] on div "معلوماتي" at bounding box center [158, 126] width 47 height 17
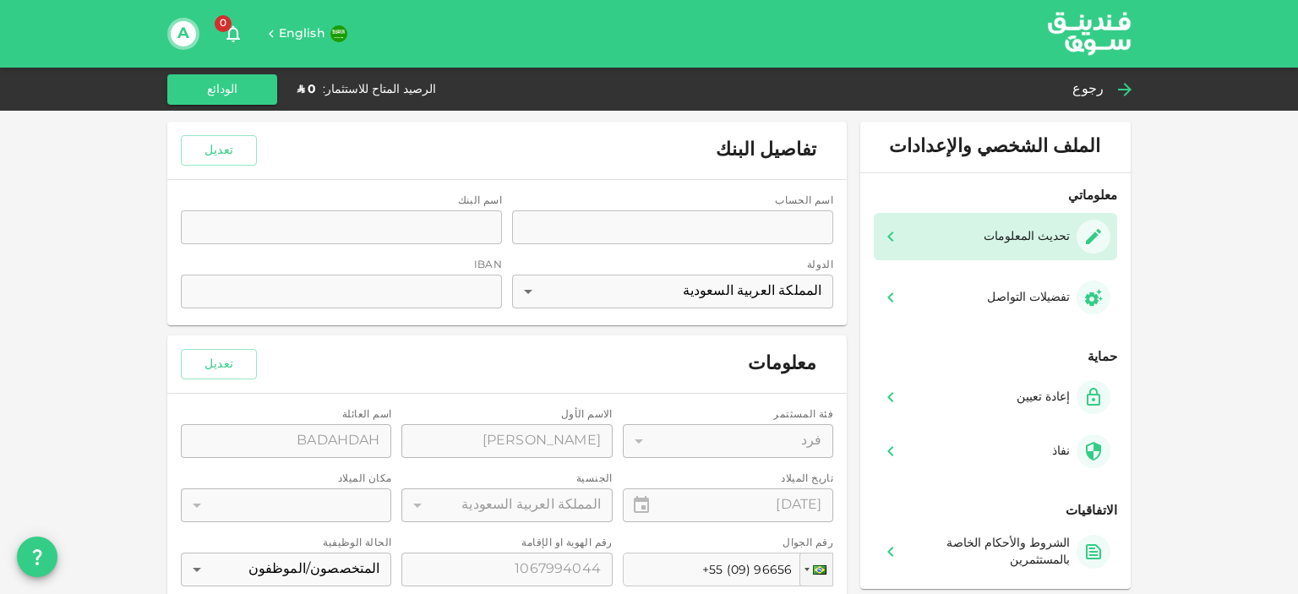
drag, startPoint x: 1223, startPoint y: 309, endPoint x: 1212, endPoint y: 209, distance: 100.4
drag, startPoint x: 1212, startPoint y: 209, endPoint x: 1189, endPoint y: 134, distance: 78.1
drag, startPoint x: 1187, startPoint y: 317, endPoint x: 1180, endPoint y: 177, distance: 140.5
click at [1125, 88] on icon at bounding box center [1125, 90] width 14 height 14
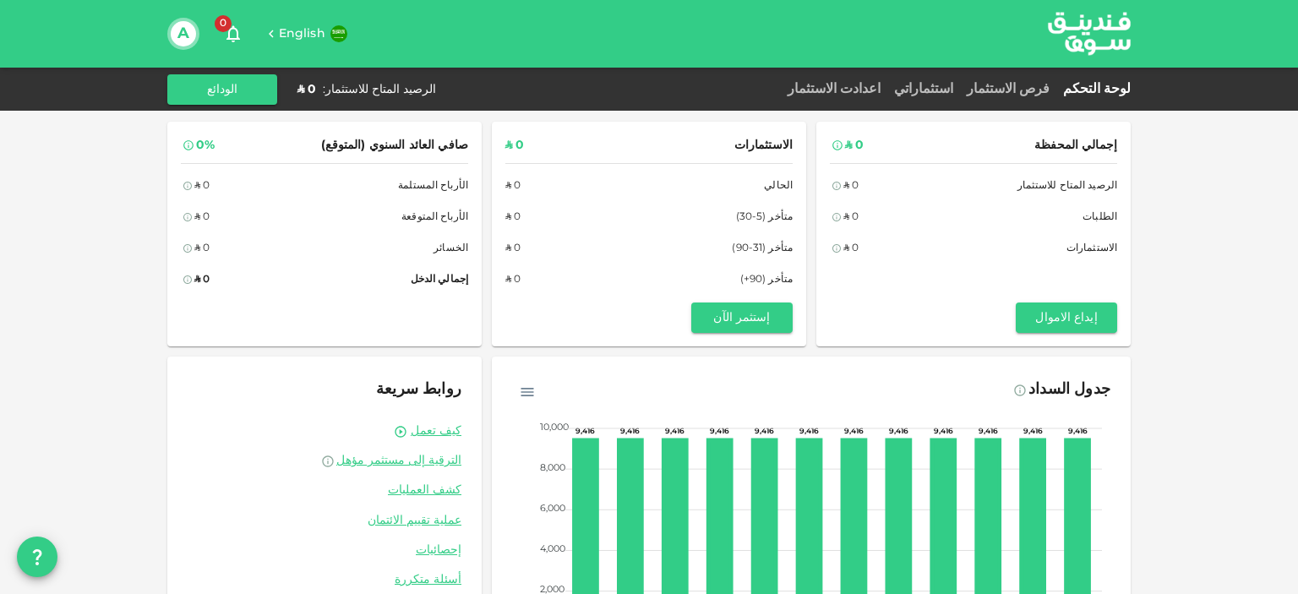
drag, startPoint x: 1151, startPoint y: 313, endPoint x: 1153, endPoint y: 232, distance: 81.2
click at [1072, 326] on button "إيداع الاموال" at bounding box center [1066, 318] width 101 height 30
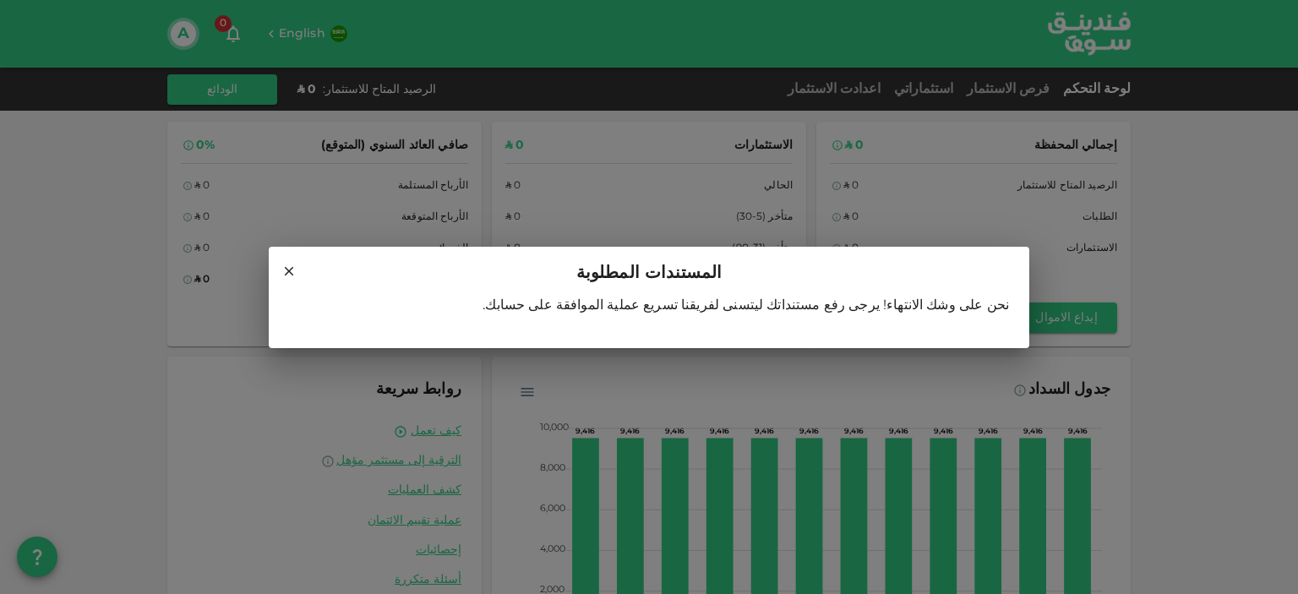
click at [285, 273] on icon at bounding box center [289, 271] width 15 height 15
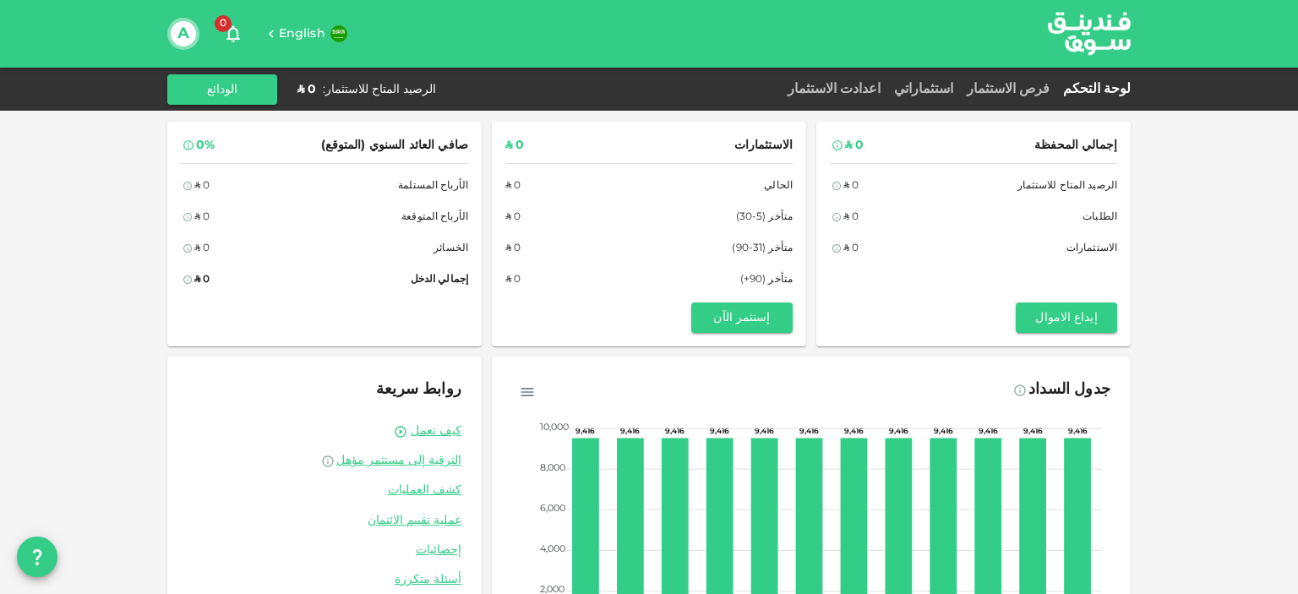
click at [271, 36] on icon at bounding box center [271, 34] width 5 height 8
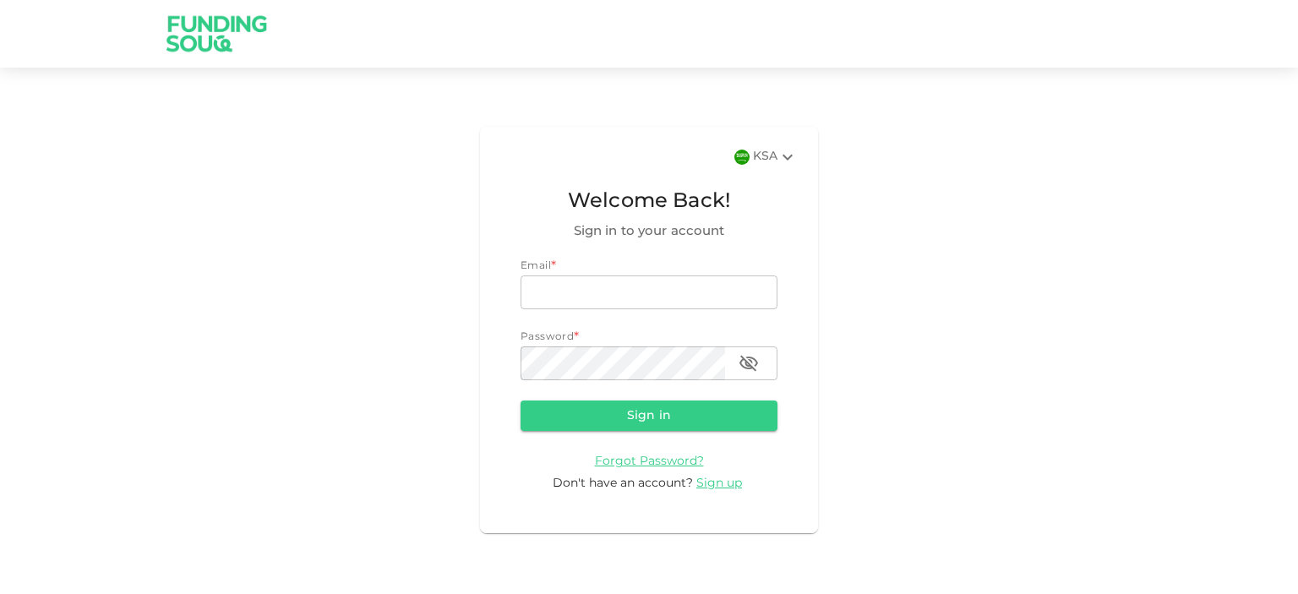
type input "[EMAIL_ADDRESS][DOMAIN_NAME]"
click at [688, 410] on button "Sign in" at bounding box center [649, 416] width 257 height 30
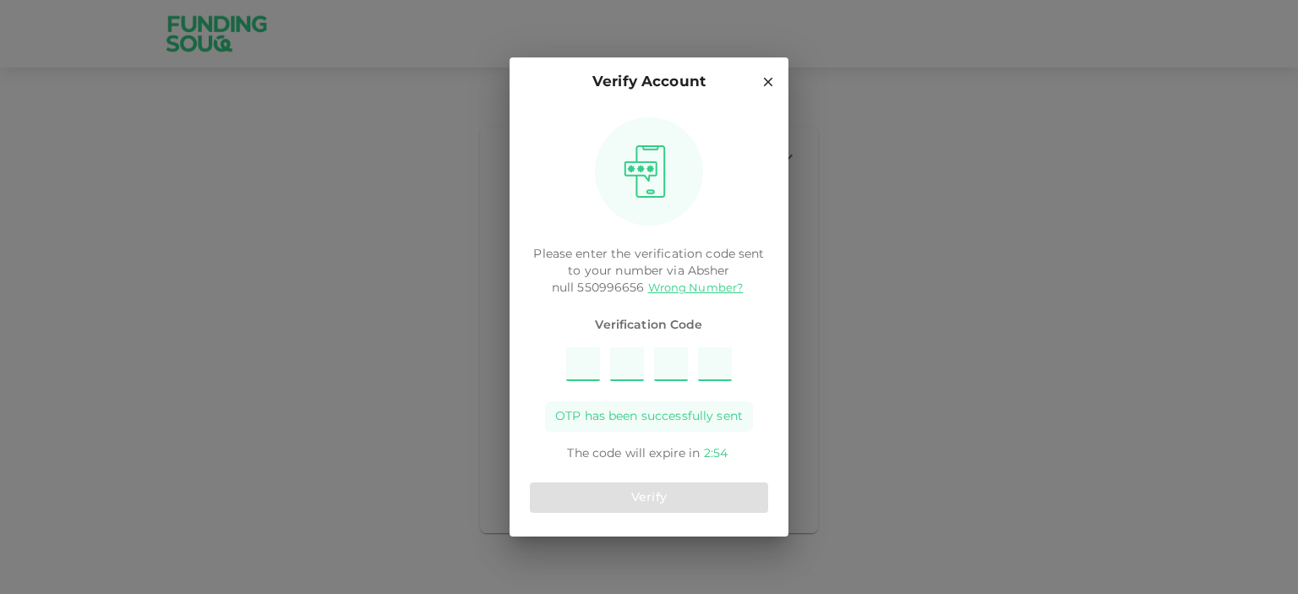
type input "7"
type input "8"
type input "1"
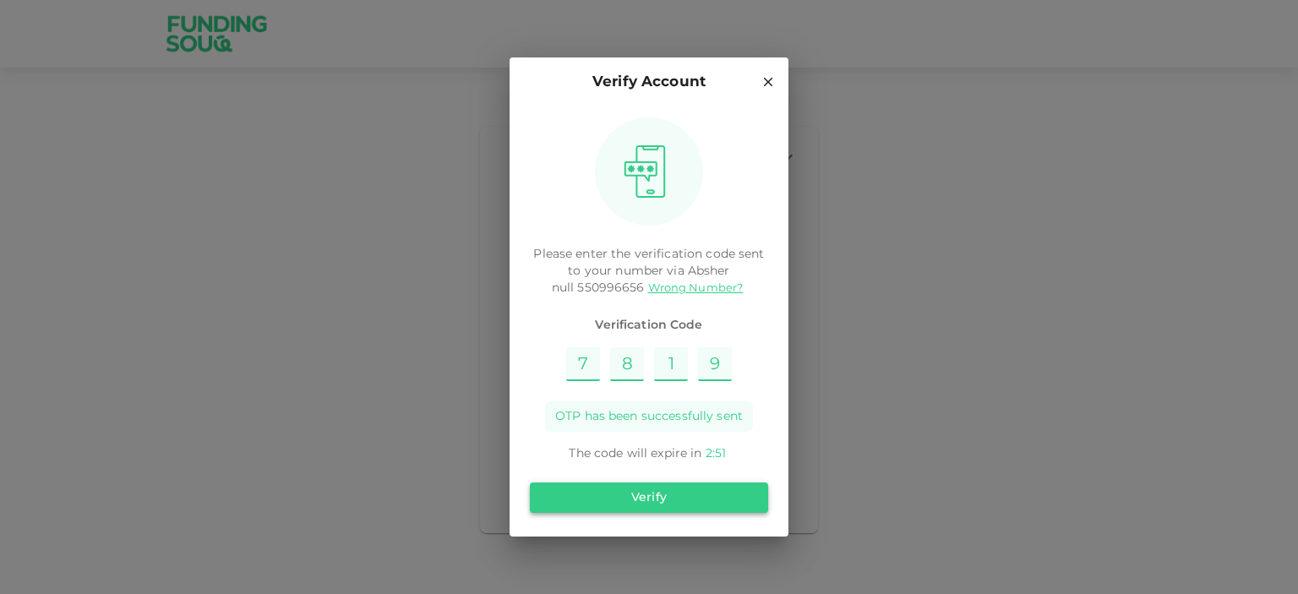
type input "9"
click at [741, 508] on button "Verify" at bounding box center [649, 498] width 238 height 30
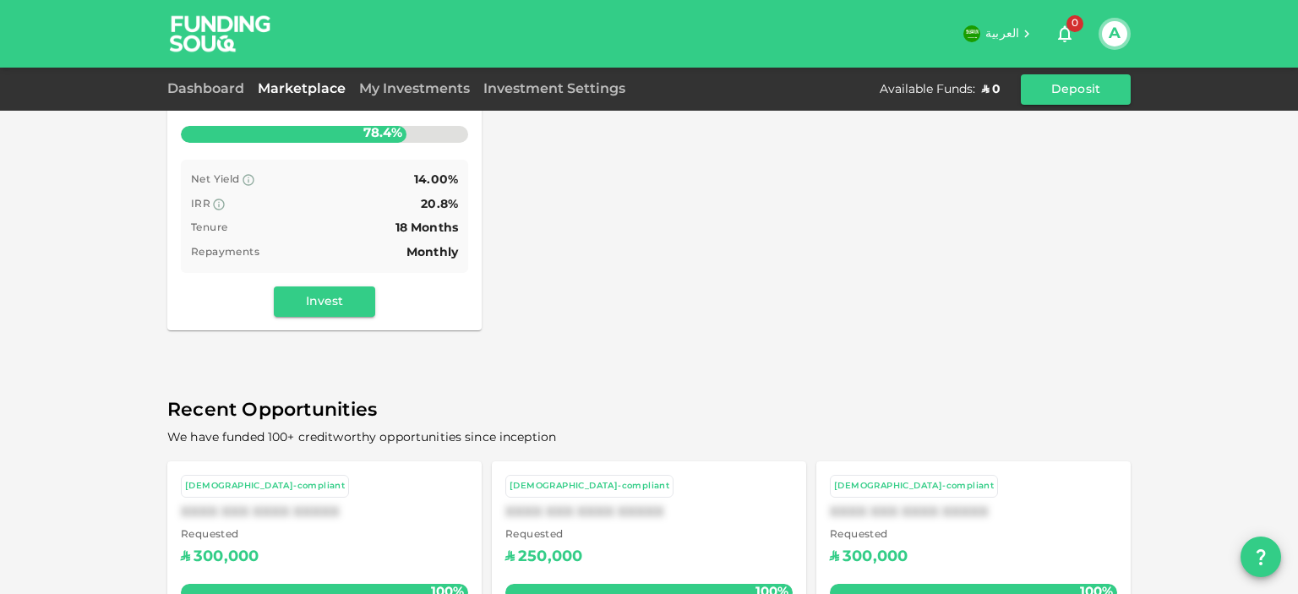
drag, startPoint x: 883, startPoint y: 199, endPoint x: 875, endPoint y: 221, distance: 23.5
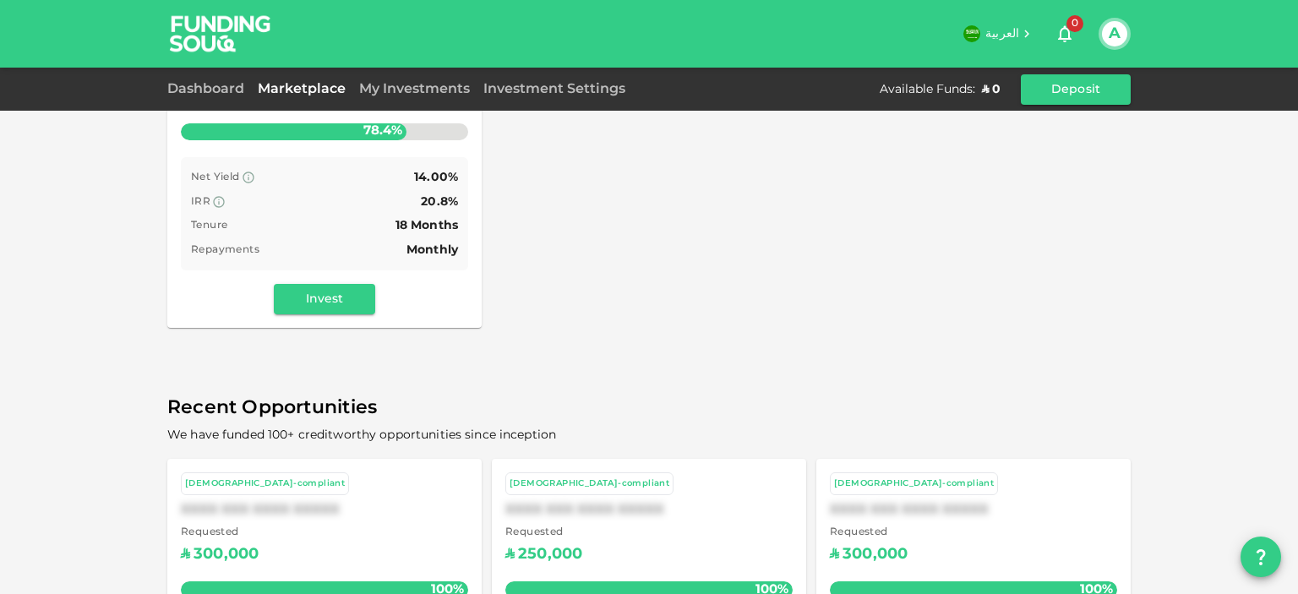
click at [999, 32] on span "العربية" at bounding box center [1003, 34] width 34 height 12
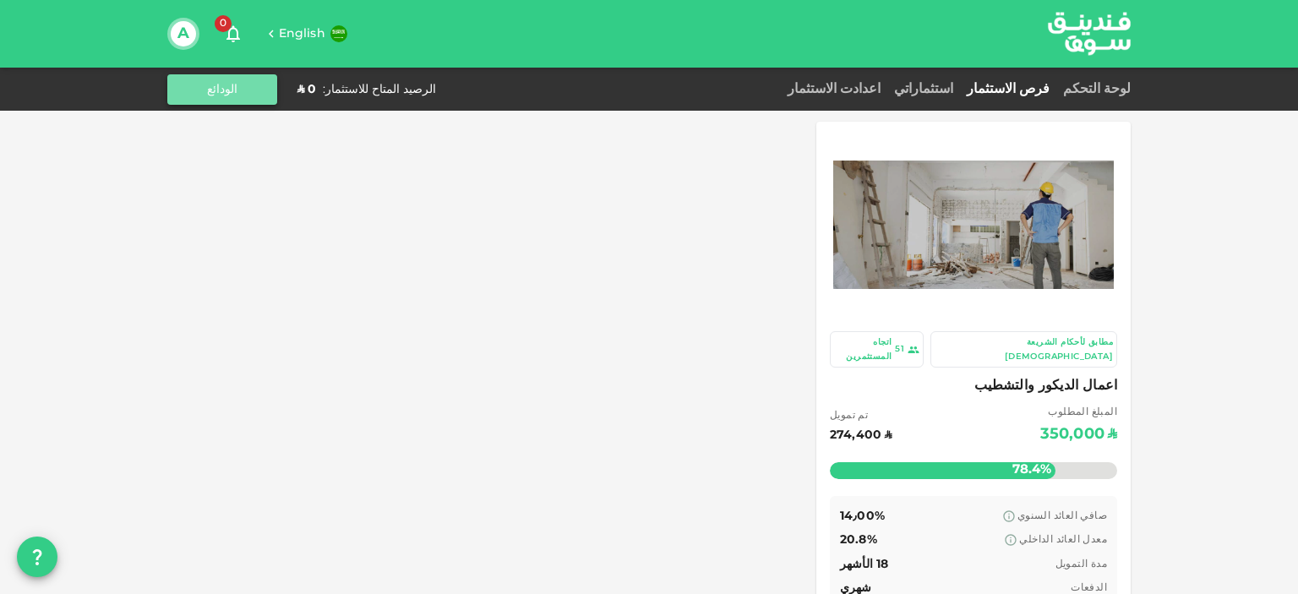
click at [270, 94] on button "الودائع" at bounding box center [222, 89] width 110 height 30
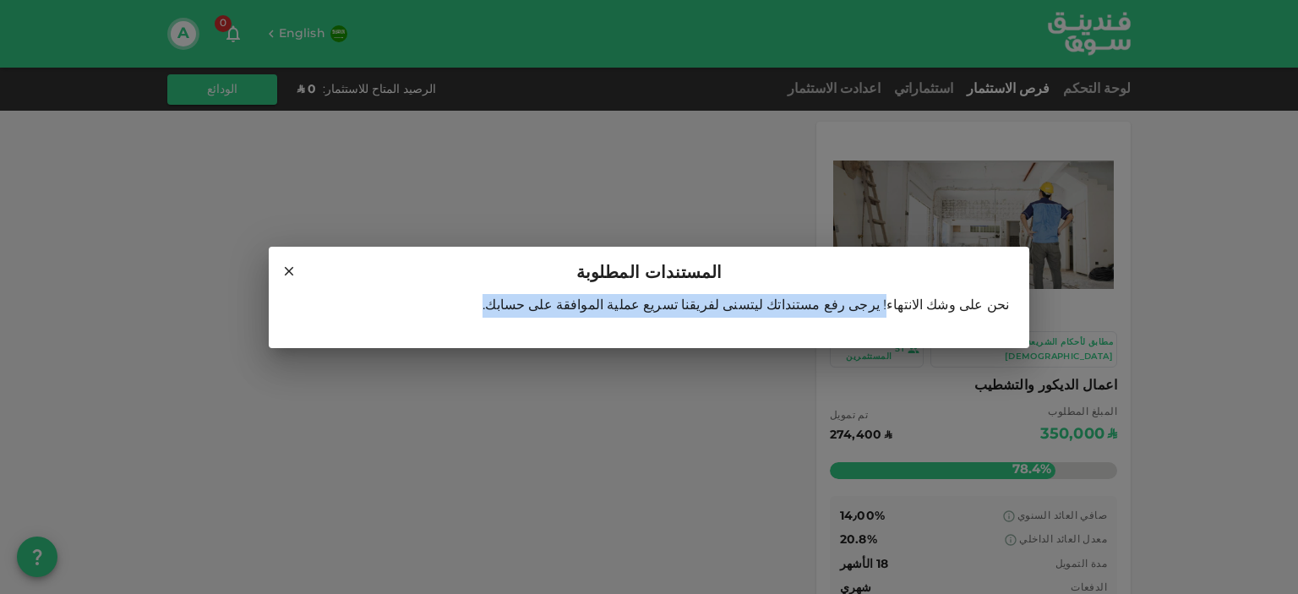
drag, startPoint x: 912, startPoint y: 303, endPoint x: 593, endPoint y: 307, distance: 318.7
click at [593, 307] on div "نحن على وشك الانتهاء! يرجى رفع مستنداتك ليتسنى لفريقنا تسريع عملية الموافقة على…" at bounding box center [649, 312] width 720 height 37
click at [739, 314] on div "نحن على وشك الانتهاء! يرجى رفع مستنداتك ليتسنى لفريقنا تسريع عملية الموافقة على…" at bounding box center [649, 312] width 720 height 37
drag, startPoint x: 903, startPoint y: 309, endPoint x: 555, endPoint y: 311, distance: 348.3
click at [555, 311] on div "نحن على وشك الانتهاء! يرجى رفع مستنداتك ليتسنى لفريقنا تسريع عملية الموافقة على…" at bounding box center [649, 312] width 720 height 37
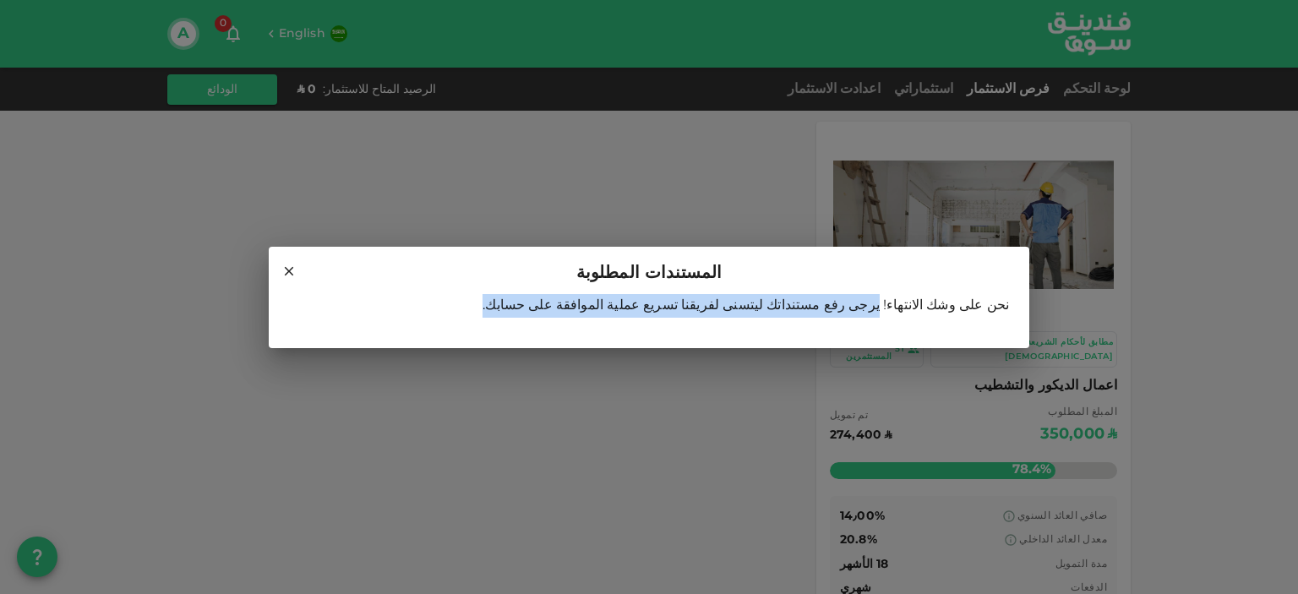
click at [769, 311] on div "نحن على وشك الانتهاء! يرجى رفع مستنداتك ليتسنى لفريقنا تسريع عملية الموافقة على…" at bounding box center [649, 312] width 720 height 37
drag, startPoint x: 878, startPoint y: 307, endPoint x: 573, endPoint y: 317, distance: 305.3
click at [573, 317] on div "نحن على وشك الانتهاء! يرجى رفع مستنداتك ليتسنى لفريقنا تسريع عملية الموافقة على…" at bounding box center [649, 312] width 720 height 37
copy span "رفع مستنداتك ليتسنى لفريقنا تسريع عملية الموافقة على حسابك."
click at [289, 272] on icon at bounding box center [289, 271] width 15 height 15
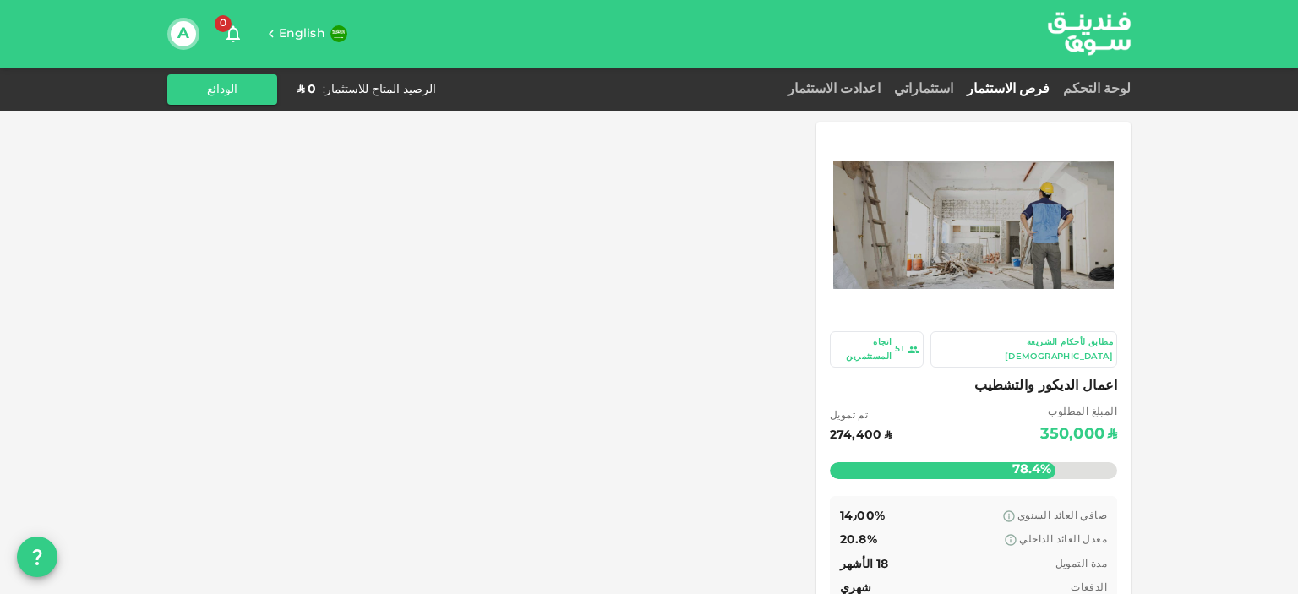
click at [41, 560] on icon "question" at bounding box center [37, 557] width 20 height 20
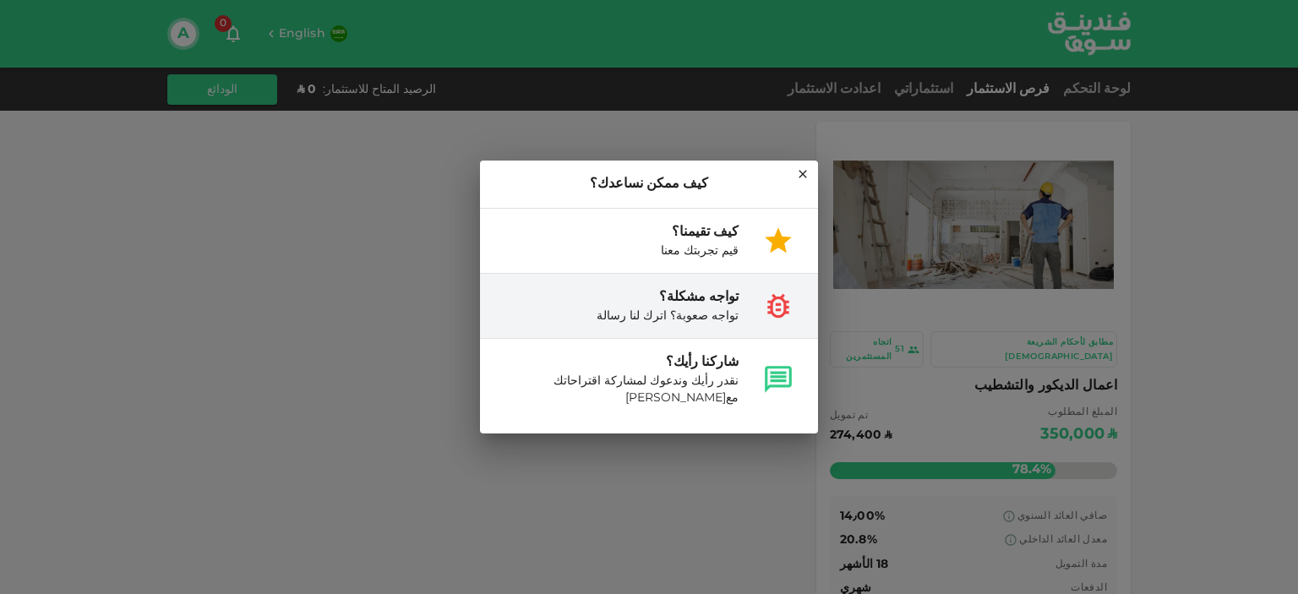
click at [686, 319] on div "تواجه صعوبة؟ اترك لنا رسالة" at bounding box center [668, 316] width 142 height 17
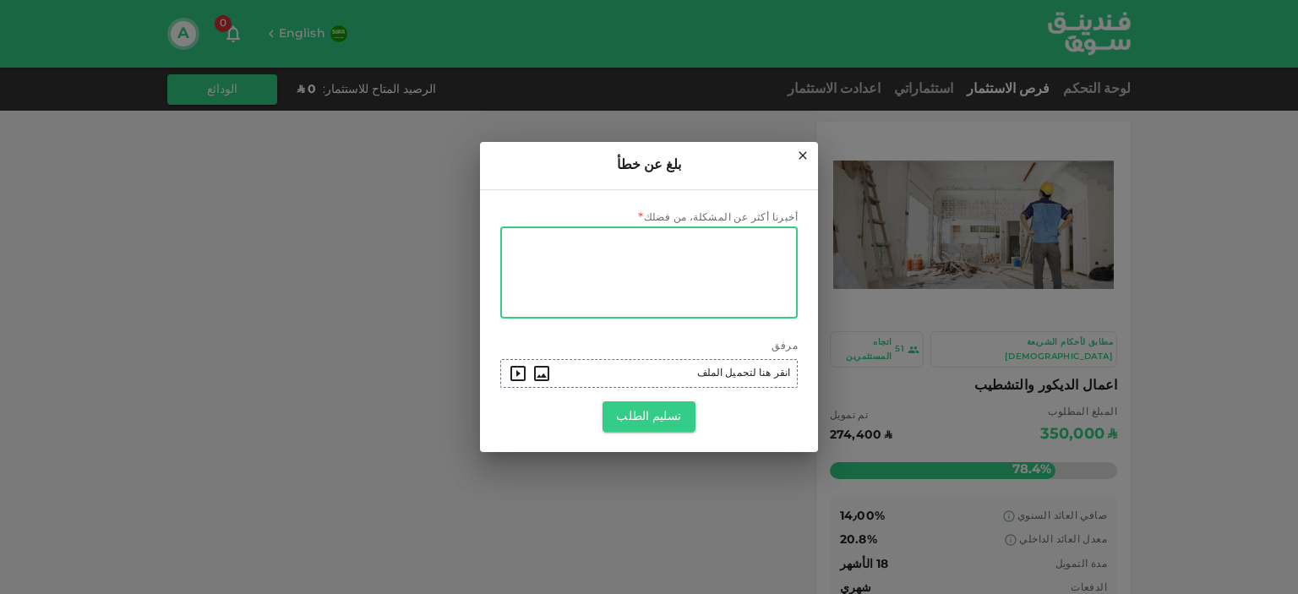
click at [700, 271] on textarea "أخبرنا أكثر عن المشكلة، من فضلك" at bounding box center [649, 273] width 274 height 78
type textarea "ك"
paste textarea "رفع مستنداتك ليتسنى لفريقنا تسريع عملية الموافقة على حسابك."
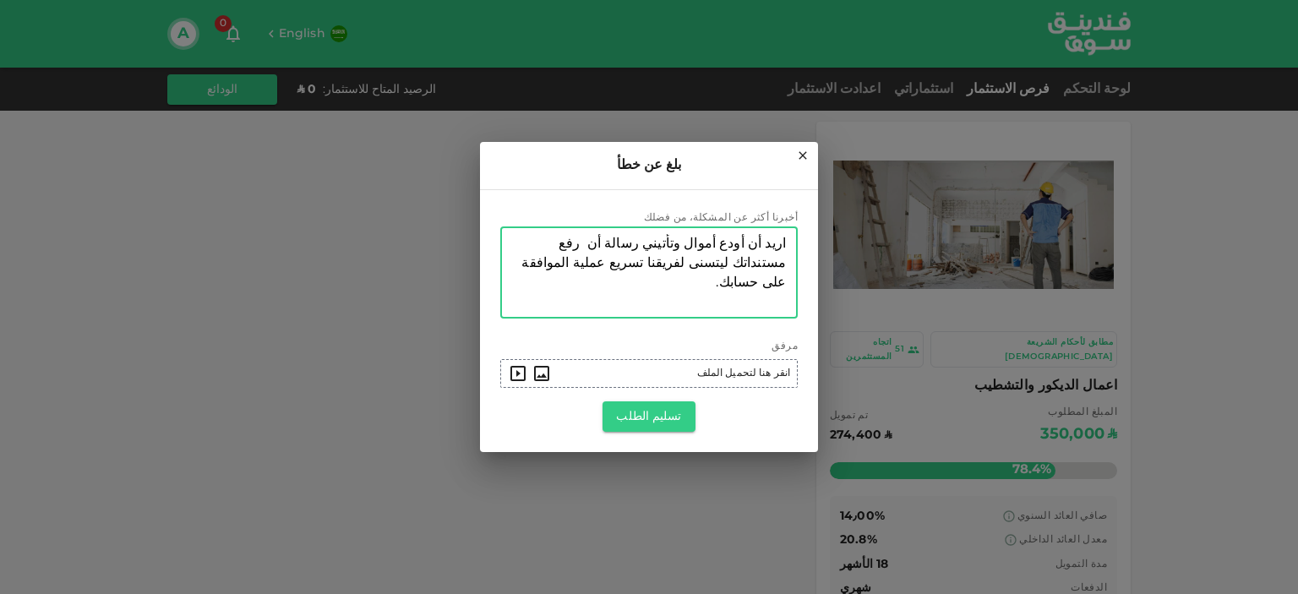
click at [620, 237] on textarea "اريد أن أودع أموال وتأتيني رسالة أن رفع مستنداتك ليتسنى لفريقنا تسريع عملية الم…" at bounding box center [649, 273] width 274 height 78
click at [579, 261] on textarea "اريد أن أودع أموال وتأتيني رسالة أن (يجب رفع مستنداتك ليتسنى لفريقنا تسريع عملي…" at bounding box center [649, 273] width 274 height 78
click at [788, 241] on div "اريد أن أودع أموال وتأتيني رسالة أن (يجب رفع مستنداتك ليتسنى لفريقنا تسريع عملي…" at bounding box center [649, 273] width 298 height 92
click at [784, 244] on textarea "اريد أن أودع أموال وتأتيني رسالة أن (يجب رفع مستنداتك ليتسنى لفريقنا تسريع عملي…" at bounding box center [649, 273] width 274 height 78
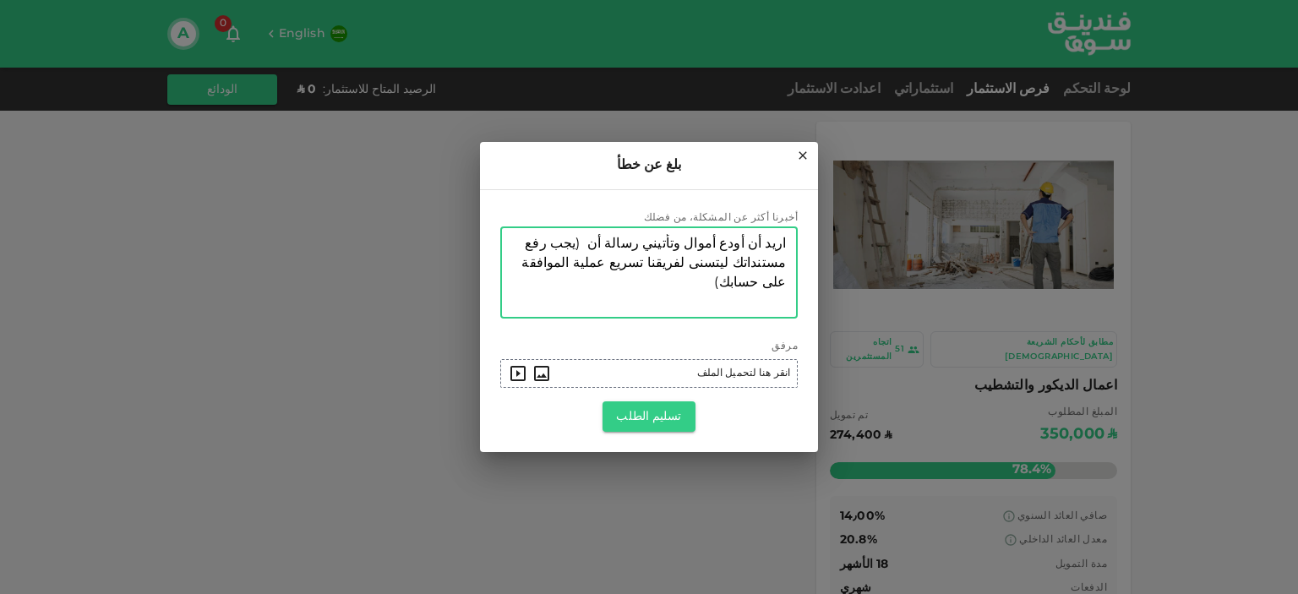
click at [784, 244] on textarea "اريد أن أودع أموال وتأتيني رسالة أن (يجب رفع مستنداتك ليتسنى لفريقنا تسريع عملي…" at bounding box center [649, 273] width 274 height 78
click at [758, 263] on textarea "أنا مواطن سعودي وتم توثيق الحساب بأبشر واريد أن أودع أموال وتأتيني رسالة أن (يج…" at bounding box center [649, 273] width 274 height 78
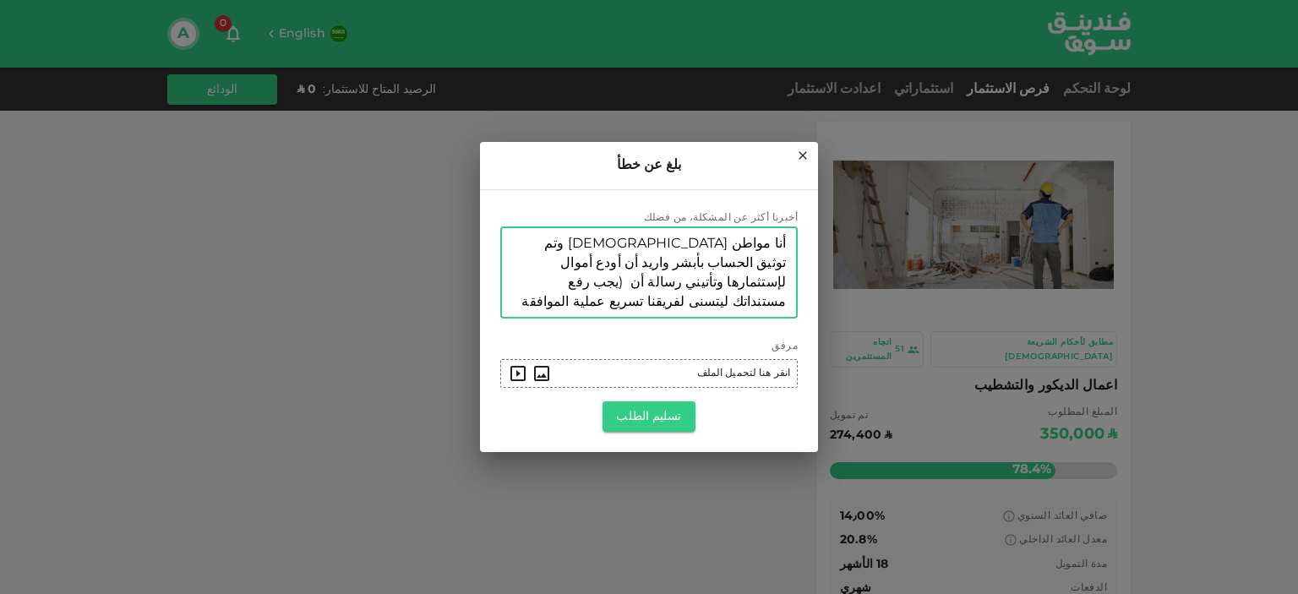
click at [632, 266] on textarea "أنا مواطن سعودي وتم توثيق الحساب بأبشر واريد أن أودع أموال لإستثمارها وتأتيني ر…" at bounding box center [649, 273] width 274 height 78
click at [707, 260] on textarea "أنا مواطن سعودي وتم توثيق الحساب بأبشر واريد أن أودع أموال لإستثمارها وتأتيني ر…" at bounding box center [649, 273] width 274 height 78
click at [514, 273] on textarea "أنا مواطن سعودي وتم توثيق الحساب بأبشر واريد أن أودع أموال لإستثمارها وعند ما أ…" at bounding box center [649, 273] width 274 height 78
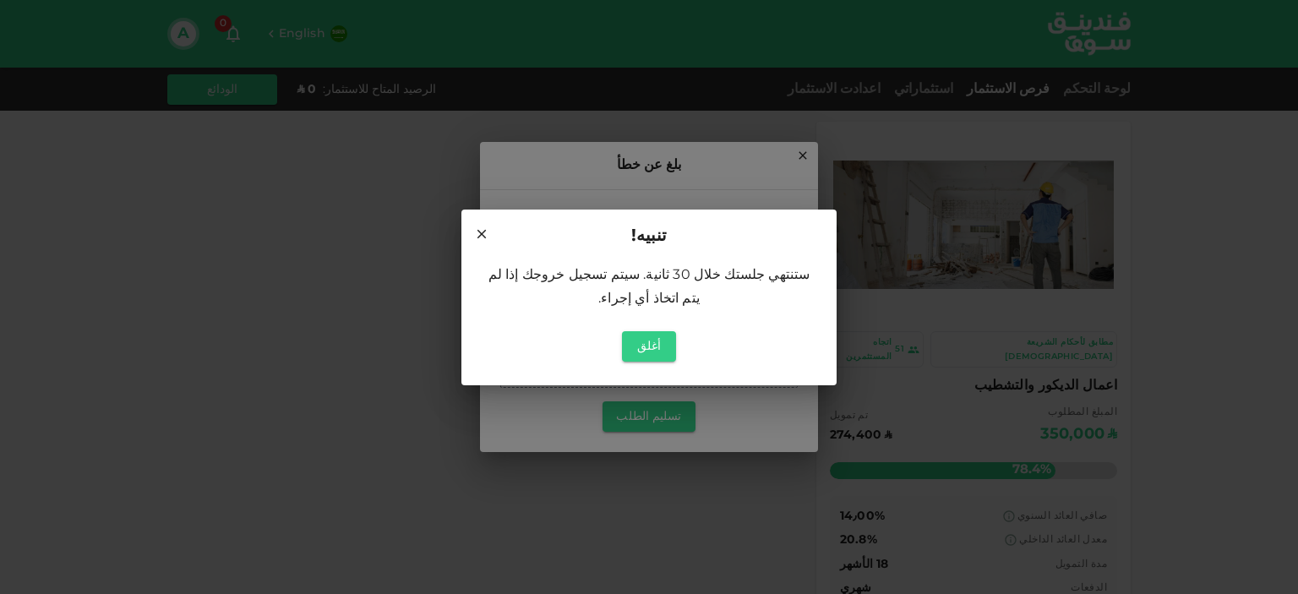
click at [484, 242] on icon at bounding box center [481, 234] width 15 height 15
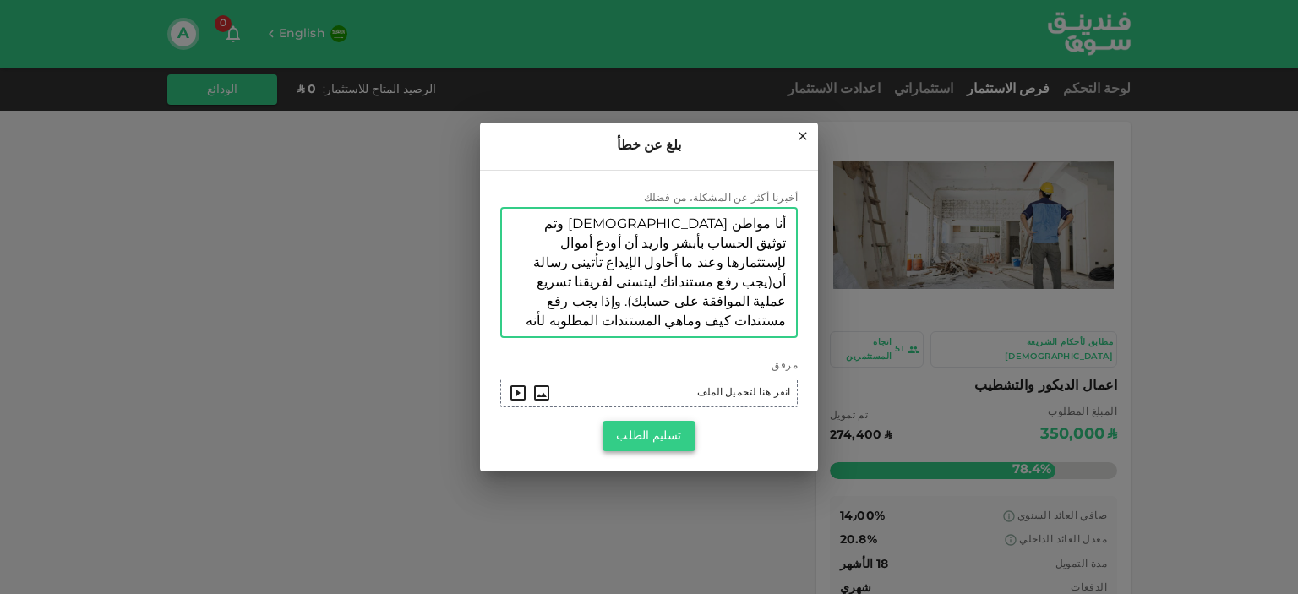
type textarea "أنا مواطن سعودي وتم توثيق الحساب بأبشر واريد أن أودع أموال لإستثمارها وعند ما أ…"
click at [656, 439] on button "تسليم الطلب" at bounding box center [649, 436] width 92 height 30
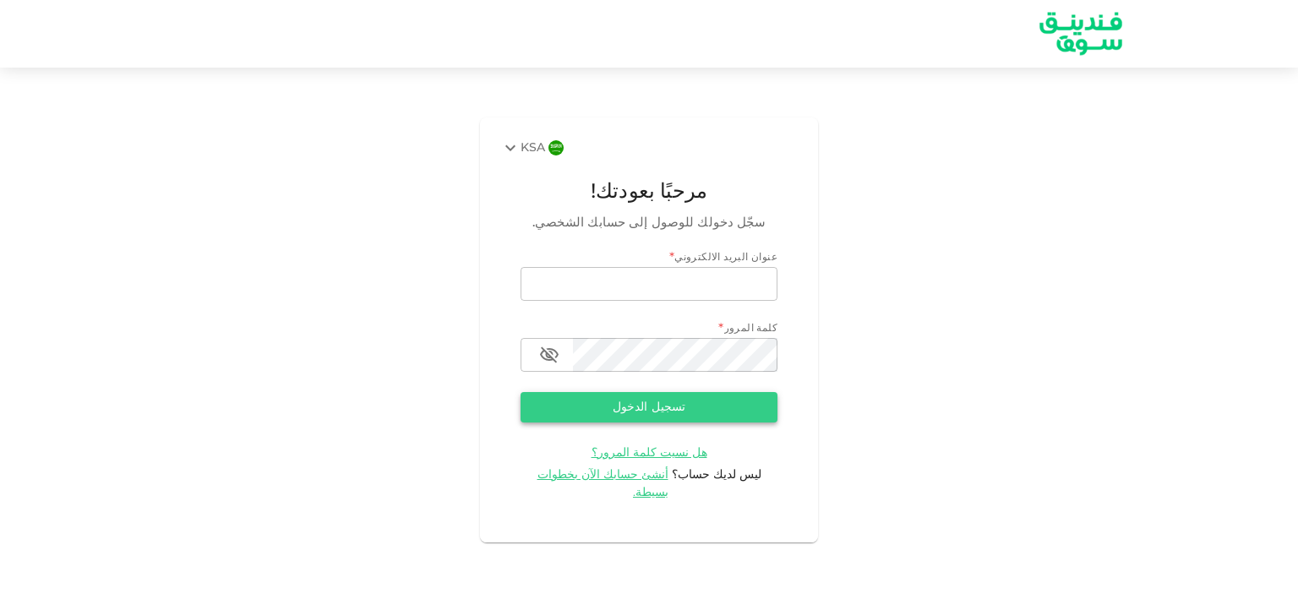
type input "[EMAIL_ADDRESS][DOMAIN_NAME]"
click at [648, 422] on button "تسجيل الدخول" at bounding box center [649, 407] width 257 height 30
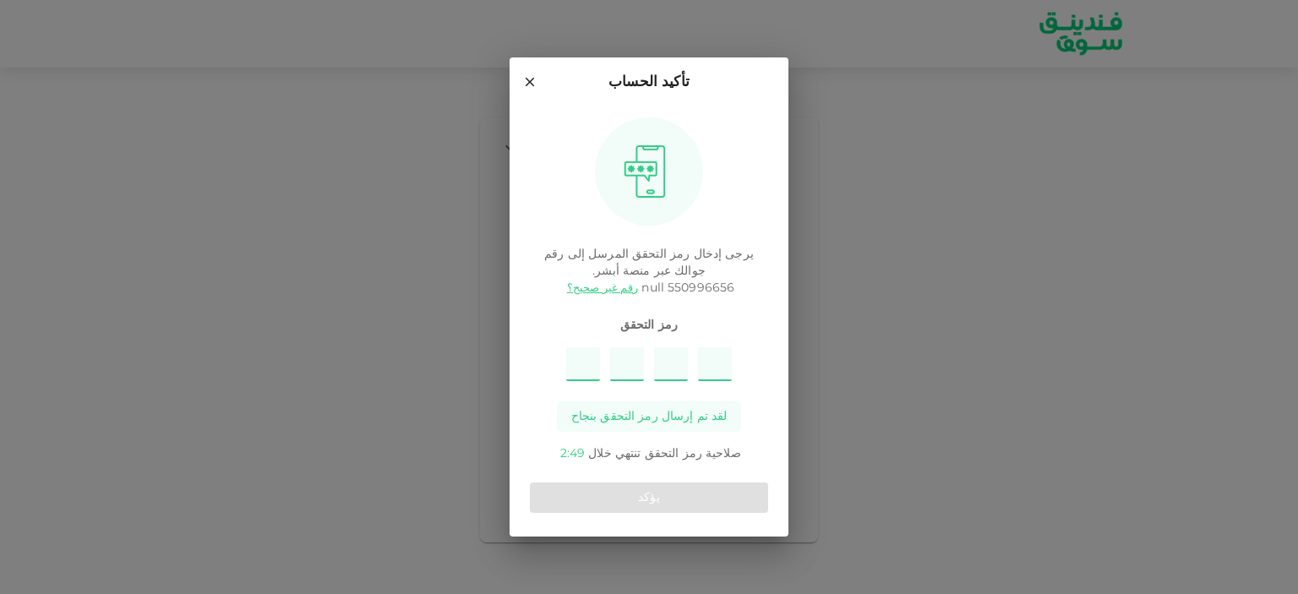
type input "7"
type input "9"
type input "6"
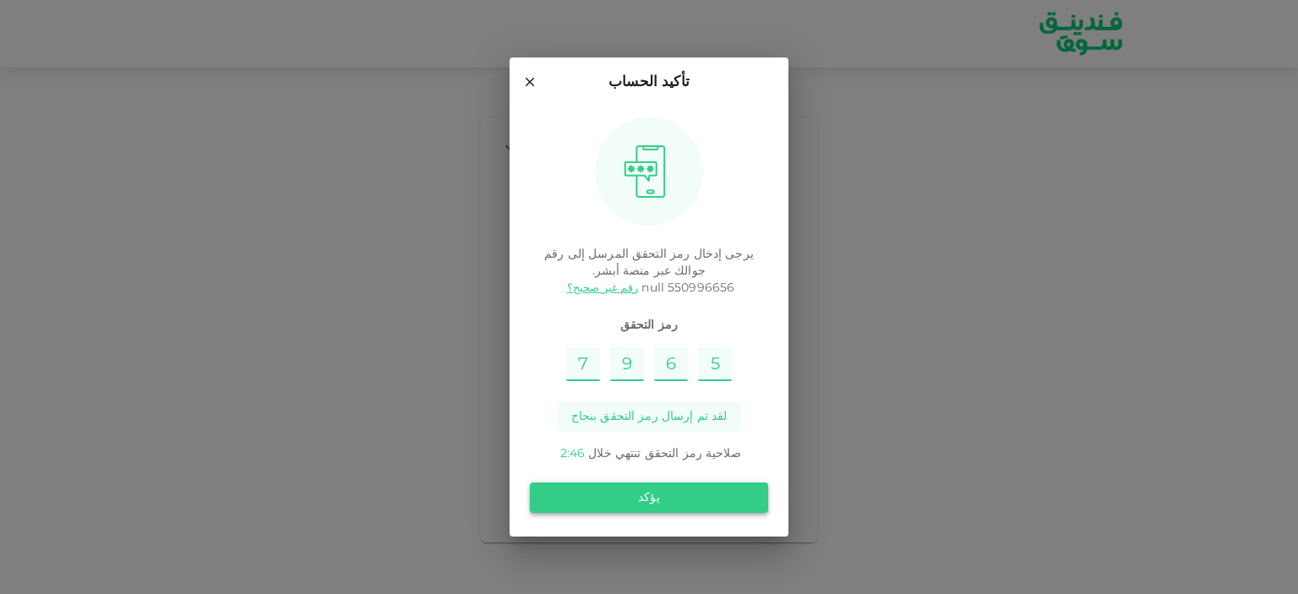
type input "5"
click at [590, 495] on button "يؤكد" at bounding box center [649, 498] width 238 height 30
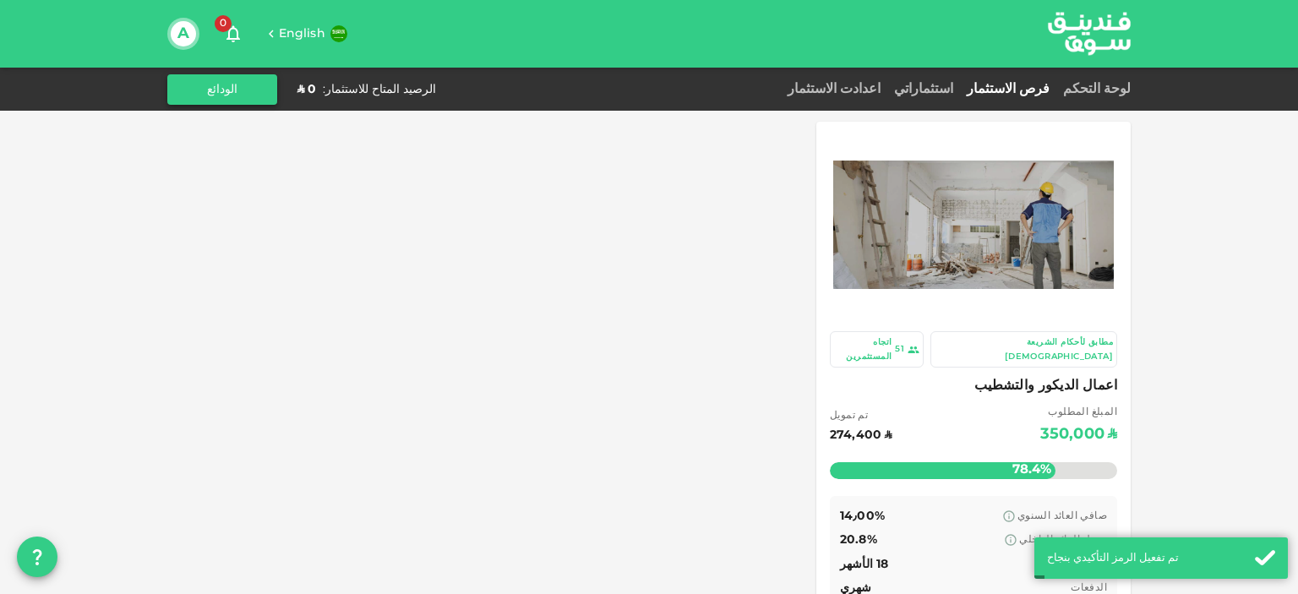
click at [243, 97] on button "الودائع" at bounding box center [222, 89] width 110 height 30
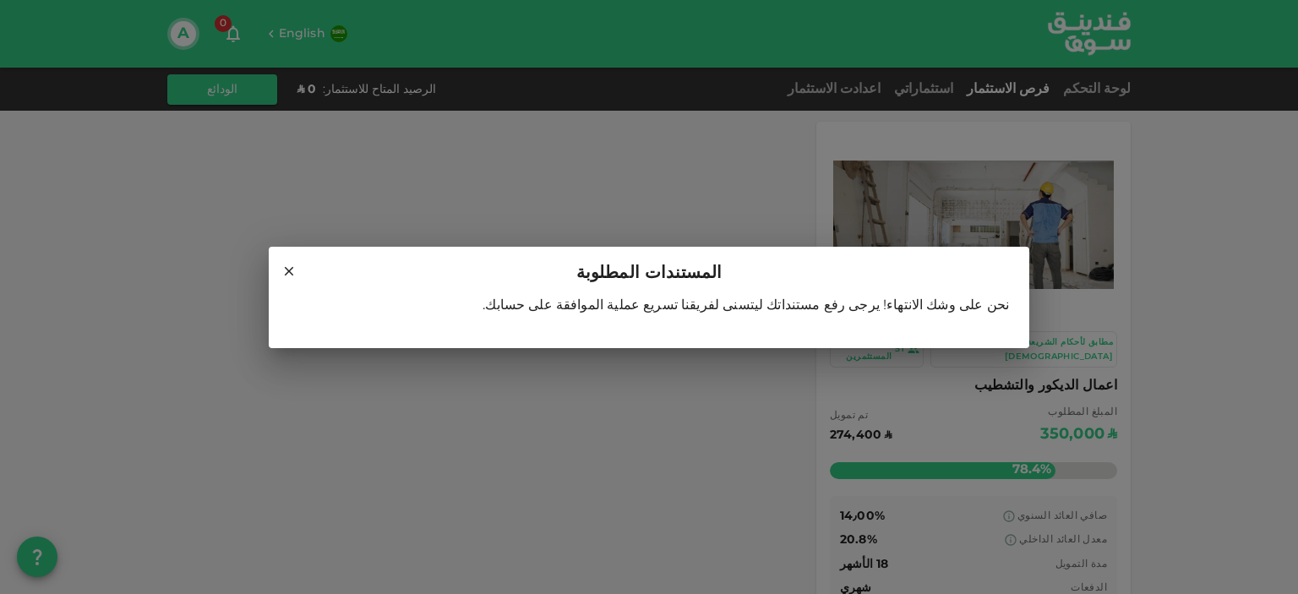
click at [586, 326] on div "نحن على وشك الانتهاء! يرجى رفع مستنداتك ليتسنى لفريقنا تسريع عملية الموافقة على…" at bounding box center [649, 312] width 720 height 37
click at [612, 295] on div "نحن على وشك الانتهاء! يرجى رفع مستنداتك ليتسنى لفريقنا تسريع عملية الموافقة على…" at bounding box center [649, 312] width 720 height 37
click at [289, 271] on icon at bounding box center [289, 270] width 9 height 9
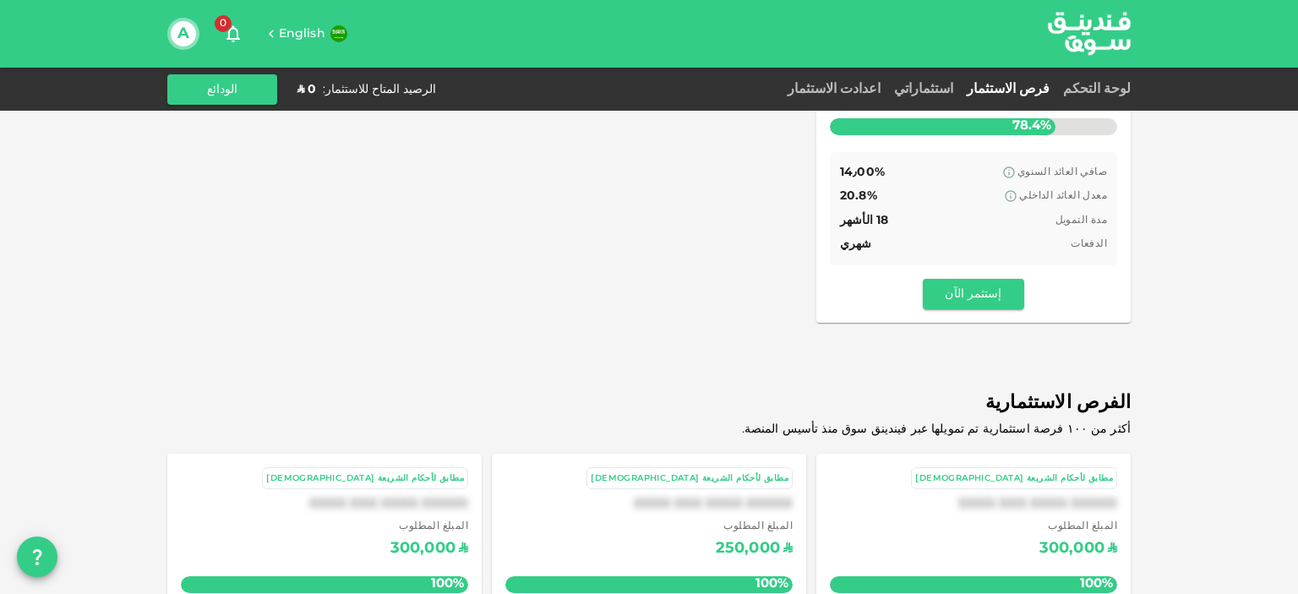
scroll to position [528, 0]
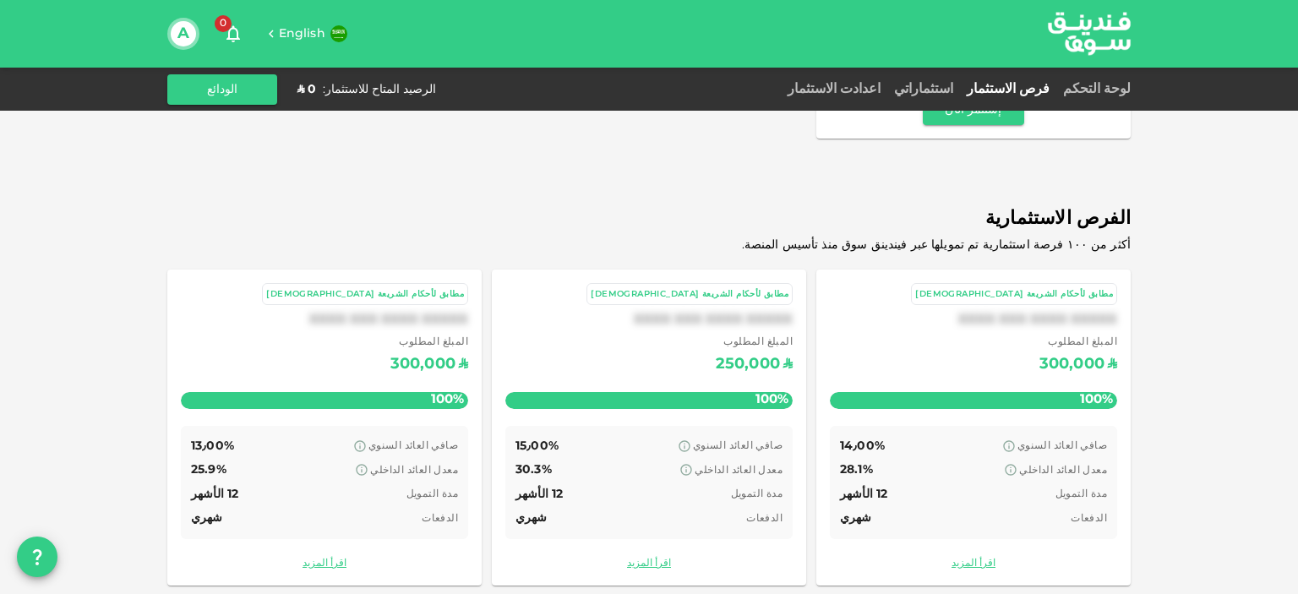
drag, startPoint x: 417, startPoint y: 281, endPoint x: 474, endPoint y: 451, distance: 179.4
drag, startPoint x: 1211, startPoint y: 239, endPoint x: 1221, endPoint y: 342, distance: 103.6
click at [30, 555] on icon "question" at bounding box center [37, 557] width 20 height 20
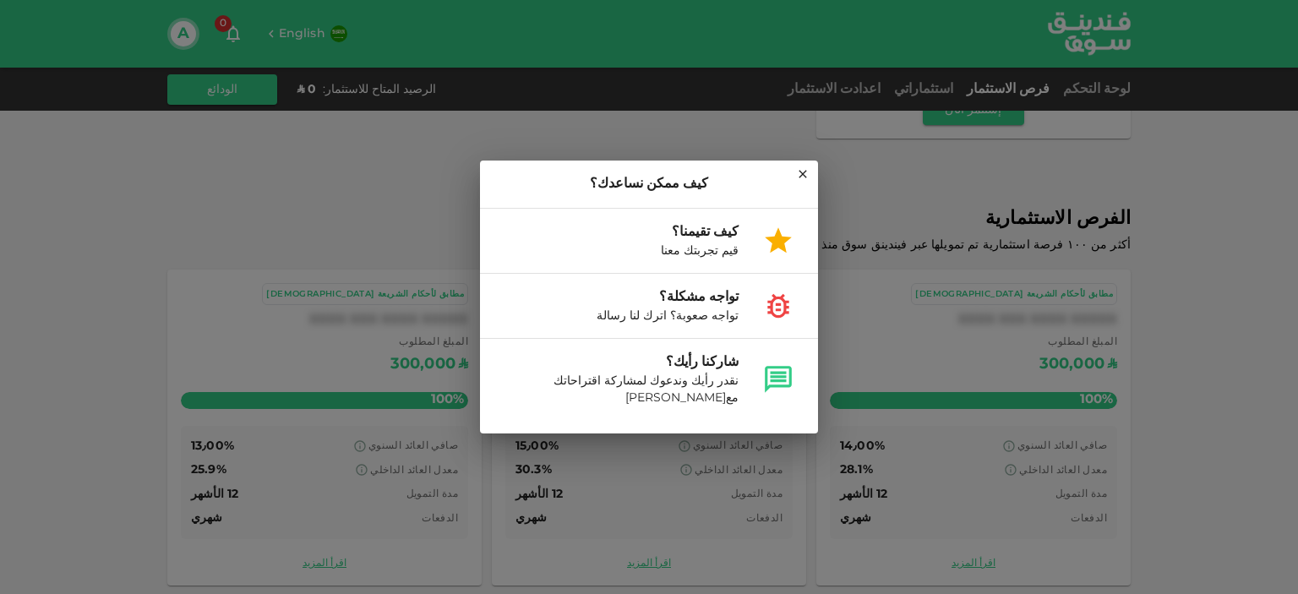
click at [103, 336] on div "كيف ممكن نساعدك؟ كيف تقيمنا؟ قيم تجربتك معنا تواجه مشكلة؟ تواجه صعوبة؟ اترك لنا…" at bounding box center [649, 297] width 1298 height 594
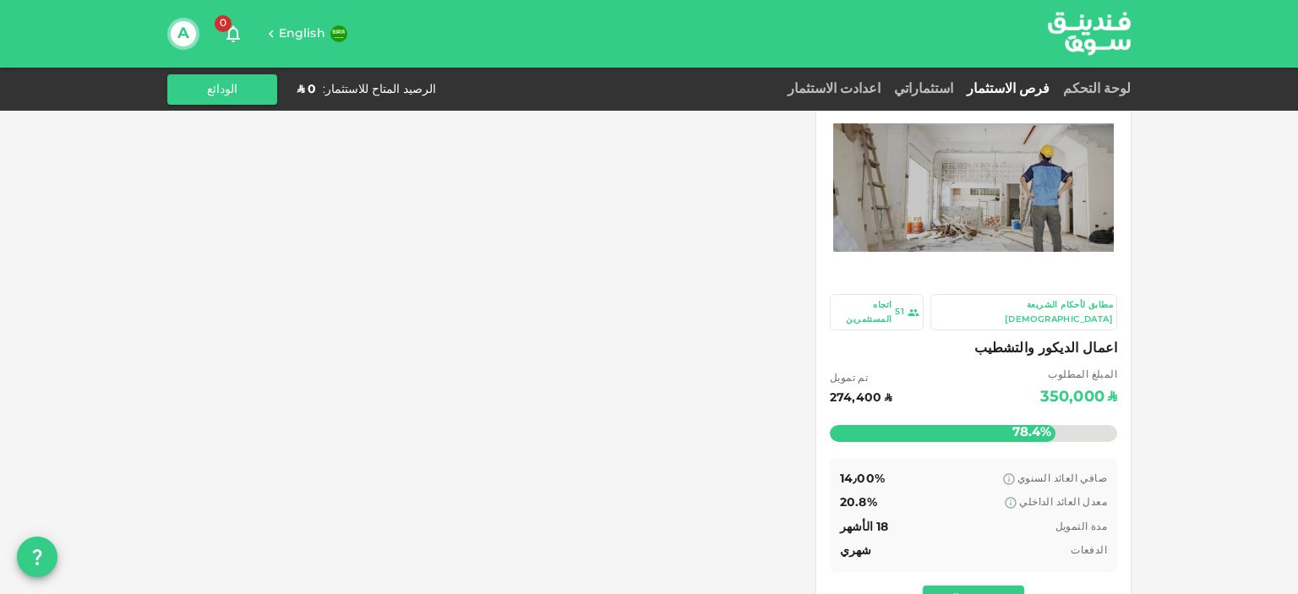
scroll to position [0, 0]
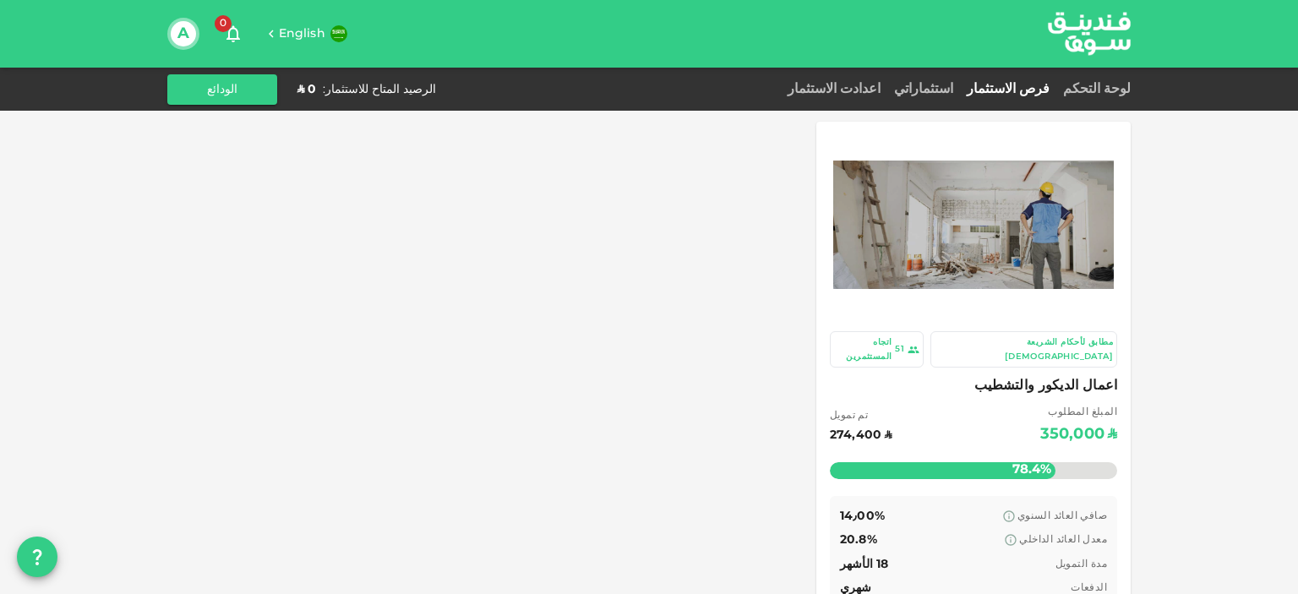
drag, startPoint x: 377, startPoint y: 212, endPoint x: 336, endPoint y: 57, distance: 161.0
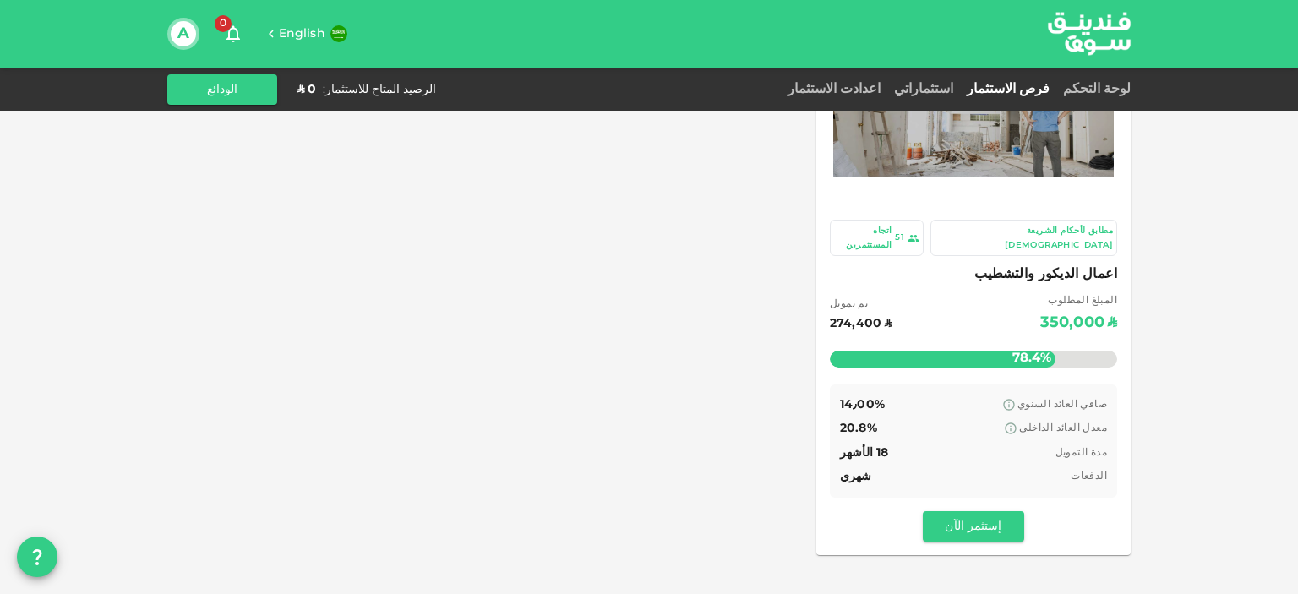
scroll to position [288, 0]
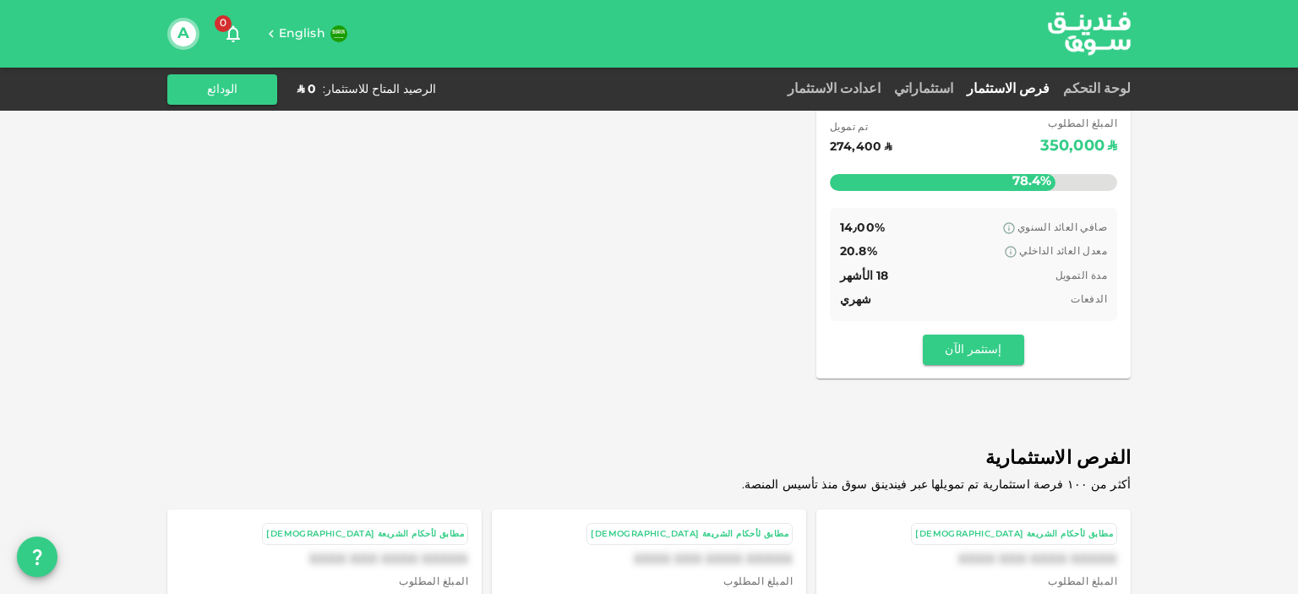
drag, startPoint x: 568, startPoint y: 266, endPoint x: 588, endPoint y: 367, distance: 102.6
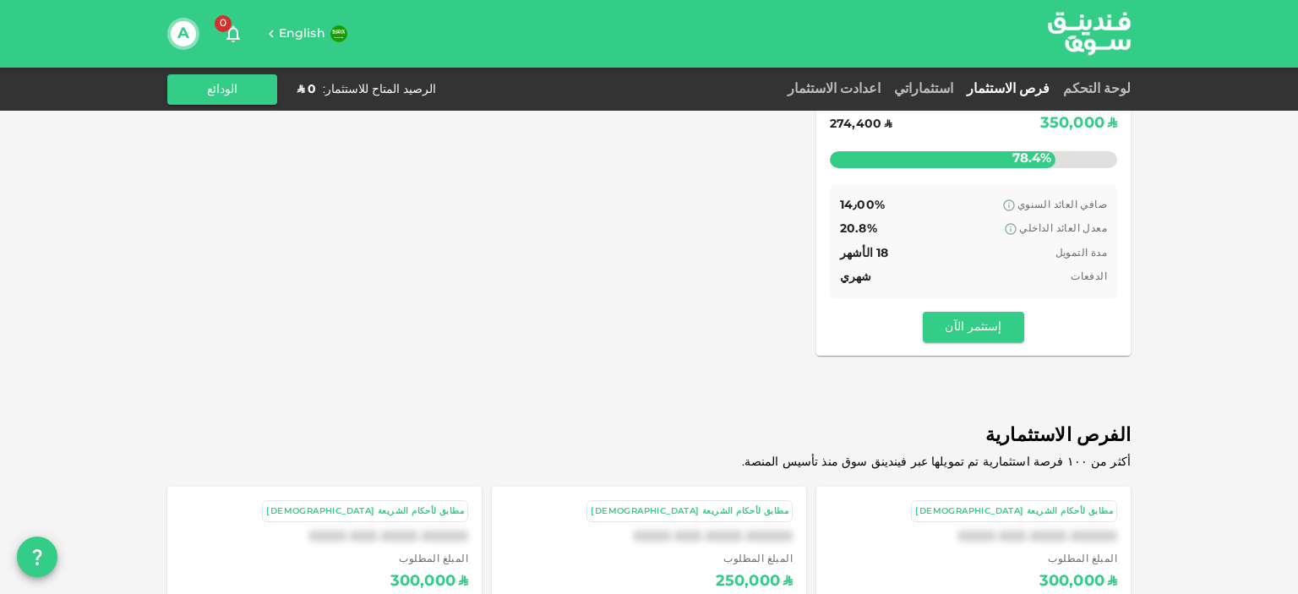
drag, startPoint x: 599, startPoint y: 249, endPoint x: 609, endPoint y: 280, distance: 32.1
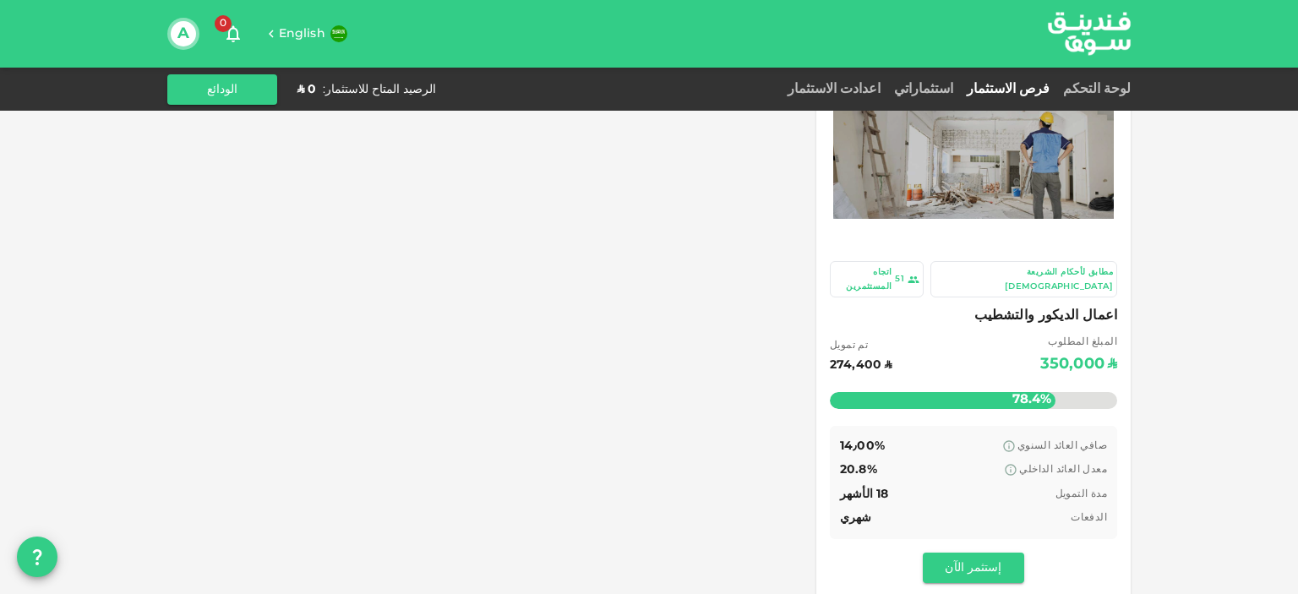
scroll to position [0, 0]
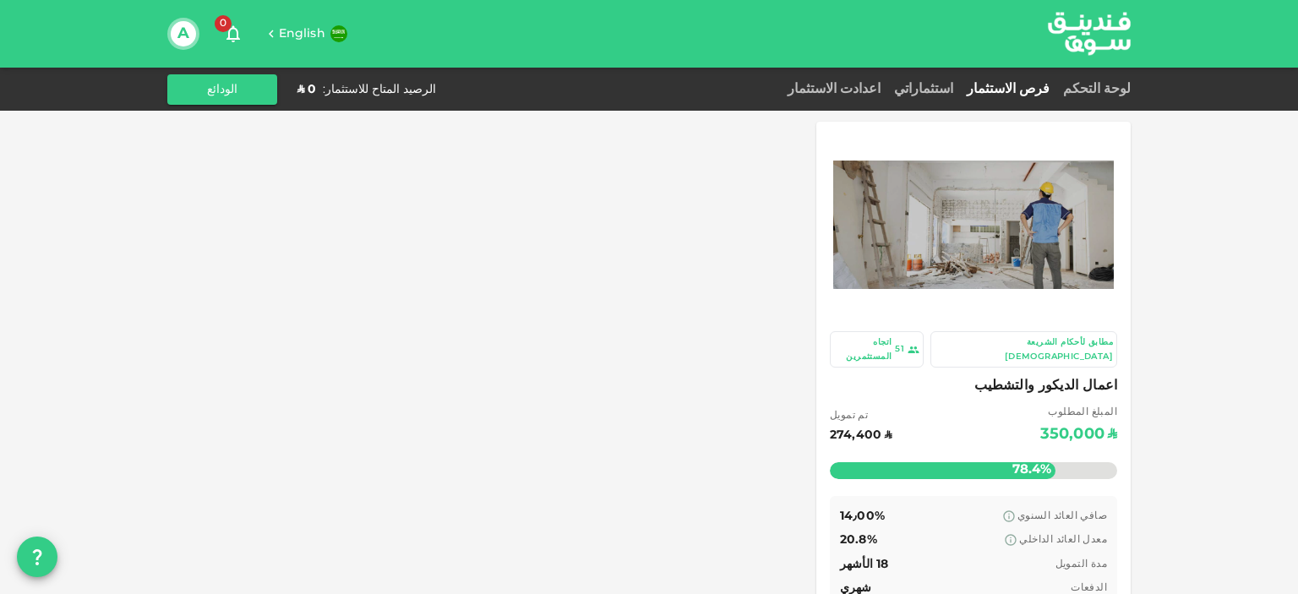
drag, startPoint x: 1156, startPoint y: 150, endPoint x: 1160, endPoint y: 51, distance: 99.8
click at [863, 87] on link "اعدادت الاستثمار" at bounding box center [834, 89] width 107 height 13
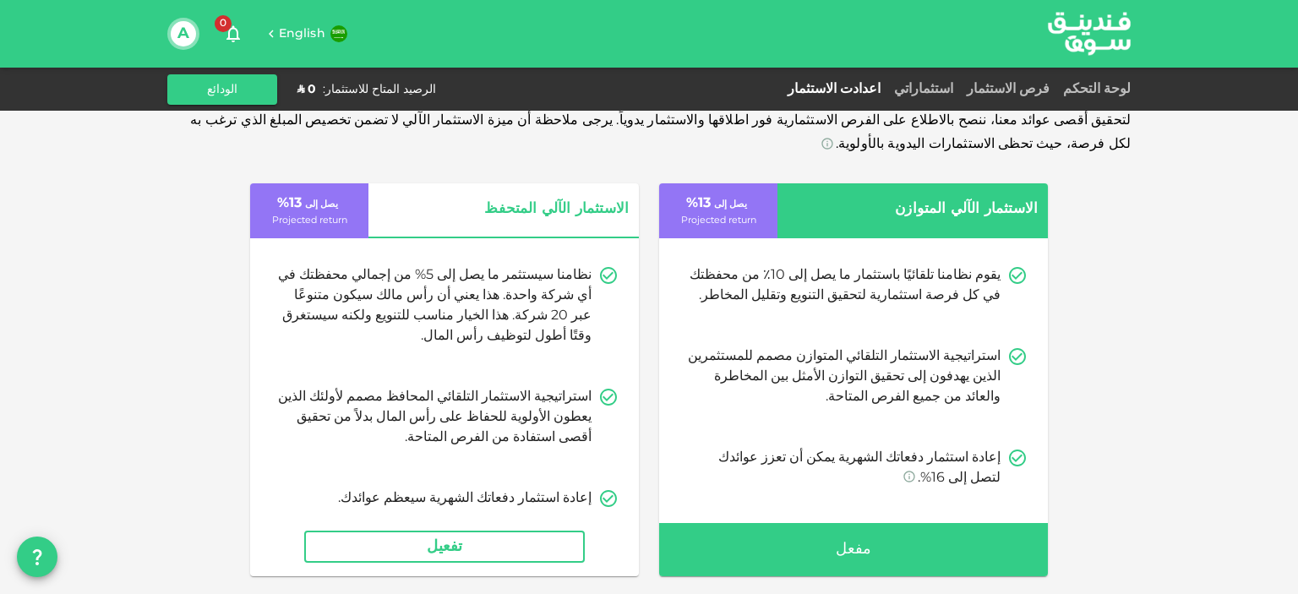
drag, startPoint x: 1093, startPoint y: 263, endPoint x: 1098, endPoint y: 288, distance: 25.9
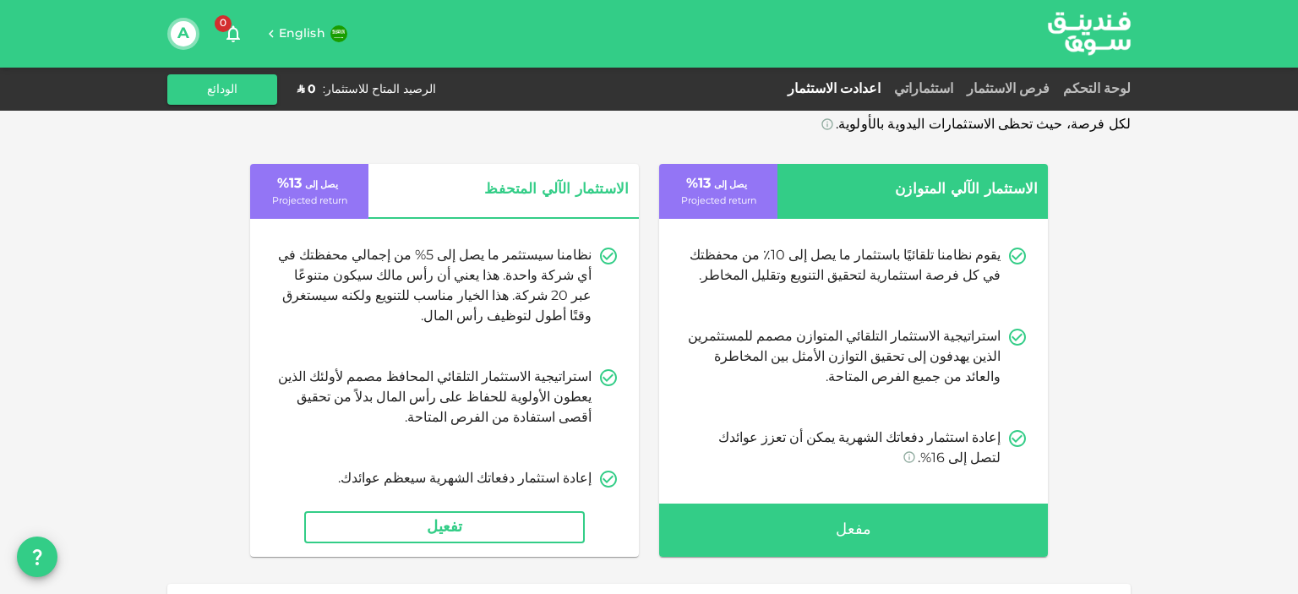
drag, startPoint x: 1098, startPoint y: 288, endPoint x: 1099, endPoint y: 310, distance: 22.0
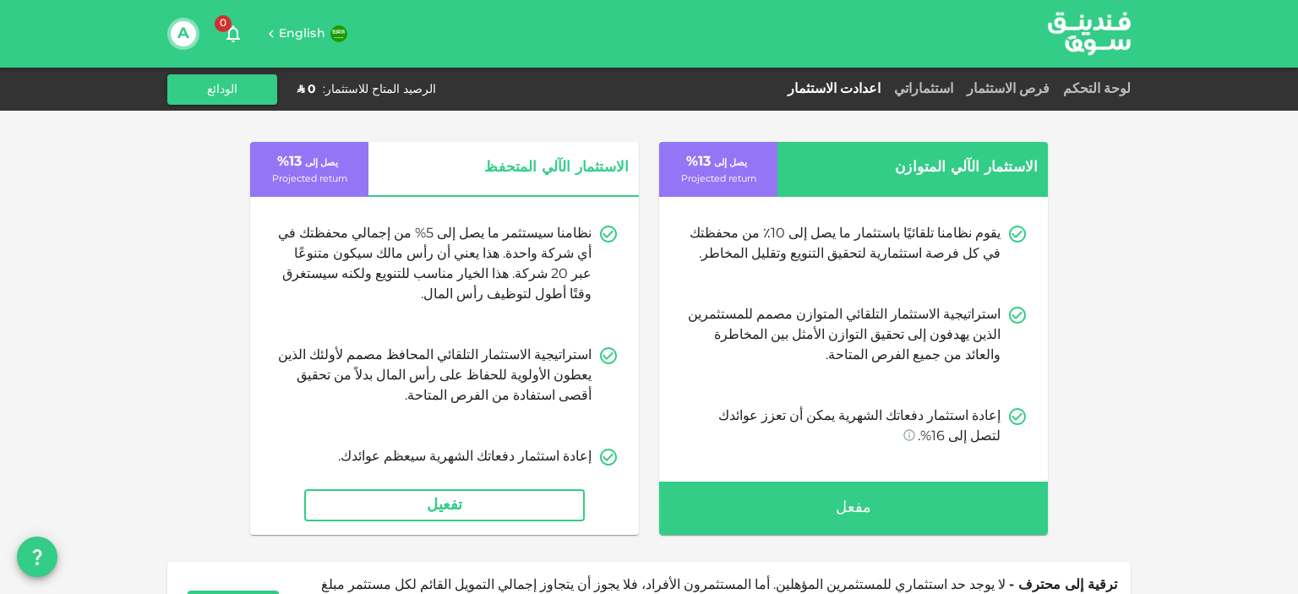
drag, startPoint x: 1099, startPoint y: 310, endPoint x: 1098, endPoint y: 330, distance: 19.5
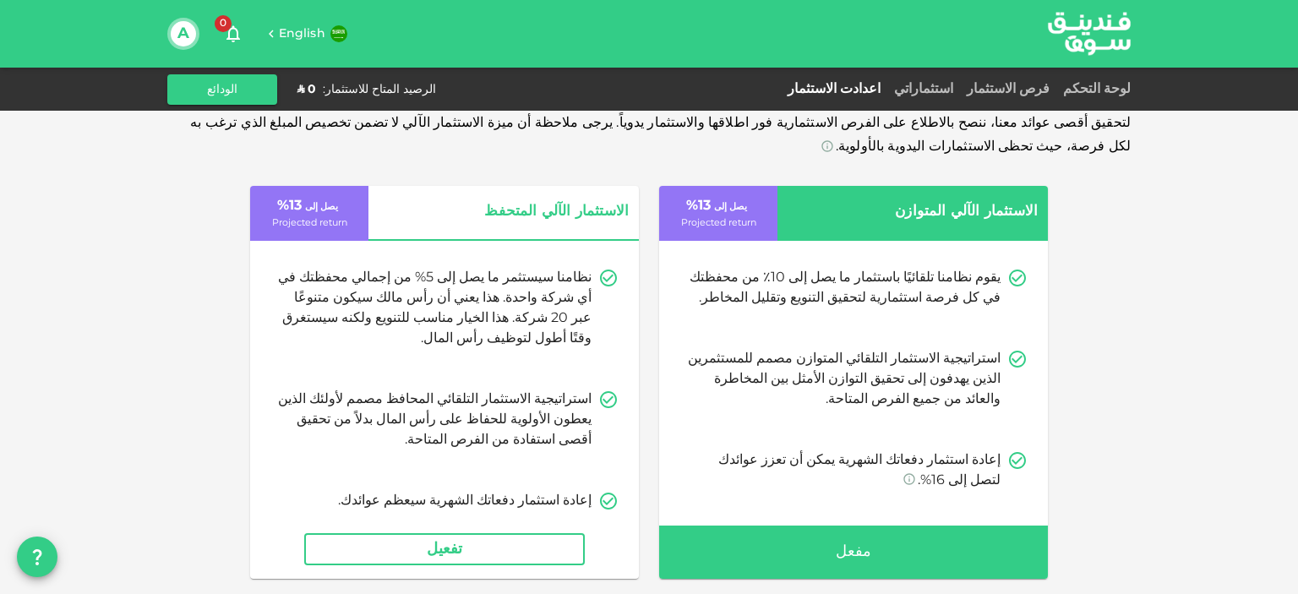
scroll to position [0, 0]
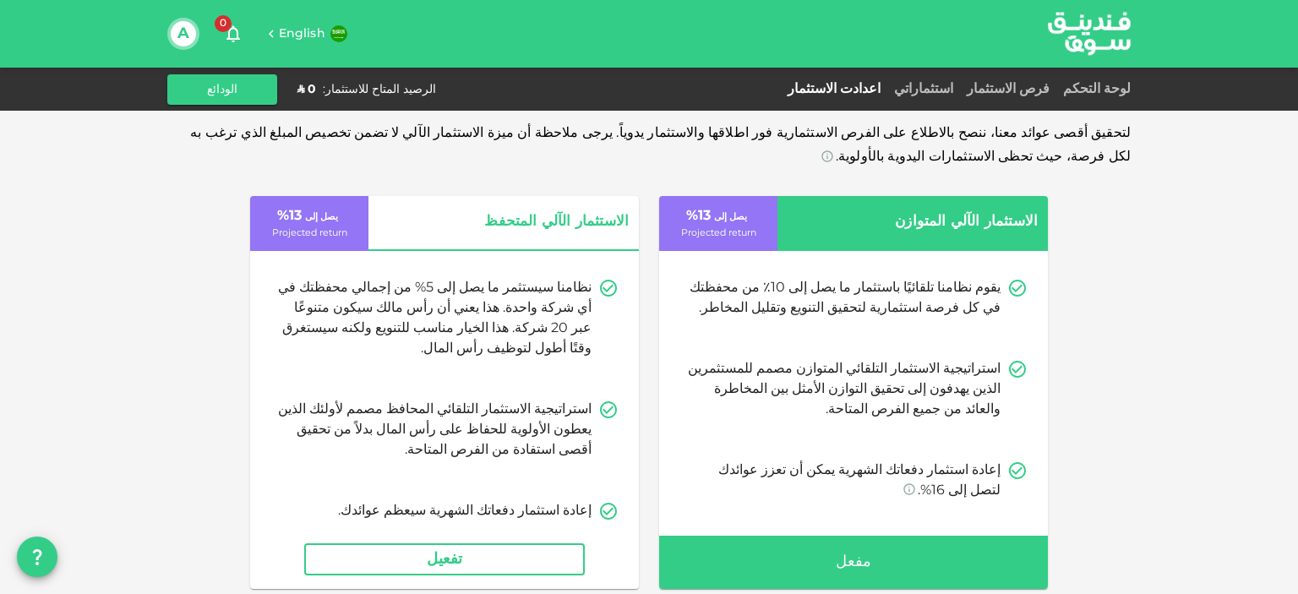
drag, startPoint x: 1098, startPoint y: 330, endPoint x: 1097, endPoint y: 266, distance: 63.4
drag, startPoint x: 1085, startPoint y: 256, endPoint x: 1085, endPoint y: 226, distance: 30.4
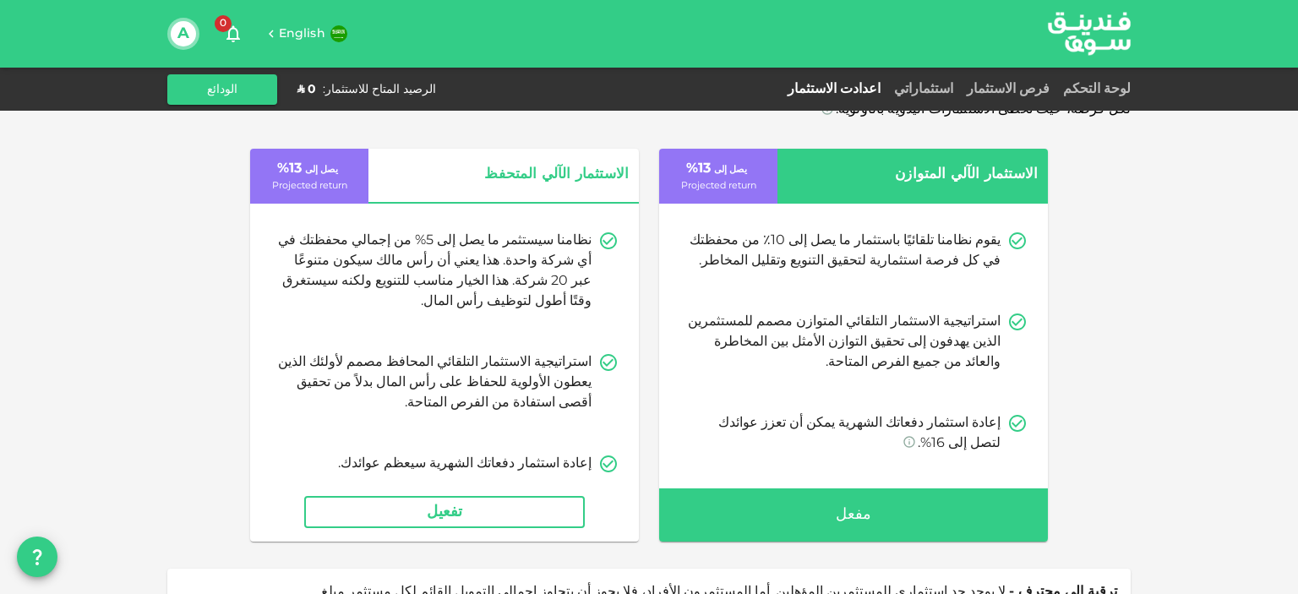
scroll to position [160, 0]
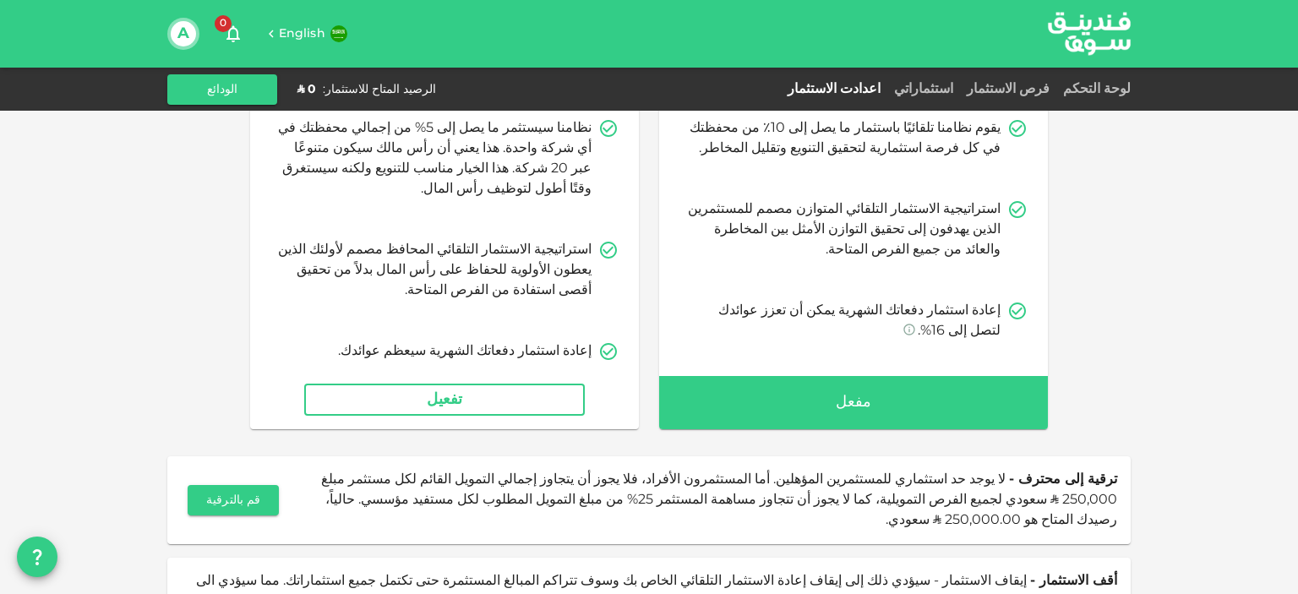
drag, startPoint x: 1104, startPoint y: 286, endPoint x: 1112, endPoint y: 418, distance: 132.1
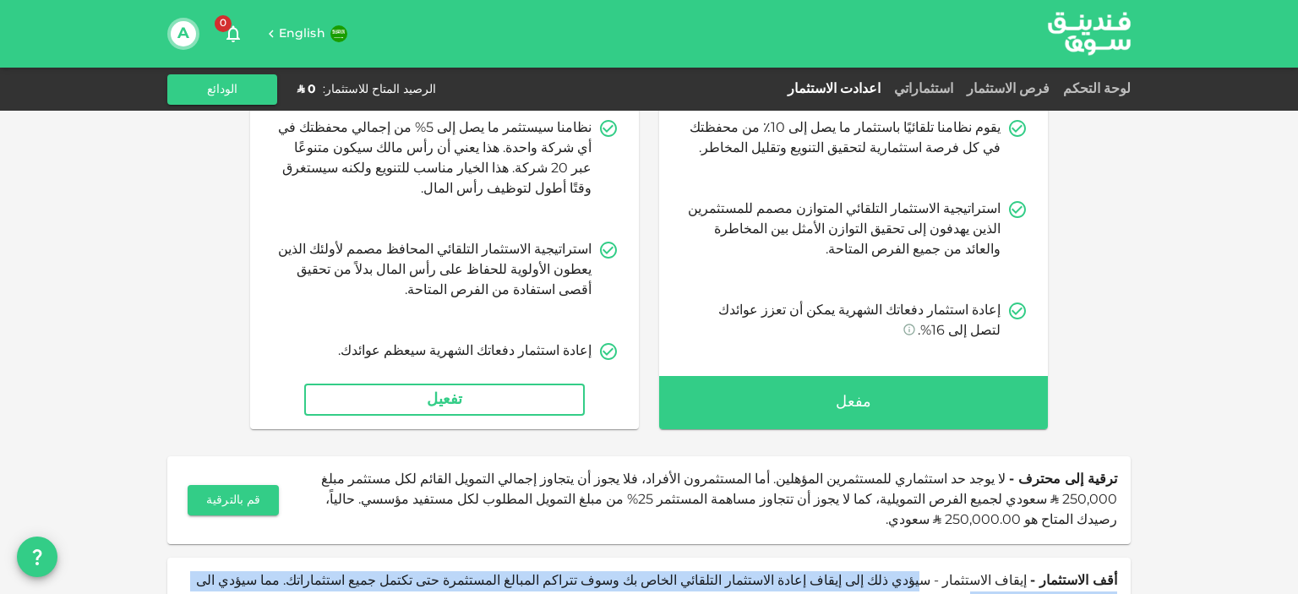
drag, startPoint x: 967, startPoint y: 559, endPoint x: 258, endPoint y: 559, distance: 709.3
click at [258, 571] on div "أقف الاستثمار - إيقاف الاستثمار - سيؤدي ذلك إلى إيقاف إعادة الاستثمار التلقائي …" at bounding box center [649, 591] width 937 height 41
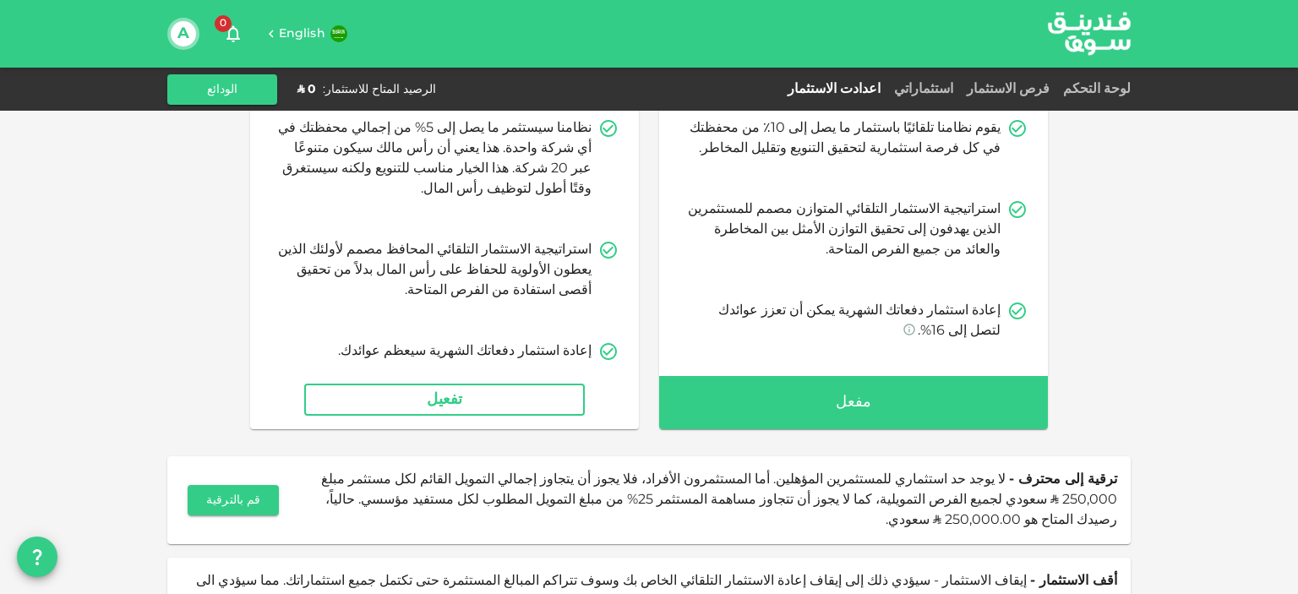
click at [1089, 425] on div "الاستثمار الآلي المتوازن يصل إلى 13 % Projected return يقوم نظامنا تلقائيًا باس…" at bounding box center [649, 232] width 964 height 393
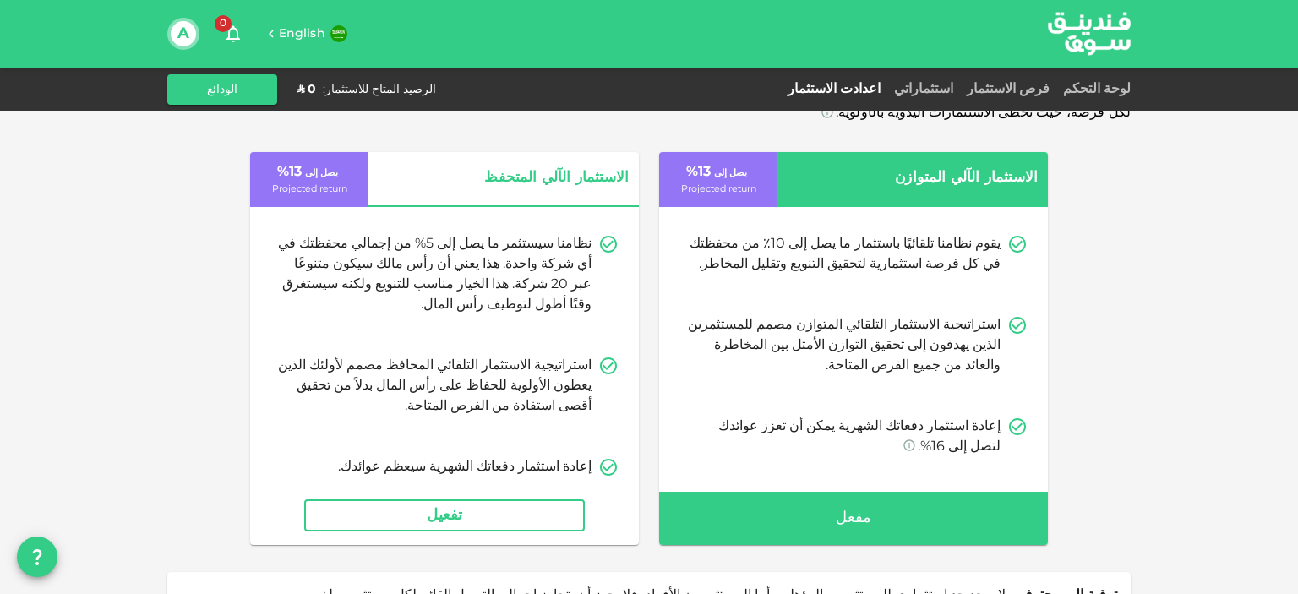
scroll to position [0, 0]
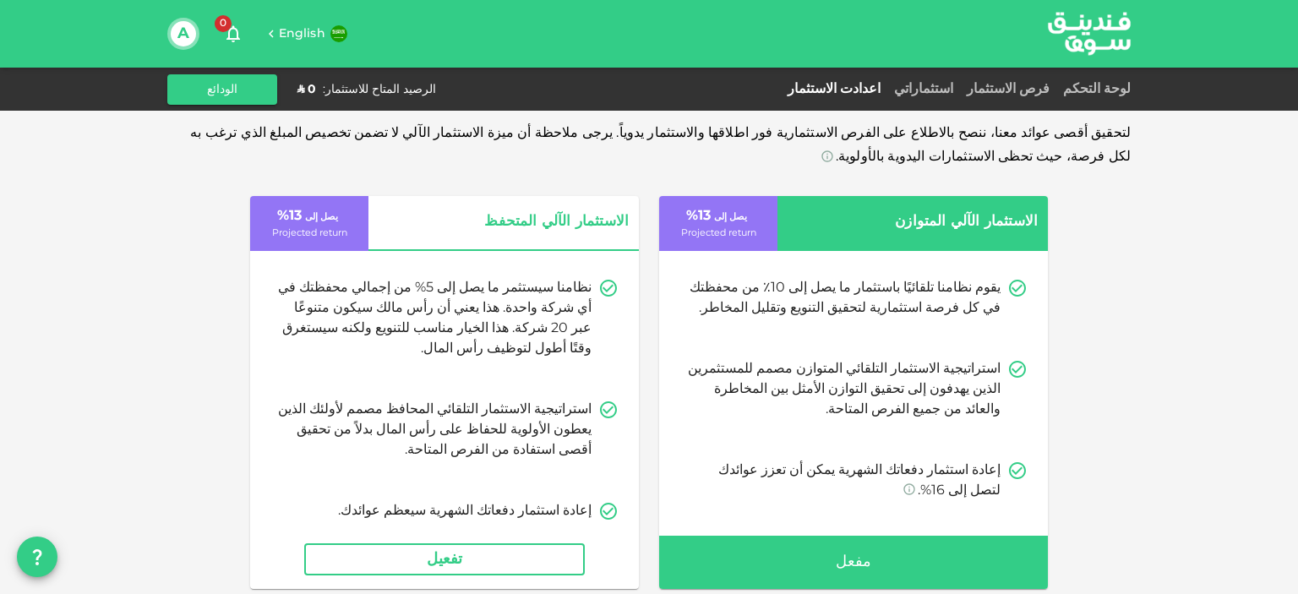
drag, startPoint x: 1138, startPoint y: 194, endPoint x: 1137, endPoint y: 124, distance: 70.2
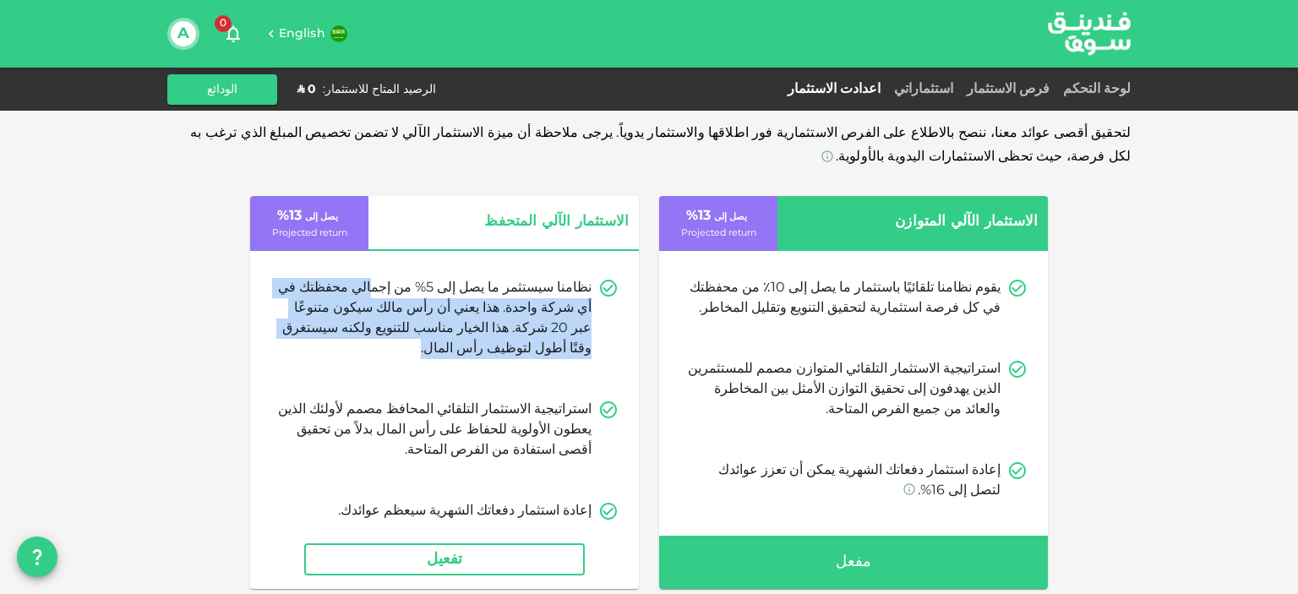
drag, startPoint x: 420, startPoint y: 284, endPoint x: 282, endPoint y: 322, distance: 142.9
click at [282, 322] on div "نظامنا سيستثمر ما يصل إلى 5% من إجمالي محفظتك في أي شركة واحدة. هذا يعني أن رأس…" at bounding box center [445, 318] width 348 height 81
click at [297, 347] on div "نظامنا سيستثمر ما يصل إلى 5% من إجمالي محفظتك في أي شركة واحدة. هذا يعني أن رأس…" at bounding box center [444, 400] width 389 height 285
drag, startPoint x: 562, startPoint y: 310, endPoint x: 320, endPoint y: 320, distance: 242.0
click at [320, 320] on p "نظامنا سيستثمر ما يصل إلى 5% من إجمالي محفظتك في أي شركة واحدة. هذا يعني أن رأس…" at bounding box center [434, 318] width 314 height 81
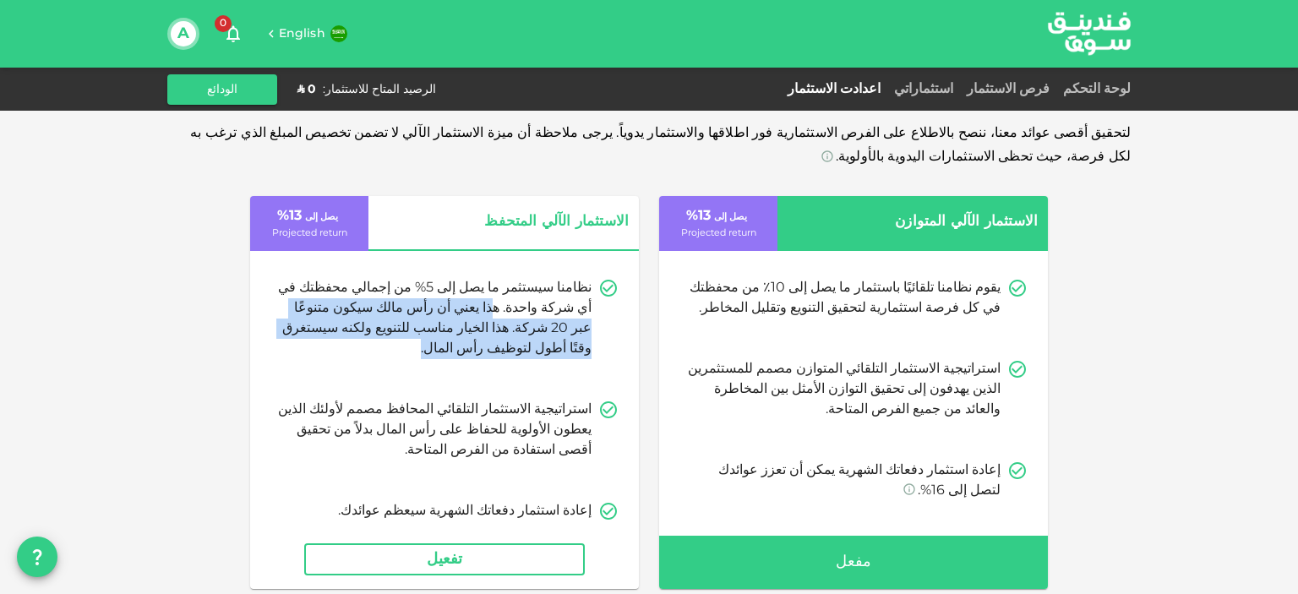
click at [610, 352] on div "نظامنا سيستثمر ما يصل إلى 5% من إجمالي محفظتك في أي شركة واحدة. هذا يعني أن رأس…" at bounding box center [444, 400] width 389 height 285
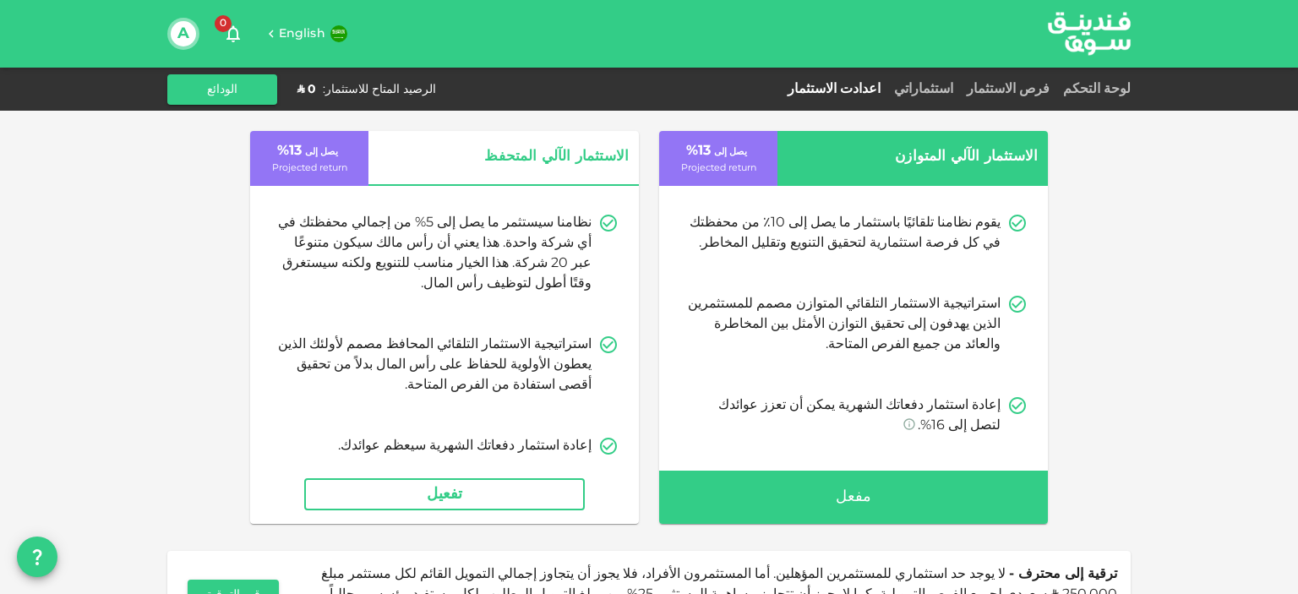
scroll to position [72, 0]
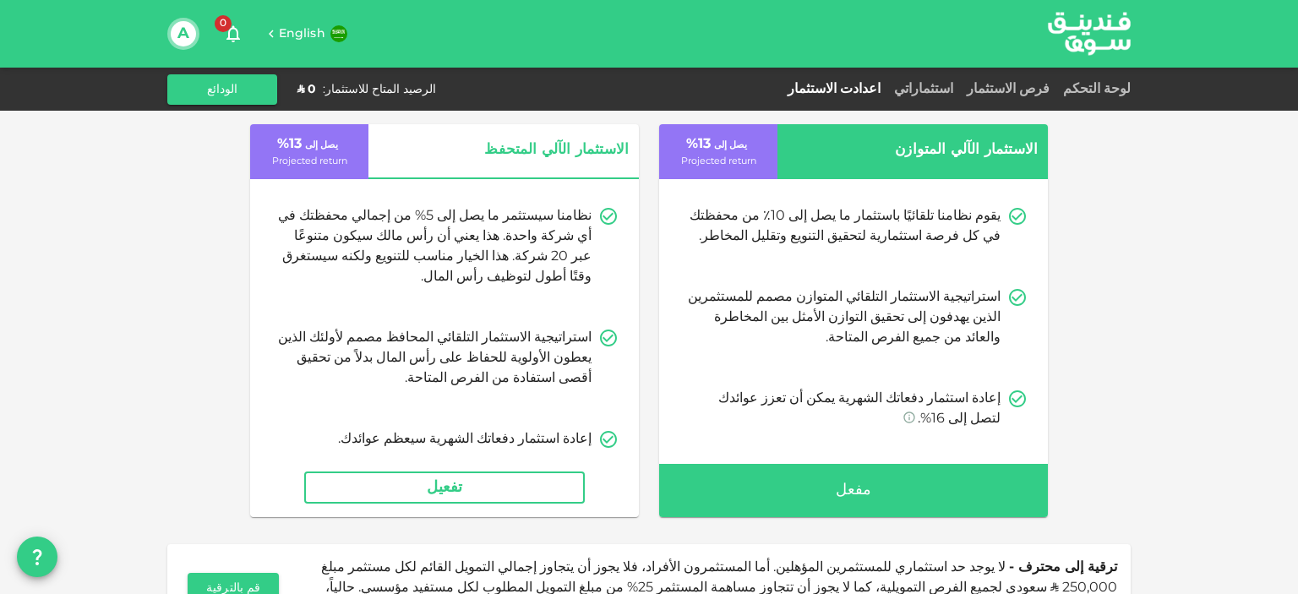
drag, startPoint x: 621, startPoint y: 324, endPoint x: 622, endPoint y: 347, distance: 23.7
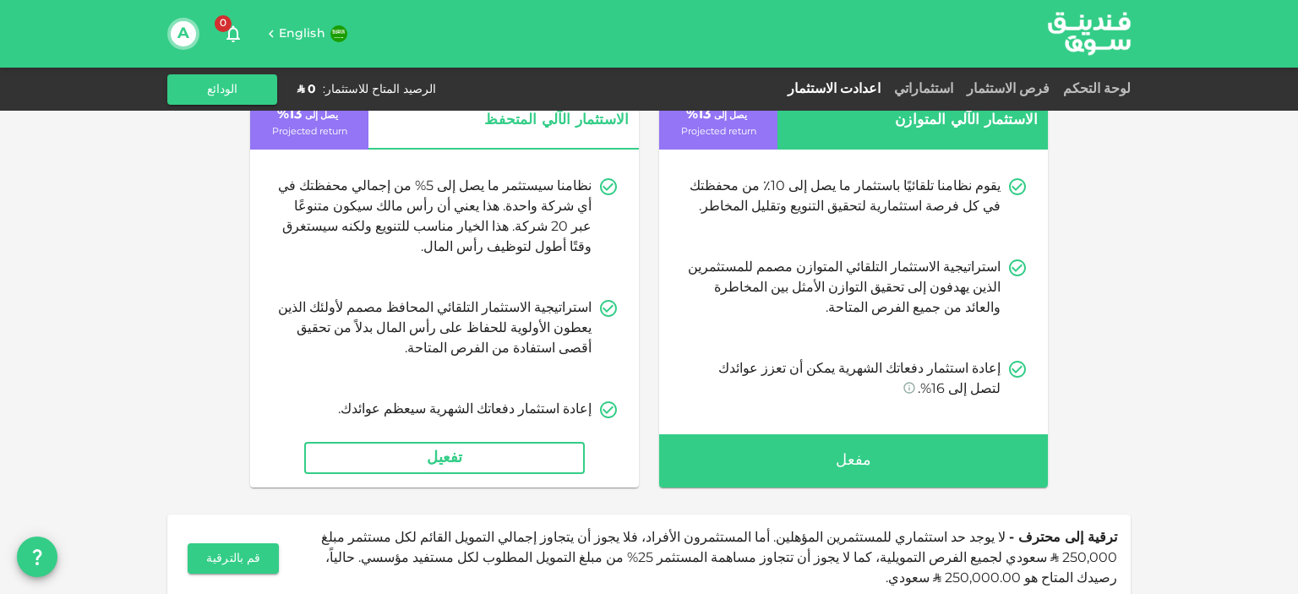
drag, startPoint x: 622, startPoint y: 347, endPoint x: 620, endPoint y: 384, distance: 36.4
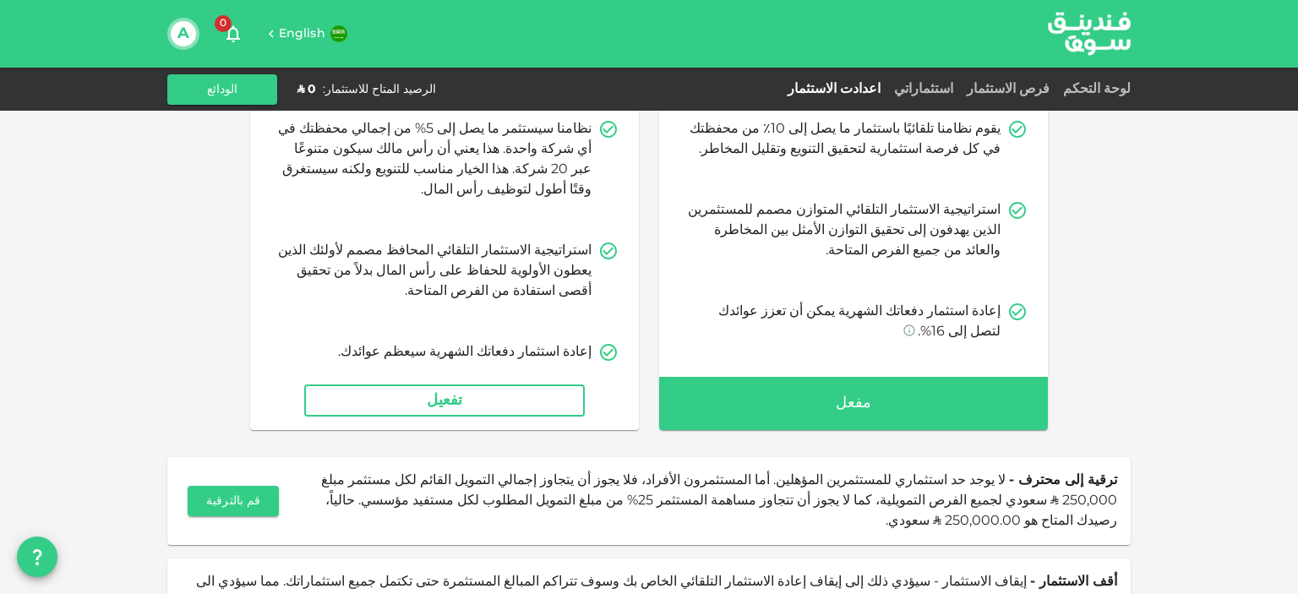
scroll to position [160, 0]
drag, startPoint x: 1145, startPoint y: 209, endPoint x: 1156, endPoint y: 336, distance: 128.1
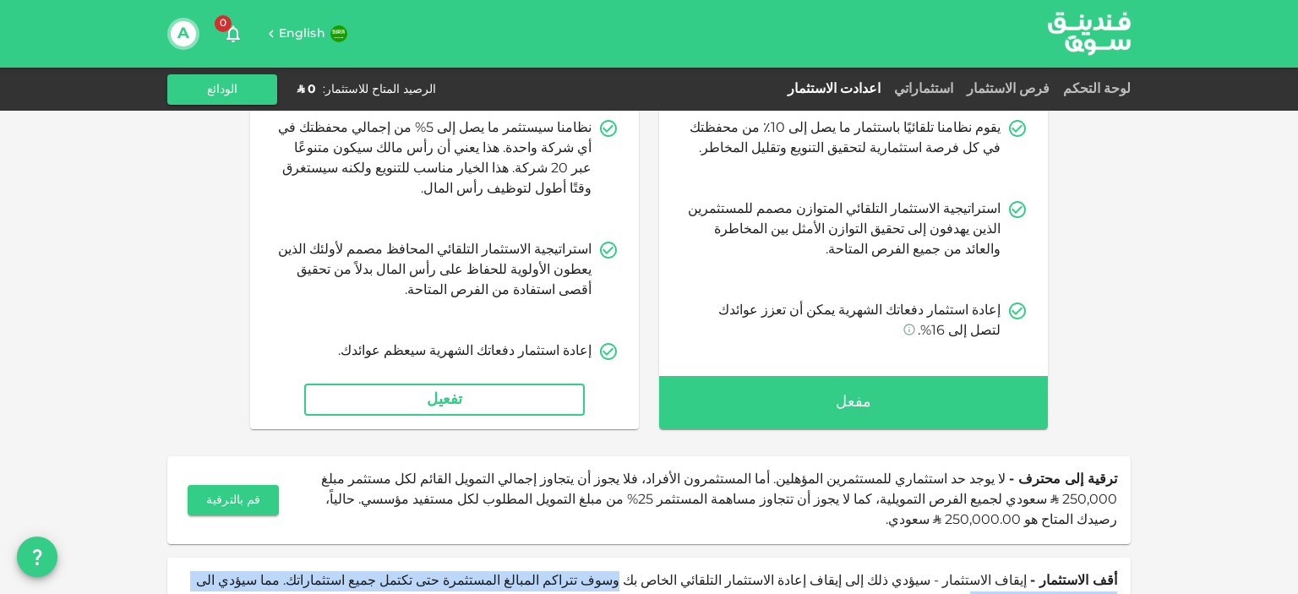
drag, startPoint x: 725, startPoint y: 561, endPoint x: 254, endPoint y: 568, distance: 470.9
click at [254, 571] on div "أقف الاستثمار - إيقاف الاستثمار - سيؤدي ذلك إلى إيقاف إعادة الاستثمار التلقائي …" at bounding box center [649, 591] width 937 height 41
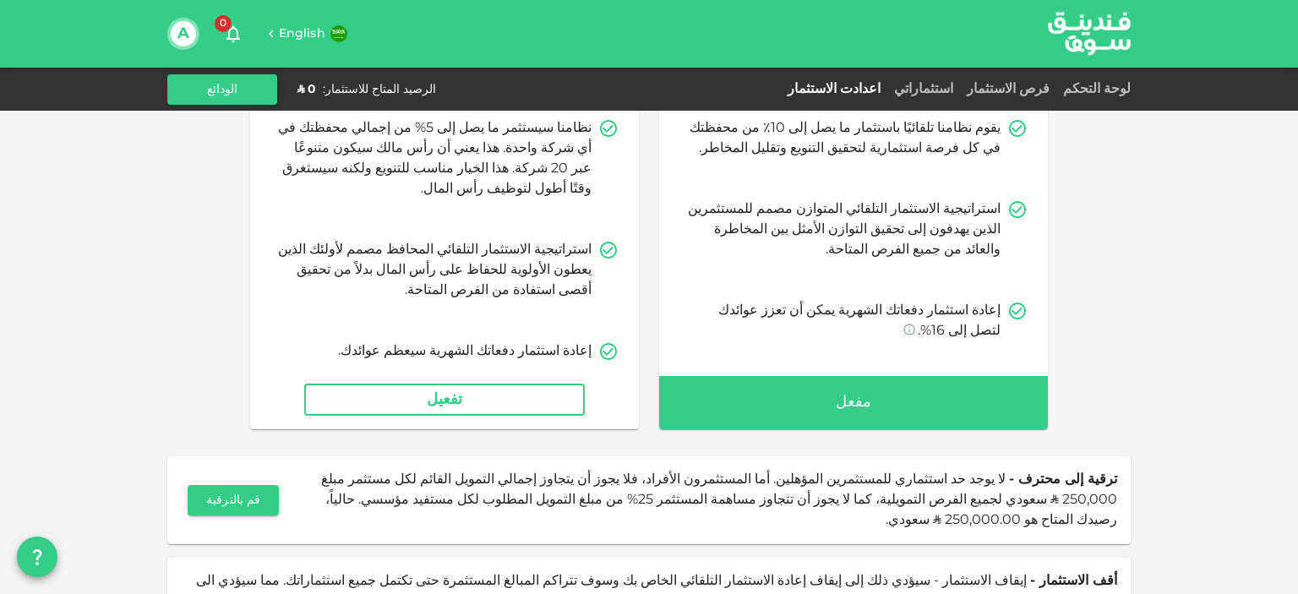
click at [1145, 384] on div "لتحقيق أقصى عوائد معنا، ننصح بالاطلاع على الفرص الاستثمارية فور اطلاقها والاستث…" at bounding box center [649, 237] width 1298 height 795
